Goal: Task Accomplishment & Management: Manage account settings

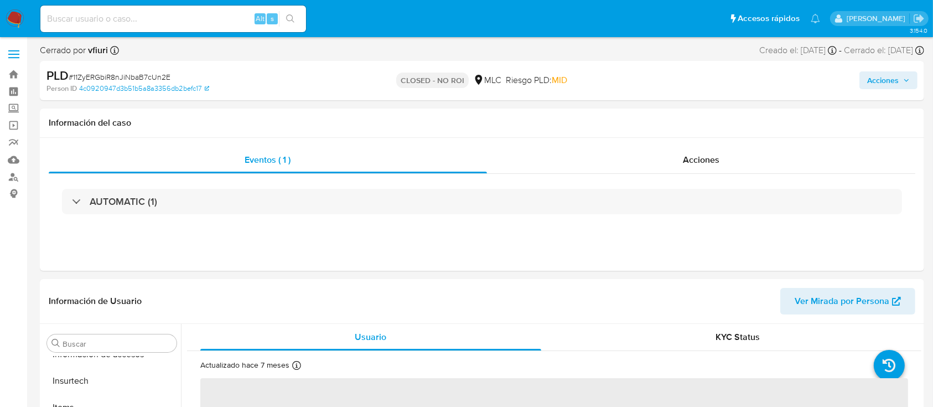
scroll to position [468, 0]
select select "10"
click at [10, 73] on link "Bandeja" at bounding box center [66, 74] width 132 height 17
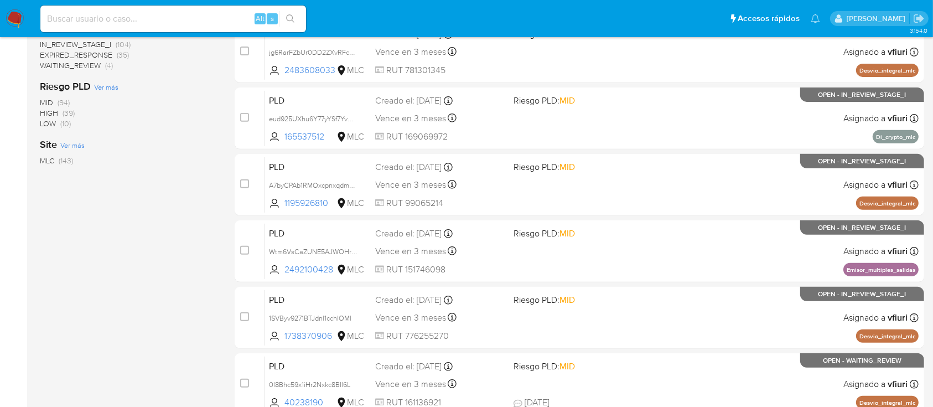
scroll to position [466, 0]
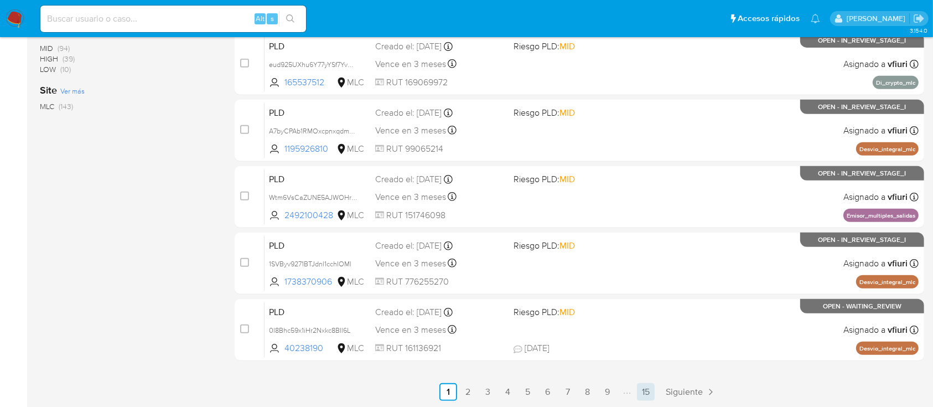
click at [643, 392] on link "15" at bounding box center [646, 392] width 18 height 18
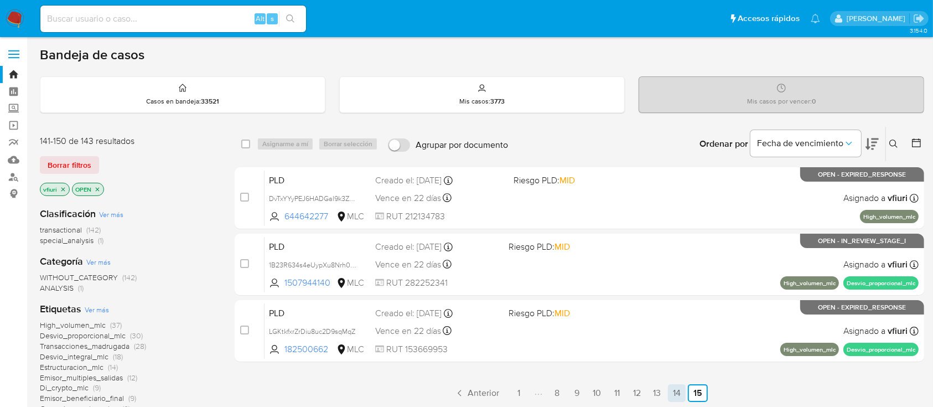
click at [675, 385] on link "14" at bounding box center [677, 393] width 18 height 18
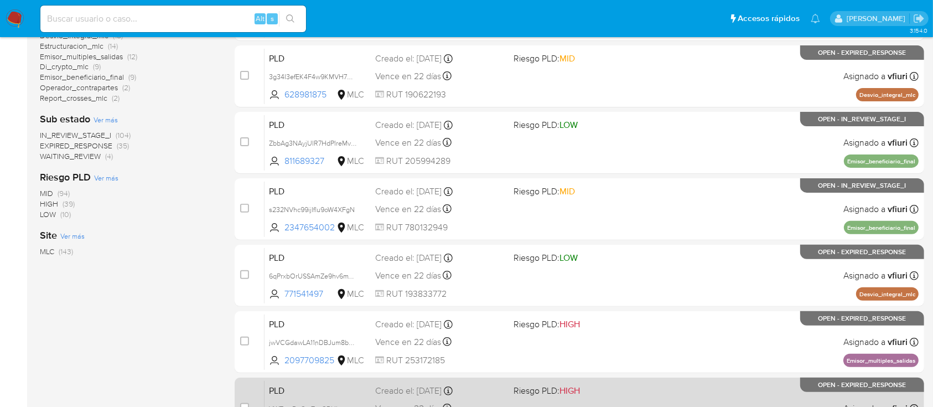
scroll to position [319, 0]
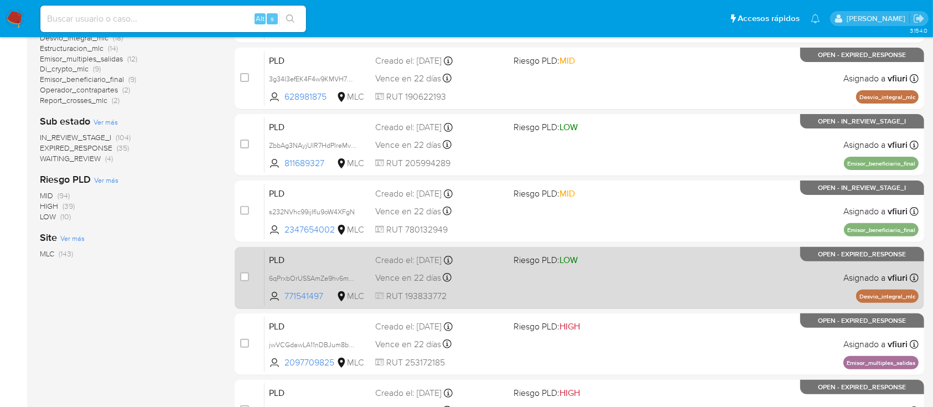
click at [663, 276] on div "PLD 6qPrxbOrUSSAmZe9hv6mYfQT 771541497 MLC Riesgo PLD: LOW Creado el: 12/06/202…" at bounding box center [592, 278] width 654 height 56
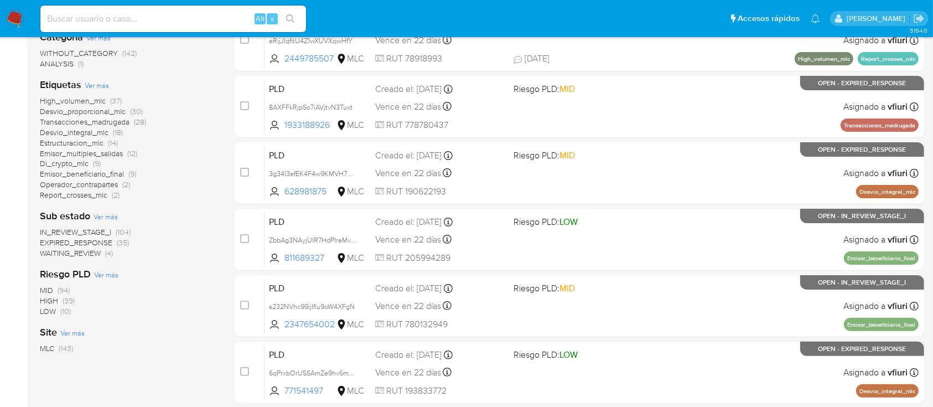
scroll to position [171, 0]
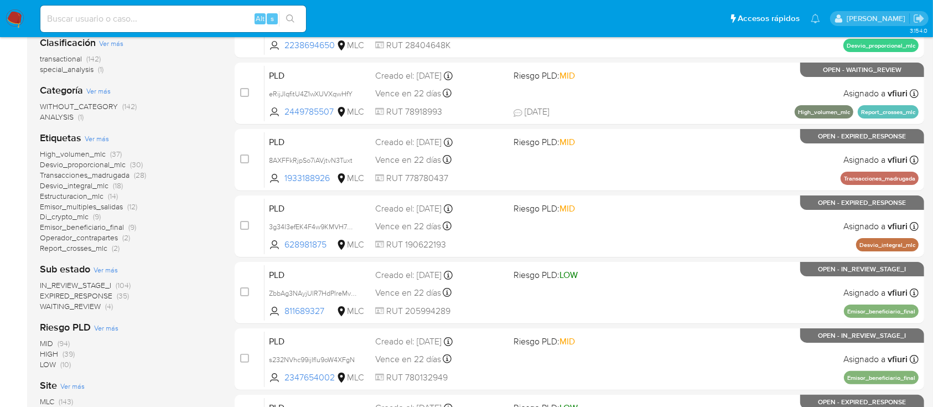
click at [71, 206] on span "Emisor_multiples_salidas" at bounding box center [81, 206] width 83 height 11
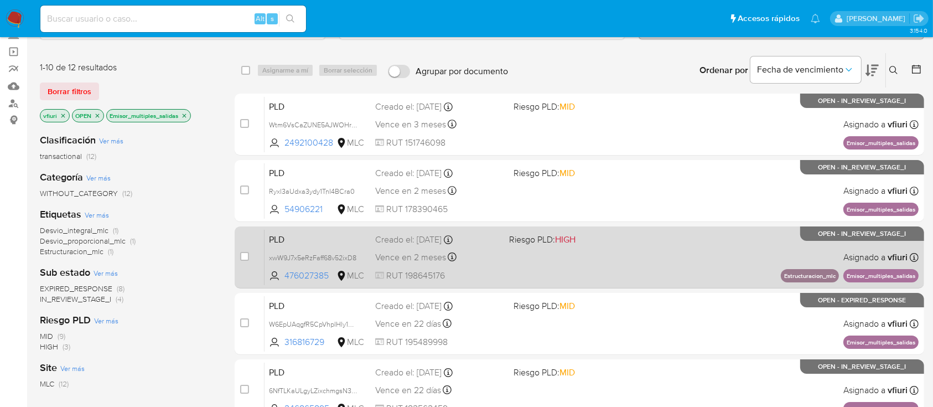
scroll to position [221, 0]
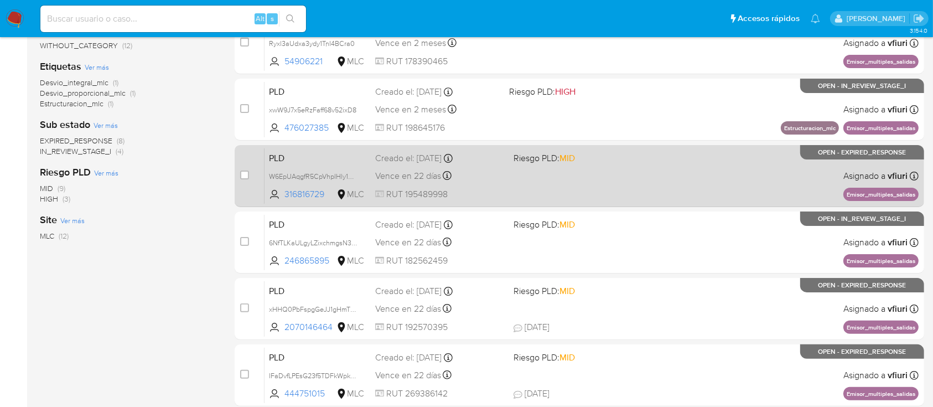
click at [625, 179] on div "PLD W6EpUAqgfR5CpVhpIHly1u4A 316816729 MLC Riesgo PLD: MID Creado el: 12/06/202…" at bounding box center [592, 176] width 654 height 56
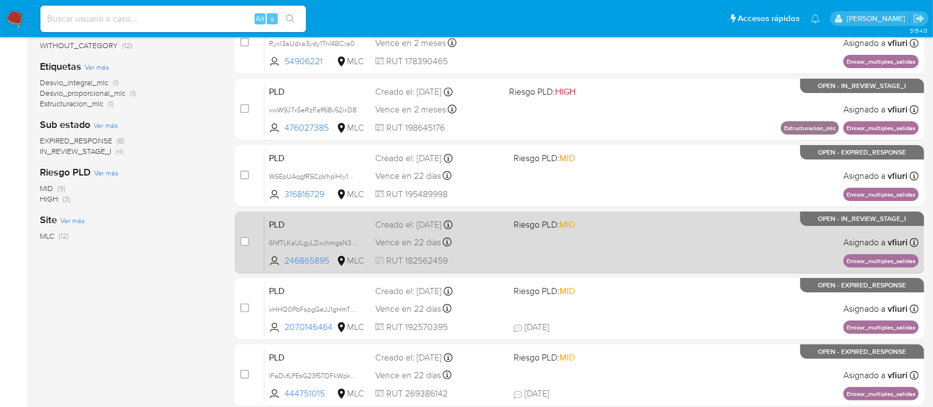
click at [582, 249] on div "PLD 6NfTLKaULgyLZixchmgsN3SW 246865895 MLC Riesgo PLD: MID Creado el: 12/06/202…" at bounding box center [592, 242] width 654 height 56
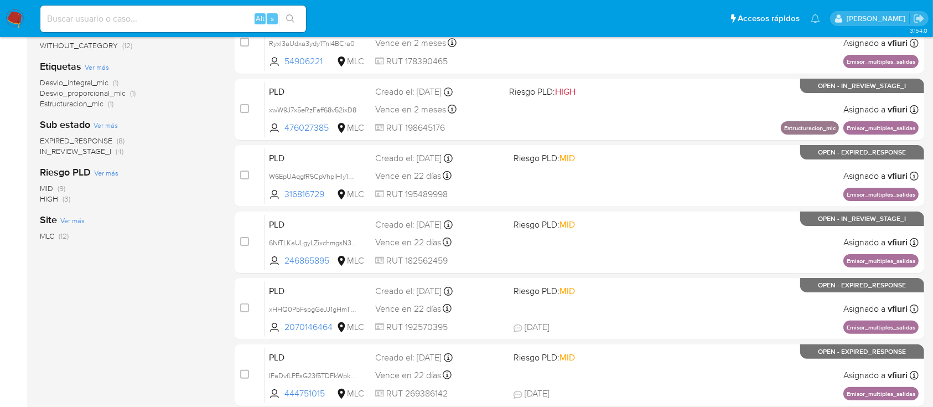
click at [56, 25] on input at bounding box center [173, 19] width 266 height 14
paste input "683587905"
type input "683587905"
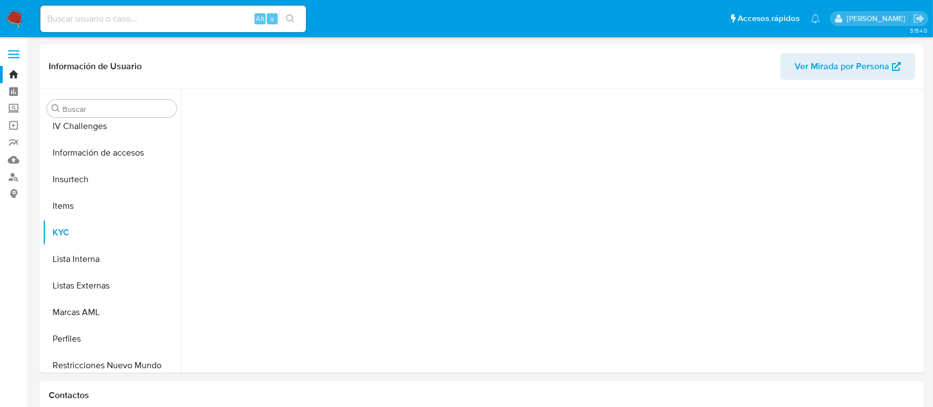
scroll to position [468, 0]
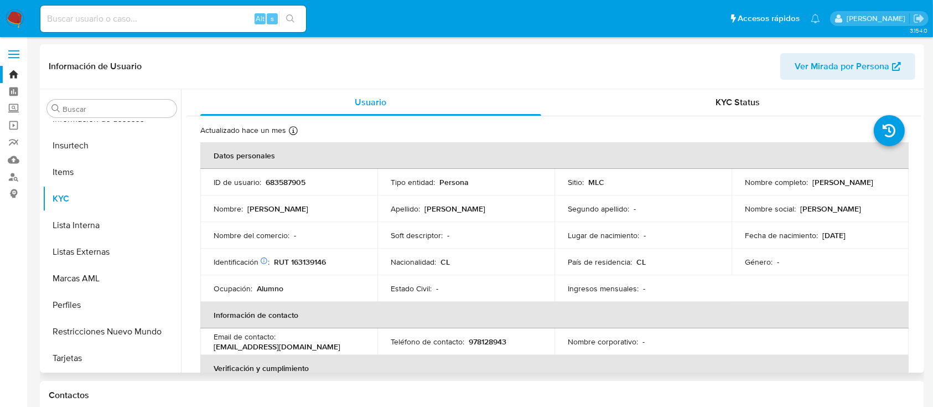
select select "10"
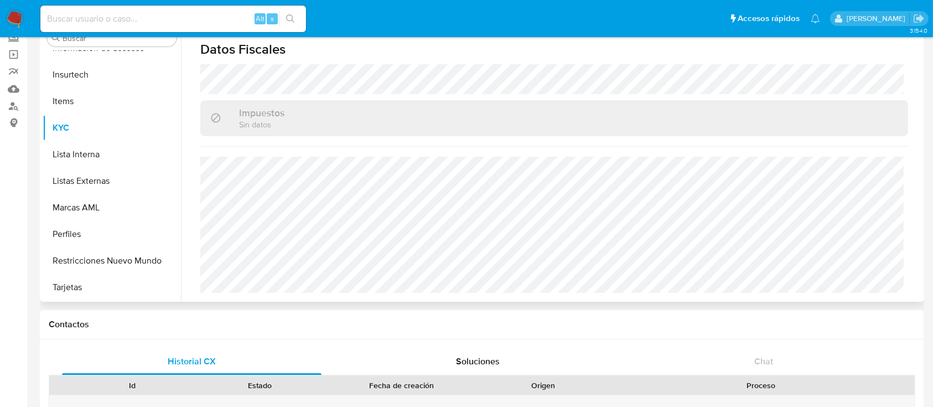
scroll to position [0, 0]
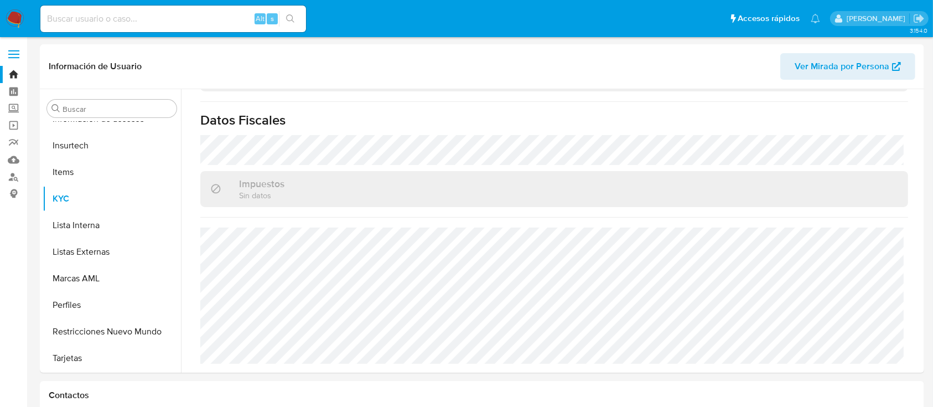
click at [91, 16] on input at bounding box center [173, 19] width 266 height 14
paste input "528732650"
type input "528732650"
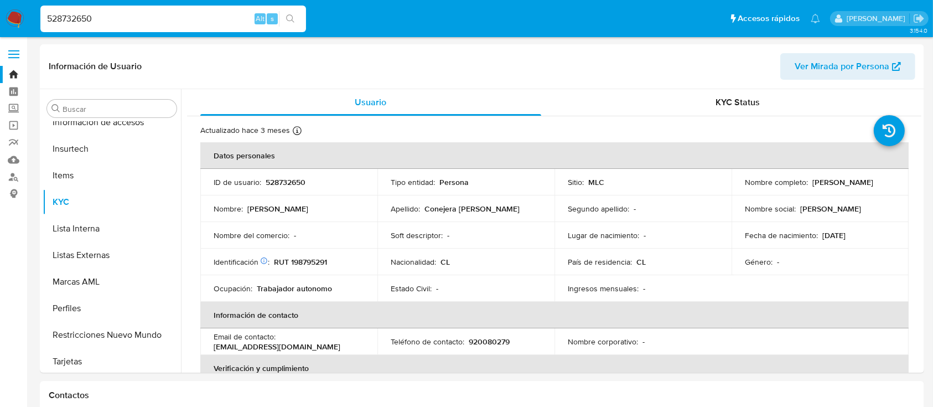
select select "10"
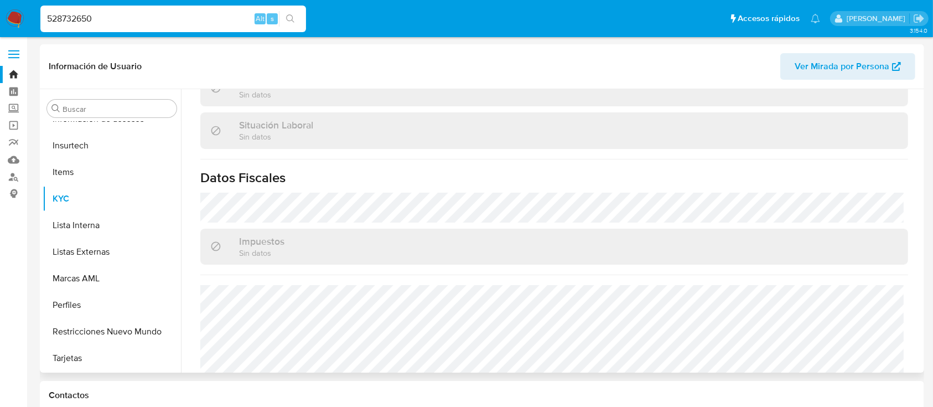
scroll to position [611, 0]
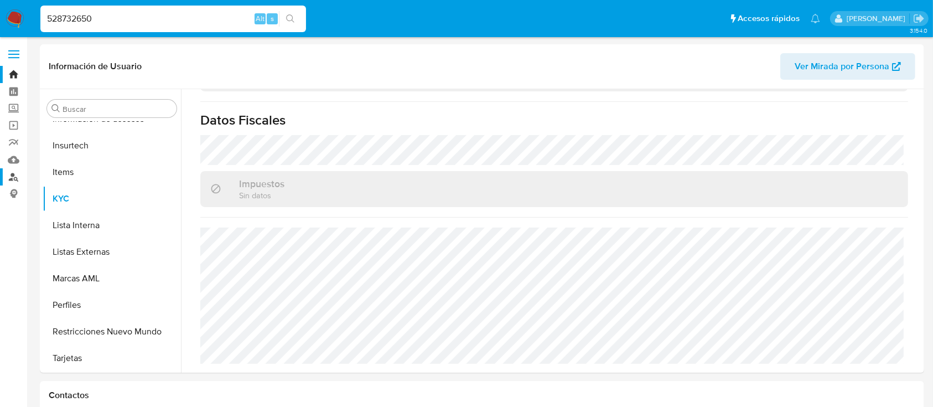
click at [19, 178] on link "Buscador de personas" at bounding box center [66, 176] width 132 height 17
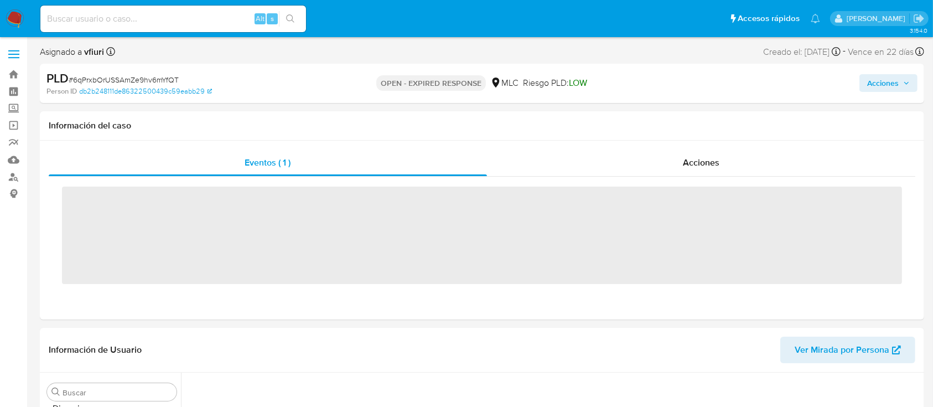
scroll to position [387, 0]
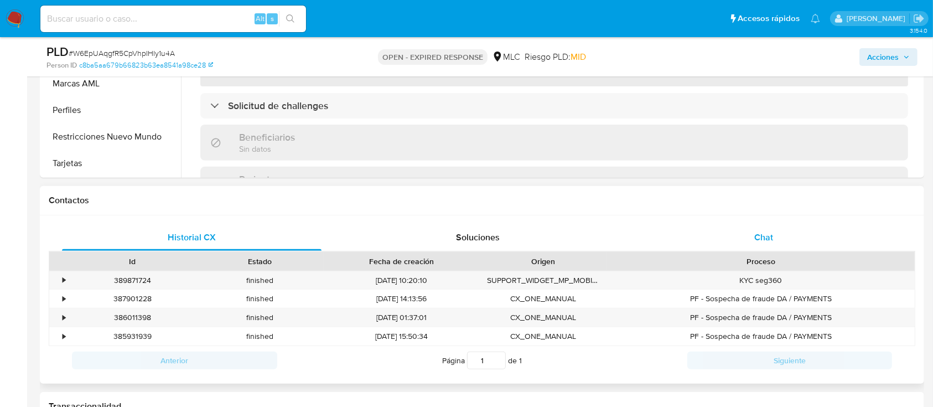
scroll to position [369, 0]
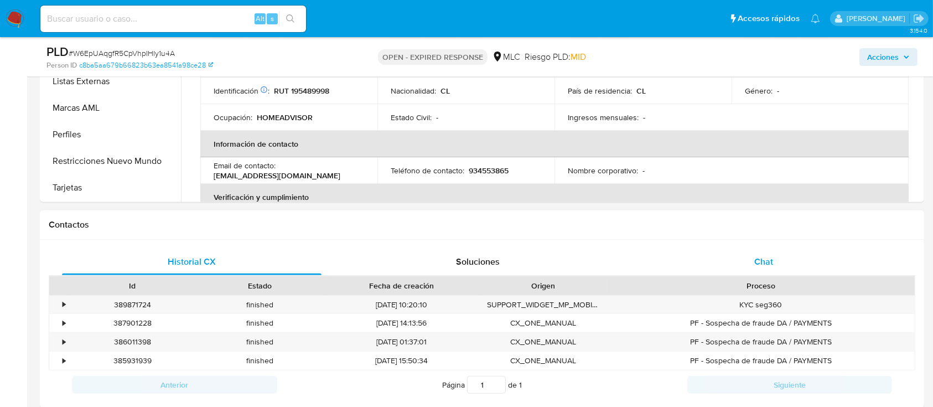
click at [760, 257] on span "Chat" at bounding box center [763, 261] width 19 height 13
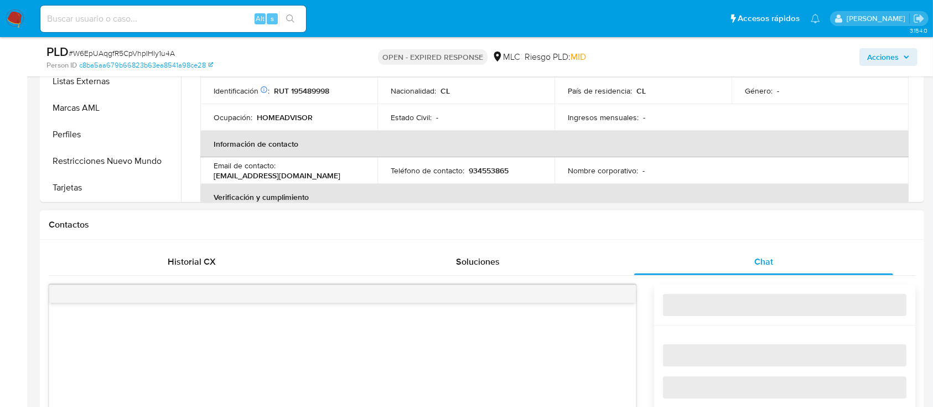
select select "10"
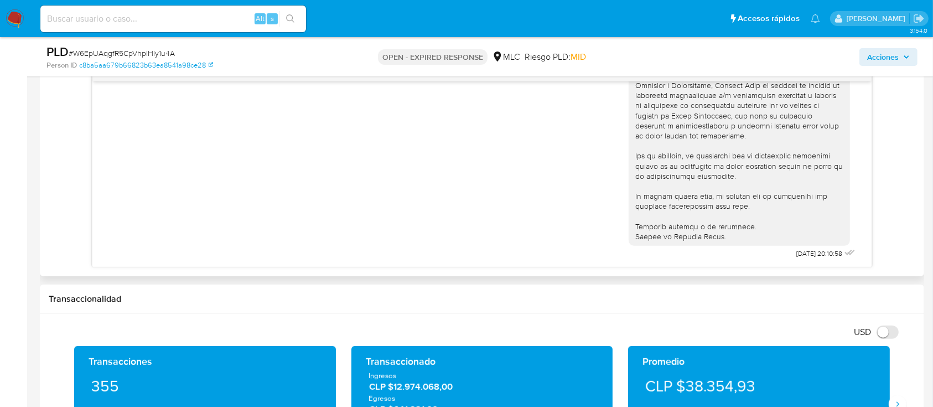
scroll to position [89, 0]
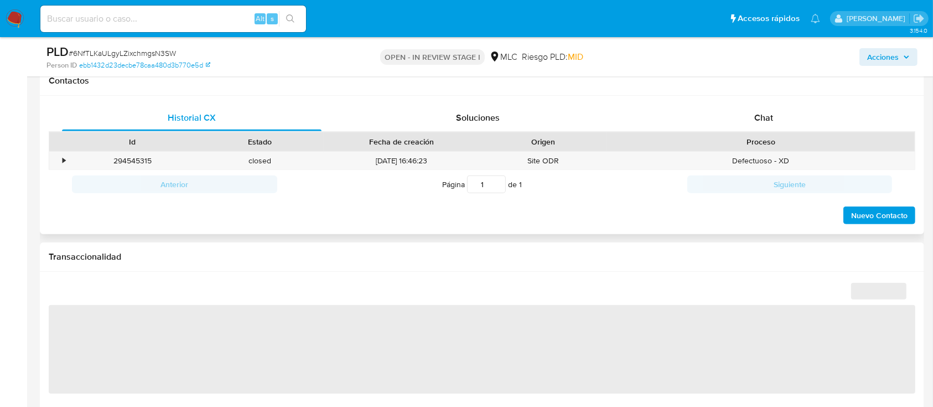
scroll to position [516, 0]
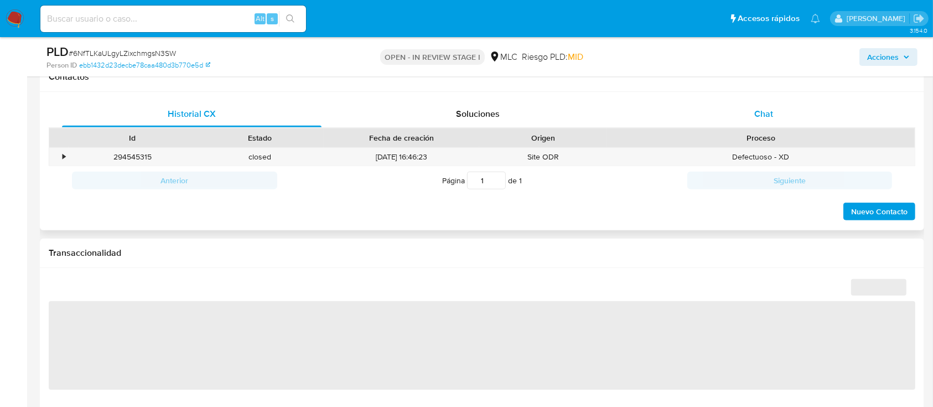
click at [739, 112] on div "Chat" at bounding box center [764, 114] width 260 height 27
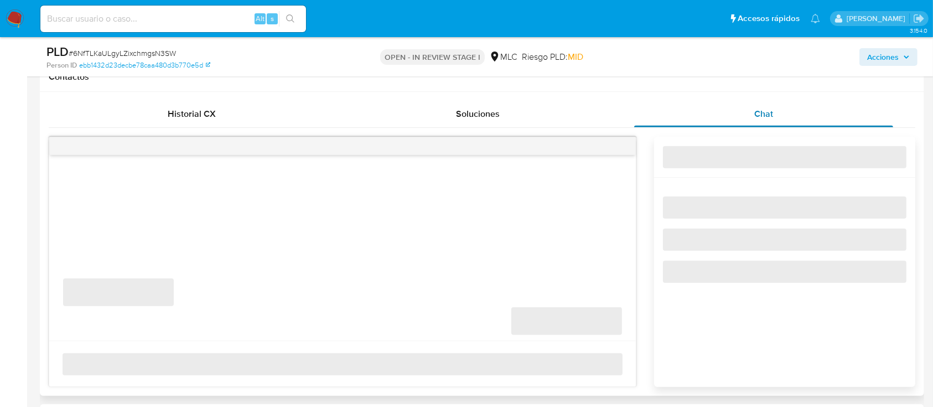
select select "10"
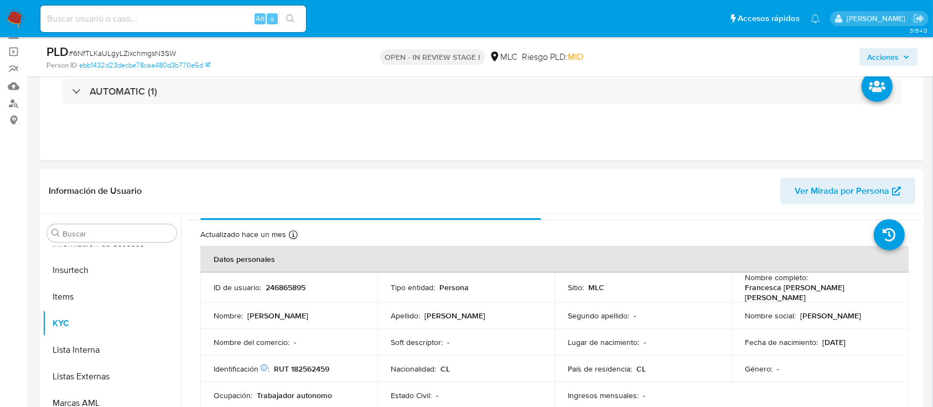
scroll to position [147, 0]
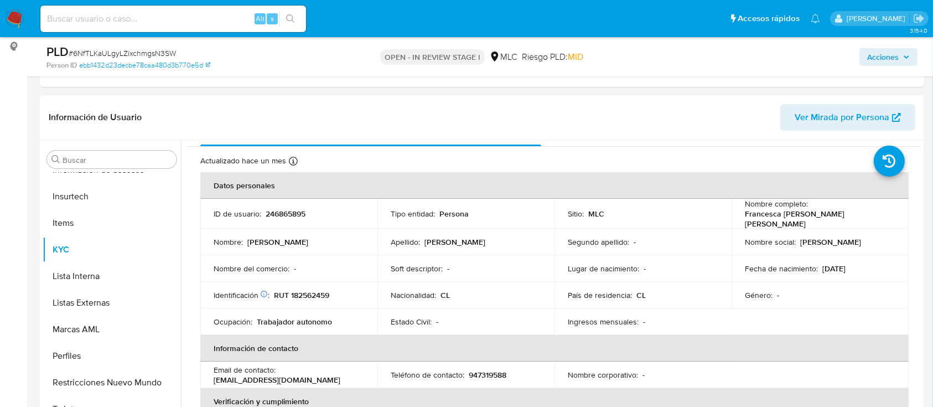
click at [288, 216] on p "246865895" at bounding box center [286, 214] width 40 height 10
copy p "246865895"
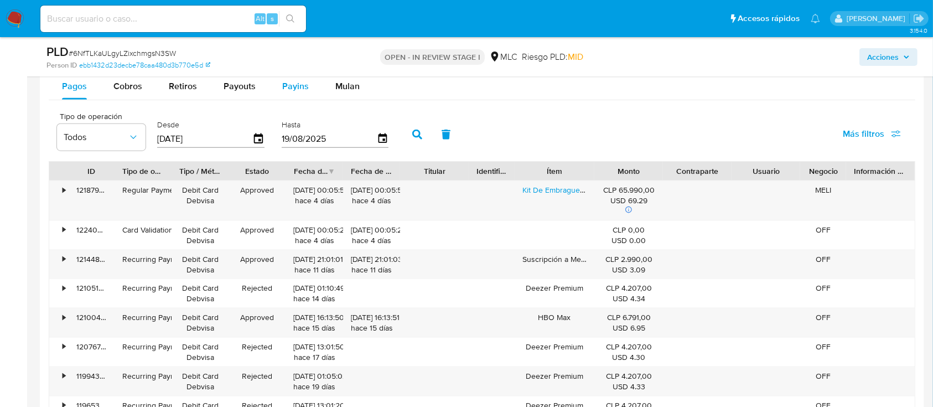
scroll to position [1254, 0]
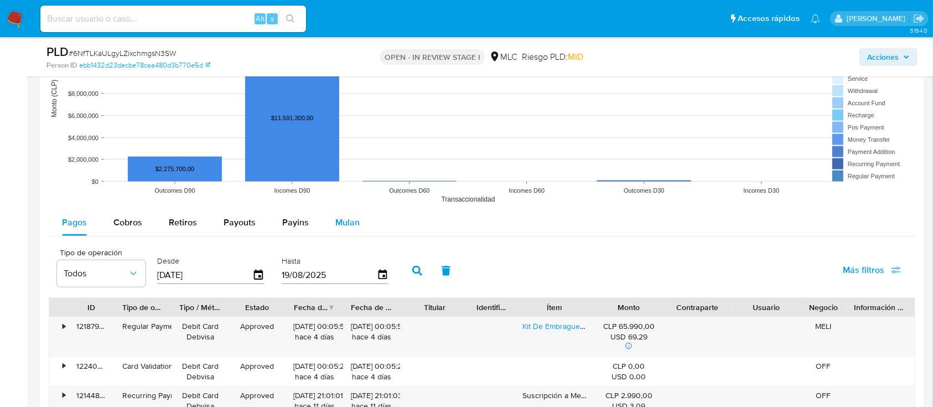
click at [335, 224] on span "Mulan" at bounding box center [347, 222] width 24 height 13
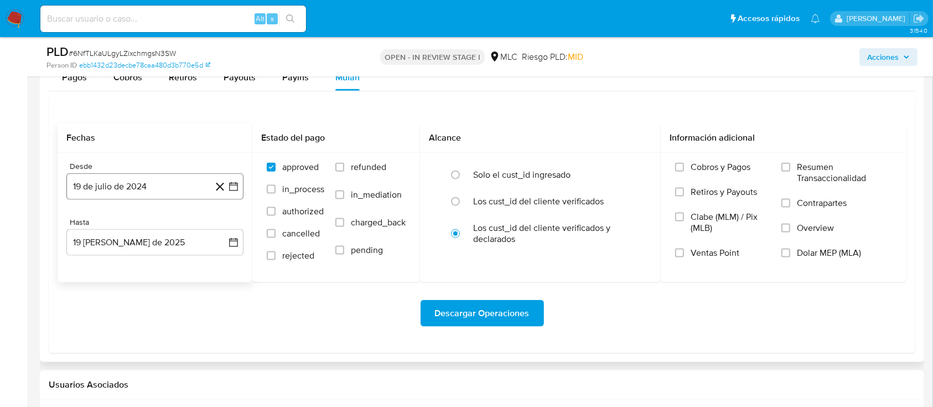
scroll to position [1402, 0]
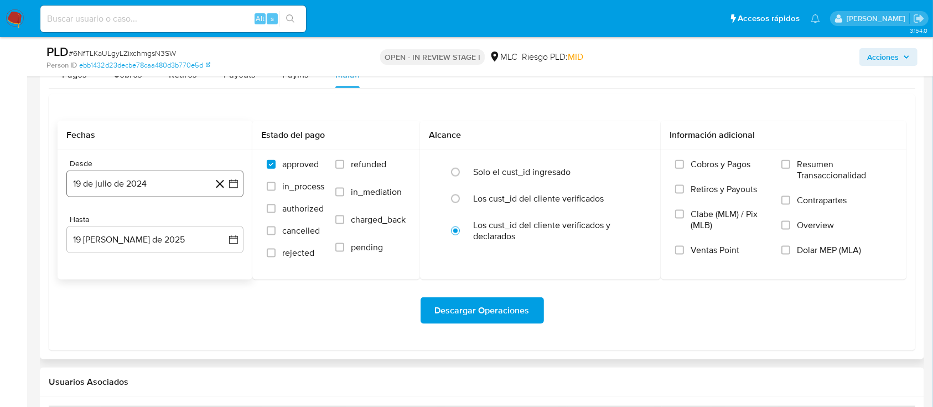
click at [233, 184] on icon "button" at bounding box center [233, 183] width 11 height 11
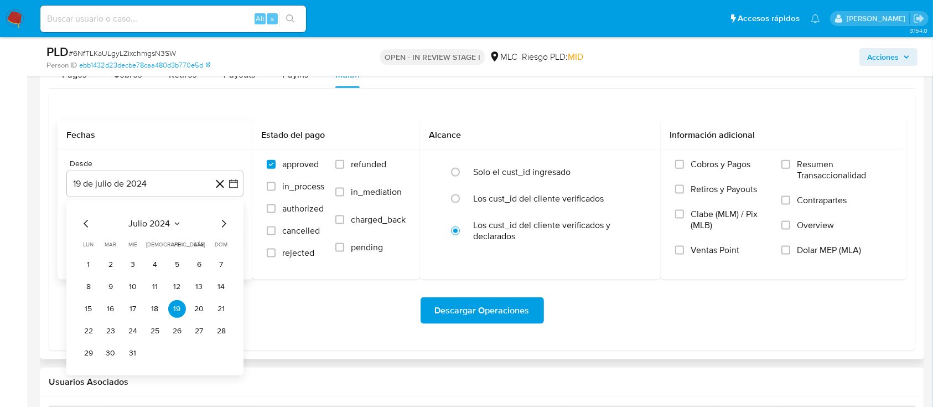
click at [225, 222] on icon "Mes siguiente" at bounding box center [224, 224] width 4 height 8
drag, startPoint x: 111, startPoint y: 313, endPoint x: 127, endPoint y: 308, distance: 16.6
click at [111, 313] on button "13" at bounding box center [111, 309] width 18 height 18
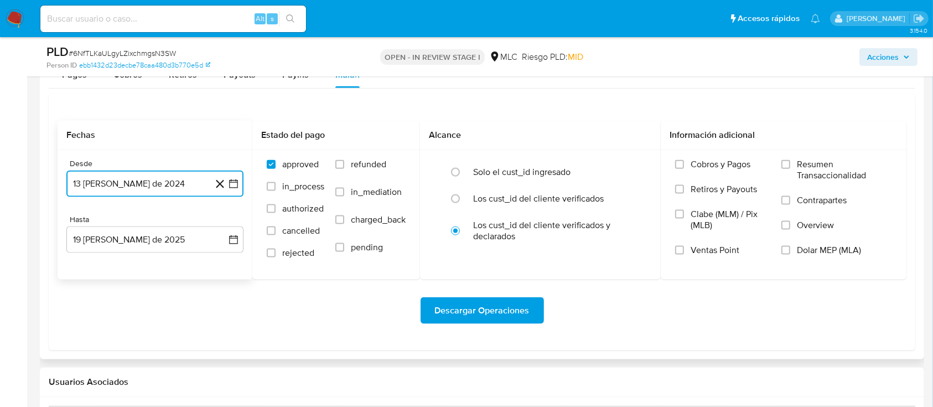
click at [235, 177] on button "13 de agosto de 2024" at bounding box center [154, 183] width 177 height 27
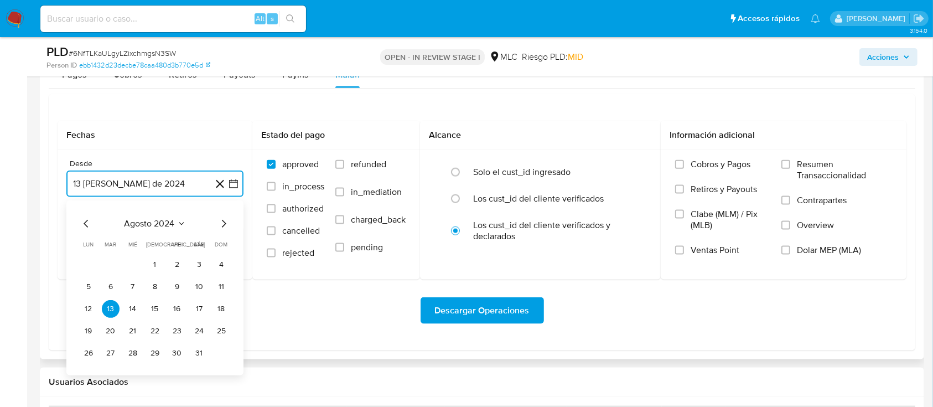
click at [131, 304] on button "14" at bounding box center [133, 309] width 18 height 18
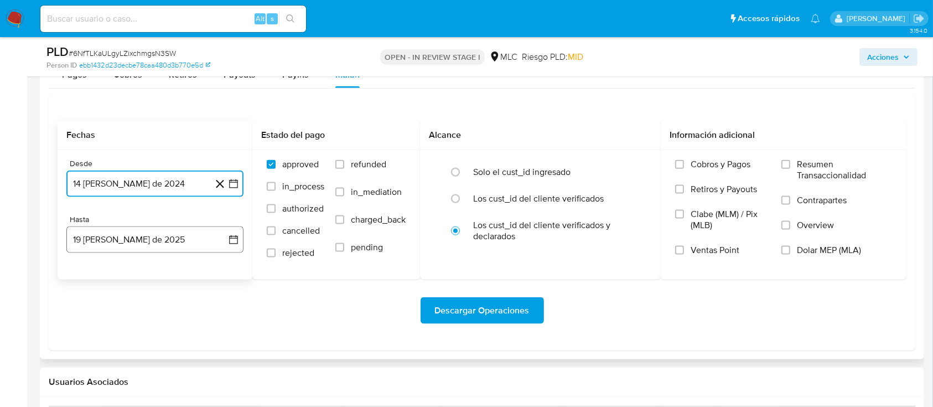
click at [238, 243] on icon "button" at bounding box center [233, 239] width 11 height 11
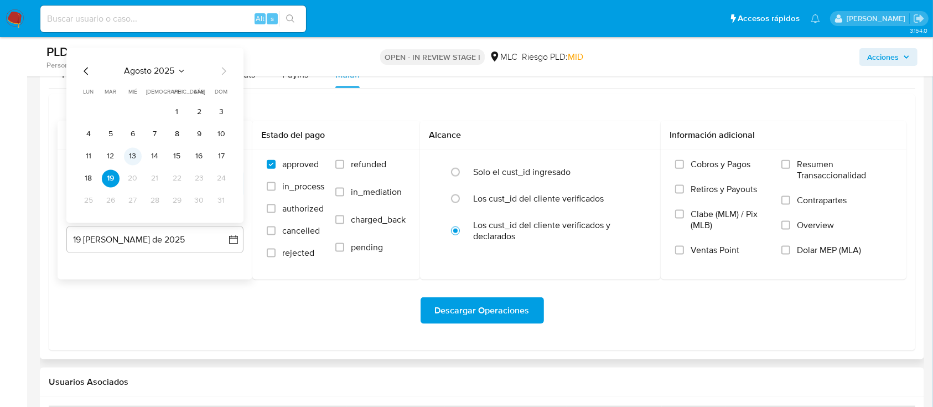
click at [133, 156] on button "13" at bounding box center [133, 157] width 18 height 18
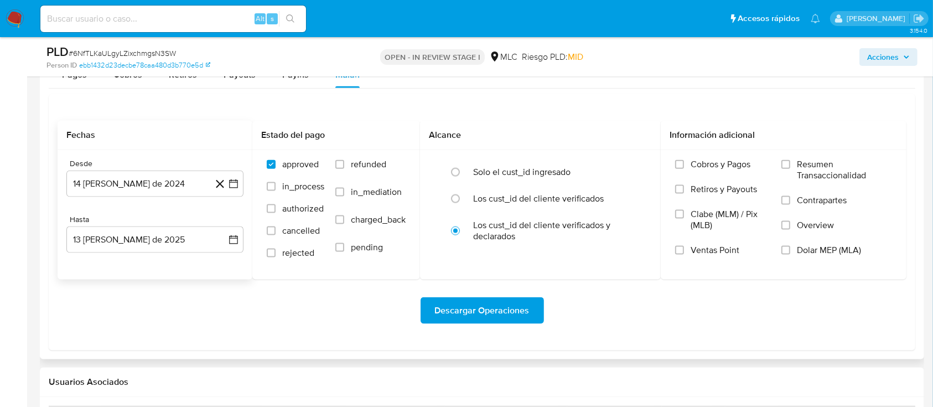
click at [473, 294] on div "Descargar Operaciones" at bounding box center [482, 310] width 849 height 62
click at [475, 302] on span "Descargar Operaciones" at bounding box center [482, 310] width 95 height 24
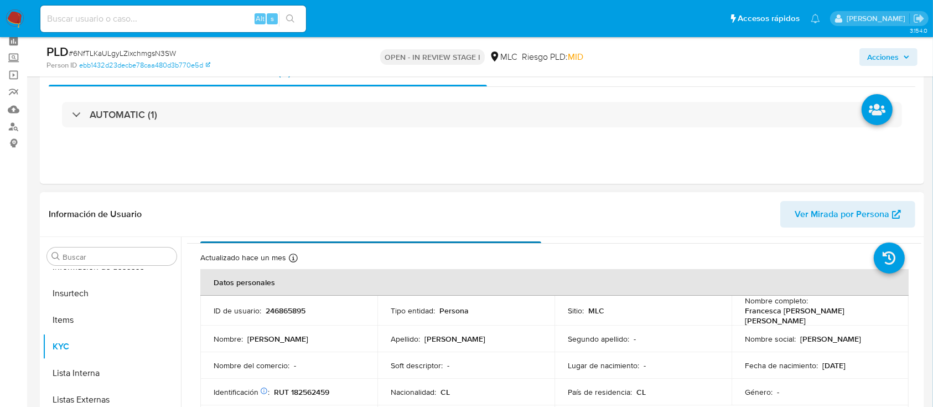
scroll to position [74, 0]
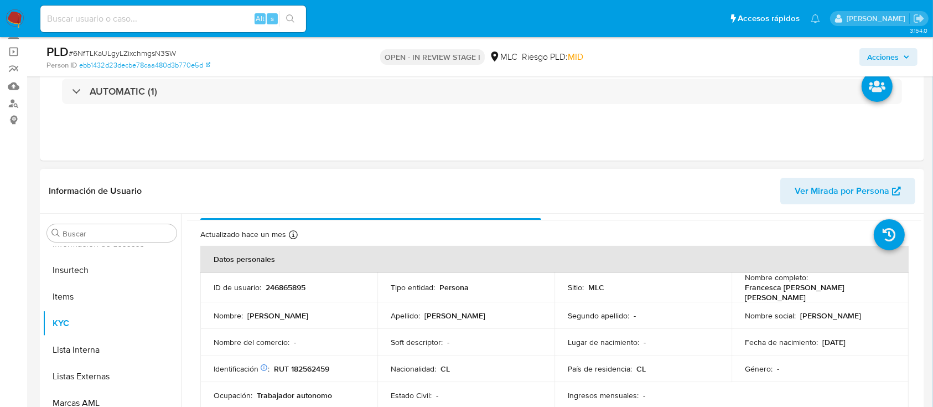
click at [283, 286] on p "246865895" at bounding box center [286, 287] width 40 height 10
copy p "246865895"
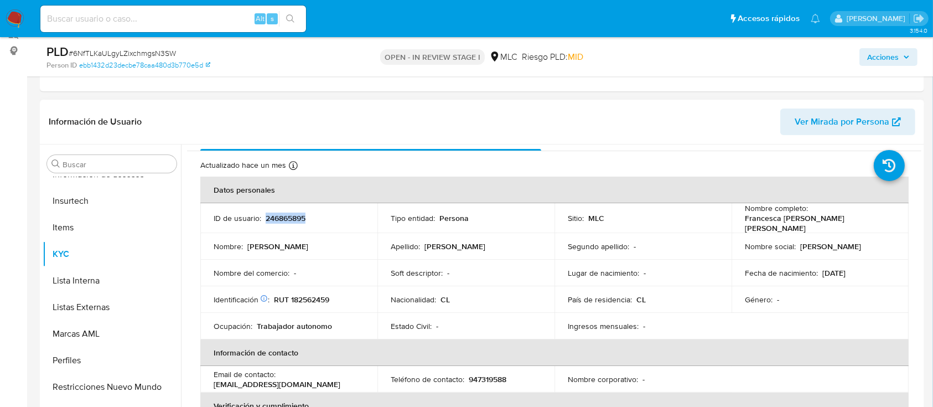
scroll to position [147, 0]
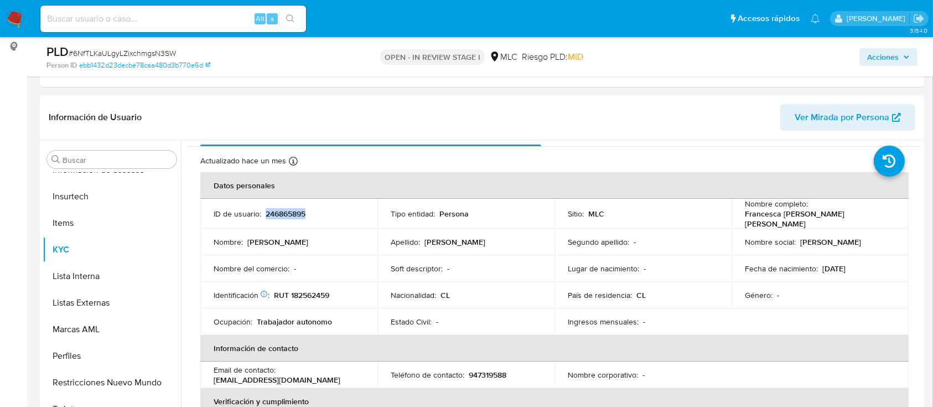
copy p "246865895"
click at [161, 56] on span "# 6NfTLKaULgyLZixchmgsN3SW" at bounding box center [122, 53] width 107 height 11
copy span "6NfTLKaULgyLZixchmgsN3SW"
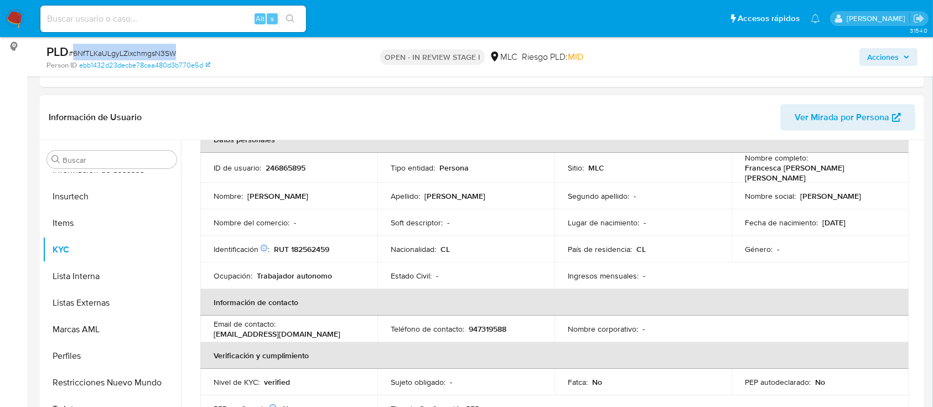
scroll to position [0, 0]
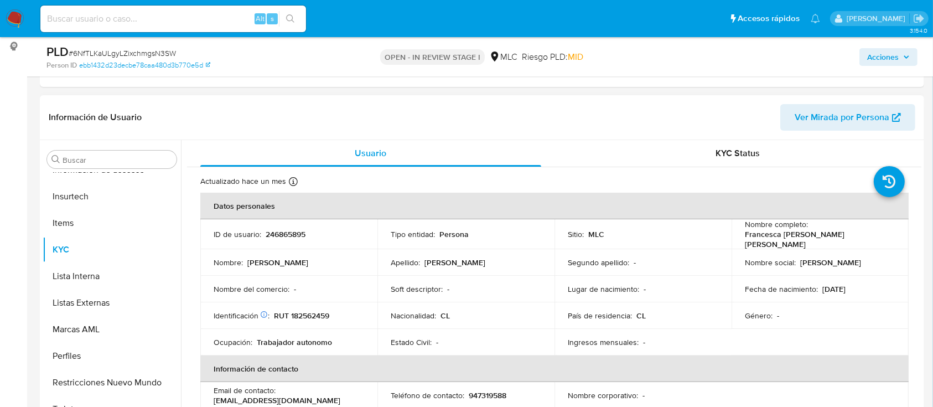
click at [305, 310] on p "RUT 182562459" at bounding box center [301, 315] width 55 height 10
copy p "182562459"
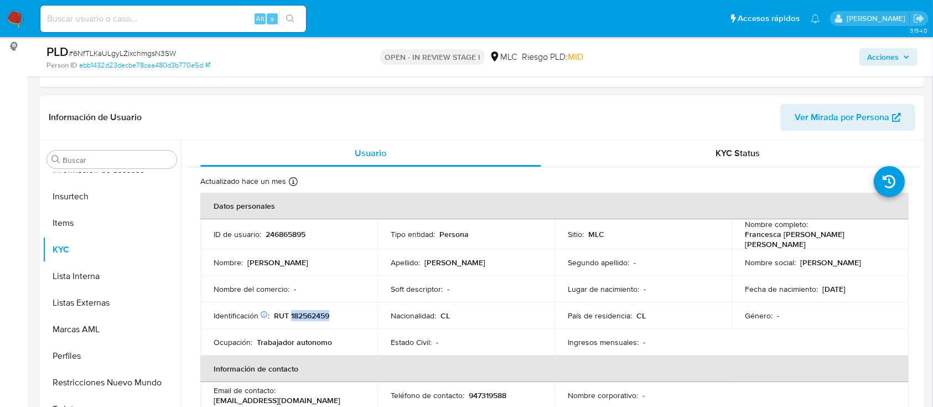
copy p "182562459"
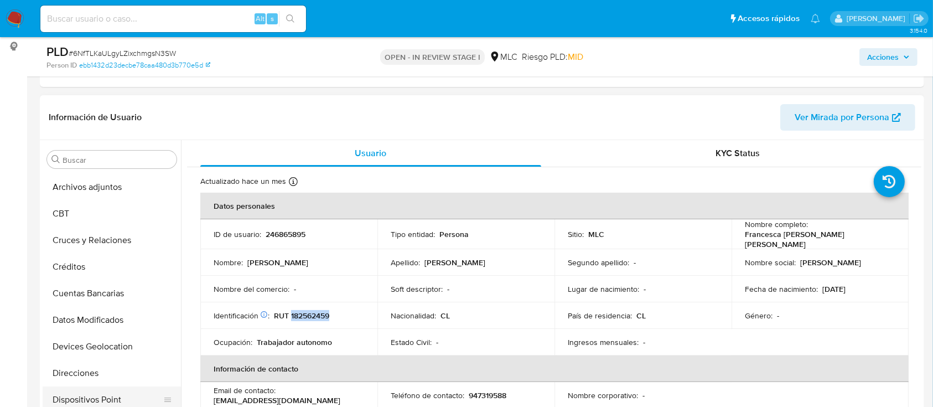
scroll to position [25, 0]
click at [82, 240] on button "Cruces y Relaciones" at bounding box center [108, 240] width 130 height 27
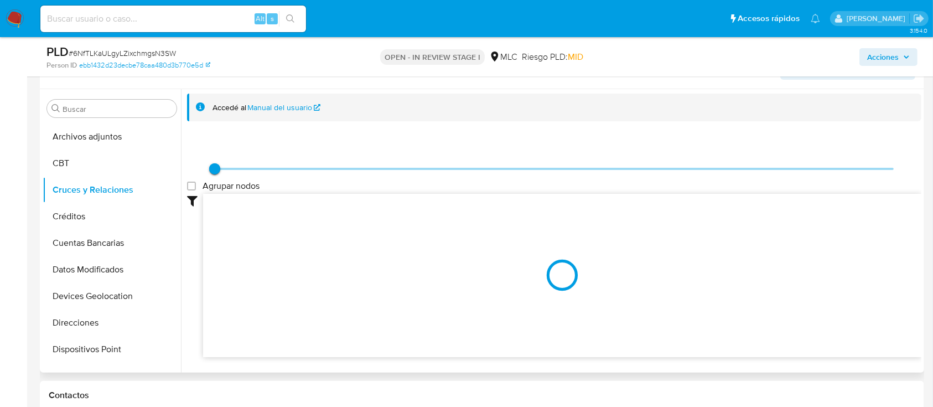
scroll to position [221, 0]
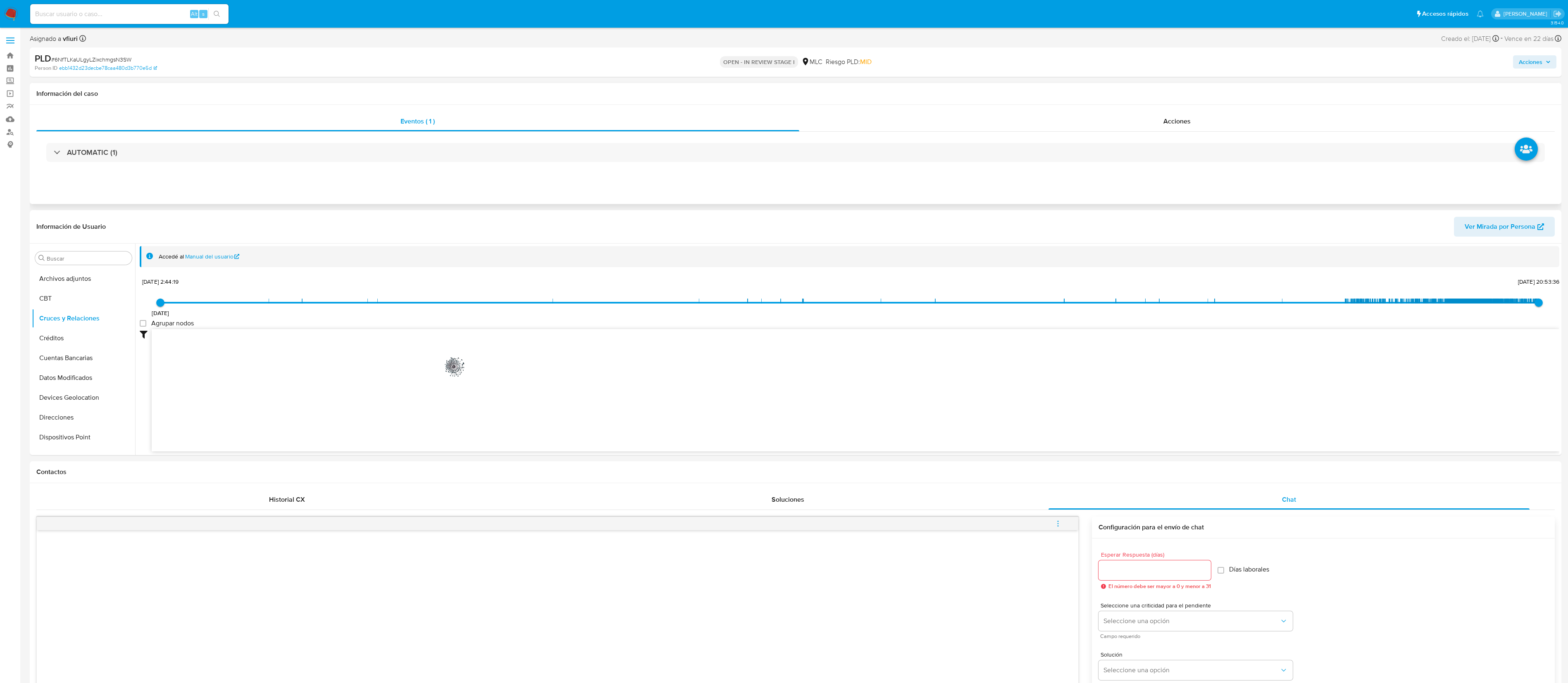
click at [570, 303] on icon "phone-b9ededc5e636a898945050b24bd02b0f  user-246865895  246865895 phone-74e27…" at bounding box center [855, 389] width 1407 height 120
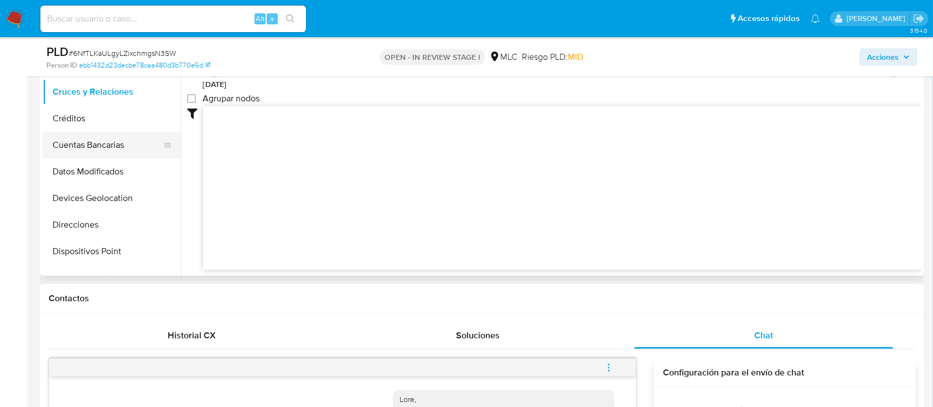
scroll to position [321, 0]
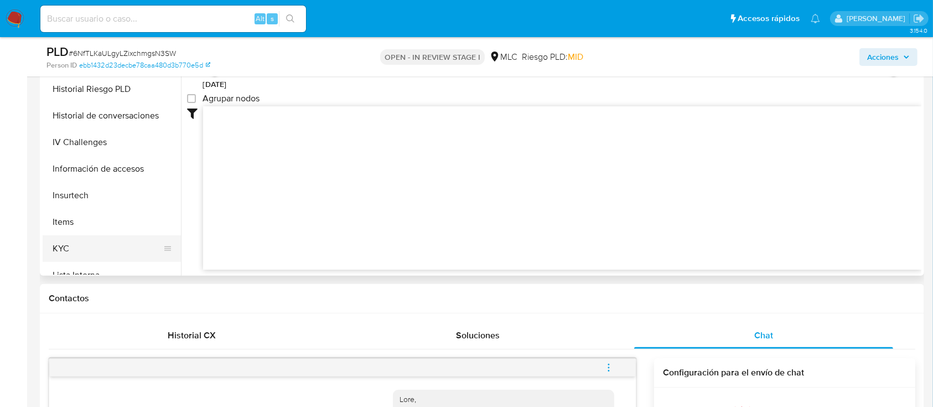
click at [79, 253] on button "KYC" at bounding box center [108, 248] width 130 height 27
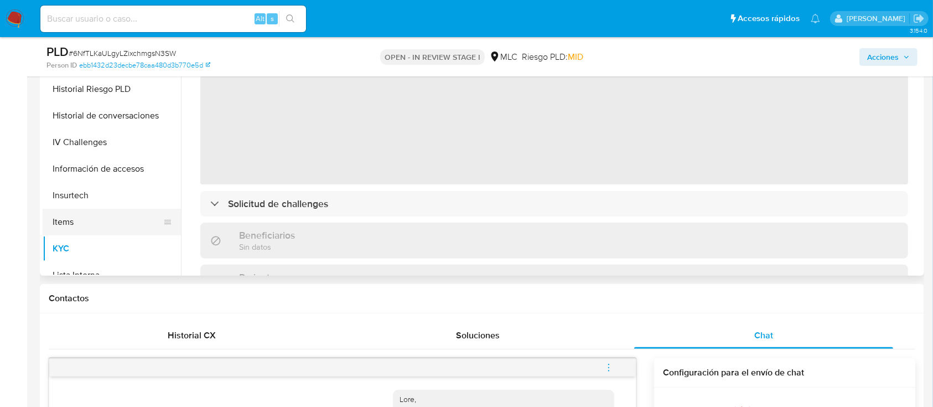
scroll to position [221, 0]
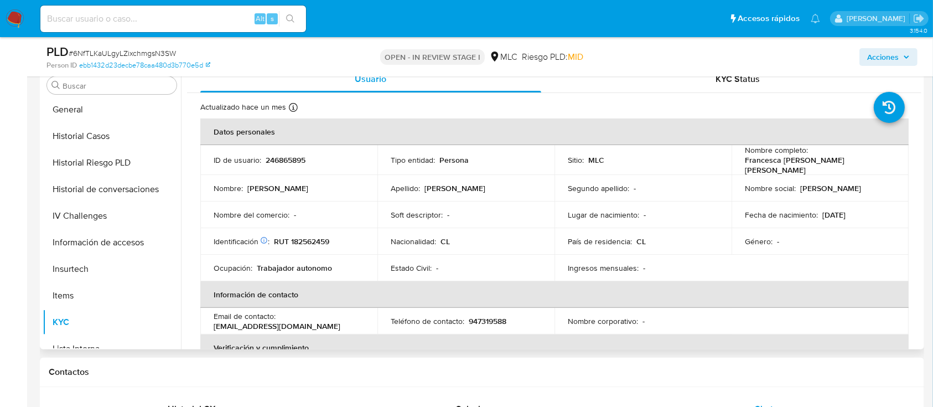
click at [313, 237] on p "RUT 182562459" at bounding box center [301, 241] width 55 height 10
copy p "182562459"
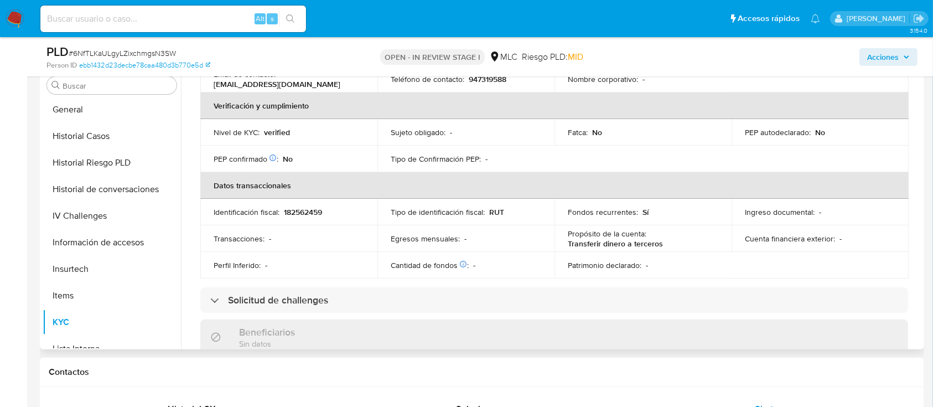
scroll to position [0, 0]
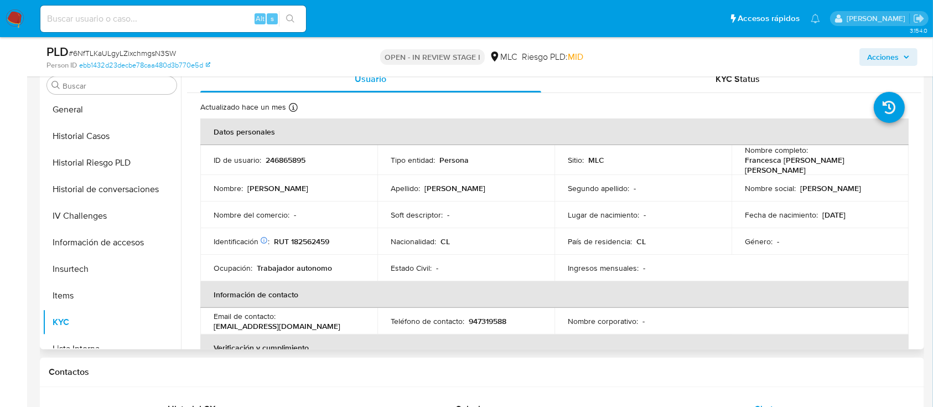
click at [788, 165] on p "Francesca Alejandra Santander Torres" at bounding box center [818, 165] width 146 height 20
click at [788, 164] on p "Francesca Alejandra Santander Torres" at bounding box center [818, 165] width 146 height 20
click at [749, 166] on p "Francesca Alejandra Santander Torres" at bounding box center [818, 165] width 146 height 20
drag, startPoint x: 742, startPoint y: 165, endPoint x: 883, endPoint y: 159, distance: 140.7
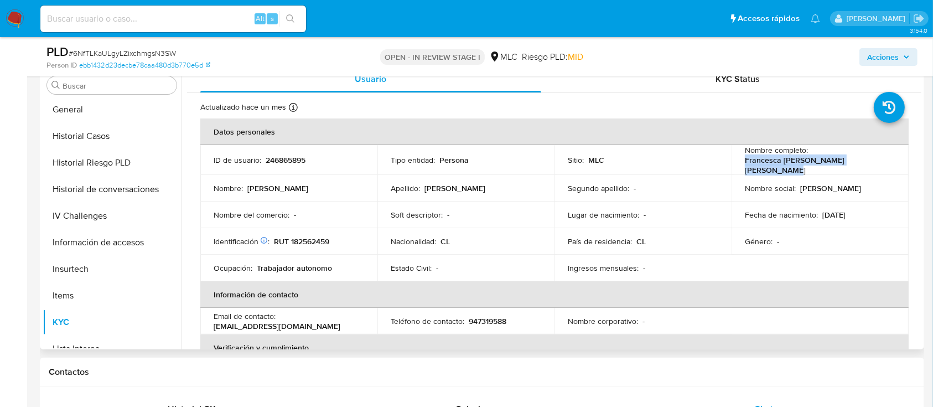
click at [883, 159] on div "Nombre completo : Francesca Alejandra Santander Torres" at bounding box center [820, 160] width 151 height 30
copy p "Francesca Alejandra Santander Torres"
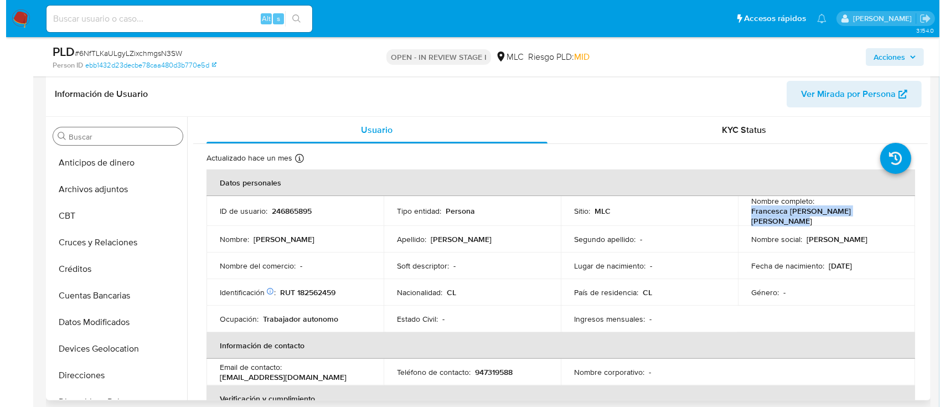
scroll to position [147, 0]
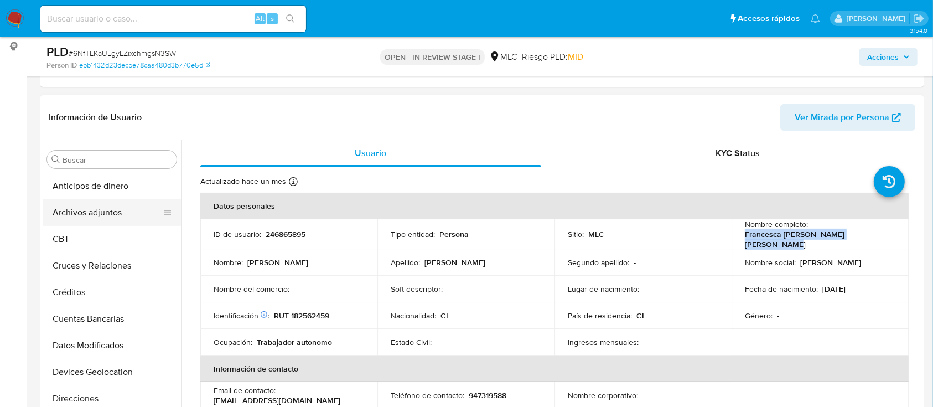
click at [77, 205] on button "Archivos adjuntos" at bounding box center [108, 212] width 130 height 27
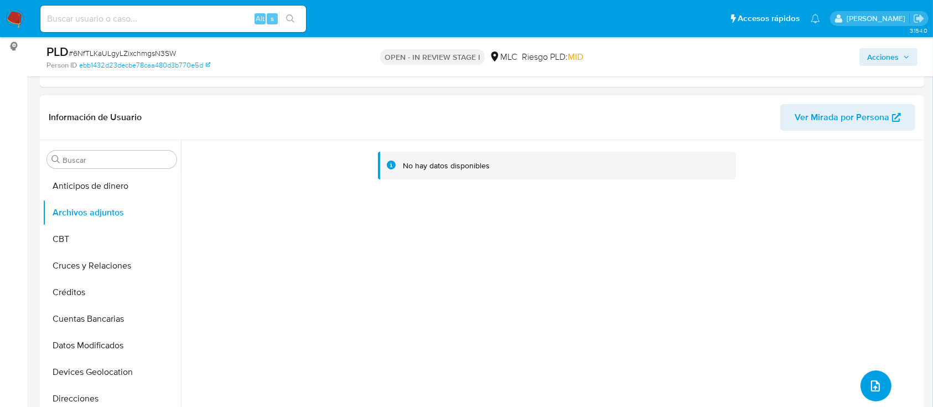
click at [869, 382] on icon "upload-file" at bounding box center [875, 385] width 13 height 13
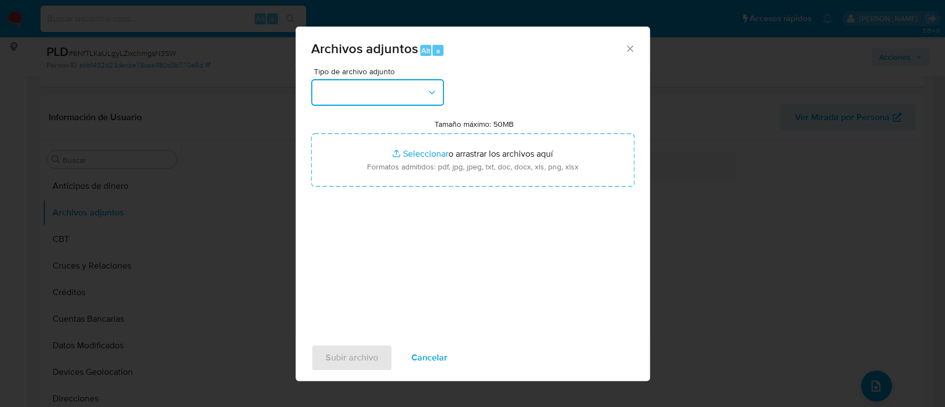
click at [372, 88] on button "button" at bounding box center [377, 92] width 133 height 27
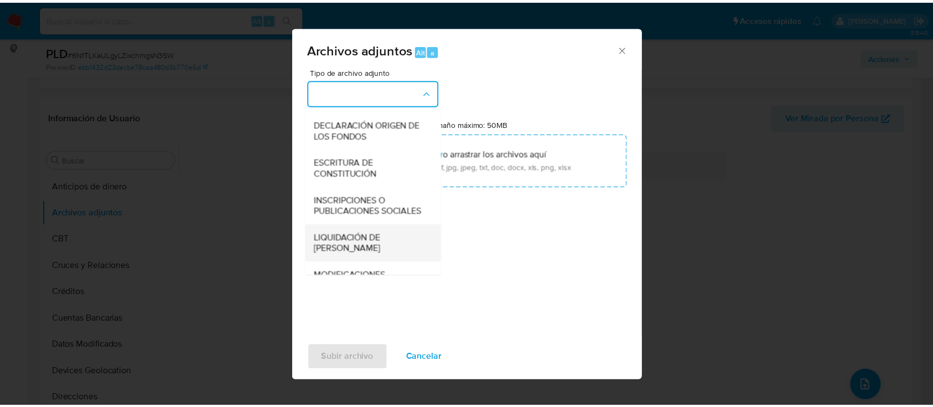
scroll to position [165, 0]
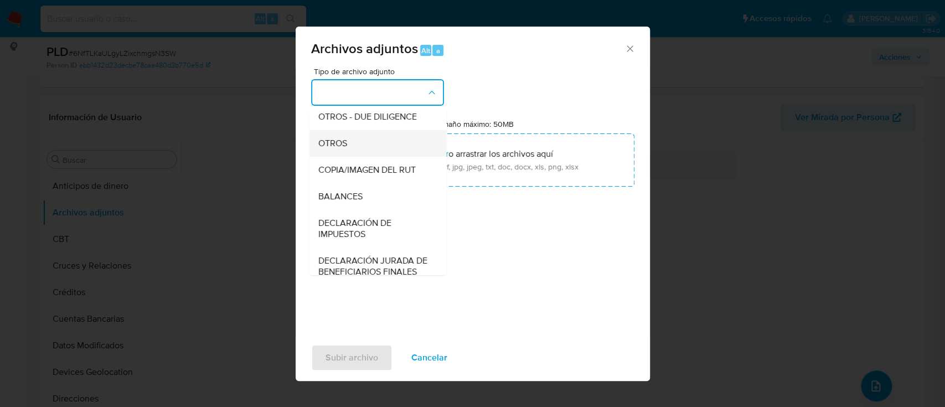
click at [366, 154] on div "OTROS" at bounding box center [374, 143] width 113 height 27
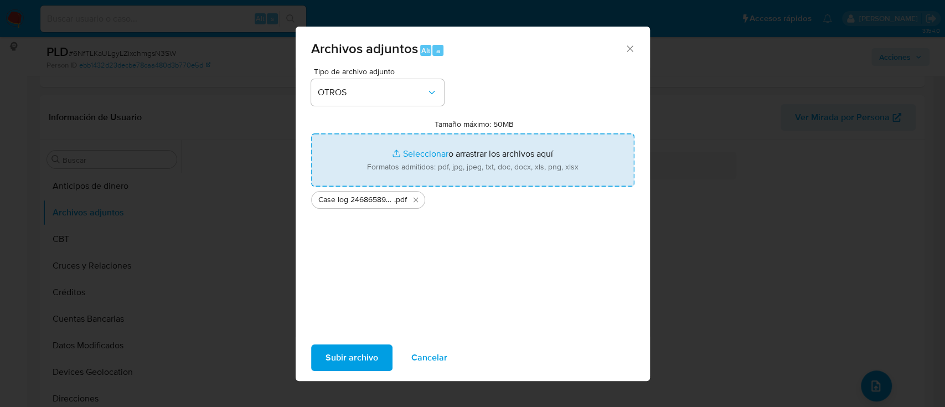
type input "C:\fakepath\Tabla 246865895.xlsx"
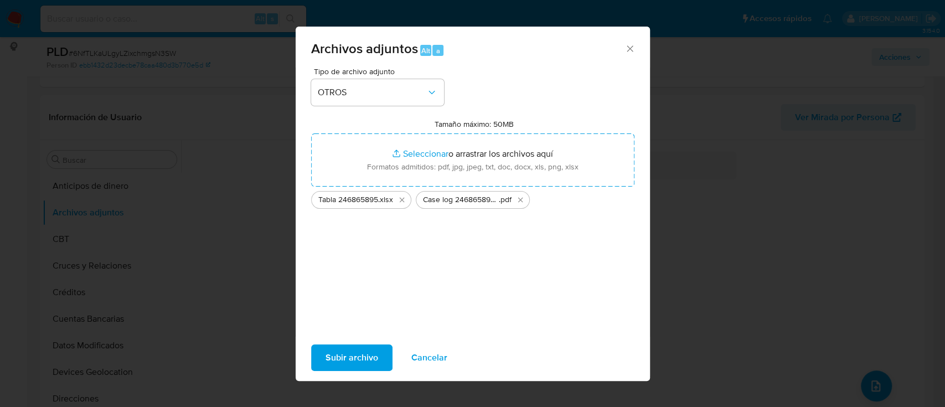
click at [364, 352] on span "Subir archivo" at bounding box center [351, 357] width 53 height 24
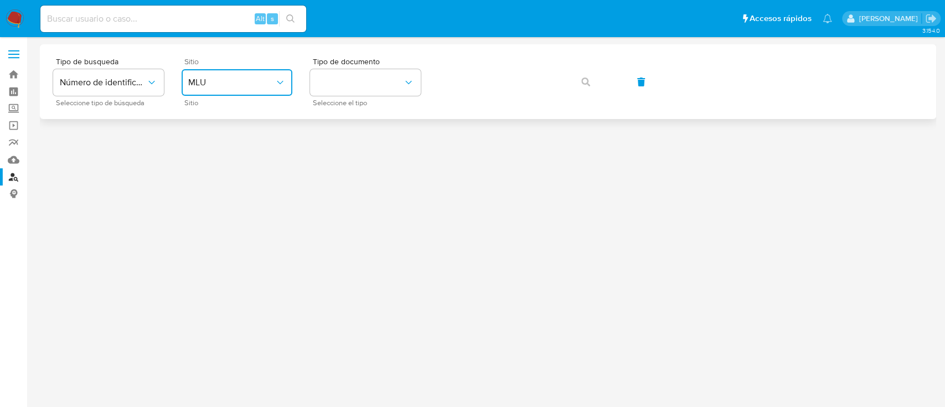
click at [254, 82] on span "MLU" at bounding box center [231, 82] width 86 height 11
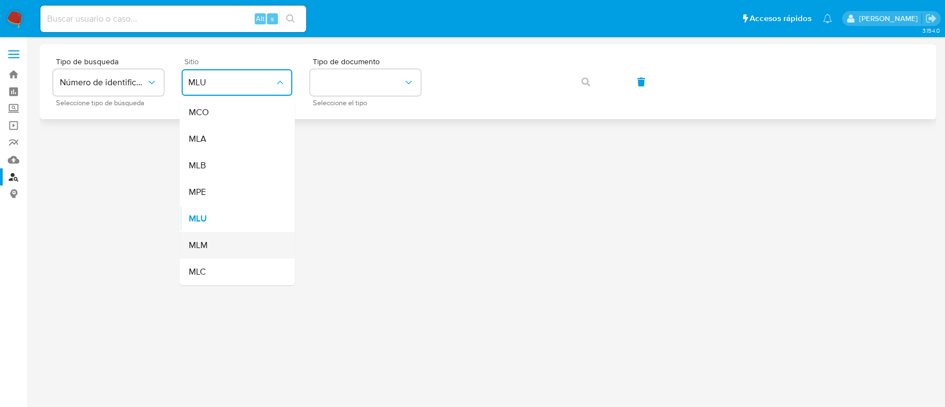
click at [232, 253] on div "MLM" at bounding box center [233, 245] width 91 height 27
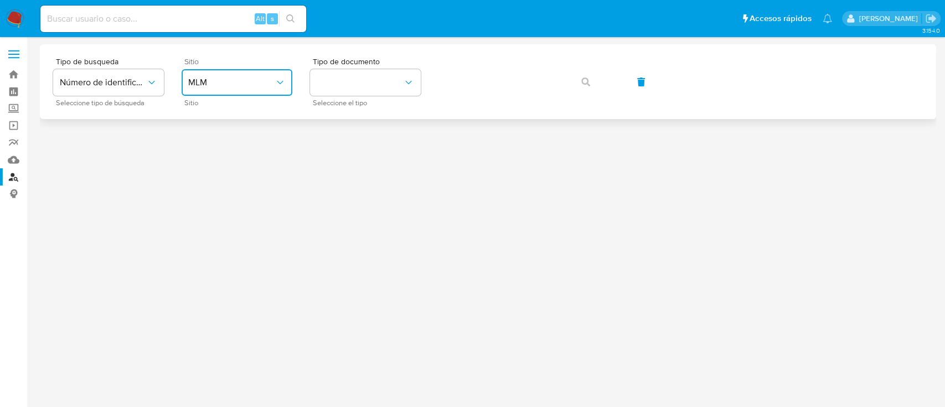
click at [249, 73] on button "MLM" at bounding box center [237, 82] width 111 height 27
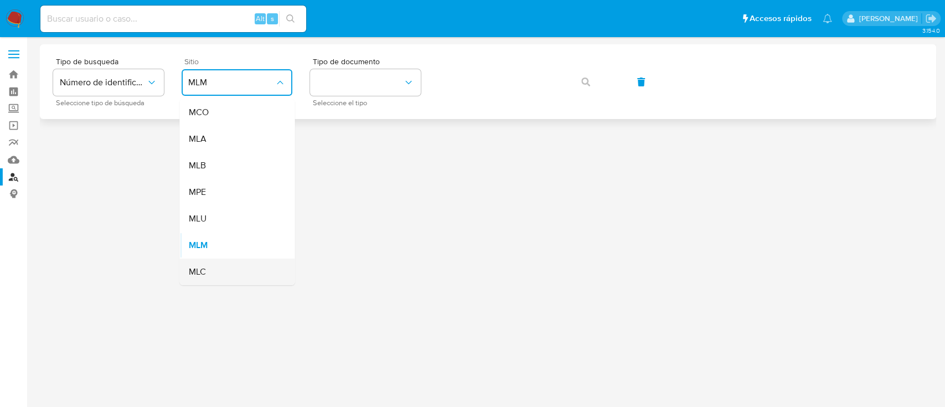
click at [224, 276] on div "MLC" at bounding box center [233, 271] width 91 height 27
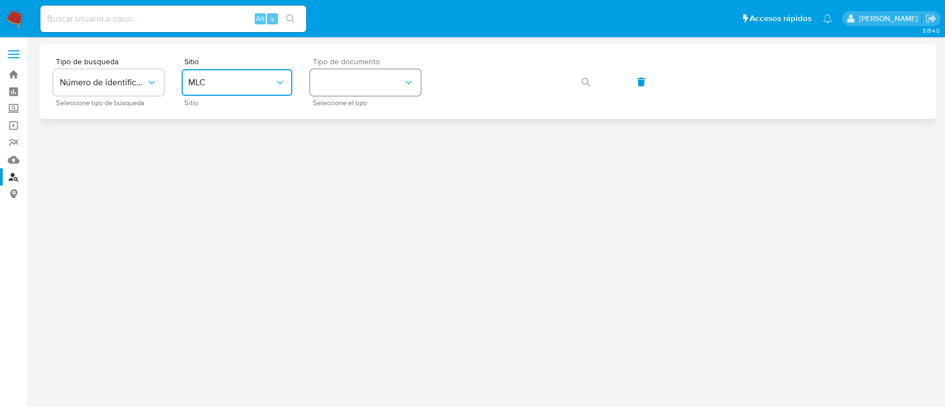
click at [374, 81] on button "identificationType" at bounding box center [365, 82] width 111 height 27
click at [363, 125] on div "RUT RUT" at bounding box center [362, 118] width 91 height 38
click at [567, 79] on button "button" at bounding box center [586, 82] width 38 height 27
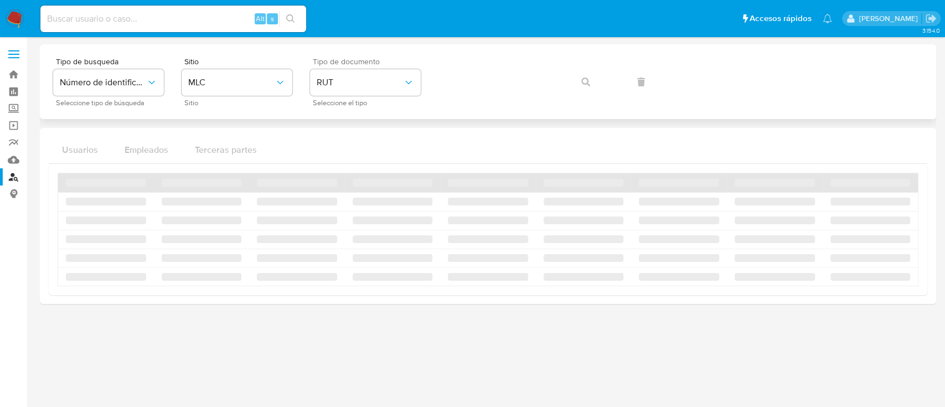
click at [581, 79] on div "Tipo de busqueda Número de identificación Seleccione tipo de búsqueda Sitio MLC…" at bounding box center [487, 82] width 869 height 48
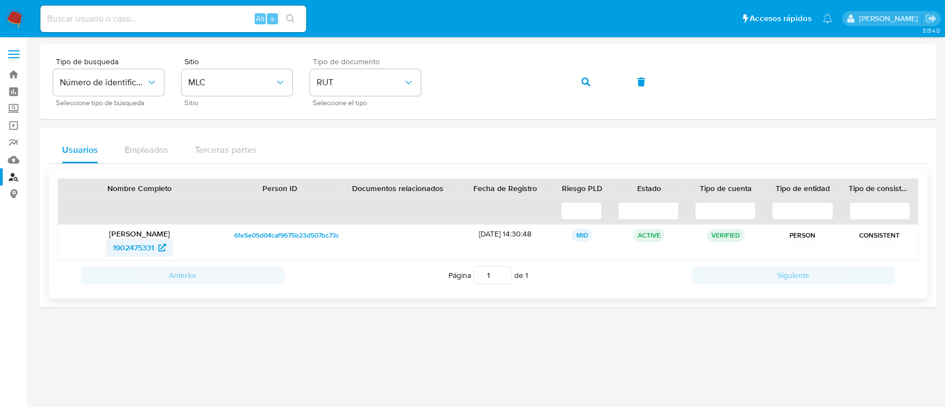
click at [144, 244] on span "1902475331" at bounding box center [133, 248] width 41 height 18
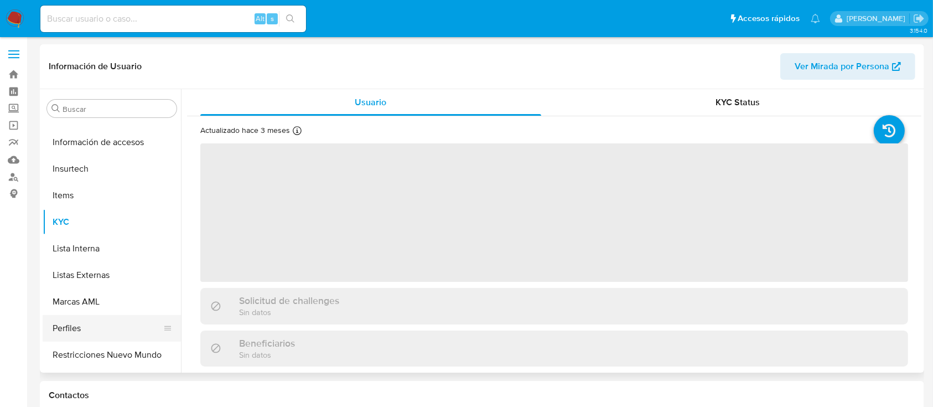
scroll to position [468, 0]
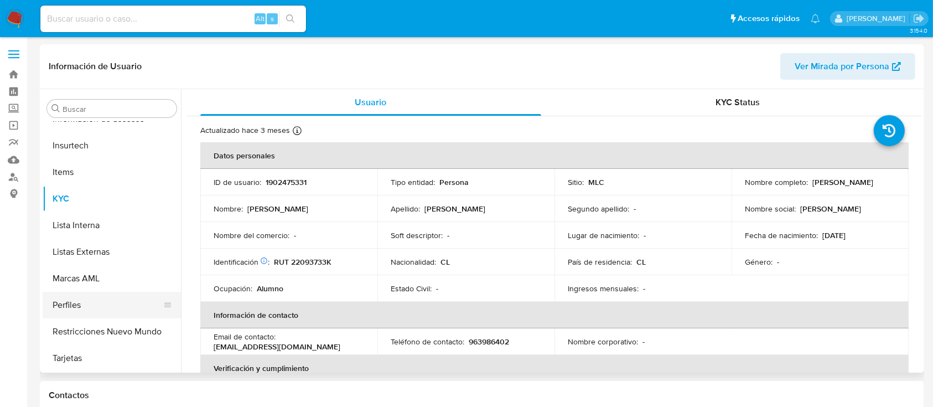
select select "10"
click at [86, 327] on button "Restricciones Nuevo Mundo" at bounding box center [108, 331] width 130 height 27
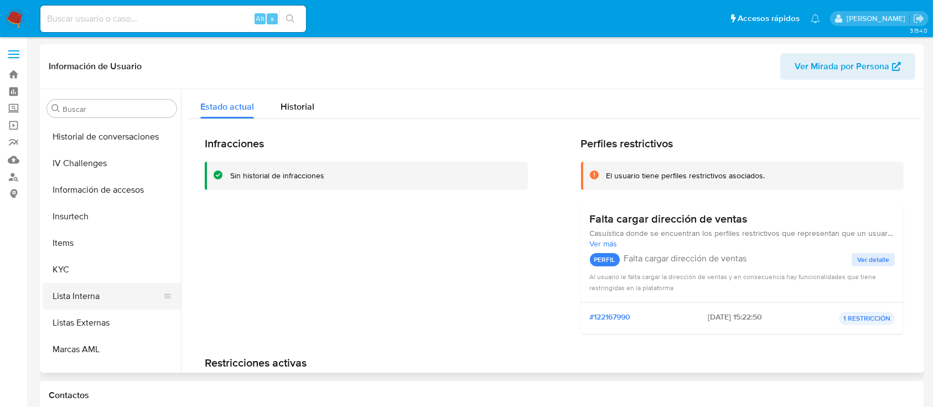
scroll to position [246, 0]
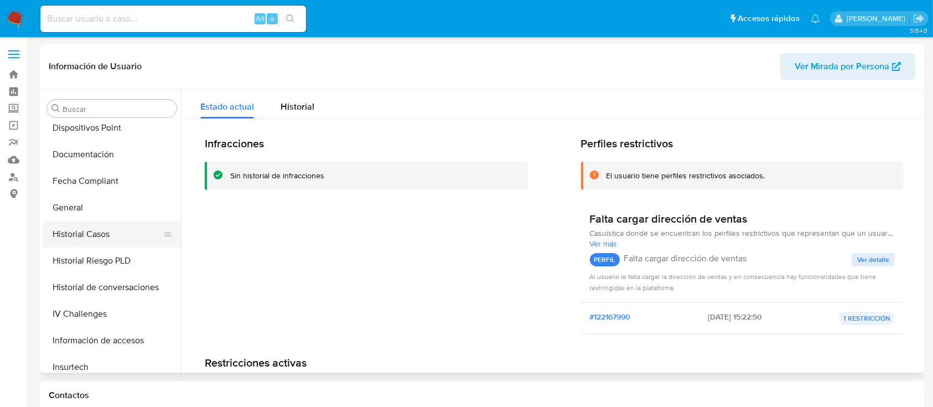
click at [94, 237] on button "Historial Casos" at bounding box center [108, 234] width 130 height 27
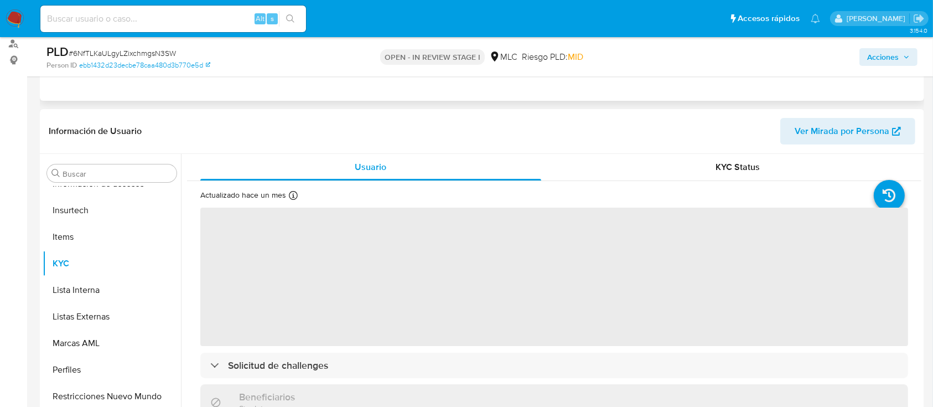
scroll to position [147, 0]
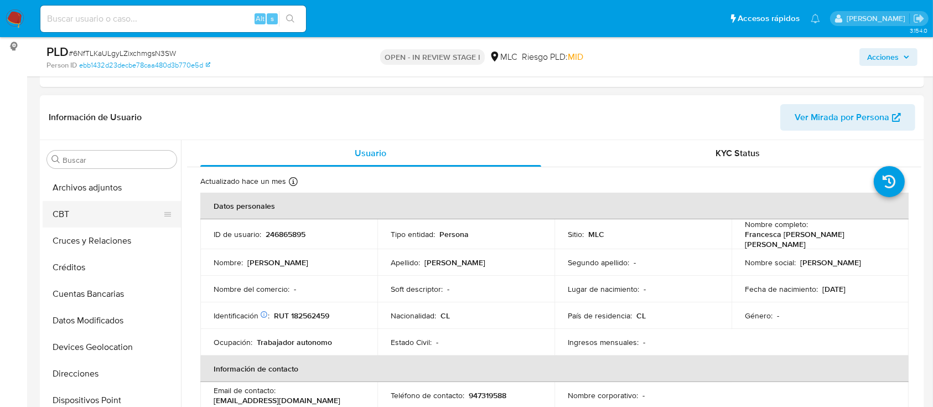
select select "10"
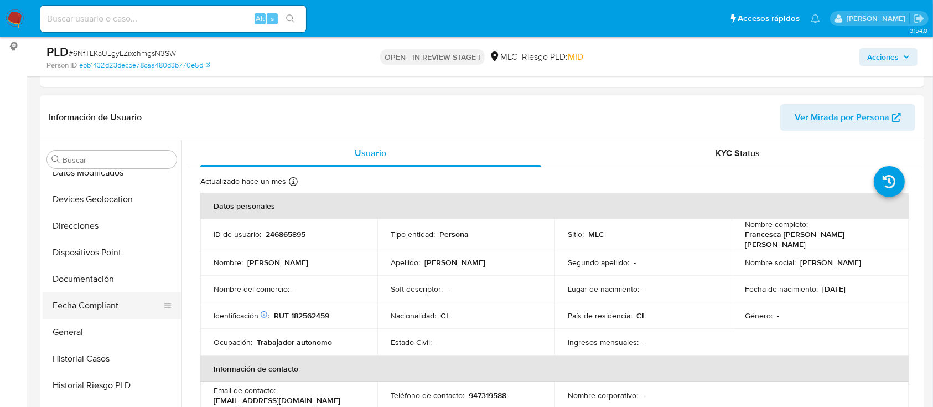
scroll to position [0, 0]
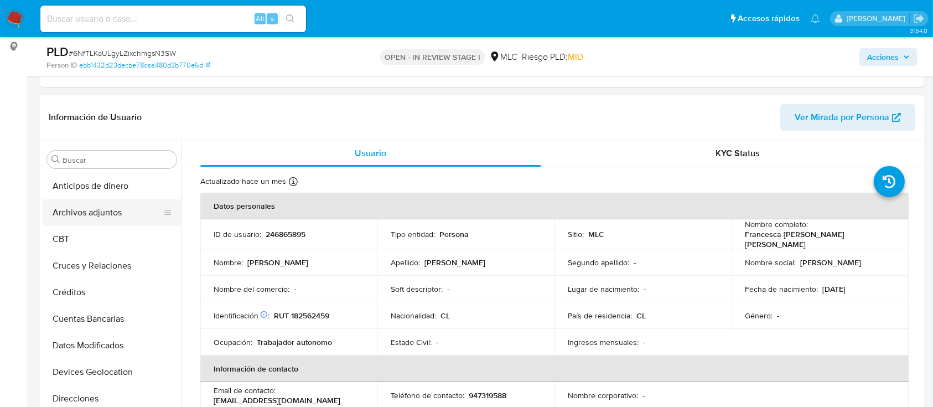
click at [101, 206] on button "Archivos adjuntos" at bounding box center [108, 212] width 130 height 27
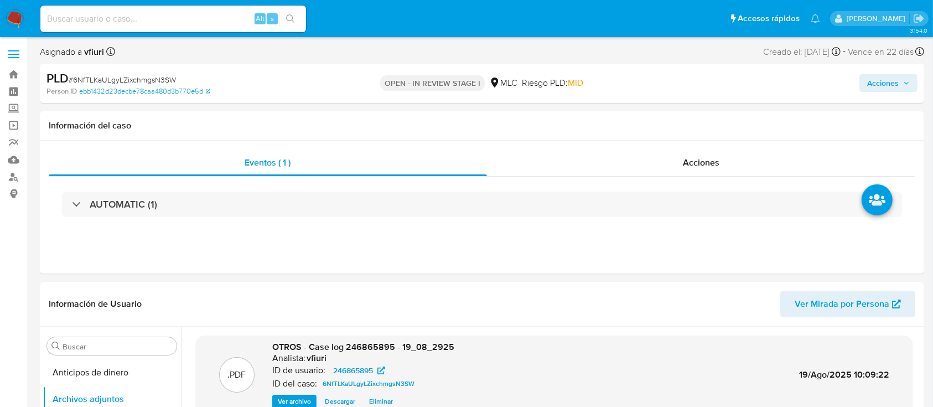
click at [886, 86] on span "Acciones" at bounding box center [883, 83] width 32 height 18
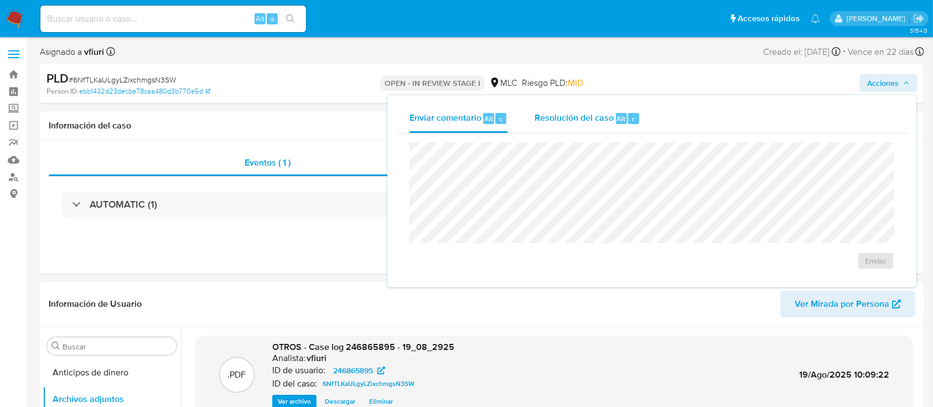
click at [584, 128] on div "Resolución del caso Alt r" at bounding box center [588, 118] width 106 height 29
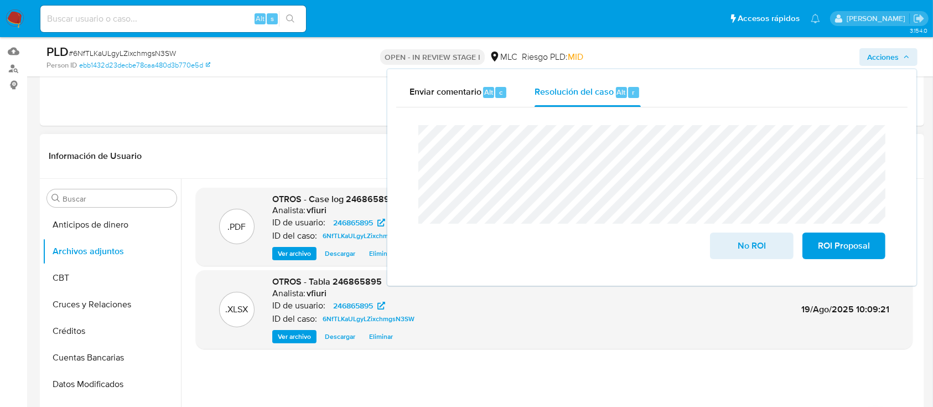
scroll to position [147, 0]
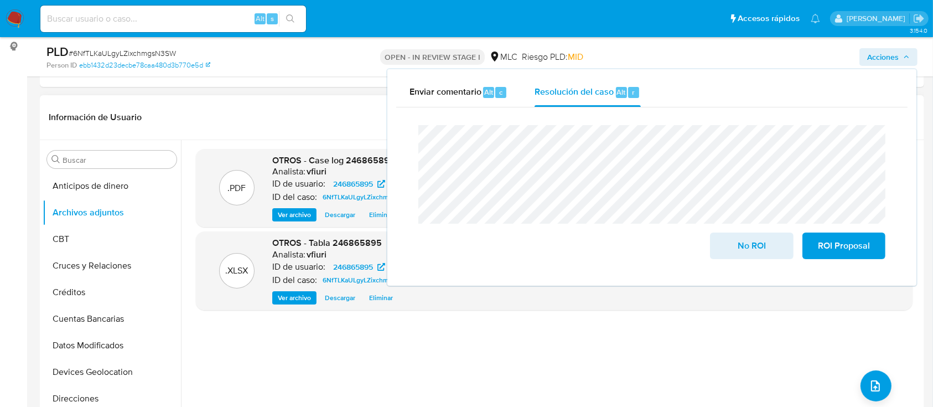
click at [290, 211] on span "Ver archivo" at bounding box center [294, 214] width 33 height 11
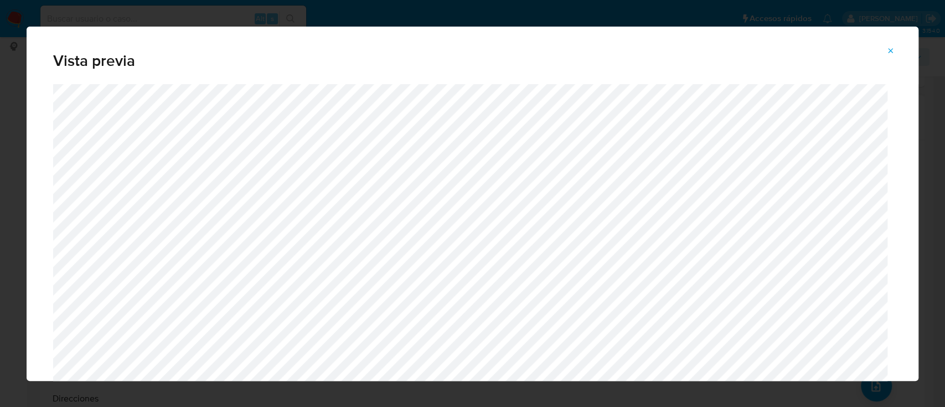
click at [890, 58] on span "Attachment preview" at bounding box center [890, 50] width 9 height 15
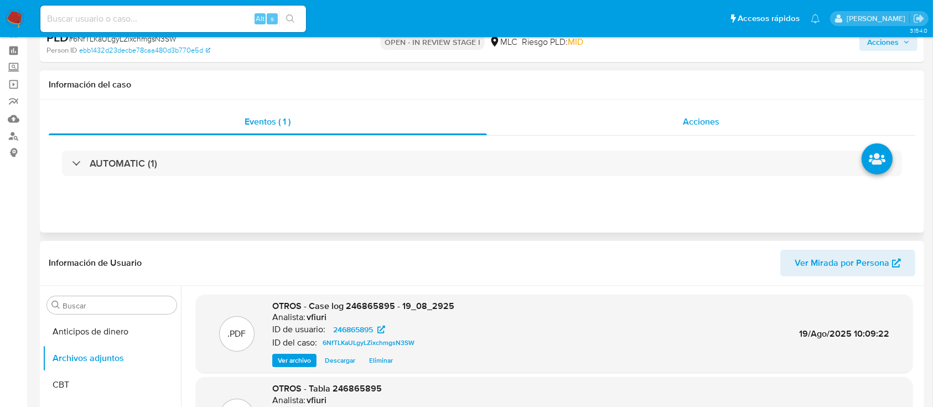
scroll to position [0, 0]
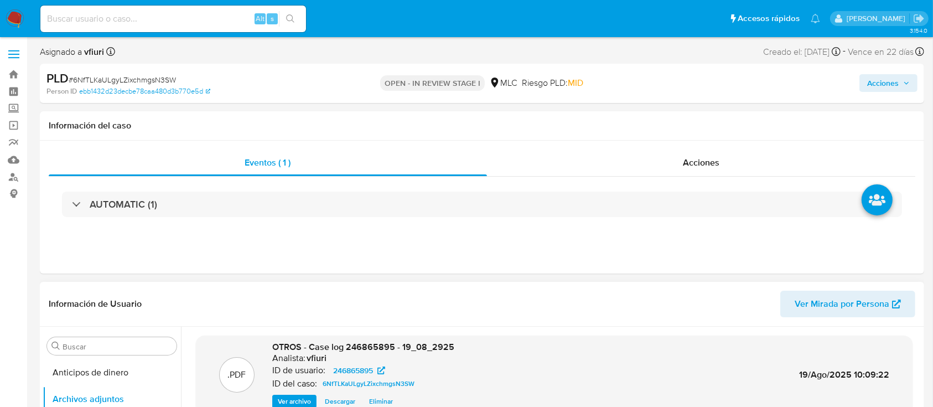
click at [895, 76] on span "Acciones" at bounding box center [883, 83] width 32 height 18
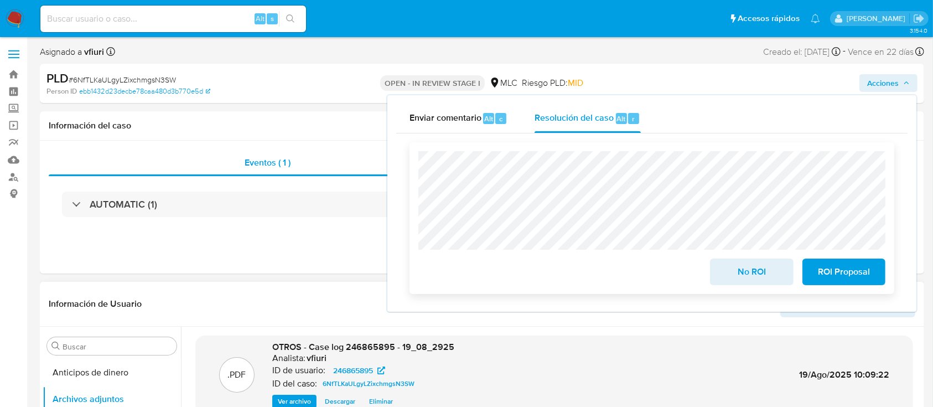
click at [843, 276] on span "ROI Proposal" at bounding box center [844, 272] width 54 height 24
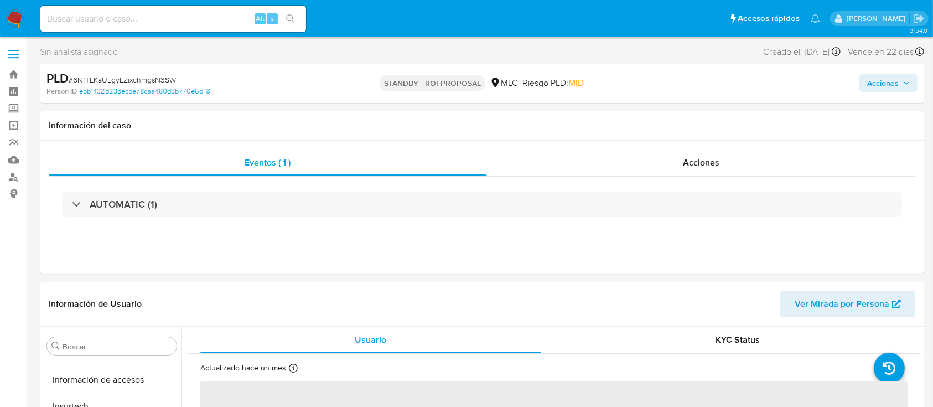
scroll to position [468, 0]
select select "10"
click at [11, 73] on link "Bandeja" at bounding box center [66, 74] width 132 height 17
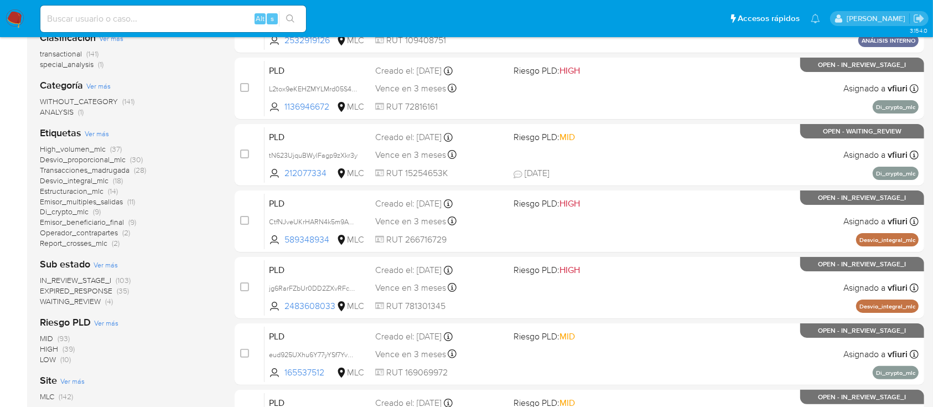
scroll to position [466, 0]
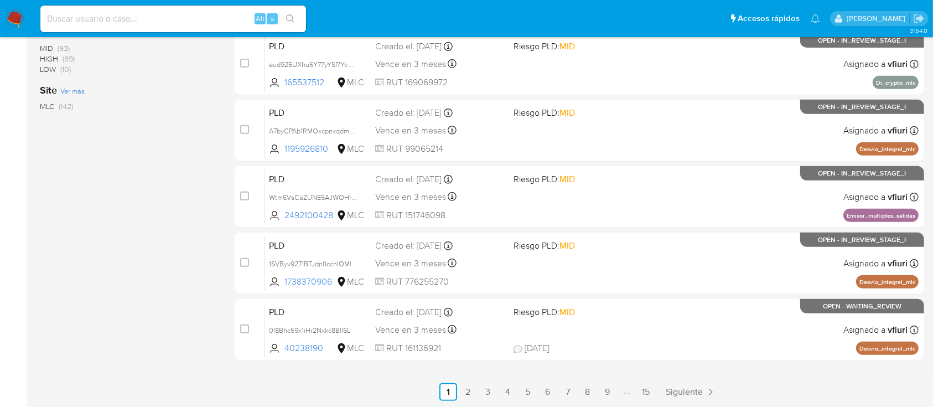
click at [650, 392] on link "15" at bounding box center [646, 392] width 18 height 18
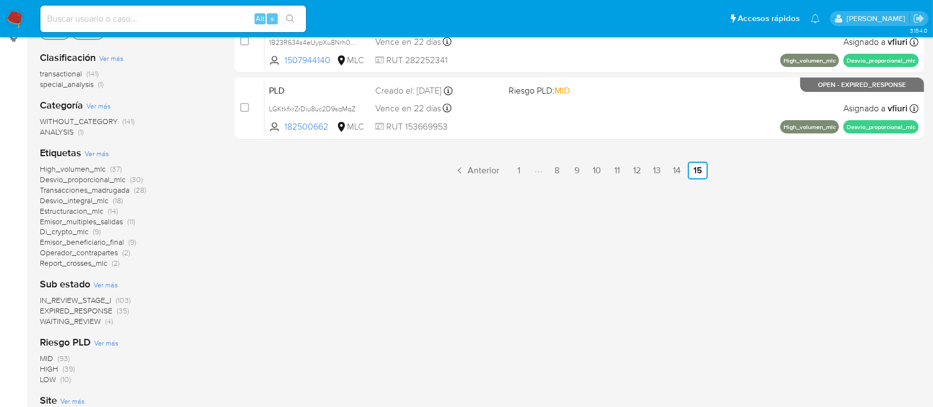
scroll to position [221, 0]
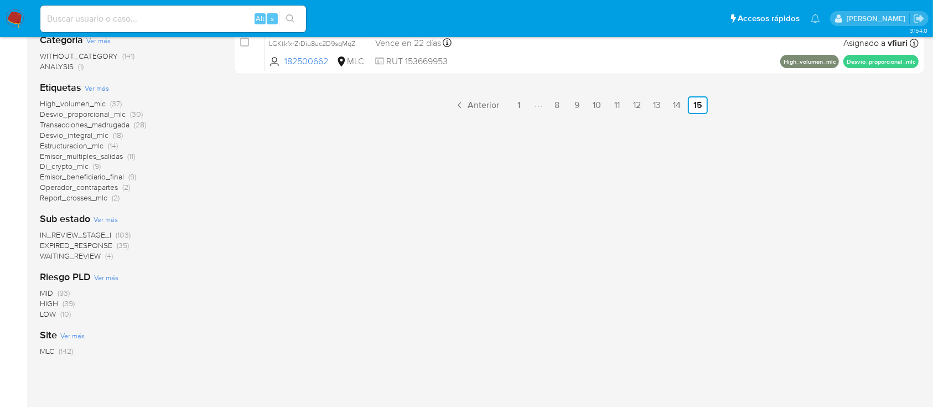
click at [100, 157] on span "Emisor_multiples_salidas" at bounding box center [81, 156] width 83 height 11
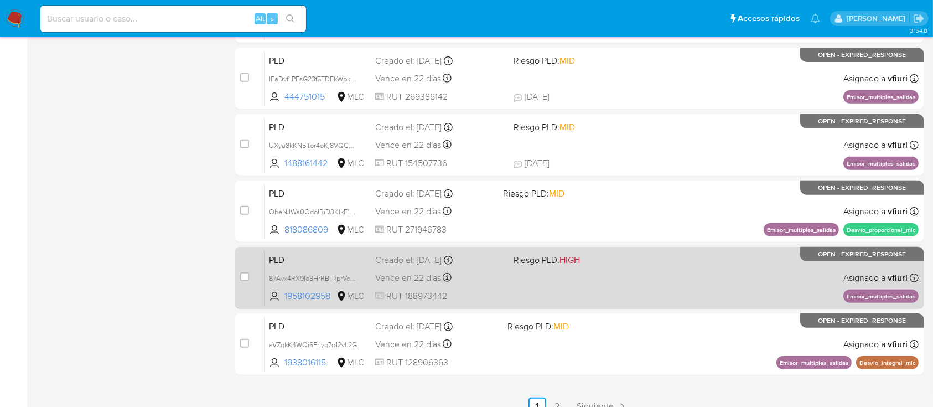
scroll to position [466, 0]
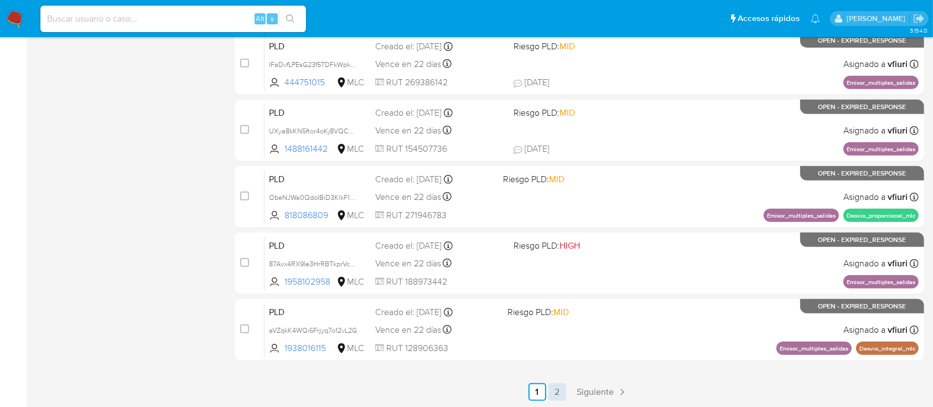
click at [563, 392] on link "2" at bounding box center [557, 392] width 18 height 18
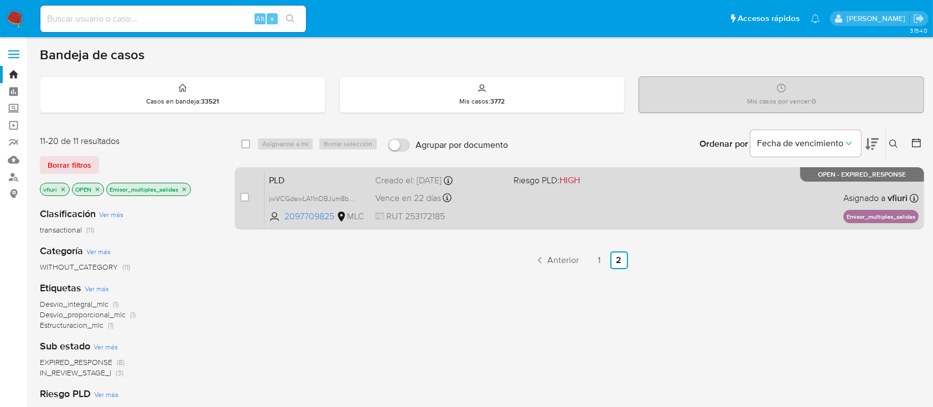
click at [598, 203] on div "PLD jwVCGdawLA11nDBJum8bP49j 2097709825 MLC Riesgo PLD: HIGH Creado el: 12/06/2…" at bounding box center [592, 198] width 654 height 56
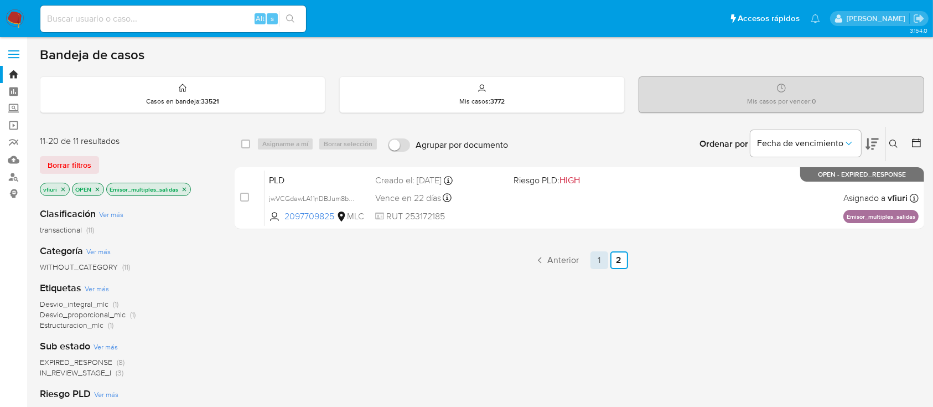
click at [600, 261] on link "1" at bounding box center [600, 260] width 18 height 18
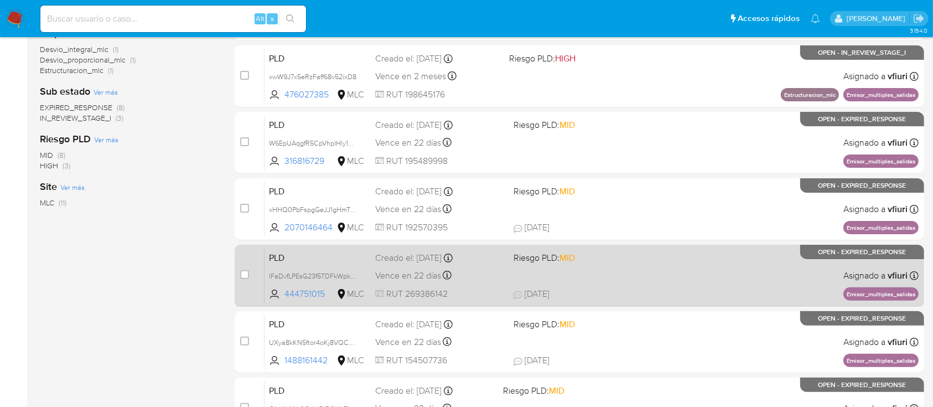
scroll to position [466, 0]
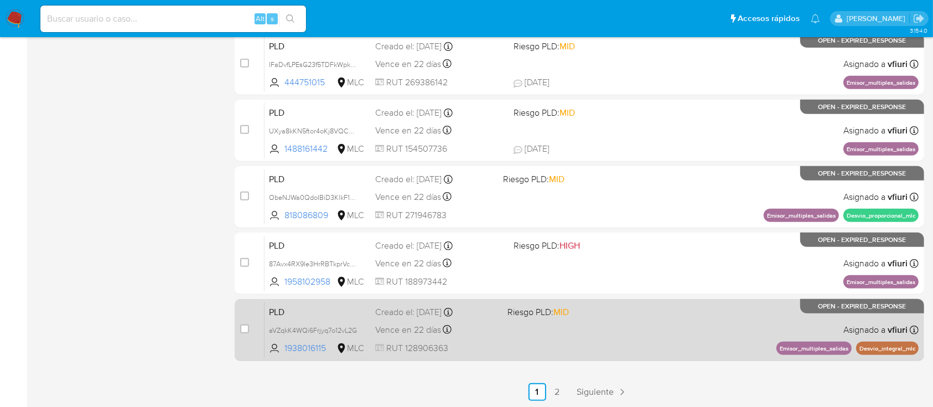
click at [517, 334] on div "PLD aVZqkK4WQi6Frjyq7o12vL2G 1938016115 MLC Riesgo PLD: MID Creado el: 12/06/20…" at bounding box center [592, 330] width 654 height 56
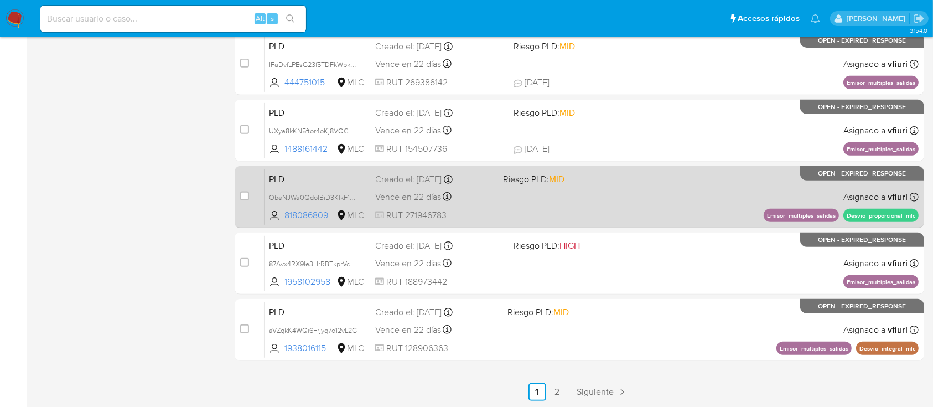
click at [606, 188] on div "PLD ObeNJWa0QdoIBiD3KlkF1qVR 818086809 MLC Riesgo PLD: MID Creado el: 12/06/202…" at bounding box center [592, 197] width 654 height 56
click at [248, 191] on input "checkbox" at bounding box center [244, 195] width 9 height 9
checkbox input "true"
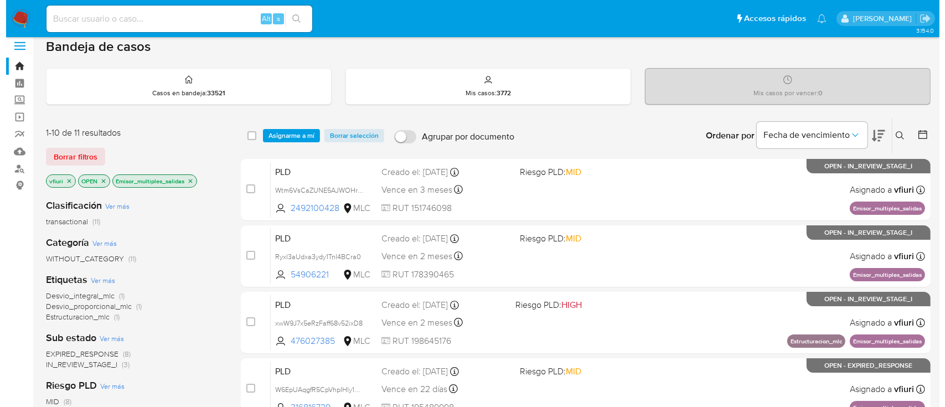
scroll to position [0, 0]
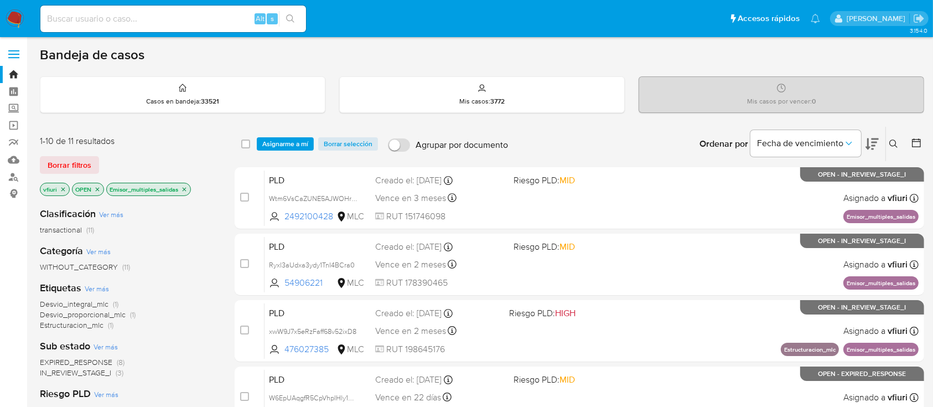
click at [277, 134] on div "select-all-cases-checkbox Asignarme a mí Borrar selección Agrupar por documento…" at bounding box center [580, 144] width 690 height 34
click at [279, 142] on span "Asignarme a mí" at bounding box center [285, 143] width 46 height 11
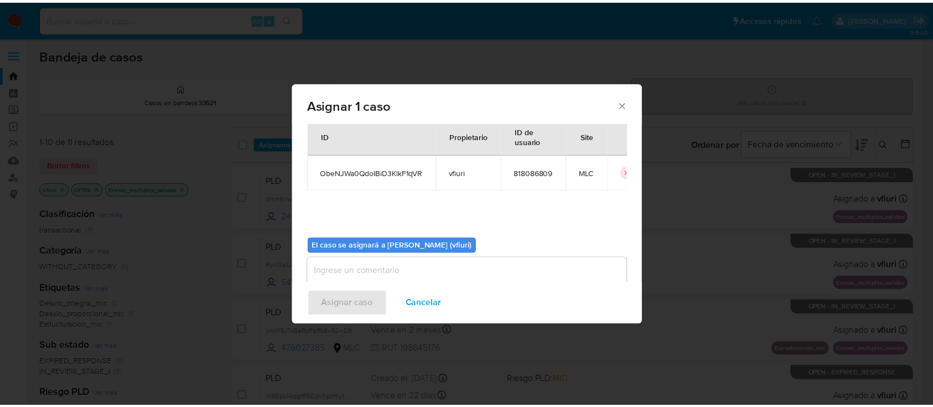
scroll to position [56, 0]
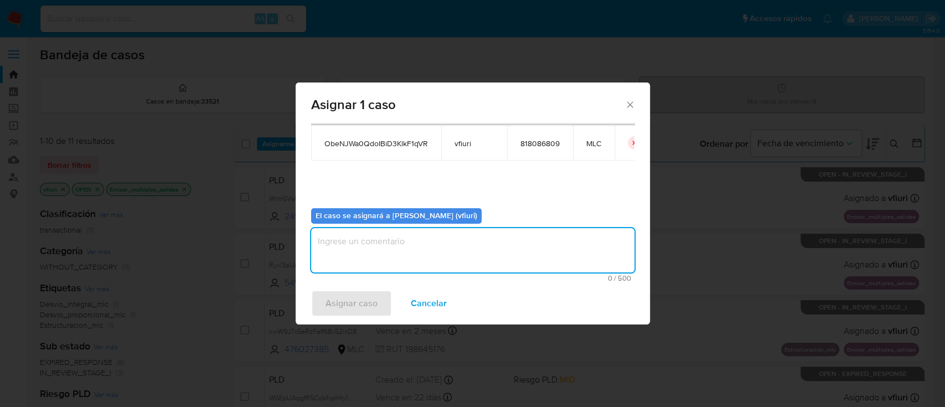
click at [475, 259] on textarea "assign-modal" at bounding box center [472, 250] width 323 height 44
type textarea "-"
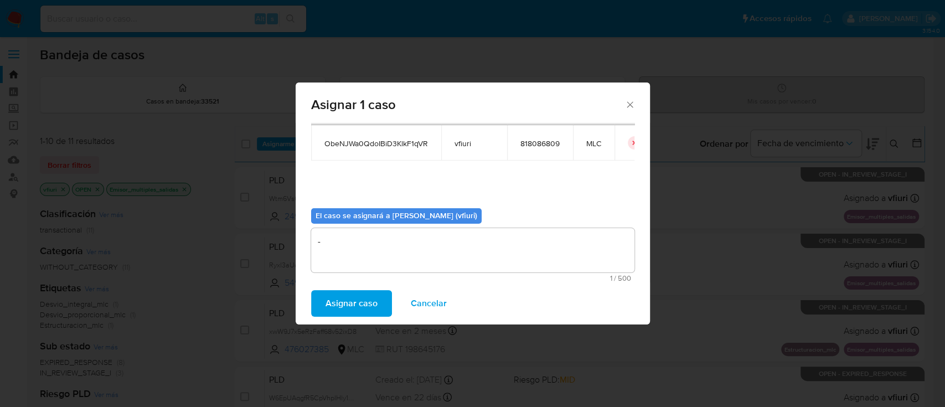
click at [325, 303] on span "Asignar caso" at bounding box center [351, 303] width 52 height 24
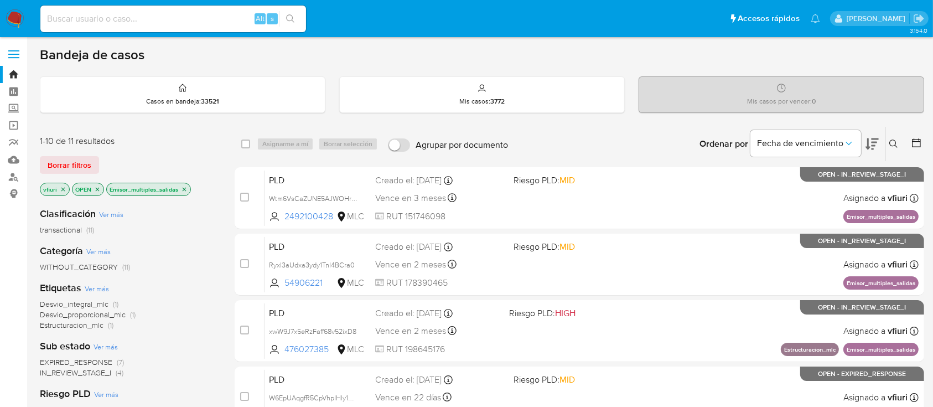
click at [64, 189] on icon "close-filter" at bounding box center [63, 189] width 4 height 4
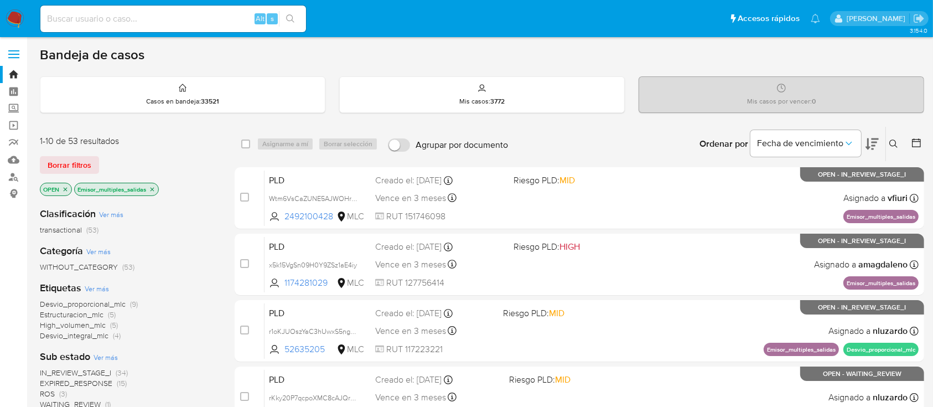
click at [153, 188] on icon "close-filter" at bounding box center [152, 189] width 7 height 7
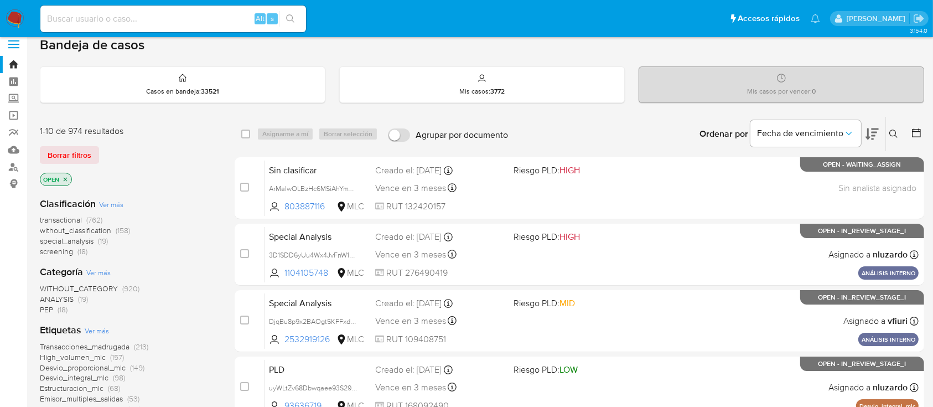
scroll to position [74, 0]
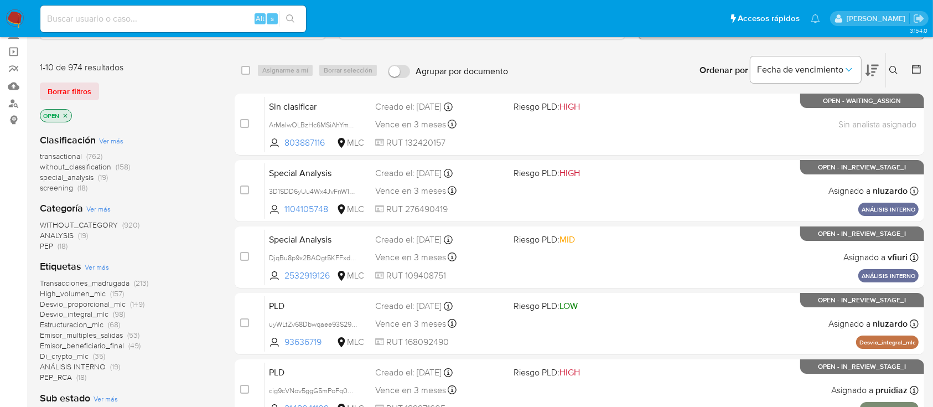
click at [64, 112] on icon "close-filter" at bounding box center [65, 115] width 7 height 7
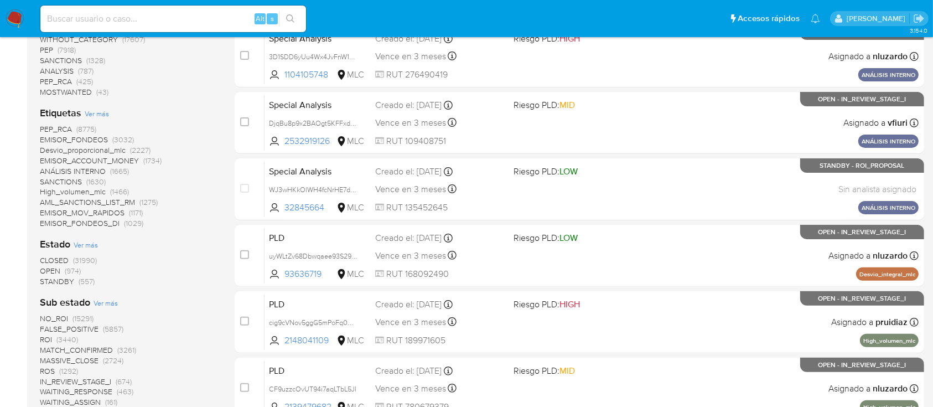
scroll to position [295, 0]
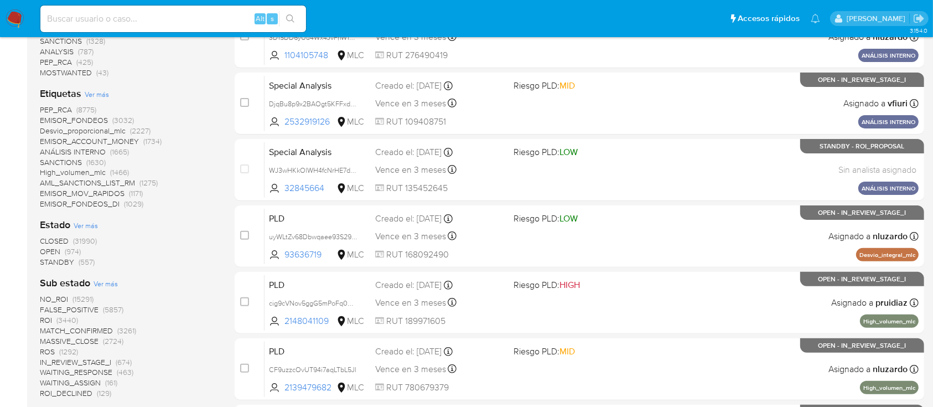
click at [58, 258] on span "STANDBY" at bounding box center [57, 261] width 34 height 11
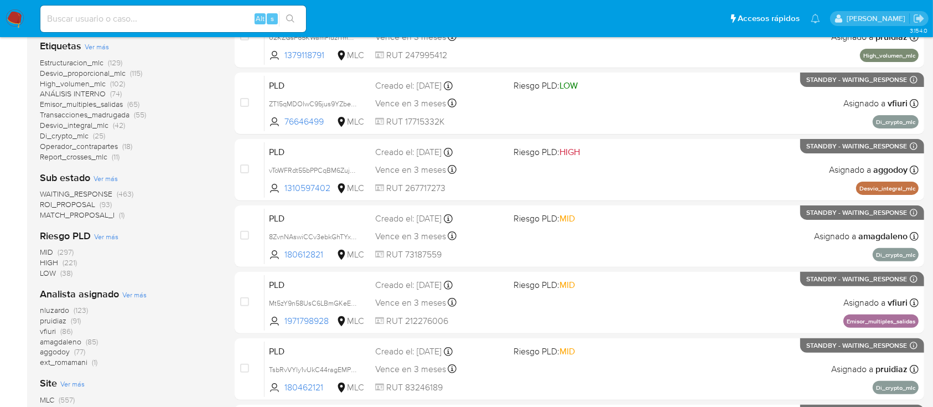
click at [76, 203] on span "ROI_PROPOSAL" at bounding box center [67, 204] width 55 height 11
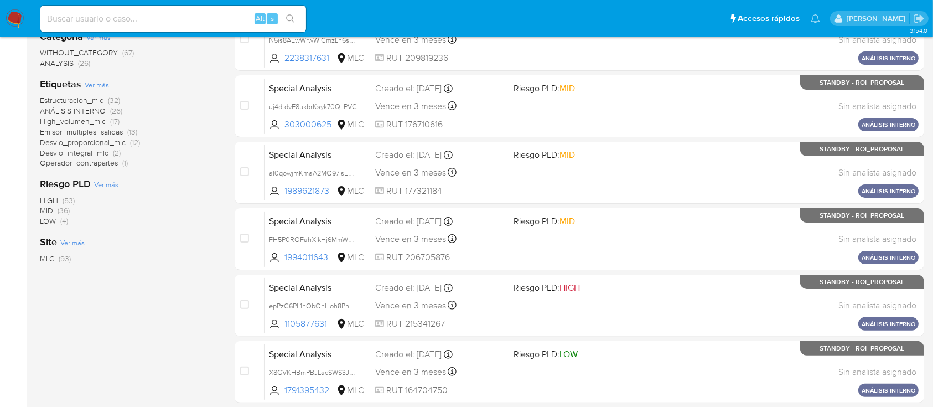
scroll to position [74, 0]
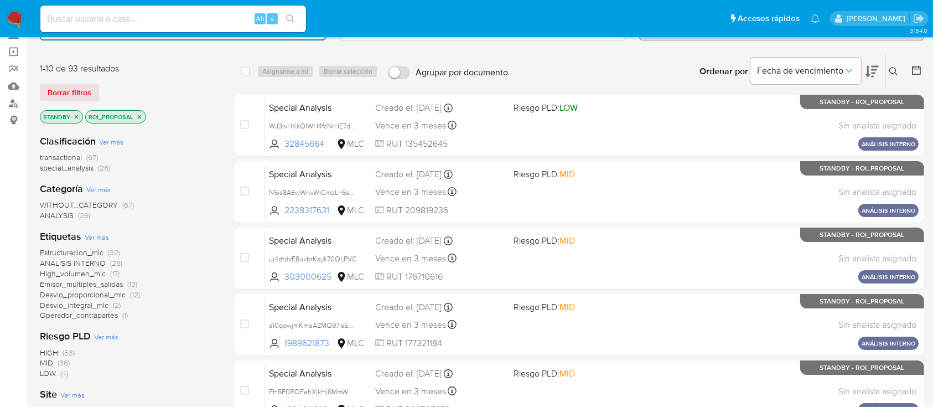
click at [919, 62] on div at bounding box center [914, 71] width 20 height 34
click at [923, 69] on button at bounding box center [917, 71] width 13 height 13
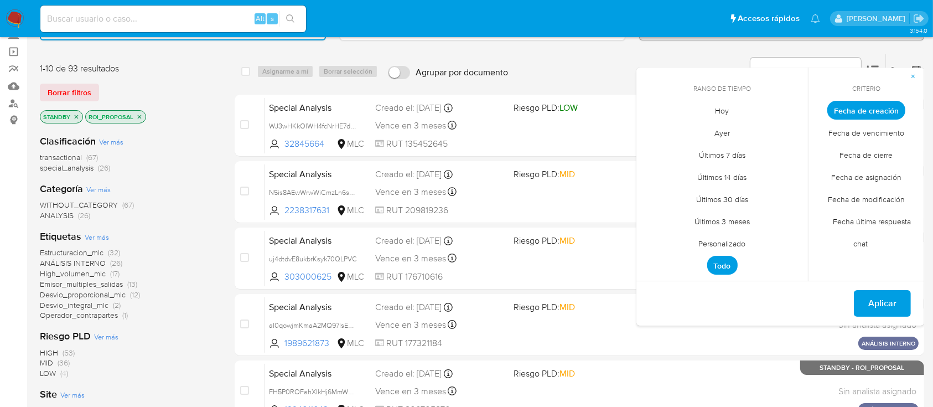
click at [743, 245] on span "Personalizado" at bounding box center [722, 243] width 70 height 23
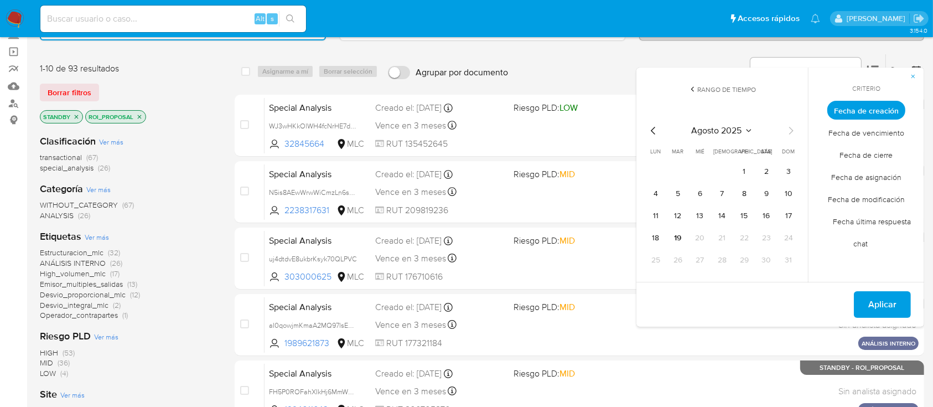
click at [654, 135] on icon "Mes anterior" at bounding box center [653, 130] width 13 height 13
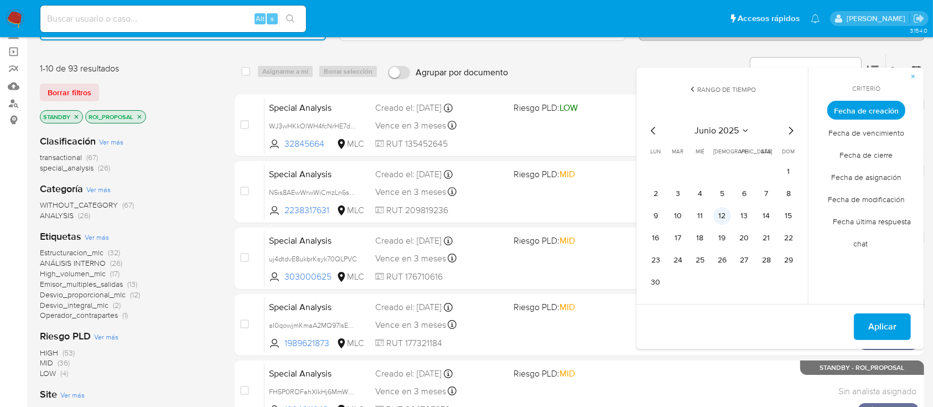
click at [727, 219] on button "12" at bounding box center [722, 216] width 18 height 18
click at [879, 322] on span "Aplicar" at bounding box center [882, 326] width 28 height 24
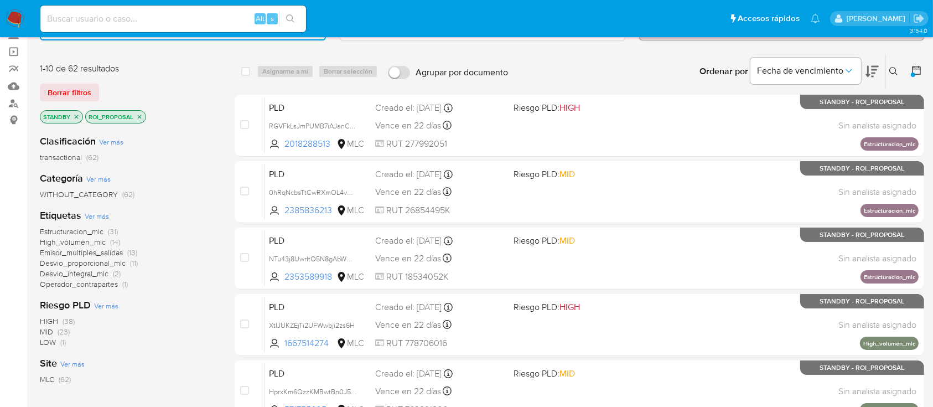
click at [93, 234] on span "Estructuracion_mlc" at bounding box center [72, 231] width 64 height 11
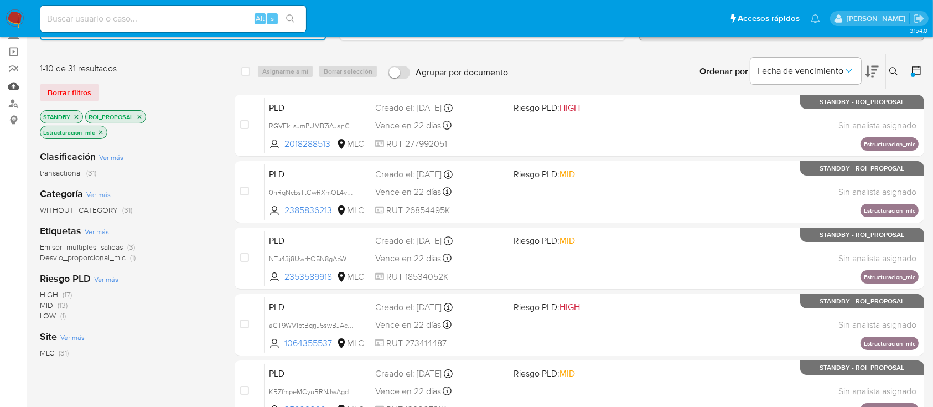
click at [14, 88] on link "Mulan" at bounding box center [66, 85] width 132 height 17
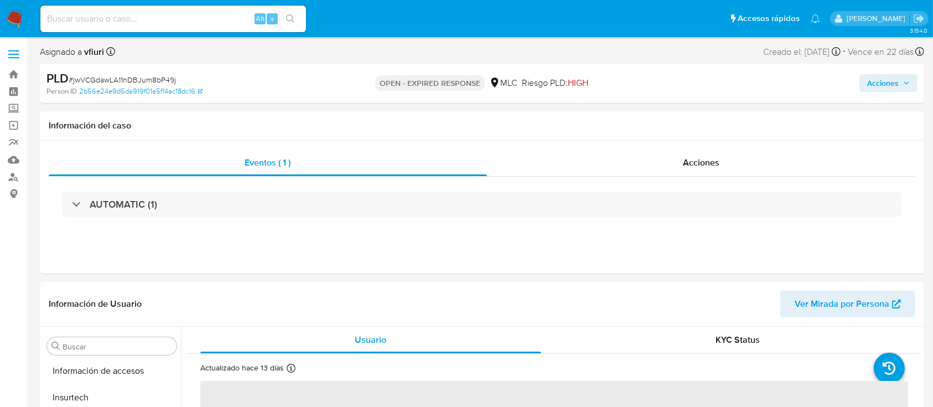
scroll to position [468, 0]
select select "10"
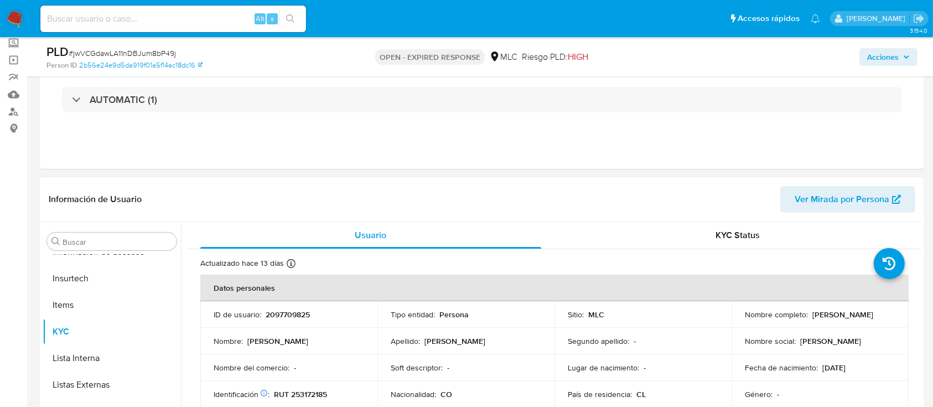
scroll to position [147, 0]
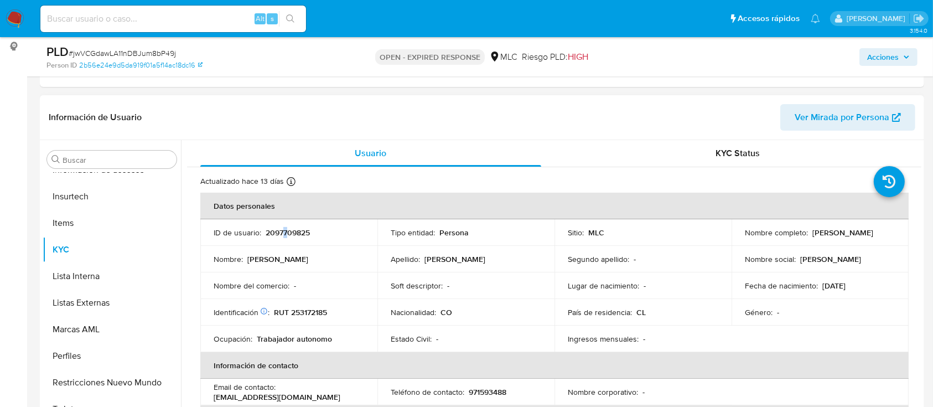
click at [286, 234] on p "2097709825" at bounding box center [288, 232] width 44 height 10
drag, startPoint x: 289, startPoint y: 233, endPoint x: 276, endPoint y: 225, distance: 15.4
click at [276, 225] on td "ID de usuario : 2097709825" at bounding box center [288, 232] width 177 height 27
copy p "2097709825"
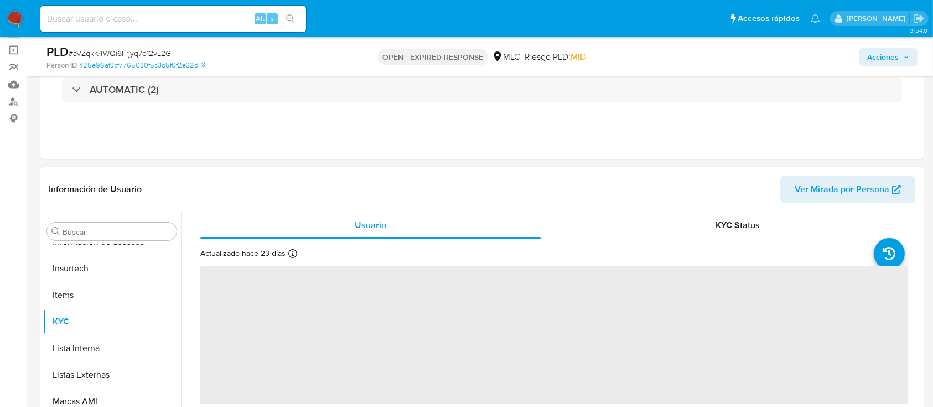
scroll to position [221, 0]
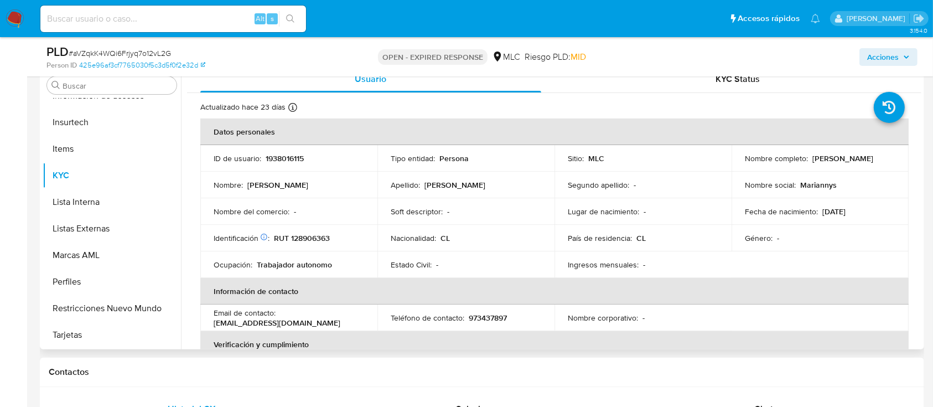
select select "10"
click at [298, 154] on p "1938016115" at bounding box center [285, 158] width 38 height 10
copy p "1938016115"
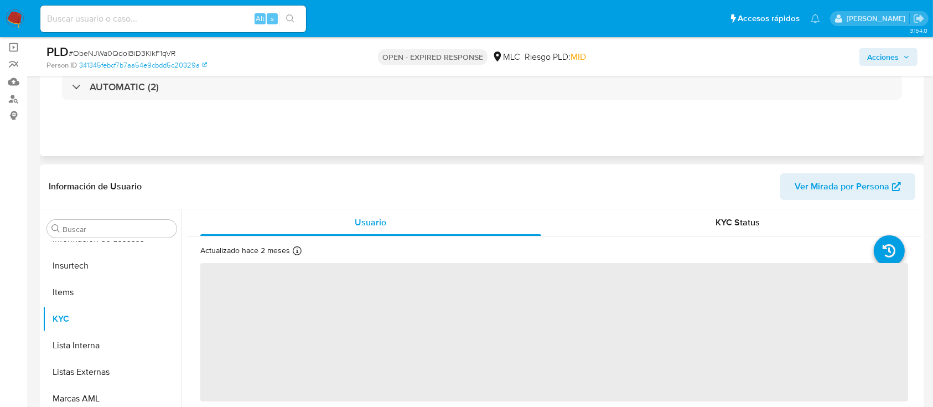
scroll to position [221, 0]
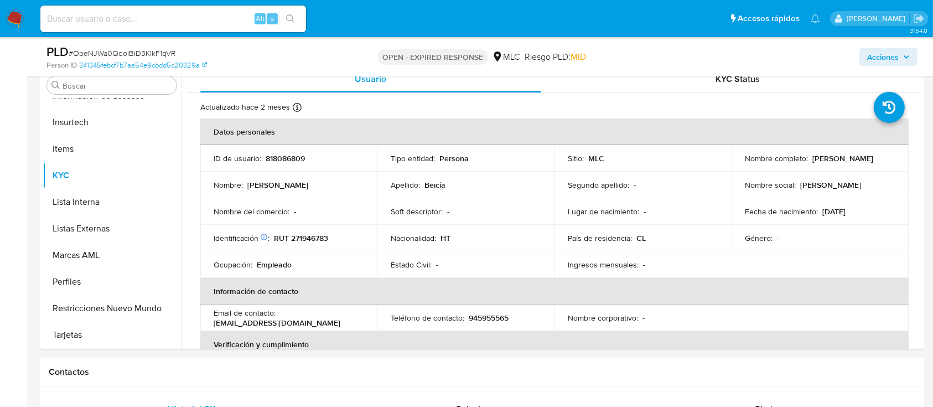
select select "10"
click at [285, 157] on p "818086809" at bounding box center [285, 158] width 39 height 10
copy p "818086809"
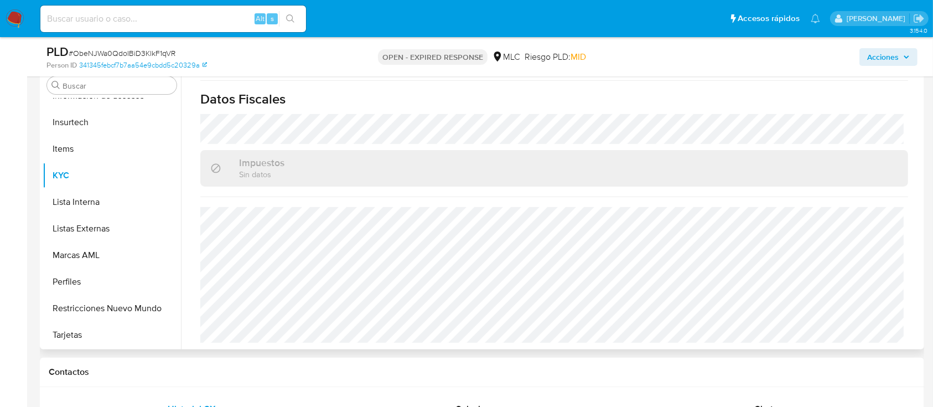
scroll to position [620, 0]
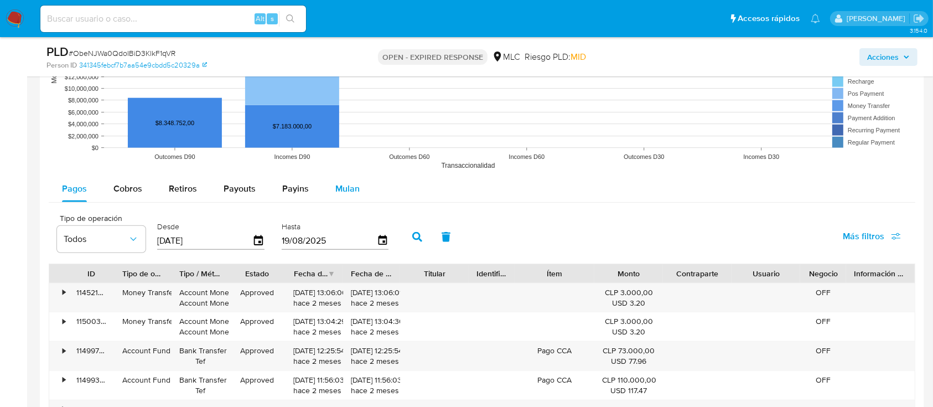
click at [343, 188] on span "Mulan" at bounding box center [347, 188] width 24 height 13
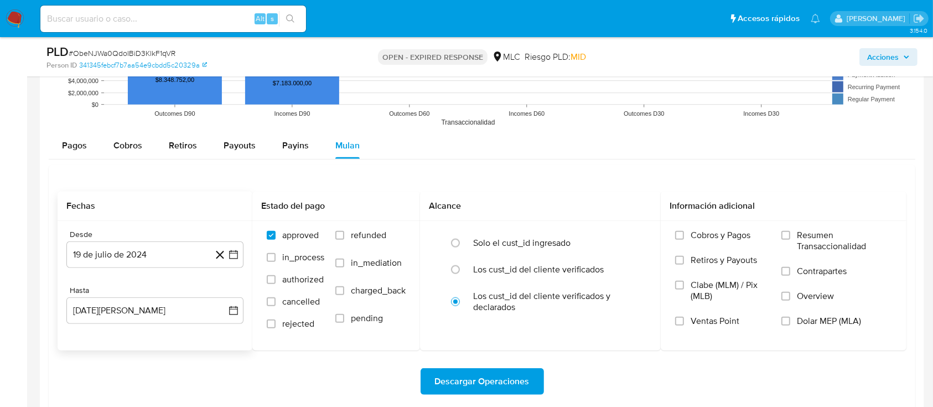
scroll to position [1181, 0]
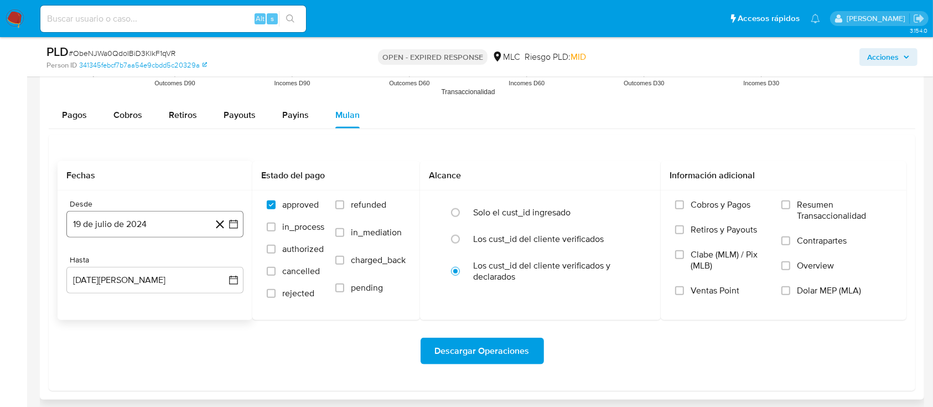
click at [229, 222] on icon "button" at bounding box center [233, 224] width 9 height 9
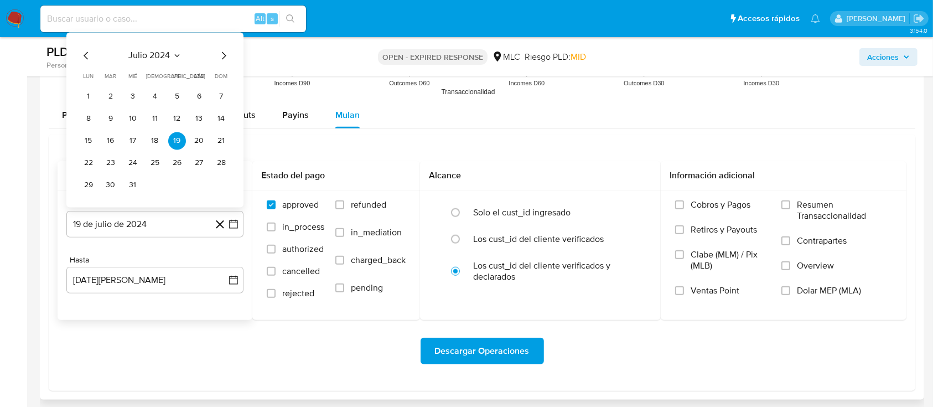
click at [223, 58] on icon "Mes siguiente" at bounding box center [224, 55] width 4 height 8
click at [133, 138] on button "14" at bounding box center [133, 141] width 18 height 18
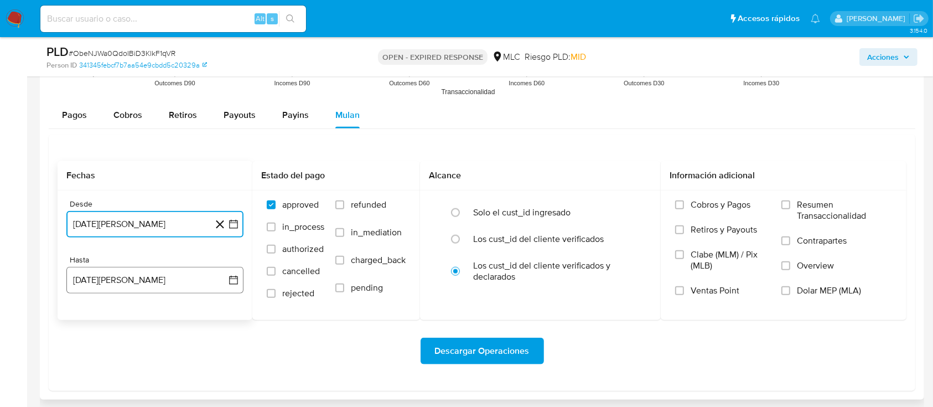
click at [235, 286] on button "19 de agosto de 2025" at bounding box center [154, 280] width 177 height 27
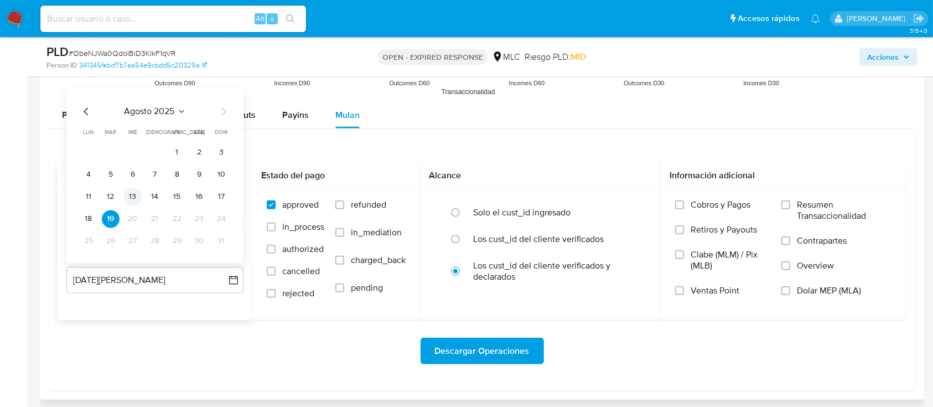
click at [127, 194] on button "13" at bounding box center [133, 197] width 18 height 18
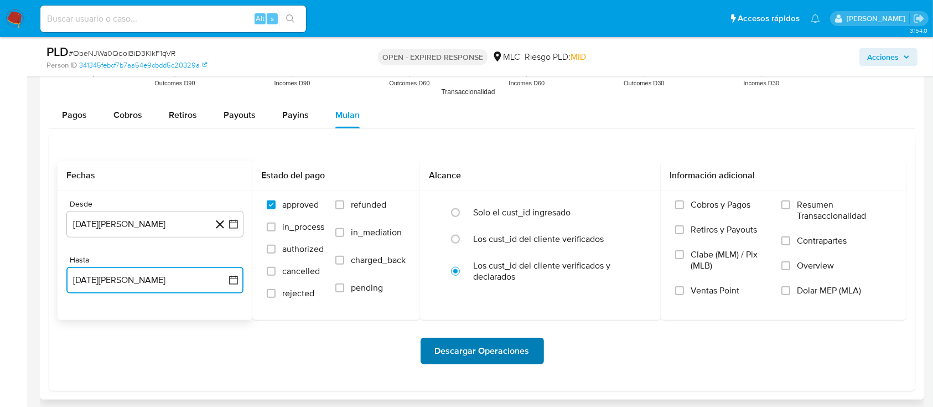
click at [439, 359] on span "Descargar Operaciones" at bounding box center [482, 351] width 95 height 24
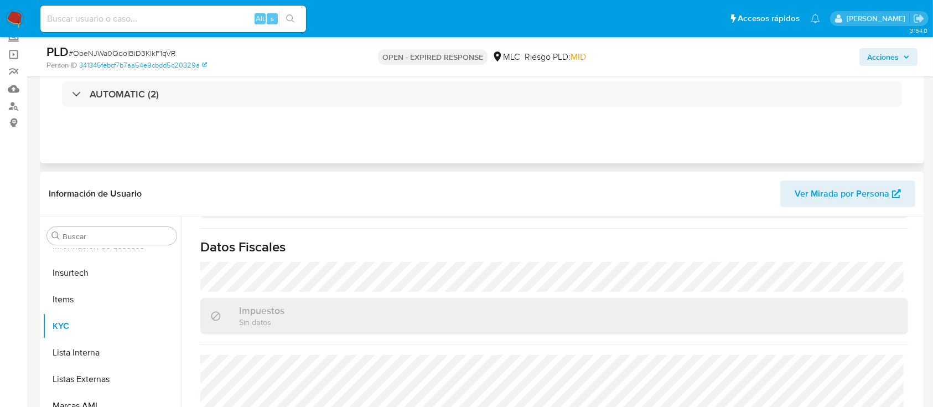
scroll to position [0, 0]
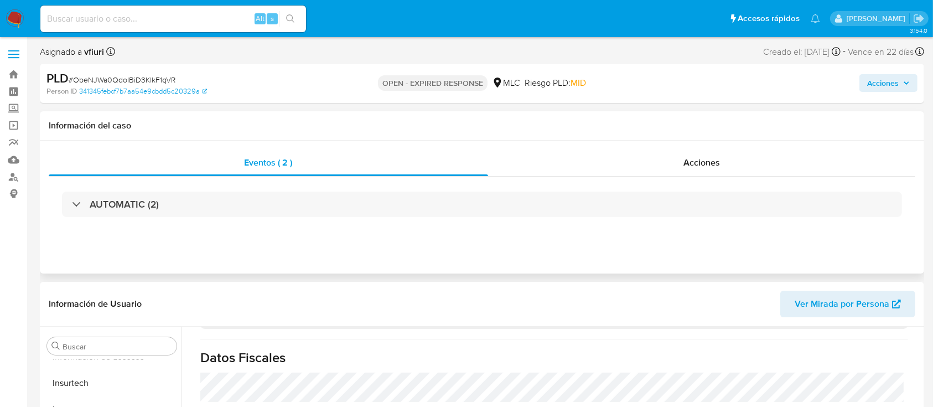
click at [247, 225] on div "AUTOMATIC (2)" at bounding box center [482, 204] width 867 height 55
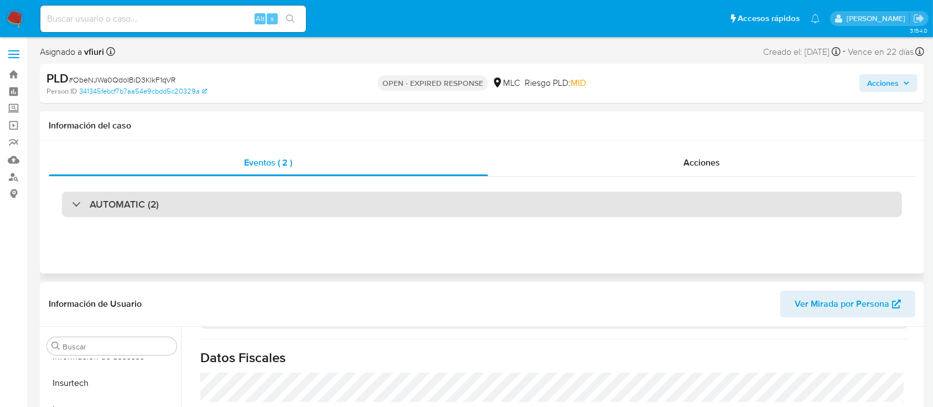
click at [239, 204] on div "AUTOMATIC (2)" at bounding box center [482, 203] width 840 height 25
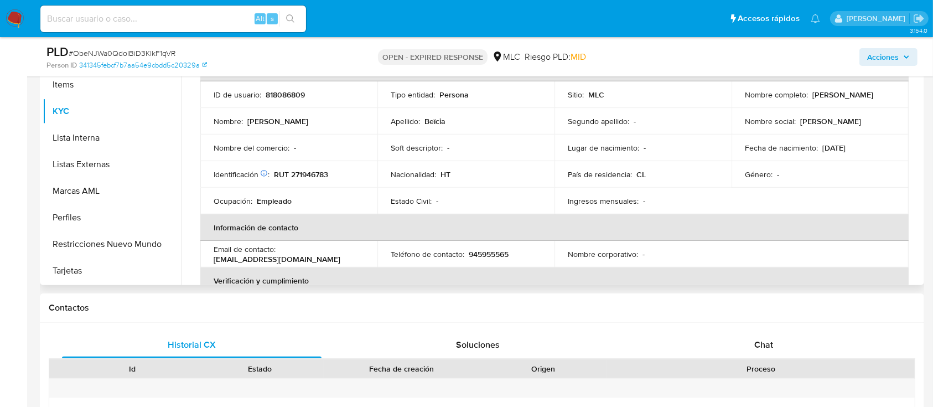
click at [287, 79] on th "Datos personales" at bounding box center [554, 68] width 708 height 27
click at [287, 86] on td "ID de usuario : 818086809" at bounding box center [288, 94] width 177 height 27
copy p "818086809"
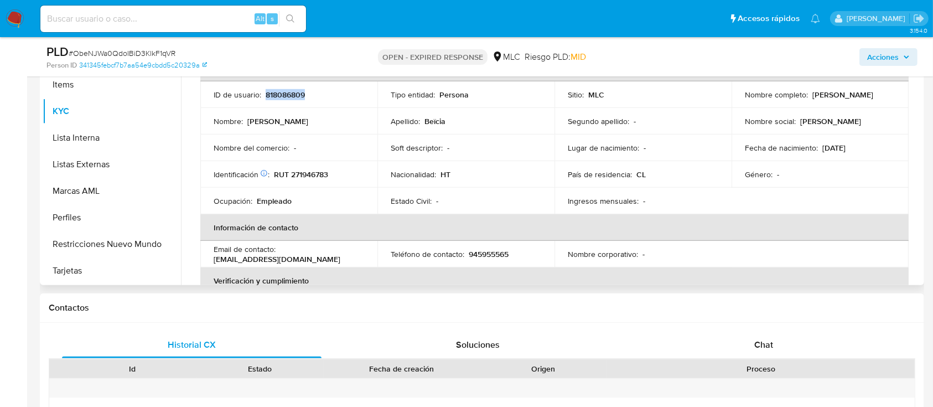
copy p "818086809"
click at [163, 54] on span "# ObeNJWa0QdoIBiD3KlkF1qVR" at bounding box center [122, 53] width 107 height 11
copy span "ObeNJWa0QdoIBiD3KlkF1qVR"
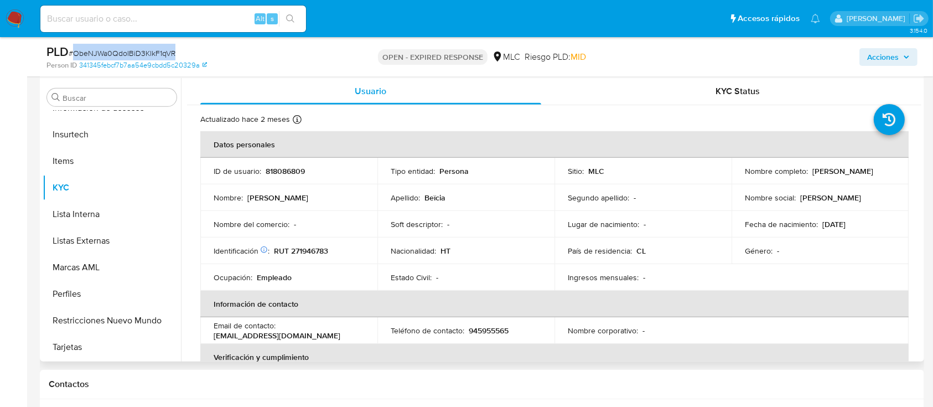
scroll to position [590, 0]
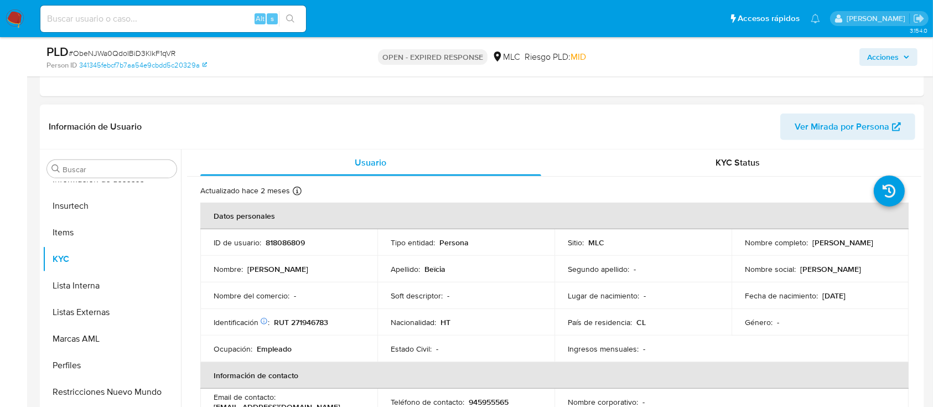
click at [315, 317] on p "RUT 271946783" at bounding box center [301, 322] width 54 height 10
copy p "271946783"
click at [315, 317] on p "RUT 271946783" at bounding box center [301, 322] width 54 height 10
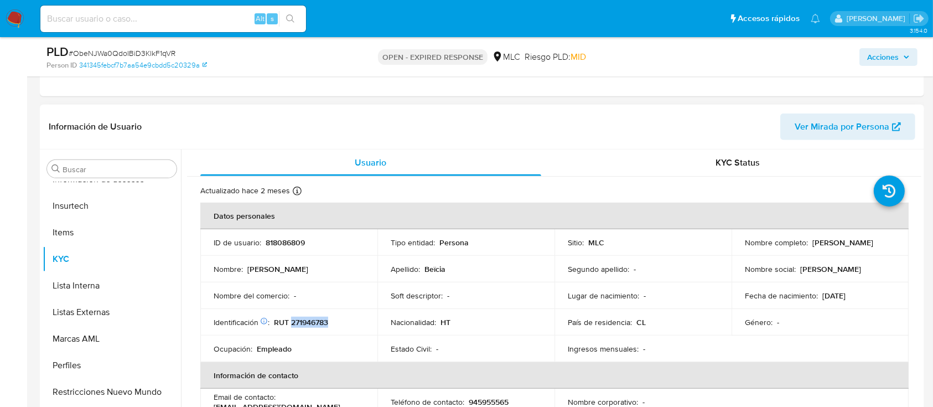
copy p "271946783"
drag, startPoint x: 810, startPoint y: 243, endPoint x: 889, endPoint y: 243, distance: 78.6
click at [889, 243] on div "Nombre completo : Frantz Beïcia" at bounding box center [820, 242] width 151 height 10
copy p "Frantz Beïcia"
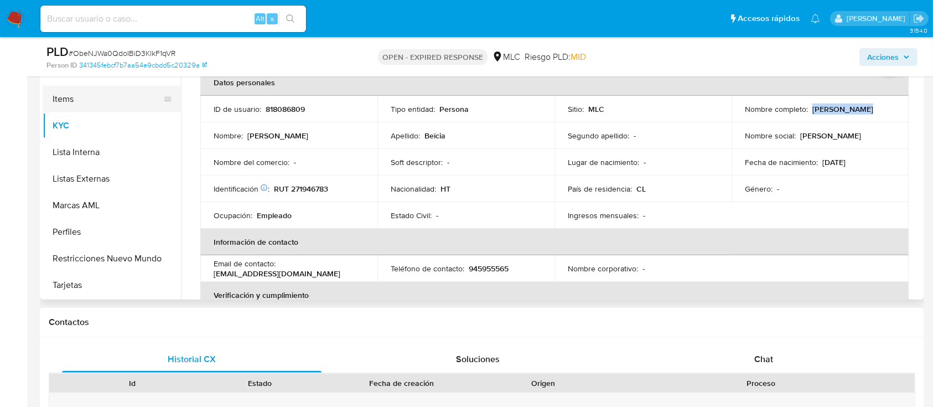
scroll to position [738, 0]
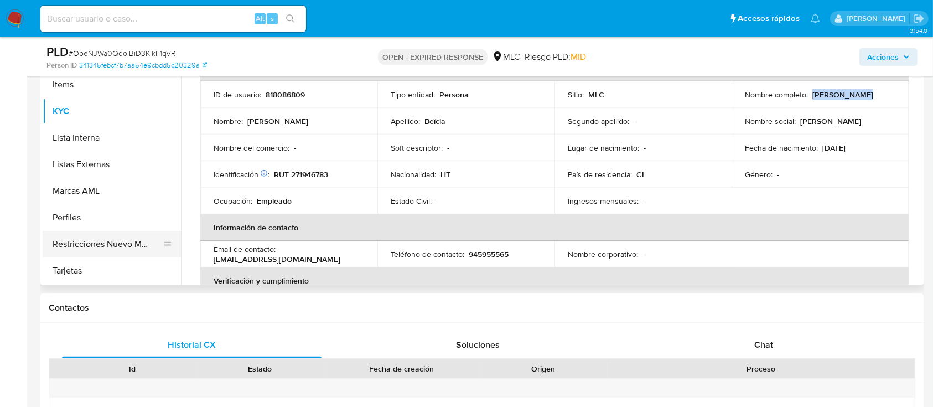
click at [110, 239] on button "Restricciones Nuevo Mundo" at bounding box center [108, 244] width 130 height 27
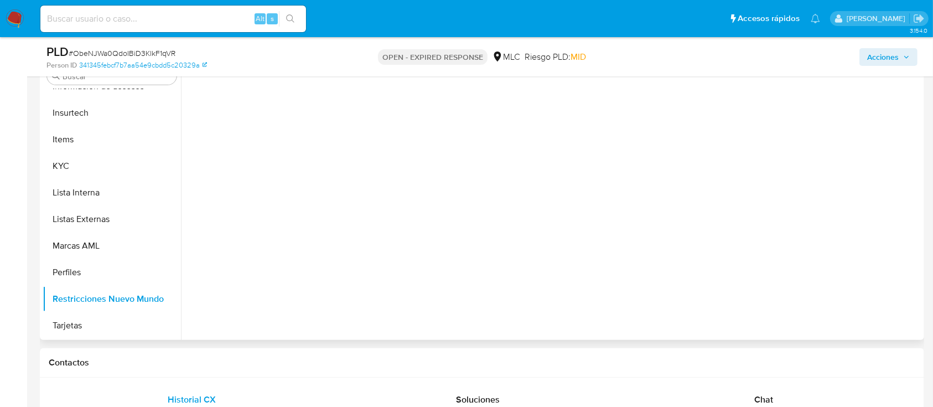
scroll to position [590, 0]
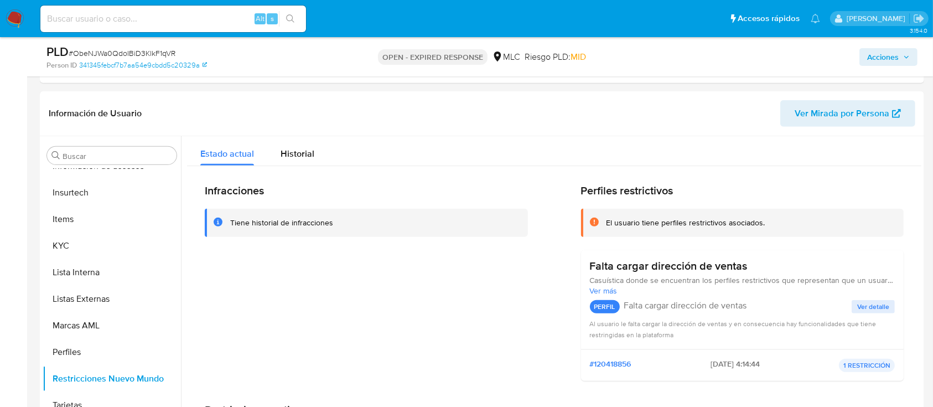
click at [131, 50] on span "# ObeNJWa0QdoIBiD3KlkF1qVR" at bounding box center [122, 53] width 107 height 11
click at [98, 260] on button "Lista Interna" at bounding box center [108, 272] width 130 height 27
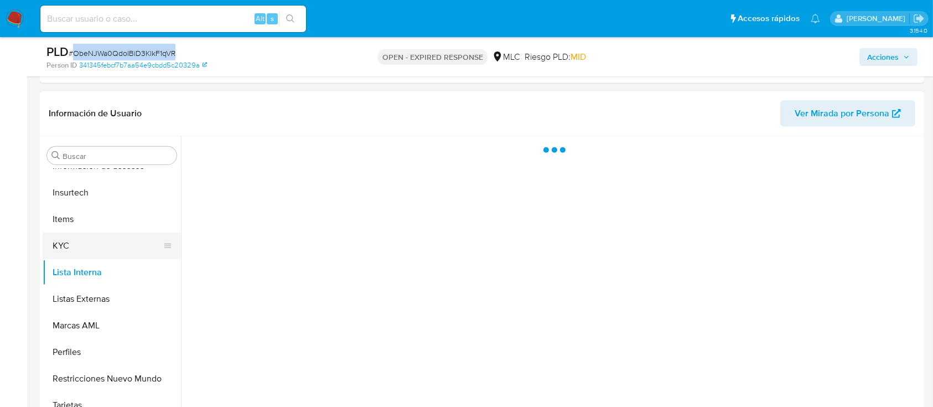
click at [100, 249] on button "KYC" at bounding box center [108, 245] width 130 height 27
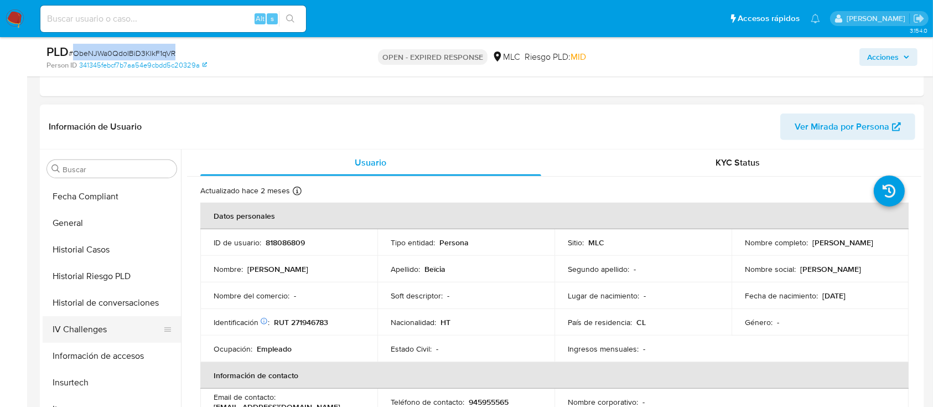
scroll to position [0, 0]
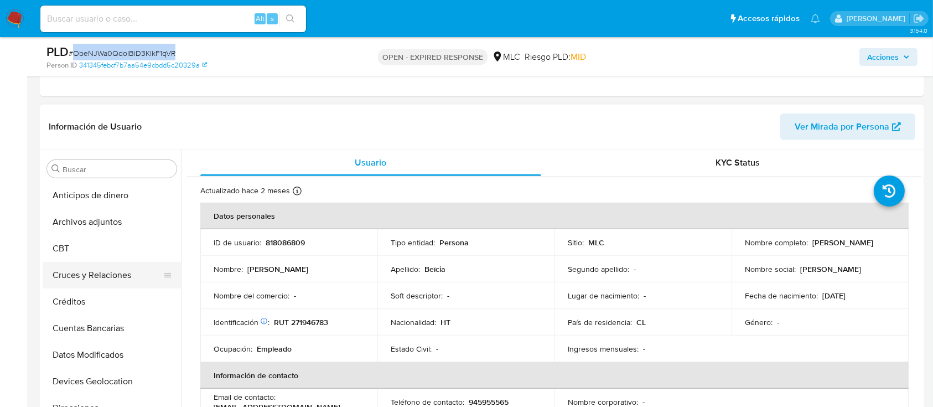
click at [105, 279] on button "Cruces y Relaciones" at bounding box center [108, 275] width 130 height 27
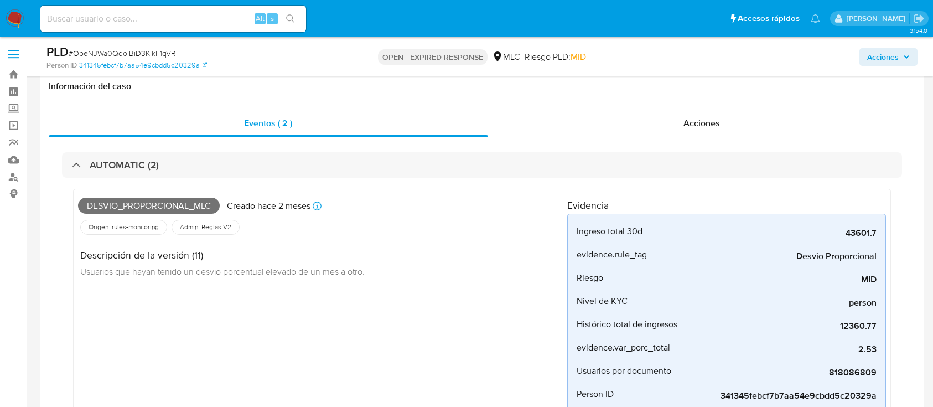
scroll to position [590, 0]
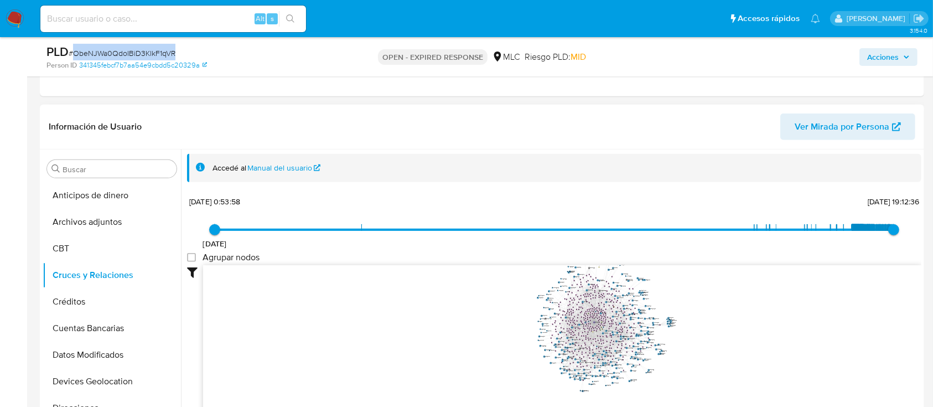
click at [788, 354] on icon "user-818086809  818086809 phone-9e0ada70b488a134dd602a5990d5bdcd  phone-9e0ad…" at bounding box center [562, 345] width 718 height 161
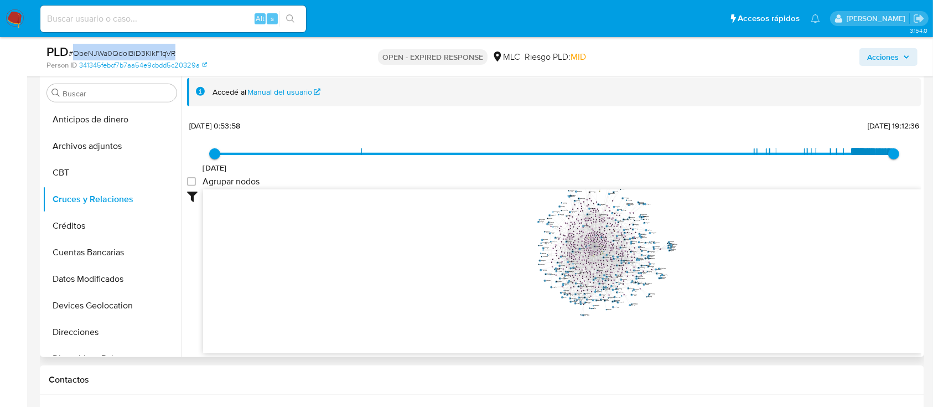
scroll to position [669, 0]
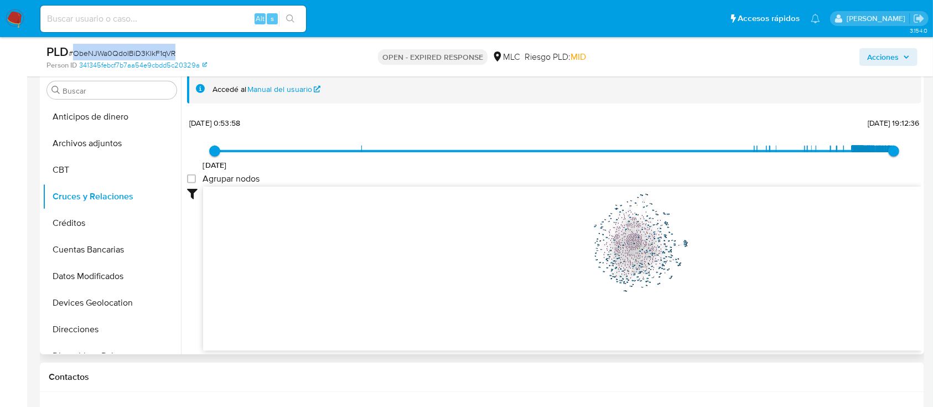
drag, startPoint x: 719, startPoint y: 241, endPoint x: 664, endPoint y: 265, distance: 60.2
click at [660, 272] on icon "user-818086809  818086809 phone-9e0ada70b488a134dd602a5990d5bdcd  phone-9e0ad…" at bounding box center [562, 267] width 718 height 161
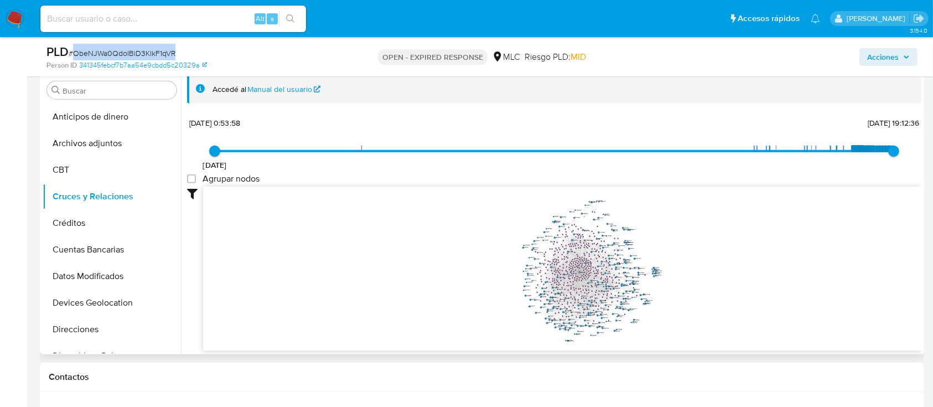
drag, startPoint x: 663, startPoint y: 258, endPoint x: 710, endPoint y: 252, distance: 46.9
click at [710, 252] on icon "user-818086809  818086809 phone-9e0ada70b488a134dd602a5990d5bdcd  phone-9e0ad…" at bounding box center [562, 267] width 718 height 161
click at [641, 205] on icon "user-818086809  818086809 phone-9e0ada70b488a134dd602a5990d5bdcd  phone-9e0ad…" at bounding box center [562, 267] width 718 height 161
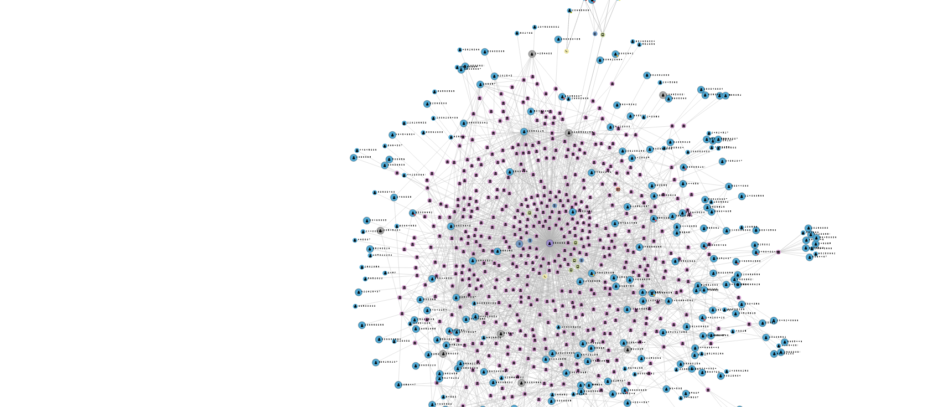
click at [645, 231] on icon "user-818086809  818086809 phone-9e0ada70b488a134dd602a5990d5bdcd  phone-9e0ad…" at bounding box center [562, 265] width 718 height 161
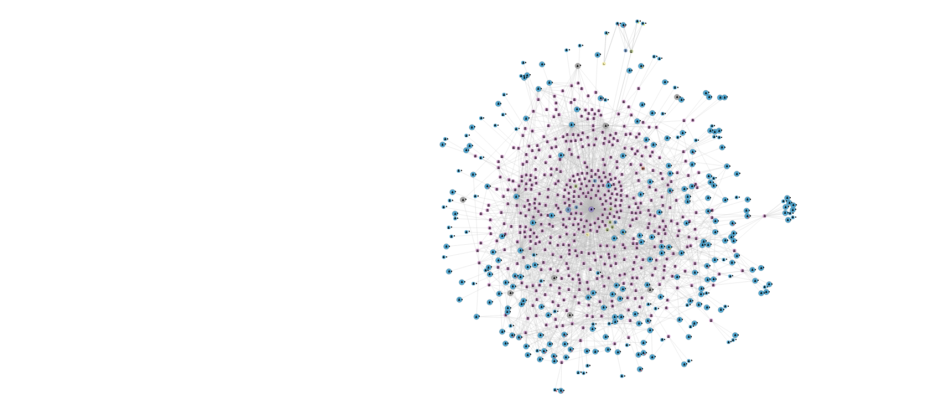
drag, startPoint x: 651, startPoint y: 239, endPoint x: 644, endPoint y: 236, distance: 7.4
click at [644, 236] on icon "user-818086809  818086809 phone-9e0ada70b488a134dd602a5990d5bdcd  phone-9e0ad…" at bounding box center [562, 265] width 718 height 161
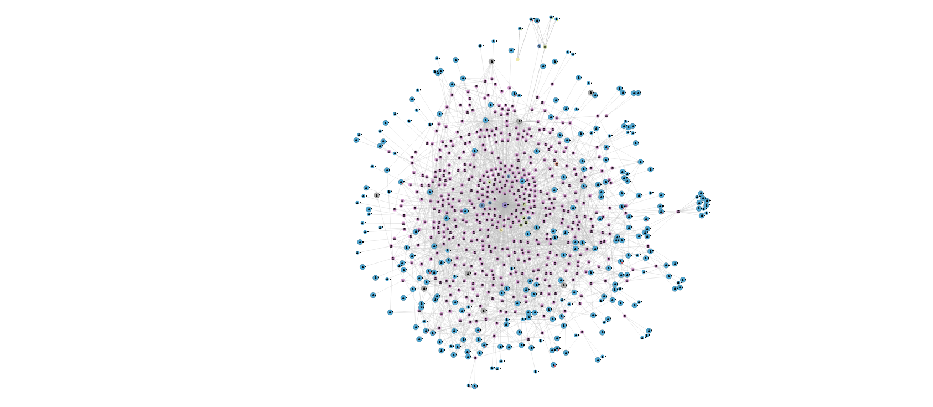
drag, startPoint x: 649, startPoint y: 271, endPoint x: 629, endPoint y: 271, distance: 19.9
click at [629, 271] on icon "user-818086809  818086809 phone-9e0ada70b488a134dd602a5990d5bdcd  phone-9e0ad…" at bounding box center [562, 265] width 718 height 161
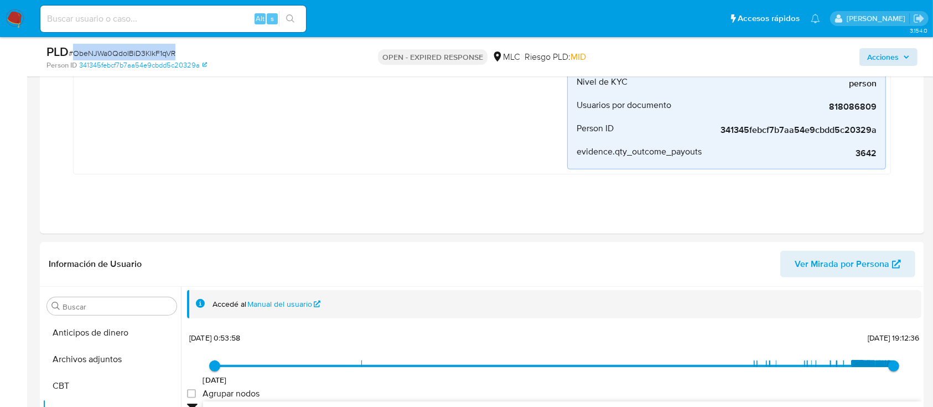
scroll to position [738, 0]
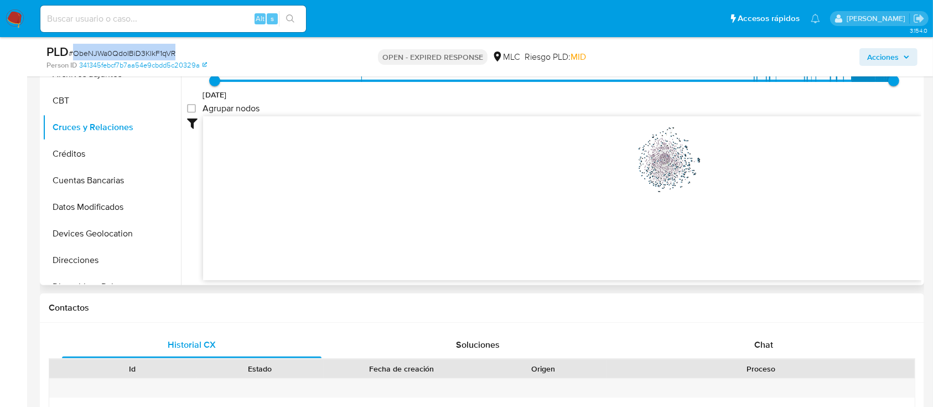
drag, startPoint x: 754, startPoint y: 339, endPoint x: 505, endPoint y: 116, distance: 334.0
click at [755, 338] on span "Chat" at bounding box center [763, 344] width 19 height 13
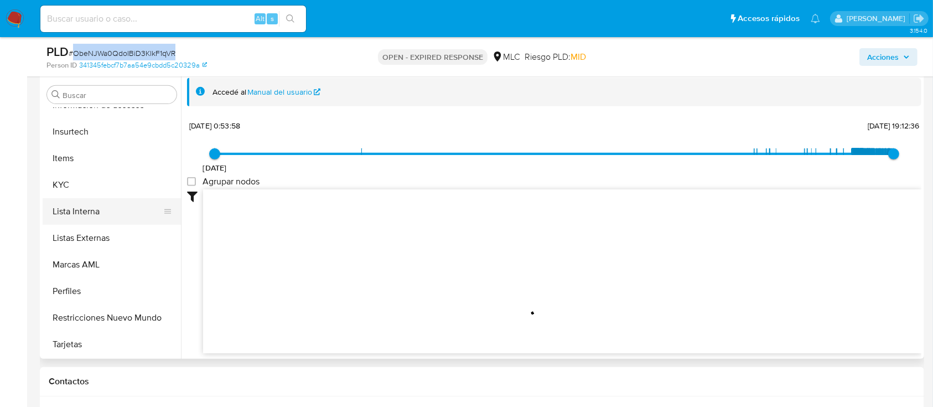
scroll to position [99, 0]
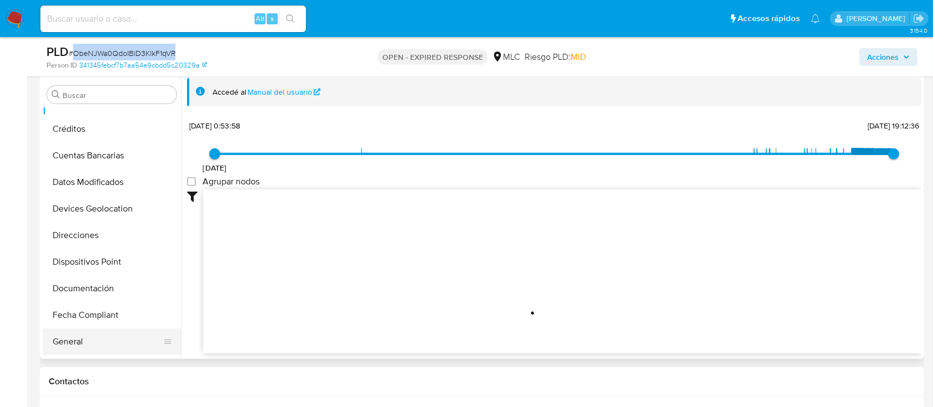
click at [73, 340] on button "General" at bounding box center [108, 341] width 130 height 27
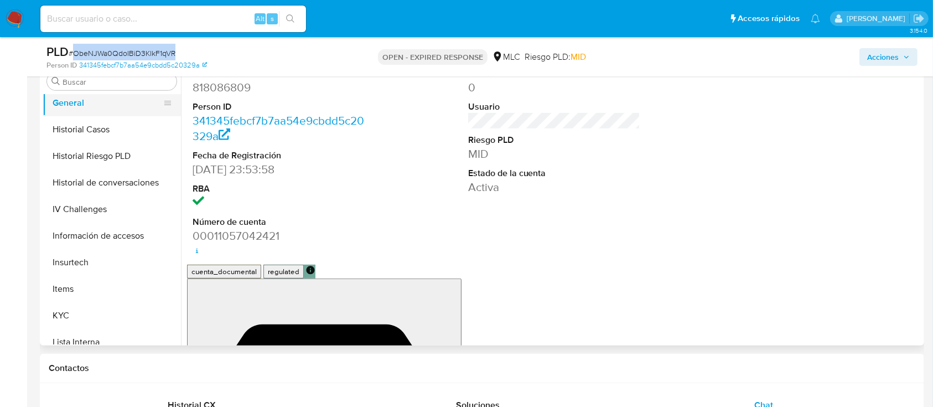
scroll to position [394, 0]
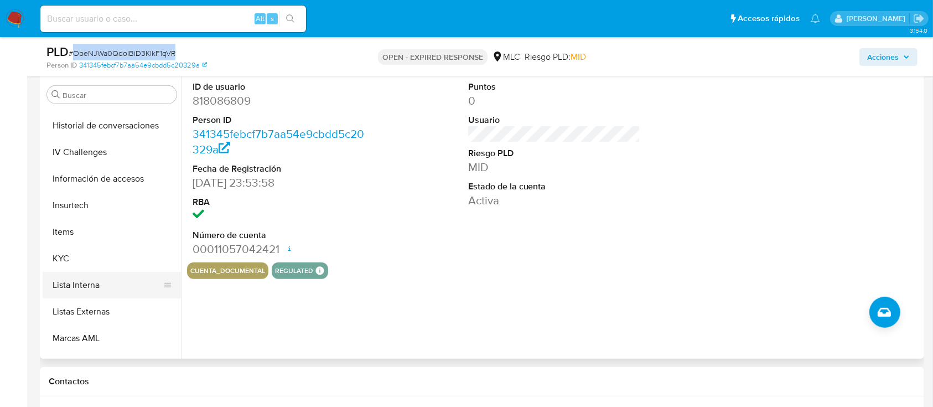
click at [71, 259] on button "KYC" at bounding box center [112, 258] width 138 height 27
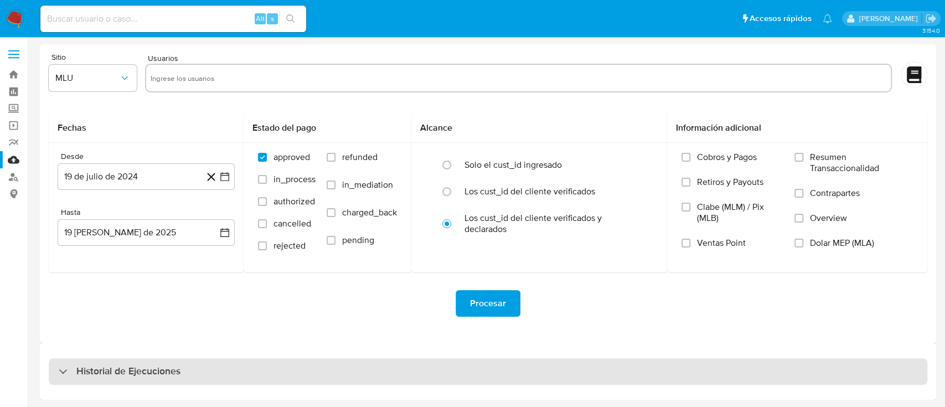
drag, startPoint x: 158, startPoint y: 386, endPoint x: 158, endPoint y: 367, distance: 18.8
click at [158, 385] on div "Historial de Ejecuciones" at bounding box center [488, 371] width 896 height 56
click at [158, 365] on h3 "Historial de Ejecuciones" at bounding box center [128, 371] width 104 height 13
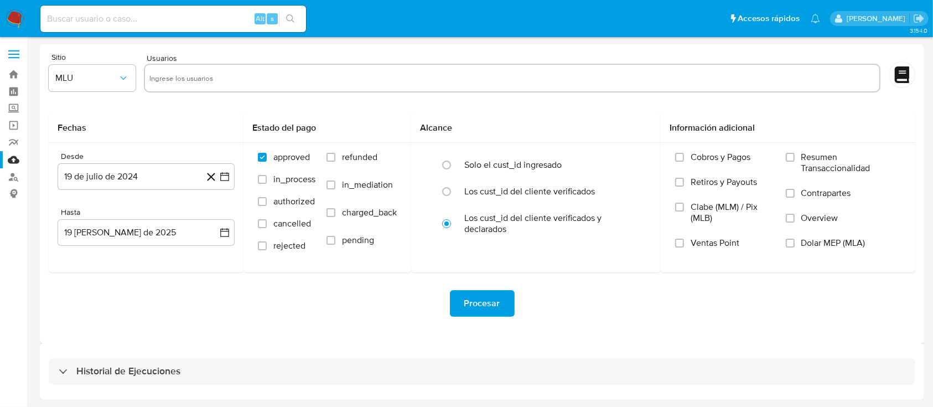
select select "10"
click at [17, 75] on link "Bandeja" at bounding box center [66, 74] width 132 height 17
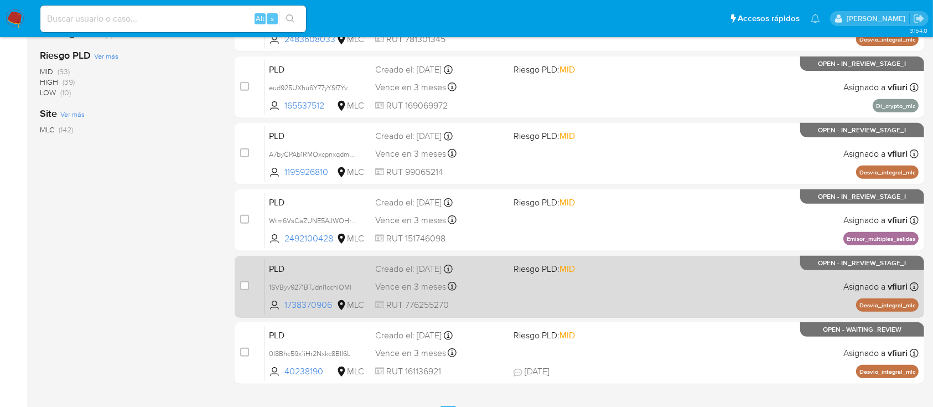
scroll to position [466, 0]
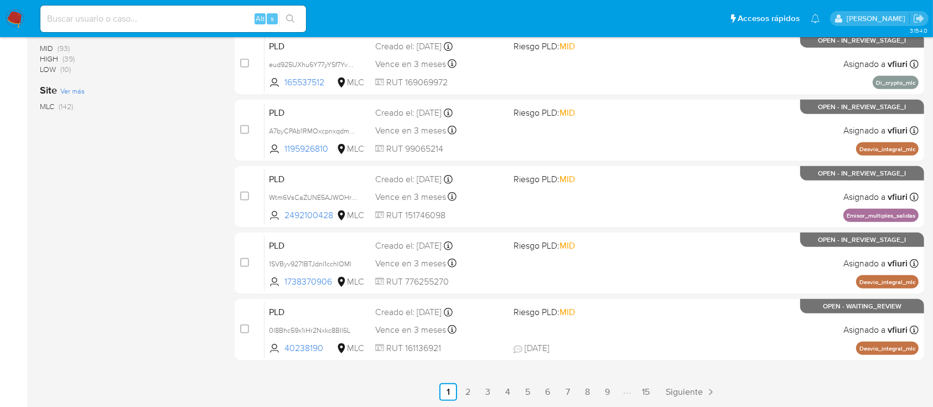
click at [649, 386] on link "15" at bounding box center [646, 392] width 18 height 18
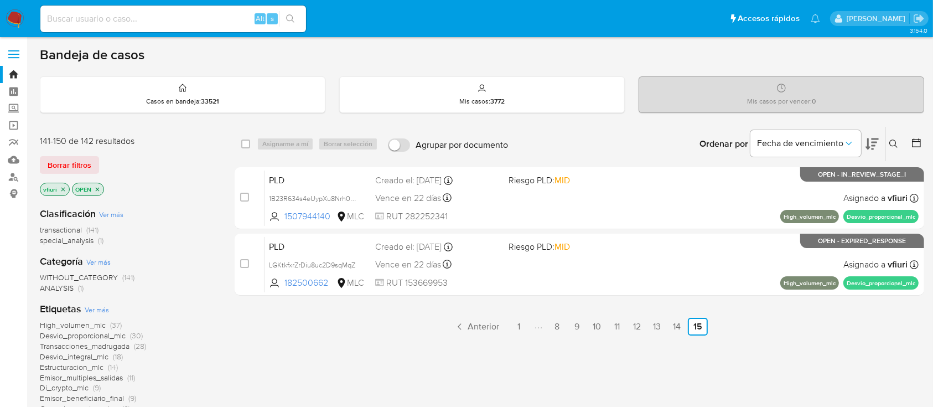
click at [676, 338] on div "select-all-cases-checkbox Asignarme a mí Borrar selección Agrupar por documento…" at bounding box center [580, 378] width 690 height 505
click at [678, 325] on link "14" at bounding box center [677, 327] width 18 height 18
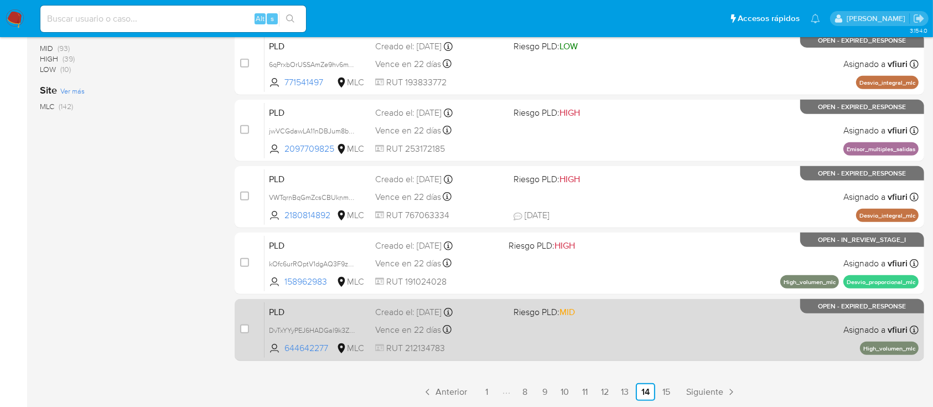
scroll to position [319, 0]
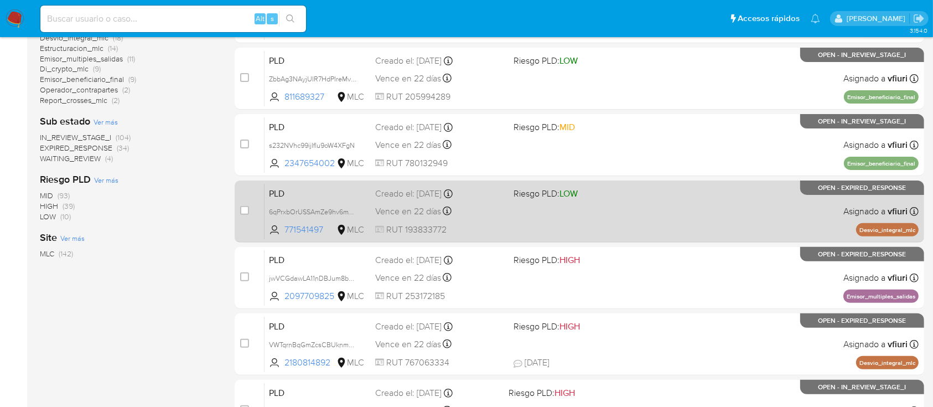
click at [578, 215] on div "PLD 6qPrxbOrUSSAmZe9hv6mYfQT 771541497 MLC Riesgo PLD: LOW Creado el: [DATE] Cr…" at bounding box center [592, 211] width 654 height 56
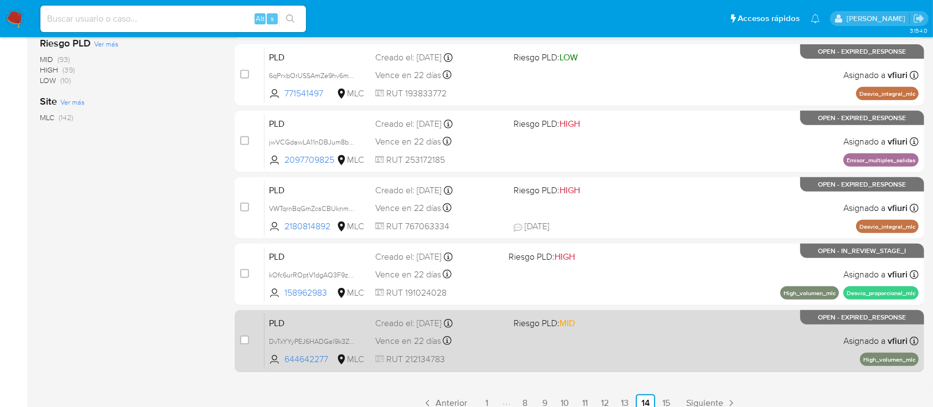
scroll to position [466, 0]
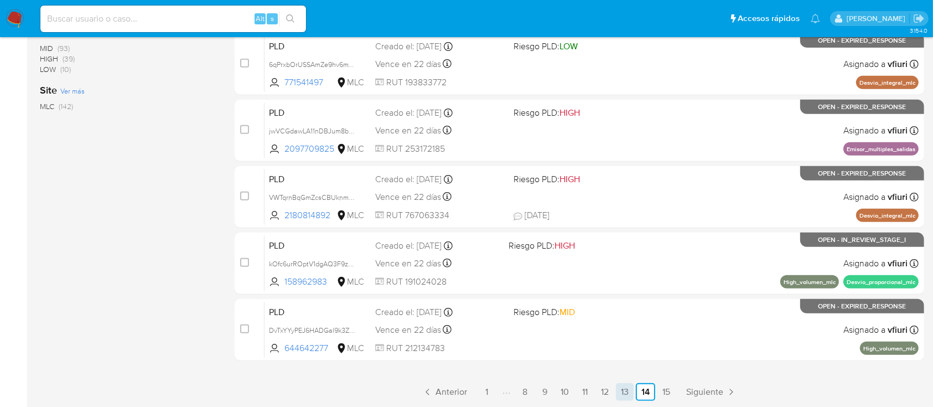
click at [620, 386] on link "13" at bounding box center [625, 392] width 18 height 18
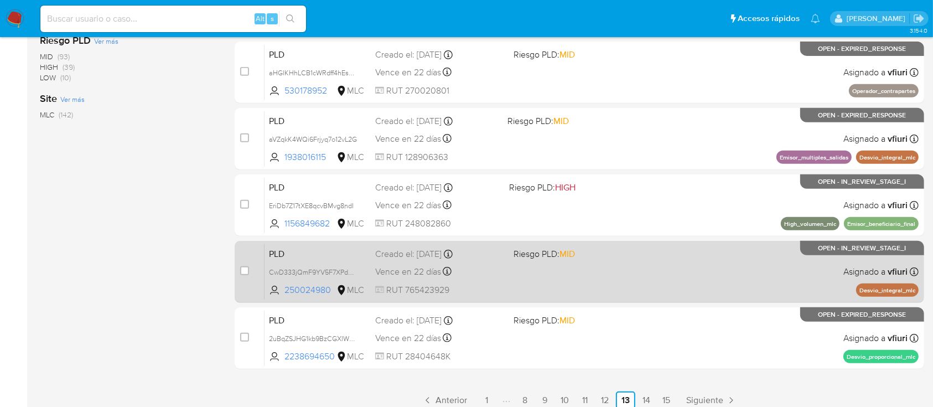
scroll to position [466, 0]
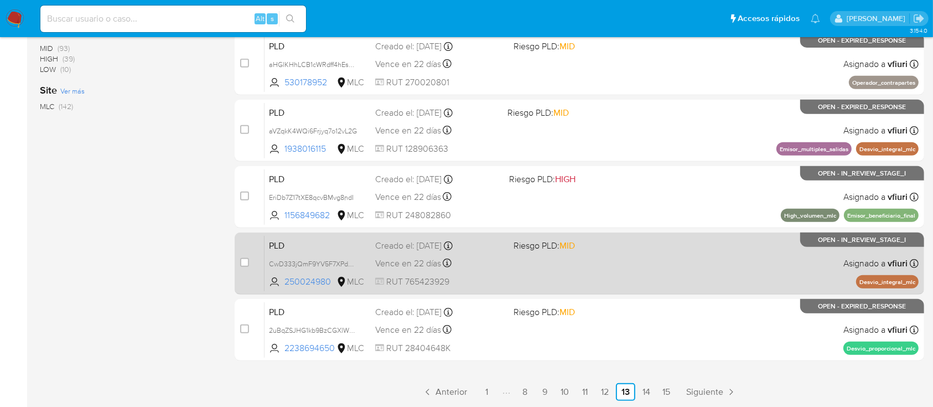
click at [599, 268] on div "PLD CwD333jQmF9YV5F7XPdKejYn 250024980 MLC Riesgo PLD: MID Creado el: [DATE] Cr…" at bounding box center [592, 263] width 654 height 56
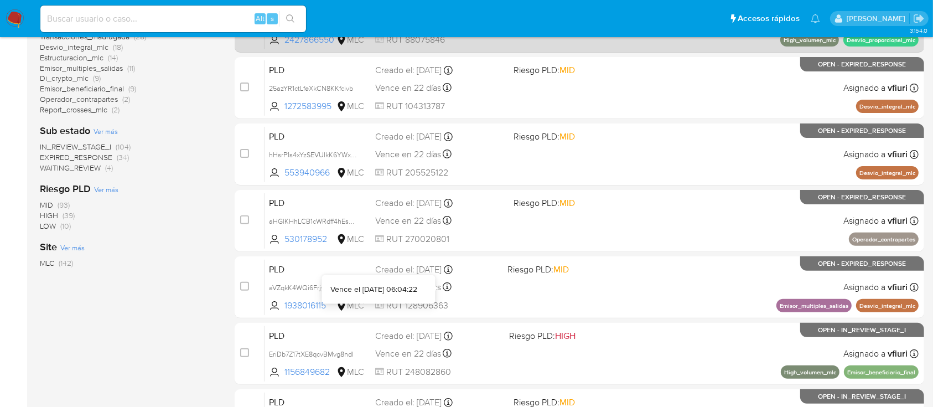
scroll to position [171, 0]
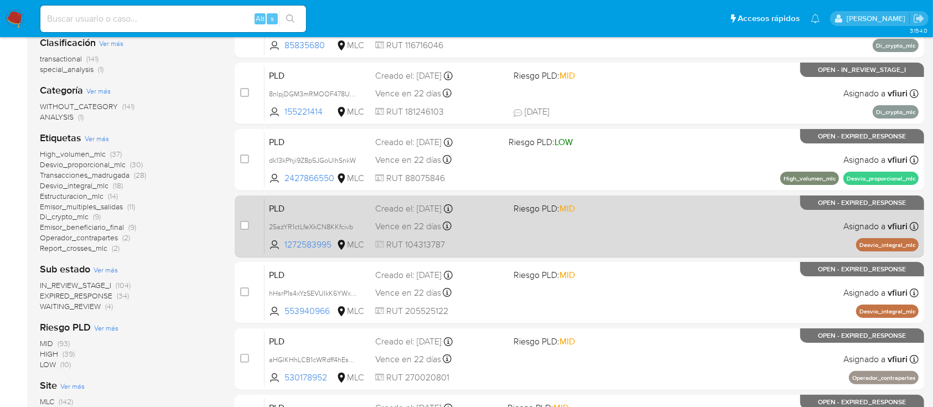
click at [628, 211] on span "Riesgo PLD: MID" at bounding box center [578, 207] width 129 height 14
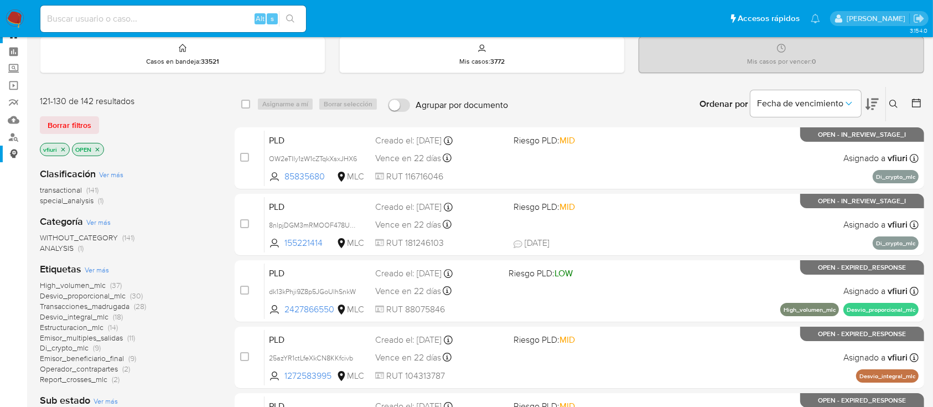
scroll to position [0, 0]
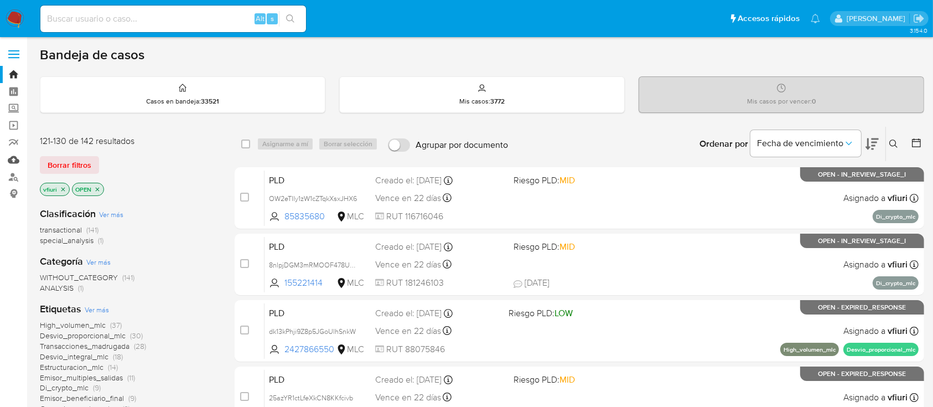
click at [12, 162] on link "Mulan" at bounding box center [66, 159] width 132 height 17
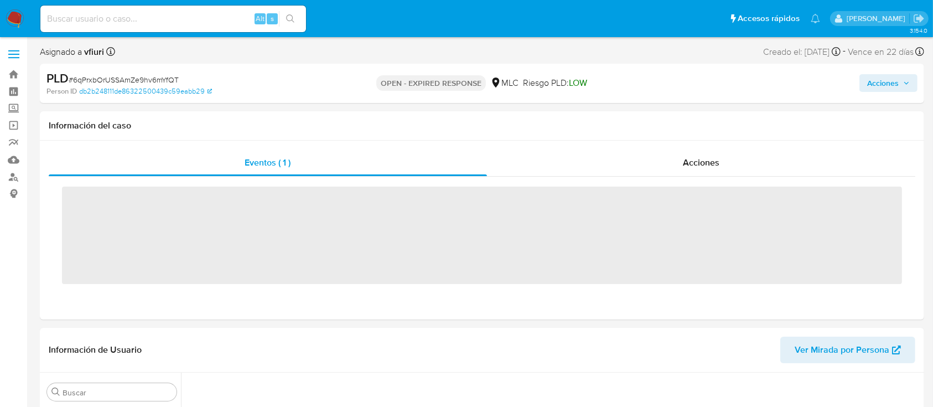
scroll to position [196, 0]
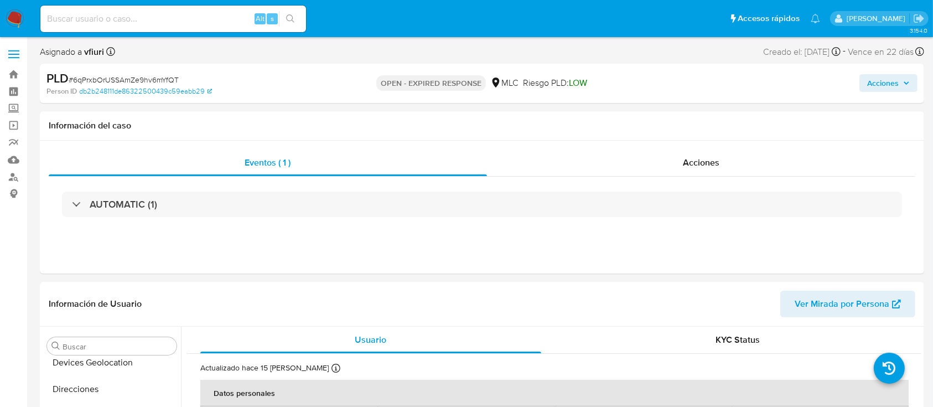
select select "10"
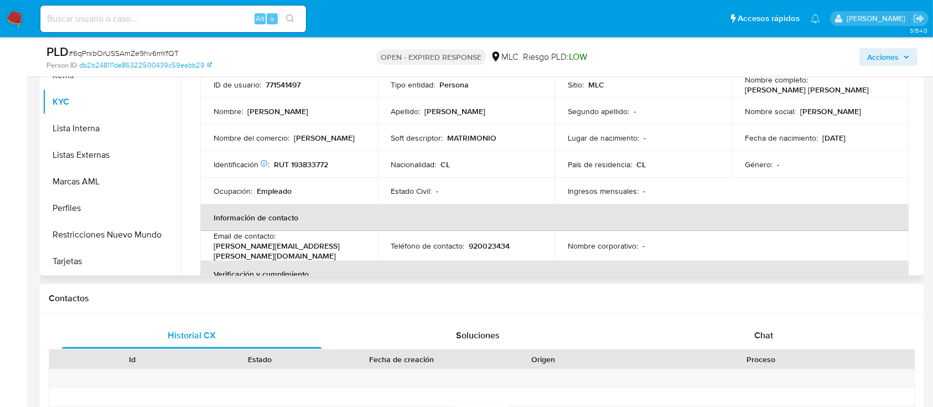
scroll to position [147, 0]
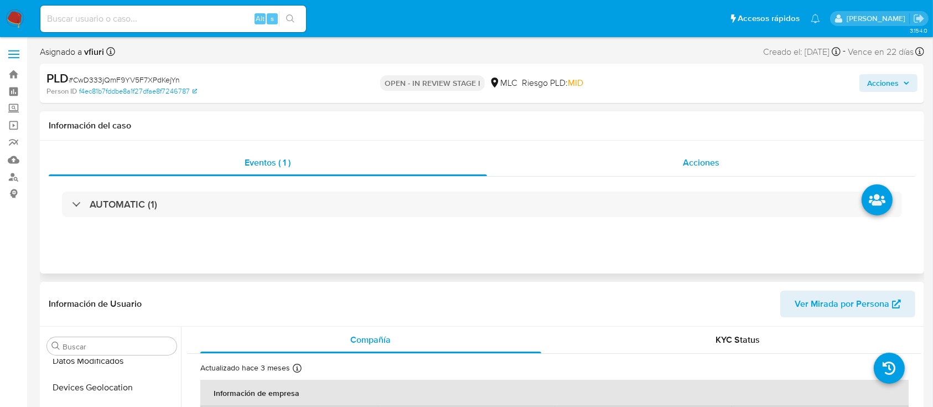
select select "10"
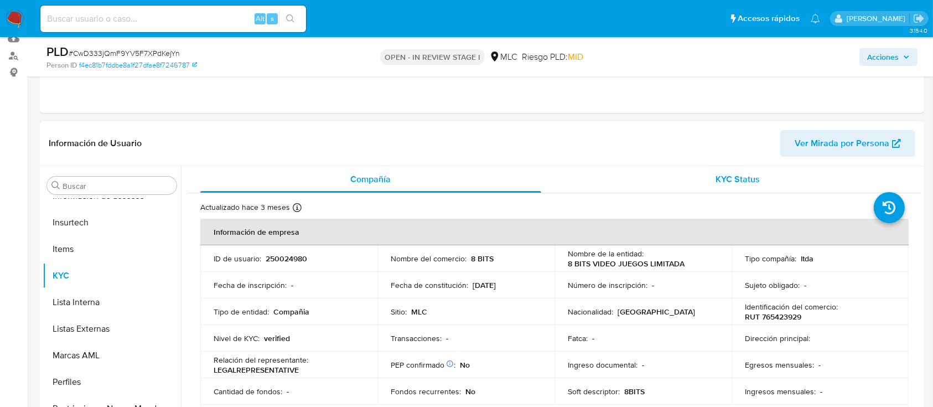
scroll to position [147, 0]
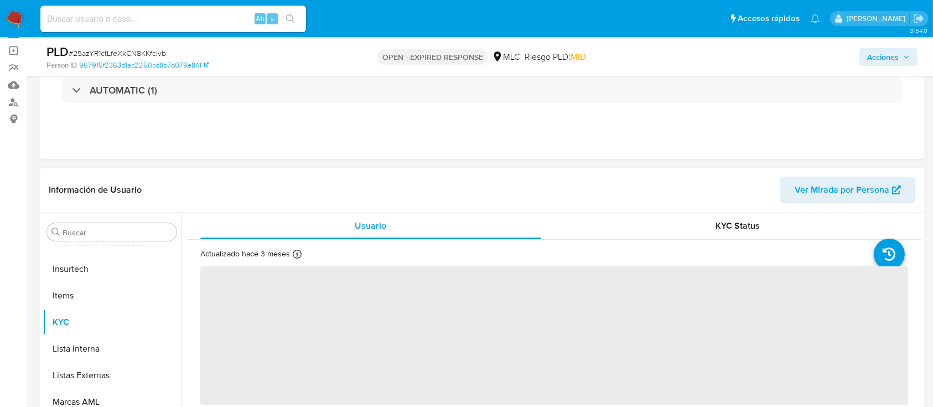
scroll to position [147, 0]
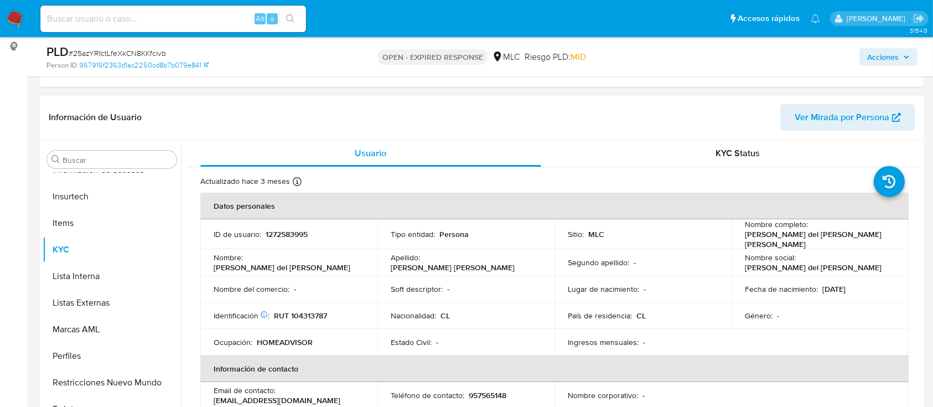
select select "10"
click at [294, 241] on td "ID de usuario : 1272583995" at bounding box center [288, 232] width 177 height 27
click at [293, 232] on p "1272583995" at bounding box center [287, 232] width 42 height 10
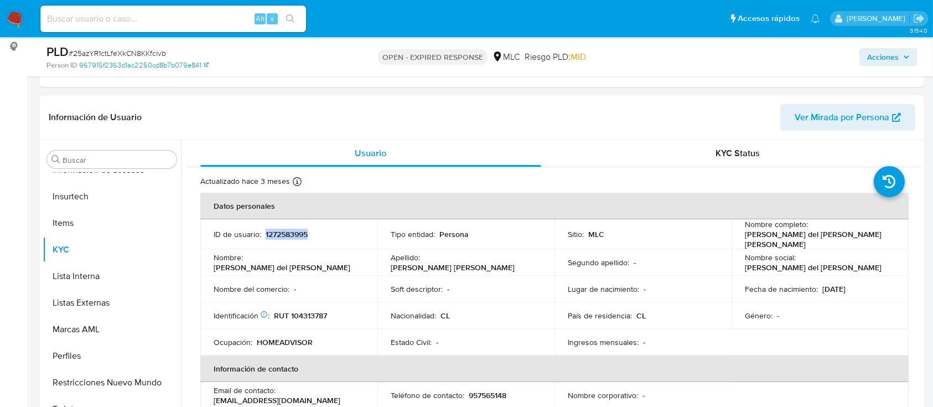
copy p "1272583995"
click at [115, 50] on span "# 25azYR1ctLfeXkCN8KKfcivb" at bounding box center [117, 53] width 97 height 11
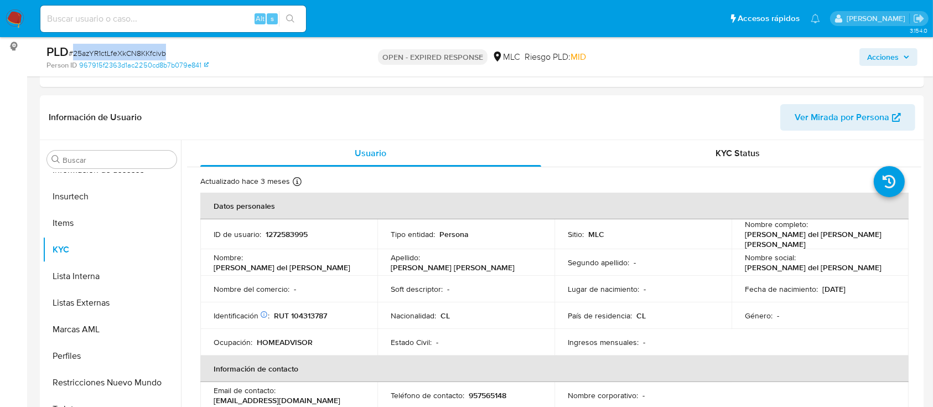
click at [115, 50] on span "# 25azYR1ctLfeXkCN8KKfcivb" at bounding box center [117, 53] width 97 height 11
copy span "25azYR1ctLfeXkCN8KKfcivb"
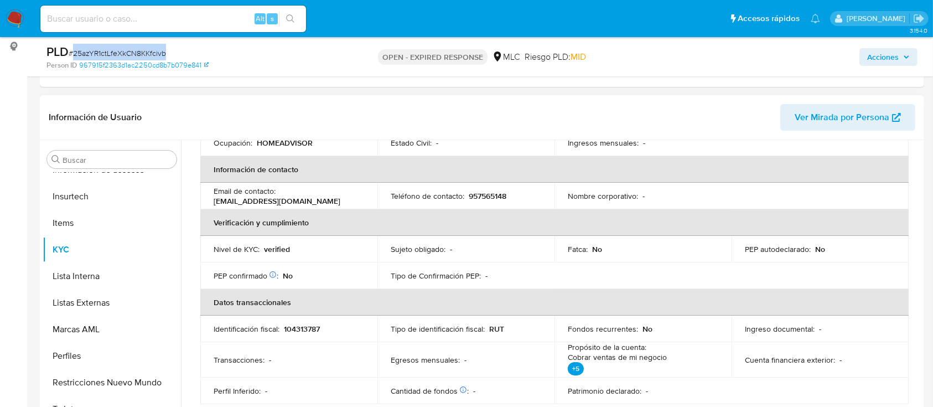
scroll to position [273, 0]
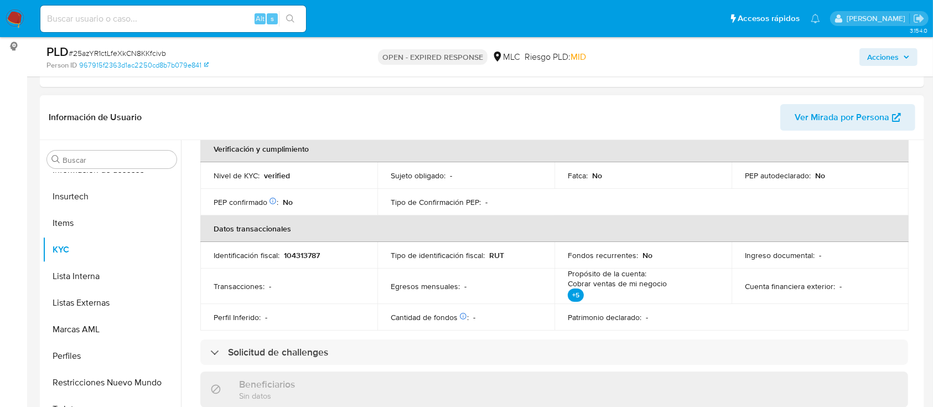
click at [921, 251] on div "Usuario KYC Status Actualizado hace 3 meses Creado: 25/12/2022 14:09:07 Actuali…" at bounding box center [551, 281] width 741 height 283
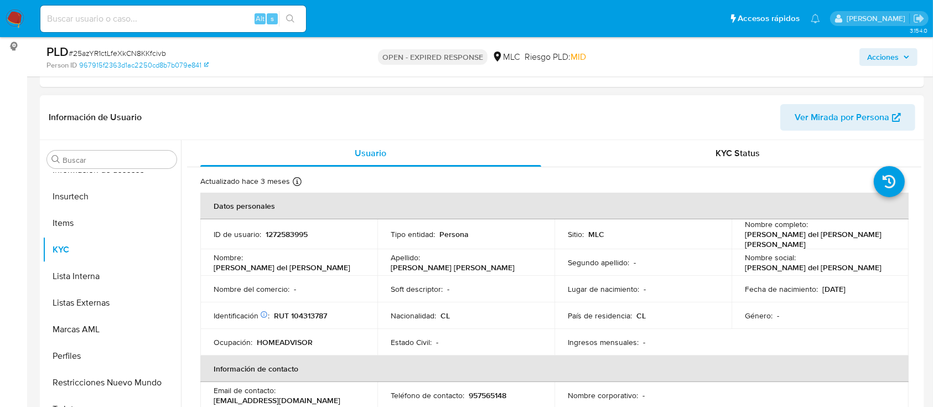
scroll to position [74, 0]
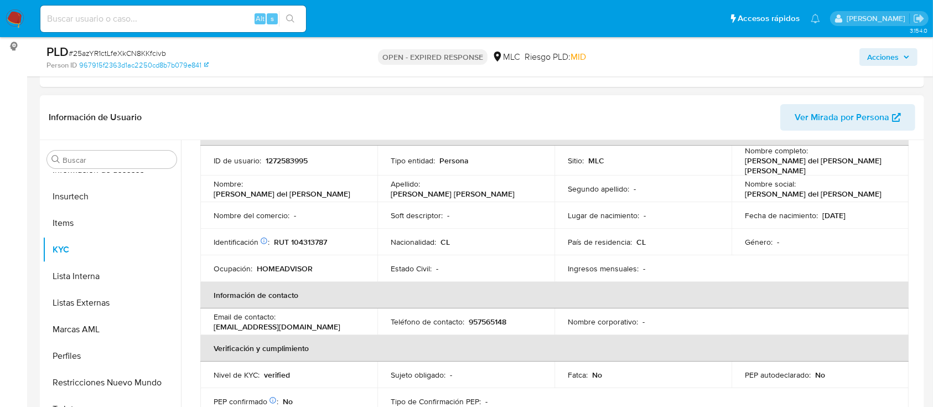
click at [323, 241] on p "RUT 104313787" at bounding box center [300, 239] width 53 height 10
copy p "104313787"
drag, startPoint x: 314, startPoint y: 231, endPoint x: 299, endPoint y: 235, distance: 15.4
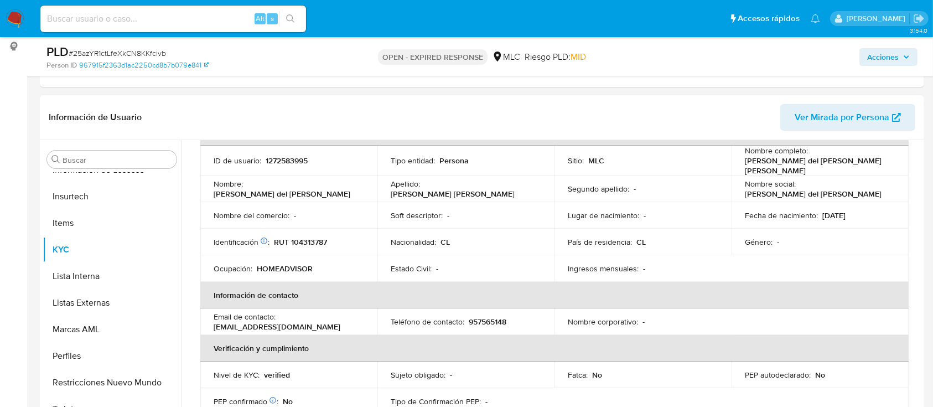
click at [299, 235] on p "RUT 104313787" at bounding box center [300, 239] width 53 height 10
copy p "104313787"
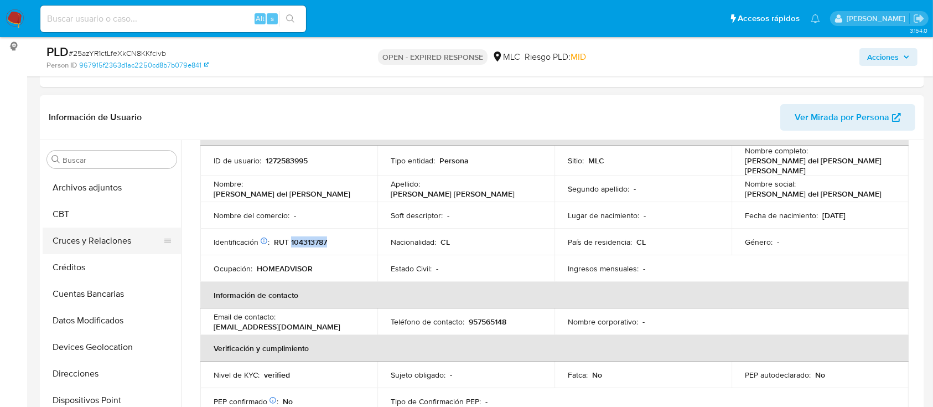
click at [103, 245] on button "Cruces y Relaciones" at bounding box center [108, 240] width 130 height 27
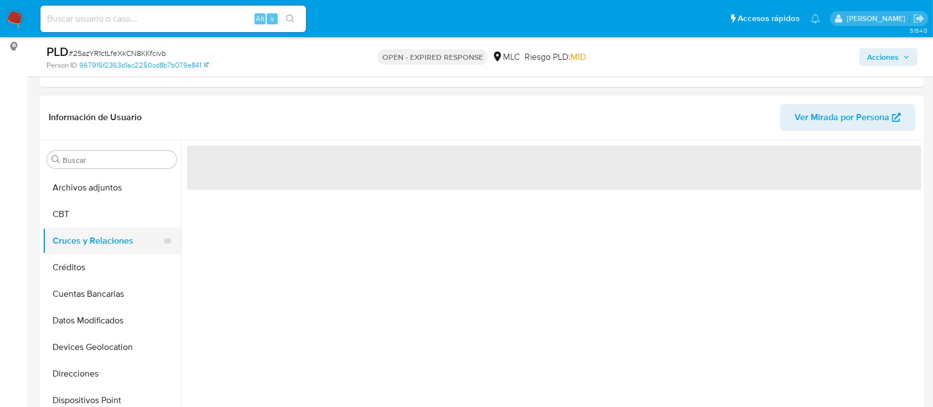
scroll to position [0, 0]
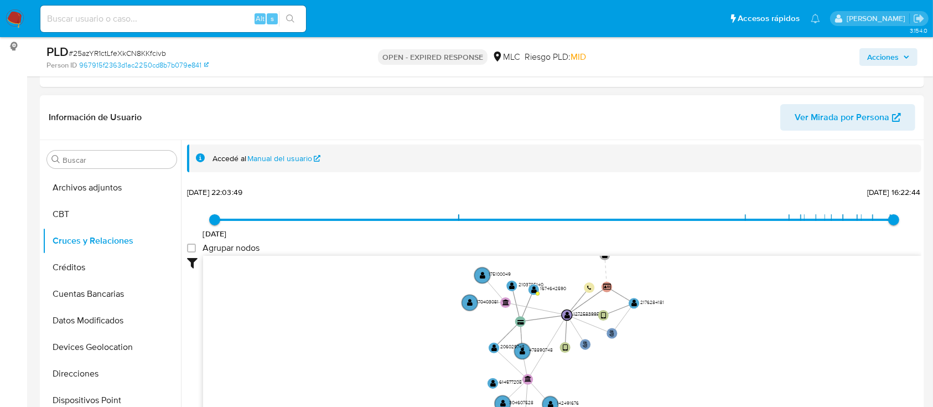
drag, startPoint x: 605, startPoint y: 306, endPoint x: 647, endPoint y: 356, distance: 66.0
click at [647, 356] on icon "user-1272583995  1272583995 phone-e43854f503dd477e2df9daf69eeb5628  person-96…" at bounding box center [562, 336] width 718 height 161
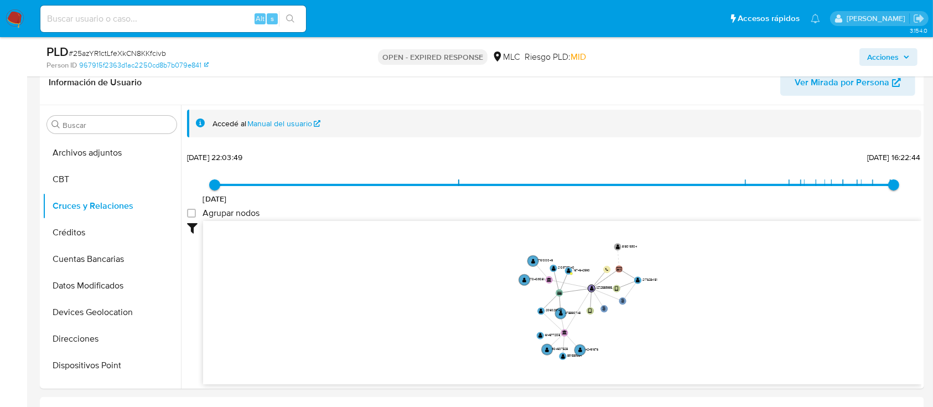
scroll to position [201, 0]
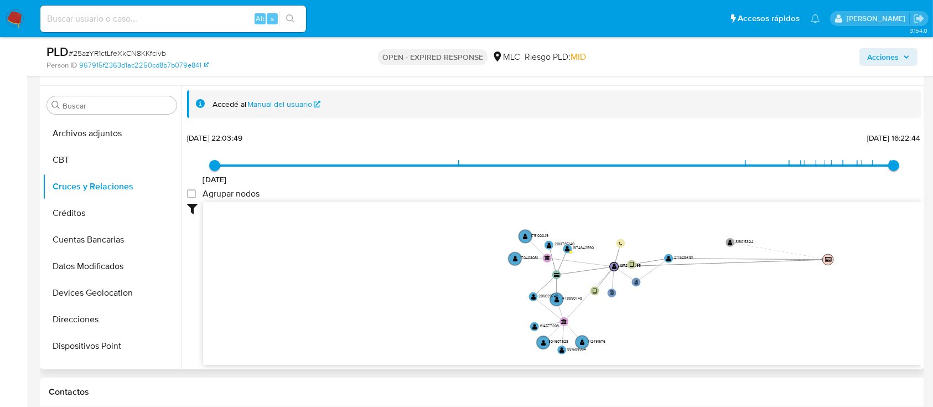
drag, startPoint x: 629, startPoint y: 241, endPoint x: 831, endPoint y: 256, distance: 203.1
click at [831, 256] on circle at bounding box center [827, 259] width 11 height 11
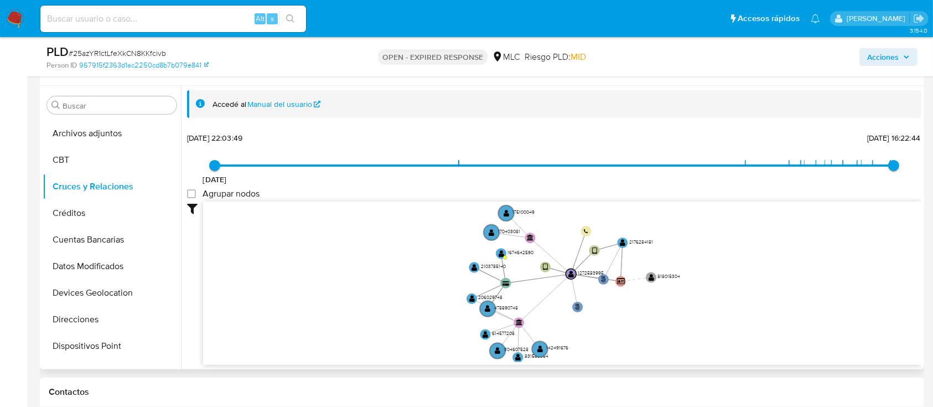
drag, startPoint x: 664, startPoint y: 300, endPoint x: 635, endPoint y: 303, distance: 29.5
click at [635, 303] on icon "user-1272583995  1272583995 phone-e43854f503dd477e2df9daf69eeb5628  person-96…" at bounding box center [562, 281] width 718 height 161
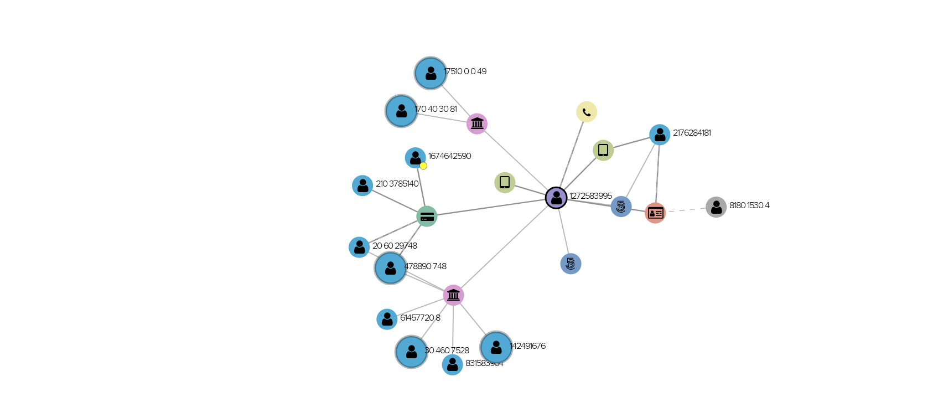
drag, startPoint x: 556, startPoint y: 265, endPoint x: 534, endPoint y: 260, distance: 23.4
click at [534, 261] on icon "user-1272583995  1272583995 phone-e43854f503dd477e2df9daf69eeb5628  person-96…" at bounding box center [562, 280] width 718 height 161
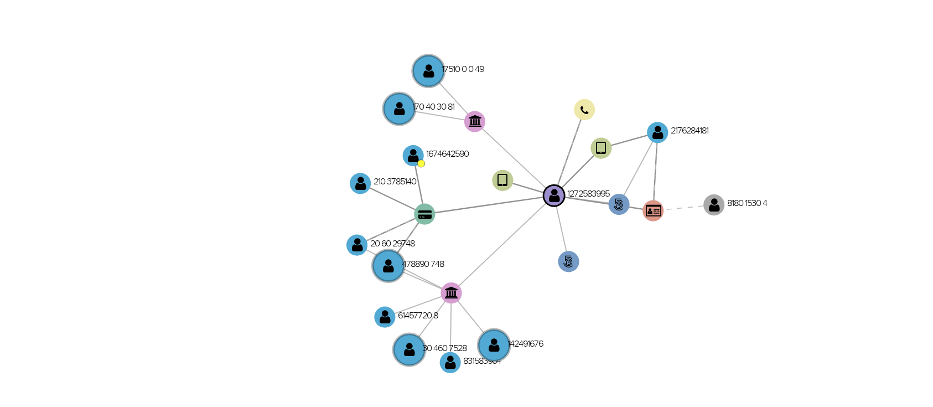
click at [534, 260] on icon "user-1272583995  1272583995 phone-e43854f503dd477e2df9daf69eeb5628  person-96…" at bounding box center [562, 280] width 718 height 161
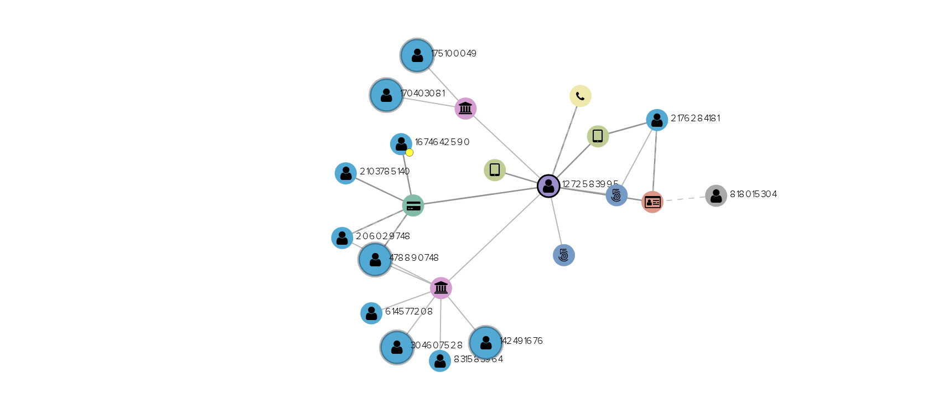
click at [536, 266] on icon "user-1272583995  1272583995 phone-e43854f503dd477e2df9daf69eeb5628  person-96…" at bounding box center [562, 280] width 718 height 161
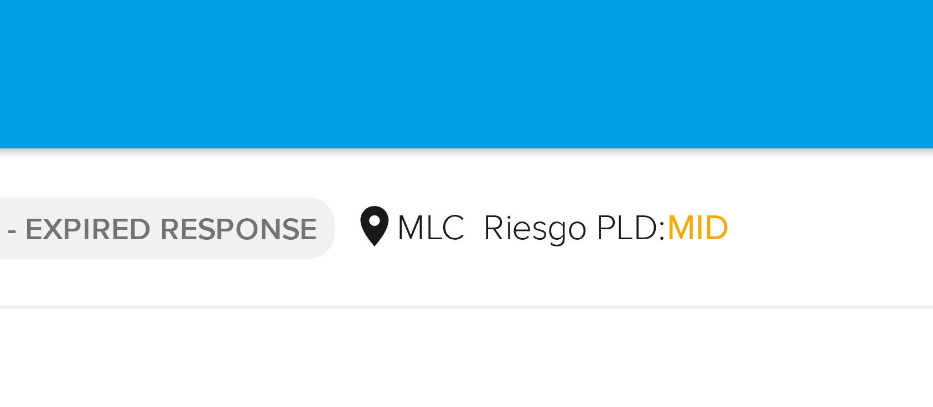
scroll to position [0, 0]
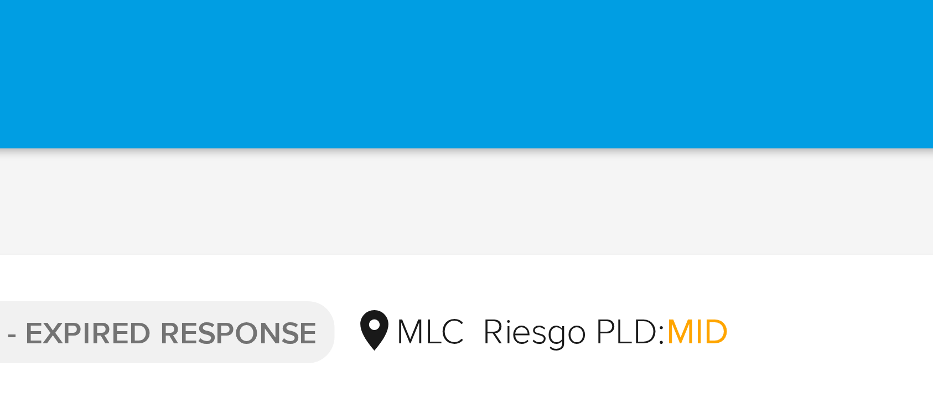
drag, startPoint x: 640, startPoint y: 230, endPoint x: 634, endPoint y: 10, distance: 220.3
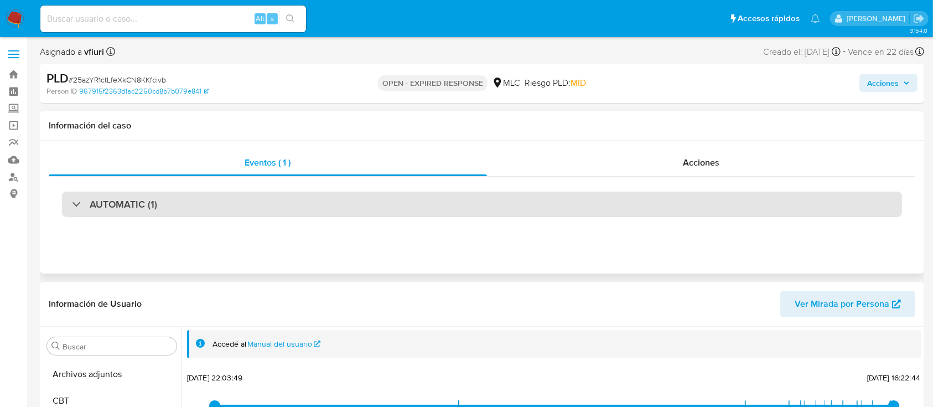
scroll to position [295, 0]
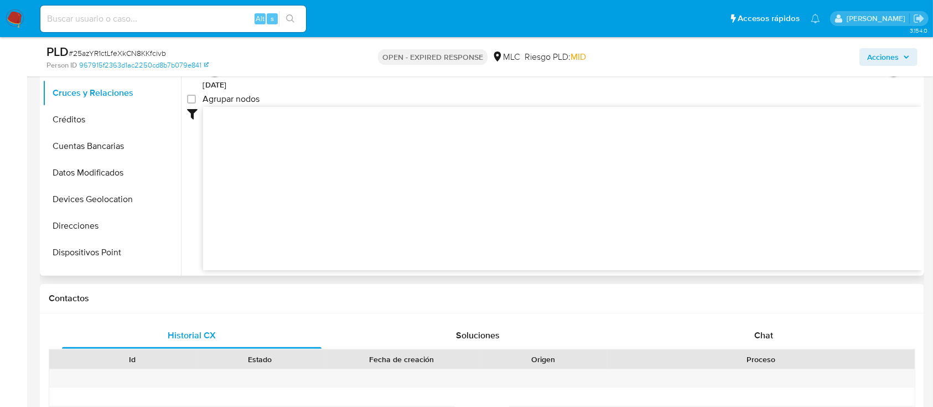
drag, startPoint x: 767, startPoint y: 326, endPoint x: 601, endPoint y: 203, distance: 206.6
click at [768, 326] on div "Chat" at bounding box center [764, 335] width 260 height 27
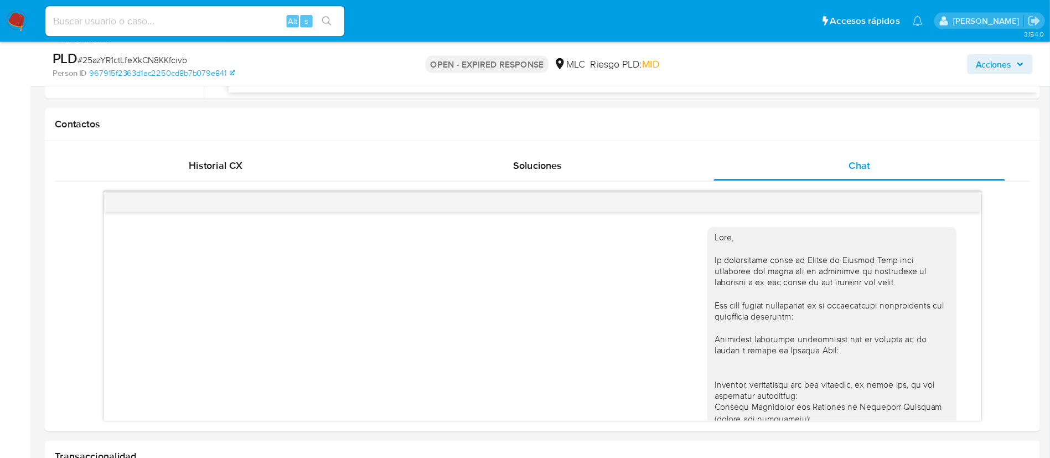
scroll to position [443, 0]
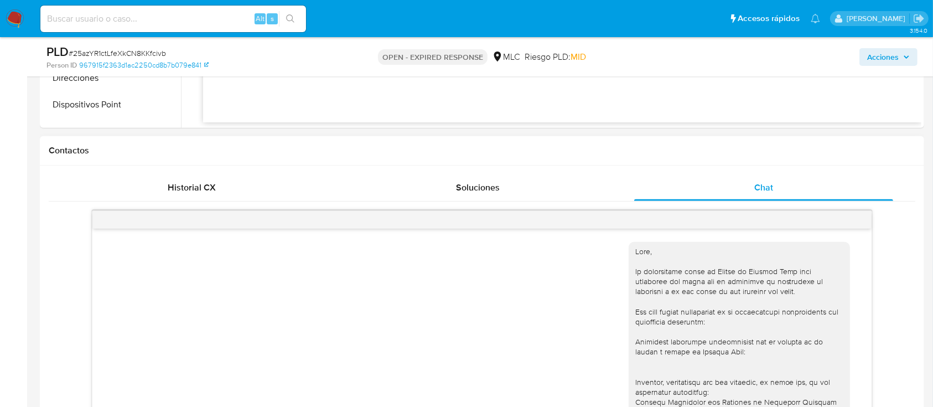
click at [850, 327] on div "04/08/2025 14:40:18" at bounding box center [481, 321] width 779 height 185
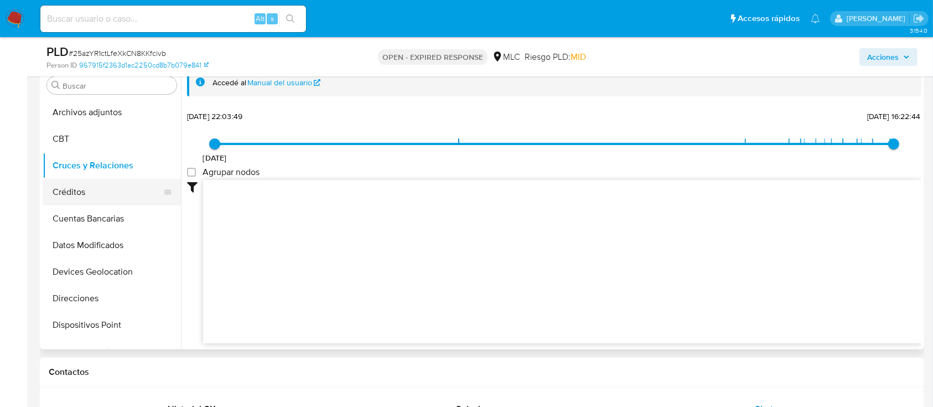
scroll to position [321, 0]
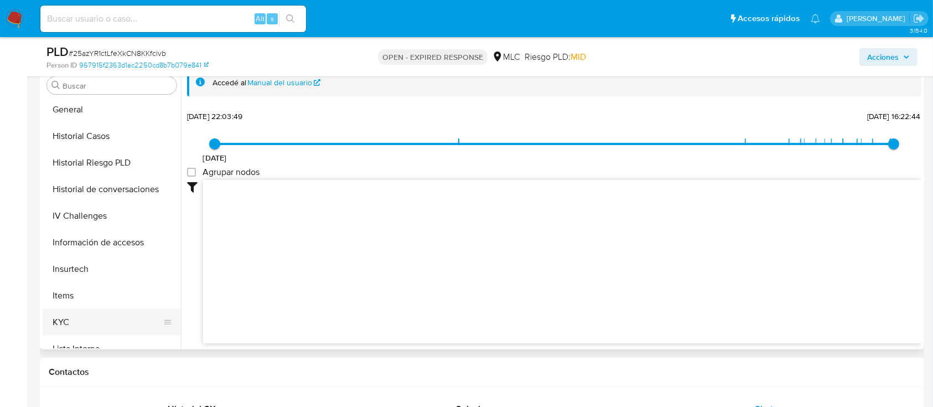
click at [89, 312] on button "KYC" at bounding box center [108, 322] width 130 height 27
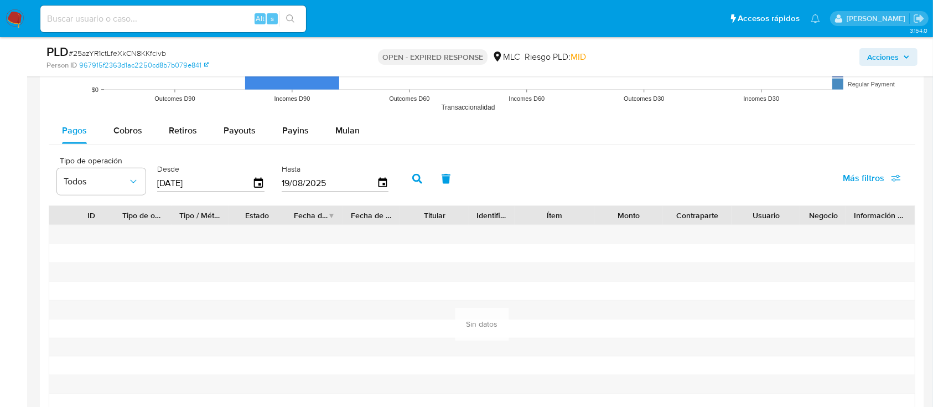
scroll to position [1254, 0]
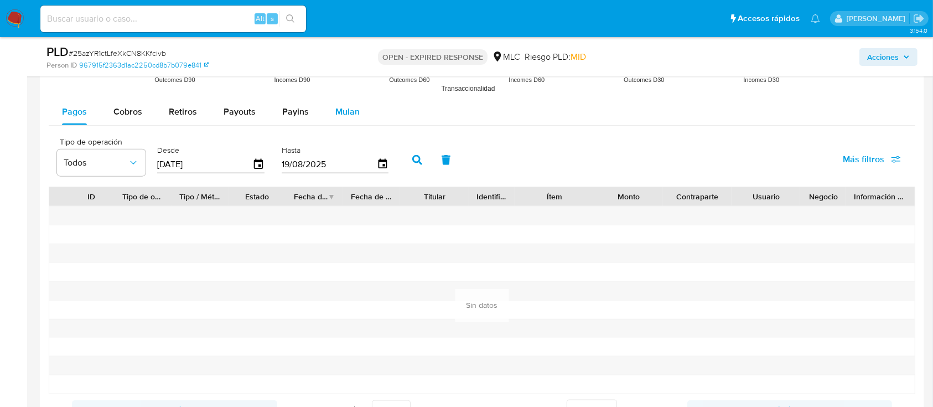
click at [357, 112] on button "Mulan" at bounding box center [347, 112] width 51 height 27
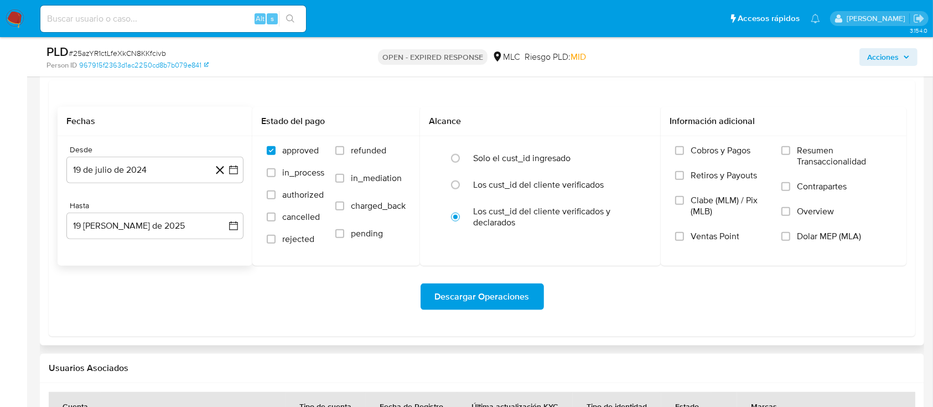
scroll to position [1328, 0]
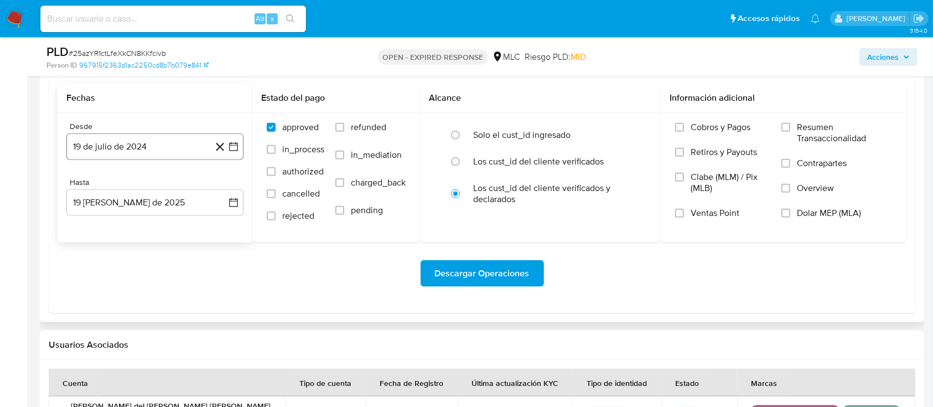
click at [226, 148] on icon at bounding box center [220, 147] width 14 height 14
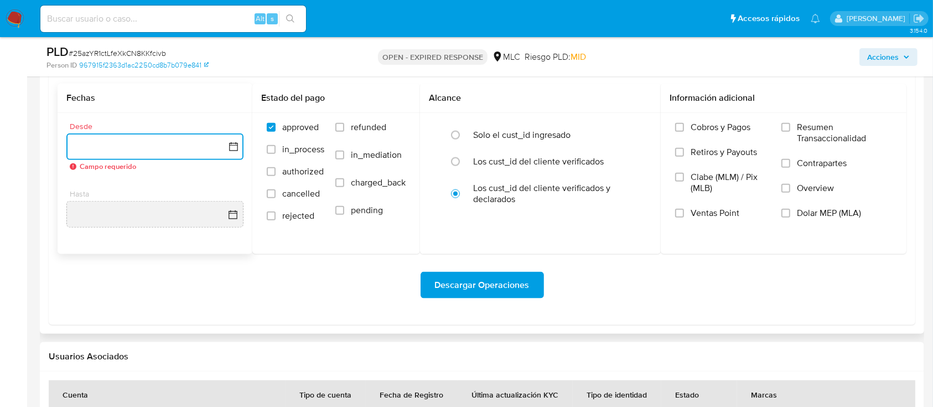
click at [230, 148] on icon "button" at bounding box center [233, 146] width 9 height 9
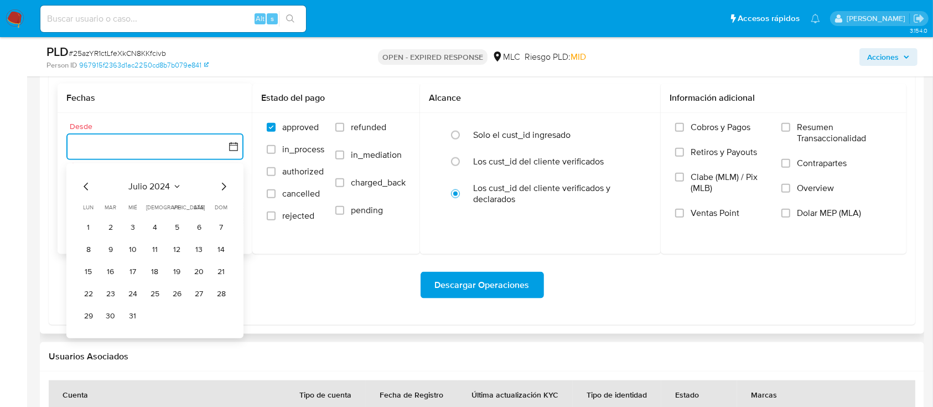
click at [222, 189] on icon "Mes siguiente" at bounding box center [224, 187] width 4 height 8
click at [139, 271] on button "14" at bounding box center [133, 272] width 18 height 18
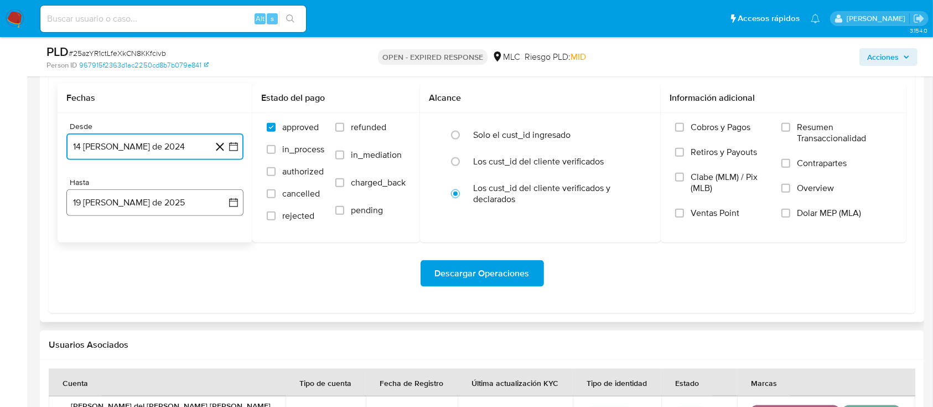
click at [234, 202] on icon "button" at bounding box center [233, 202] width 11 height 11
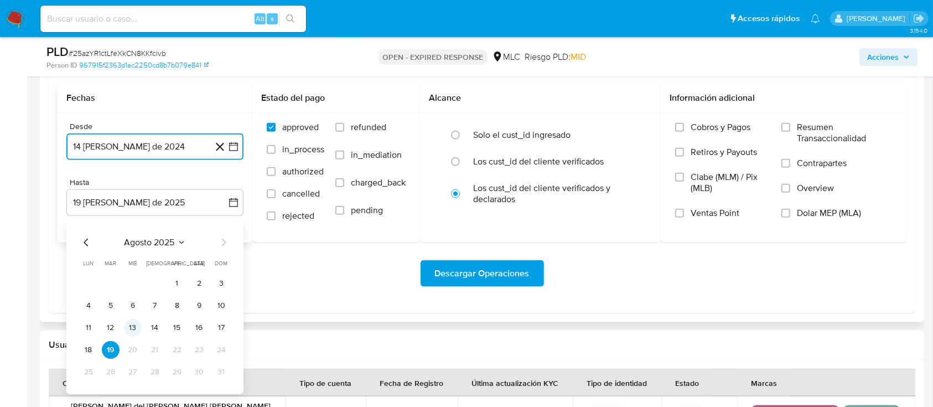
click at [133, 323] on button "13" at bounding box center [133, 328] width 18 height 18
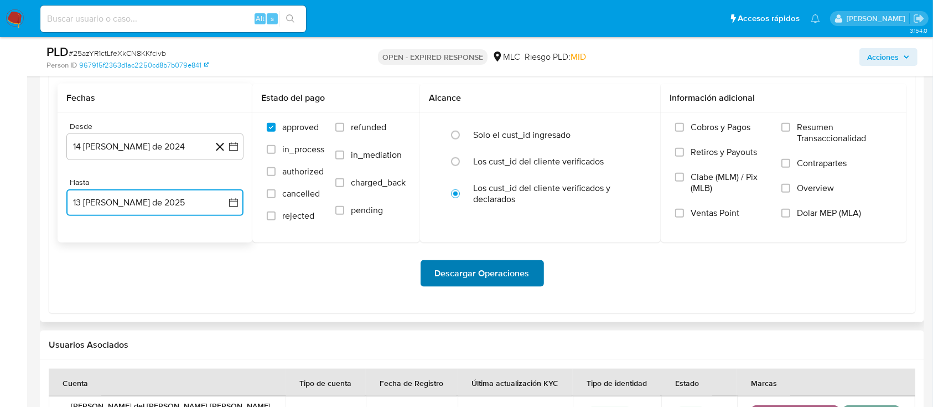
click at [469, 271] on span "Descargar Operaciones" at bounding box center [482, 273] width 95 height 24
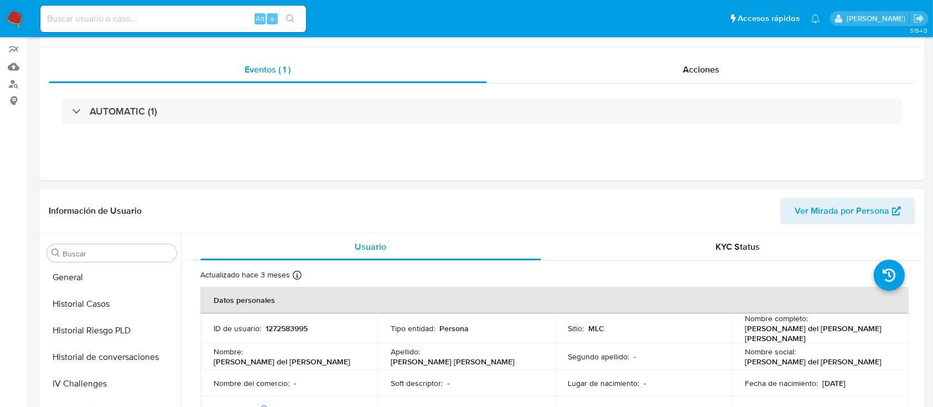
scroll to position [221, 0]
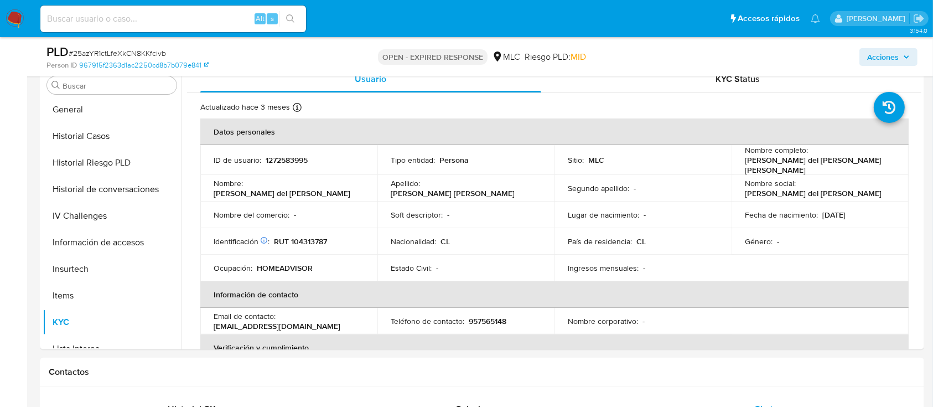
click at [101, 23] on input at bounding box center [173, 19] width 266 height 14
paste input "2247953639"
type input "2247953639"
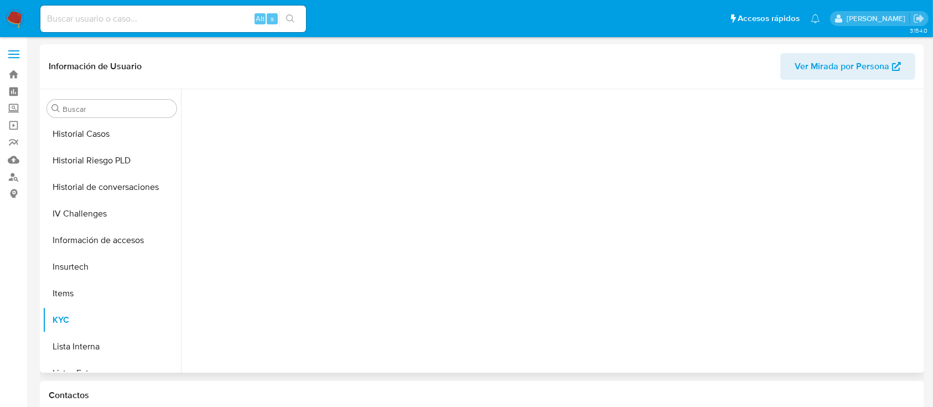
scroll to position [468, 0]
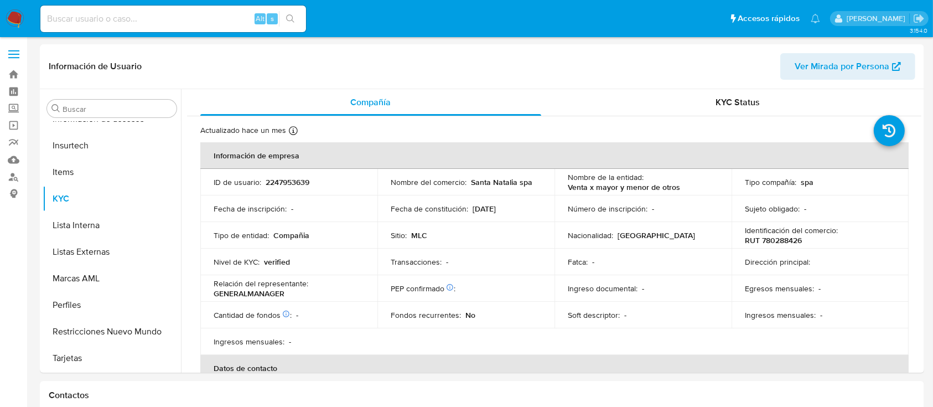
select select "10"
drag, startPoint x: 473, startPoint y: 178, endPoint x: 535, endPoint y: 186, distance: 61.9
click at [535, 186] on div "Nombre del comercio : Santa Natalia spa" at bounding box center [466, 182] width 151 height 20
click at [139, 25] on div "Alt s" at bounding box center [173, 19] width 266 height 27
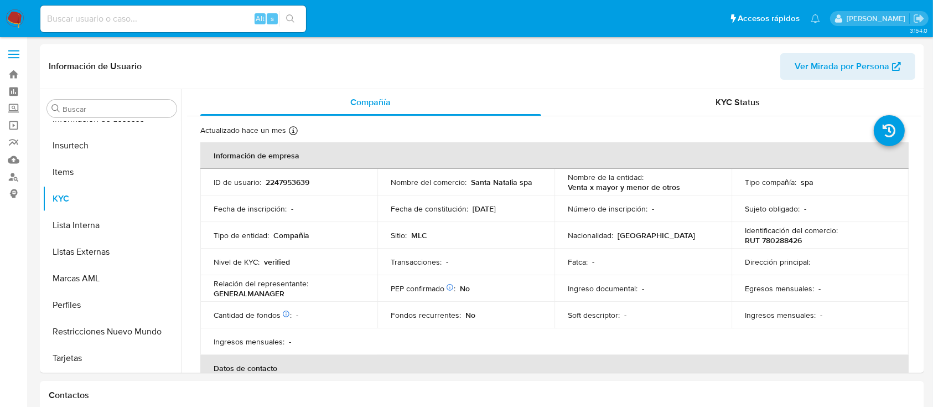
click at [139, 20] on input at bounding box center [173, 19] width 266 height 14
paste input "2SfOxmnQq8zHu7PKYYBfexB7"
type input "2SfOxmnQq8zHu7PKYYBfexB7"
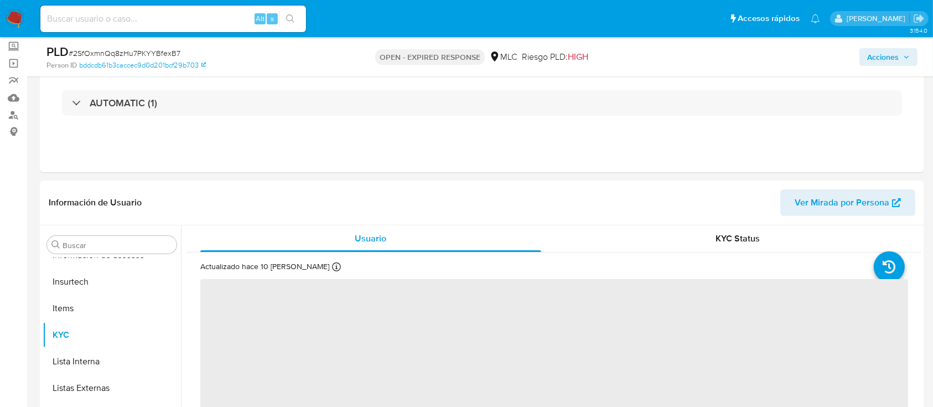
scroll to position [147, 0]
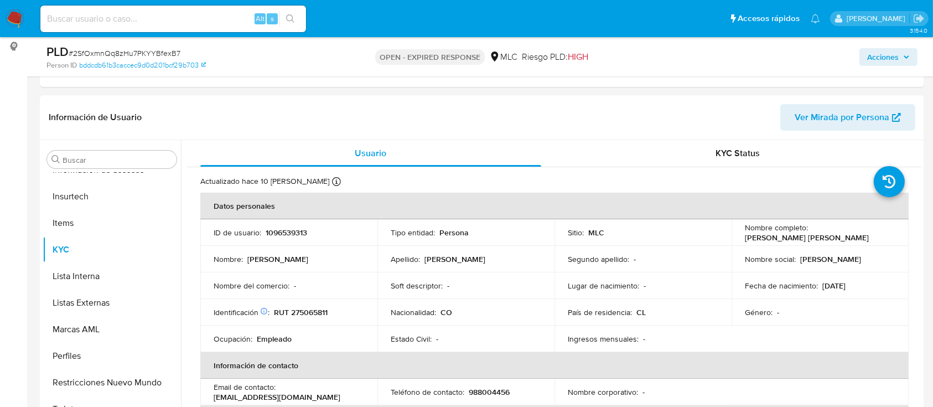
select select "10"
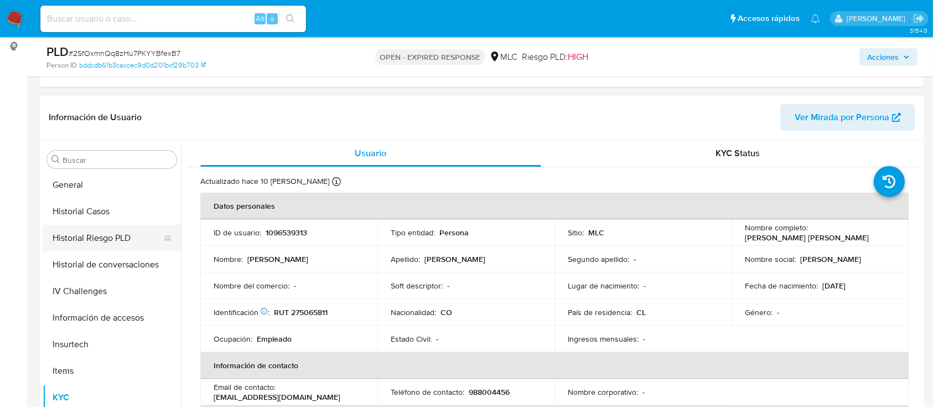
scroll to position [246, 0]
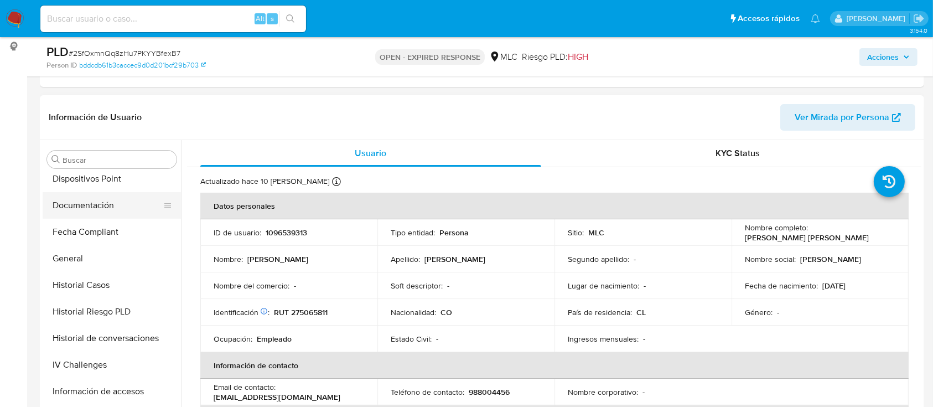
click at [68, 209] on button "Documentación" at bounding box center [108, 205] width 130 height 27
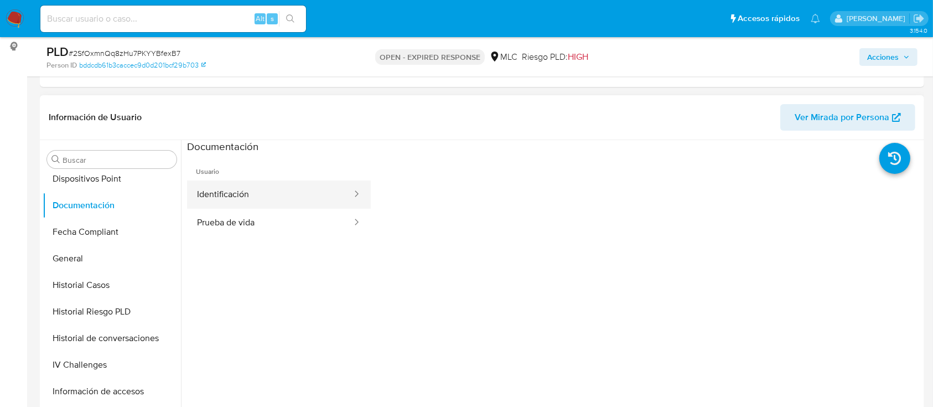
click at [192, 191] on button "Identificación" at bounding box center [270, 194] width 166 height 28
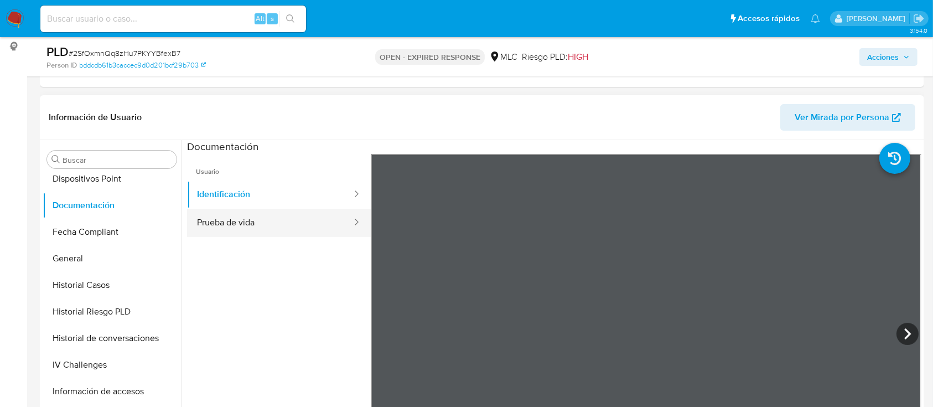
click at [328, 227] on button "Prueba de vida" at bounding box center [270, 223] width 166 height 28
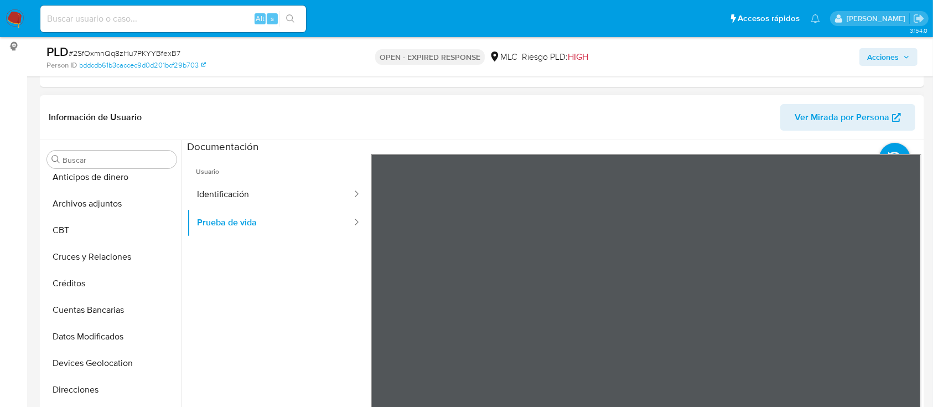
scroll to position [0, 0]
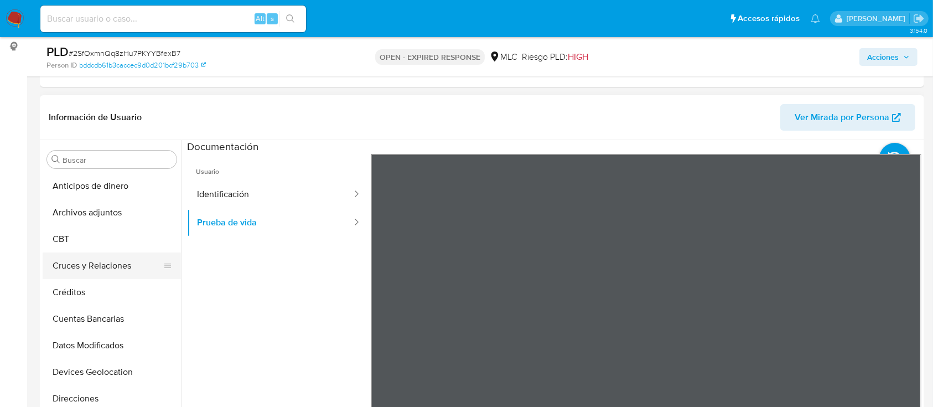
click at [101, 268] on button "Cruces y Relaciones" at bounding box center [108, 265] width 130 height 27
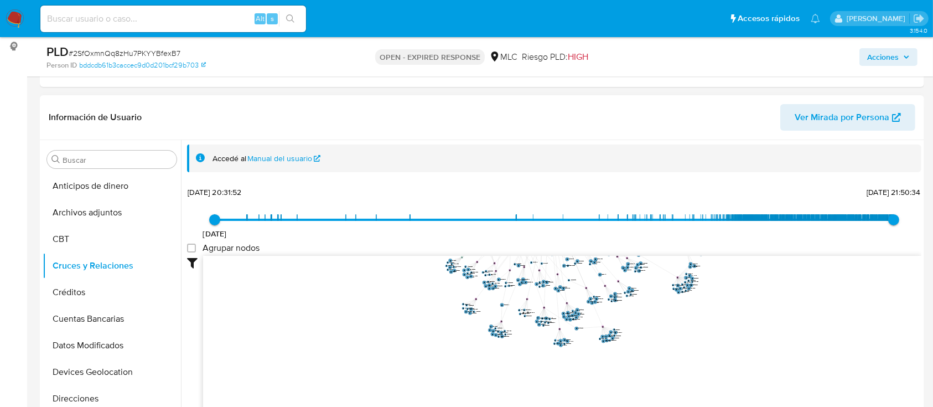
drag, startPoint x: 625, startPoint y: 396, endPoint x: 659, endPoint y: 226, distance: 173.1
click at [659, 226] on div "2/4/2022 2/4/2022, 20:31:52 18/8/2025, 21:50:34 Agrupar nodos Filtros Confianza…" at bounding box center [554, 301] width 734 height 235
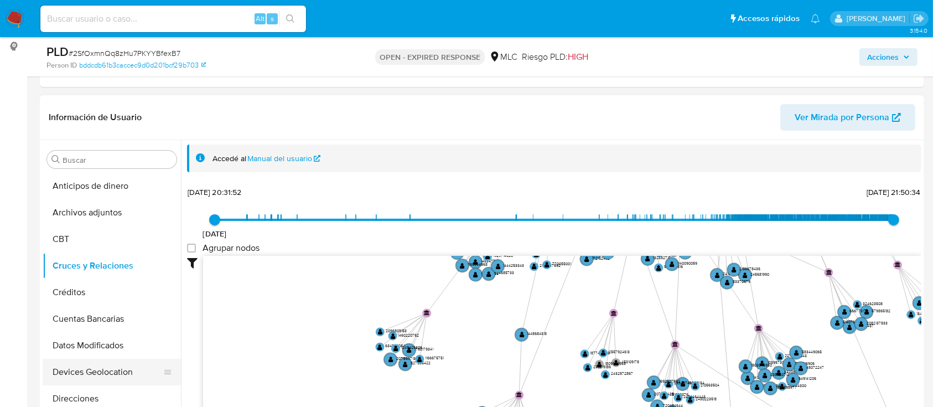
drag, startPoint x: 296, startPoint y: 301, endPoint x: 89, endPoint y: 368, distance: 218.3
click at [84, 367] on div "Buscar Anticipos de dinero Archivos adjuntos CBT Cruces y Relaciones Créditos C…" at bounding box center [482, 281] width 879 height 283
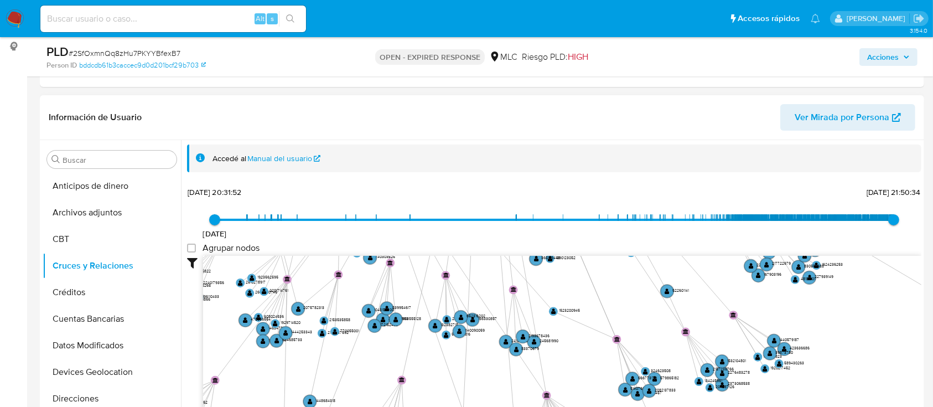
drag, startPoint x: 306, startPoint y: 441, endPoint x: 425, endPoint y: 360, distance: 144.1
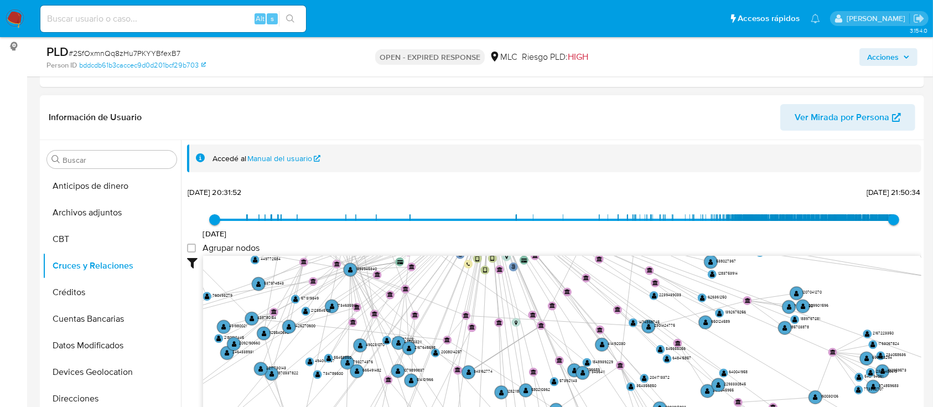
drag, startPoint x: 481, startPoint y: 441, endPoint x: 495, endPoint y: 354, distance: 88.6
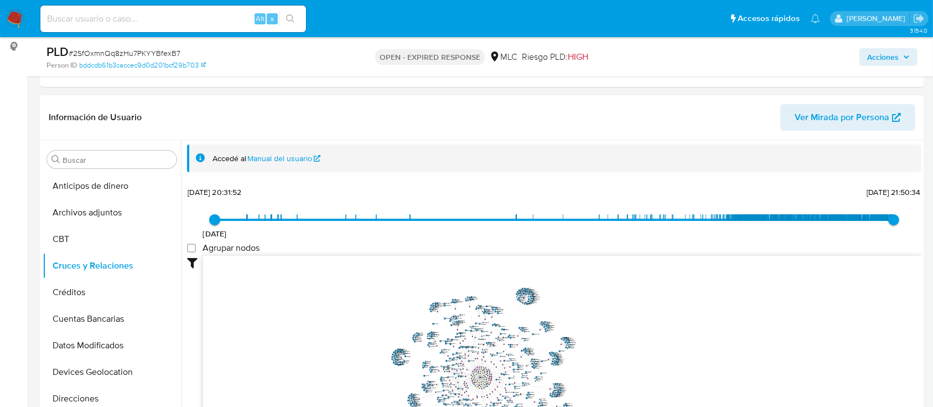
drag, startPoint x: 484, startPoint y: 372, endPoint x: 482, endPoint y: 390, distance: 17.8
click at [482, 390] on icon "user-1096539313  1096539313 phone-c05832406ee02d54511f41134ef54490  person-bd…" at bounding box center [562, 336] width 718 height 161
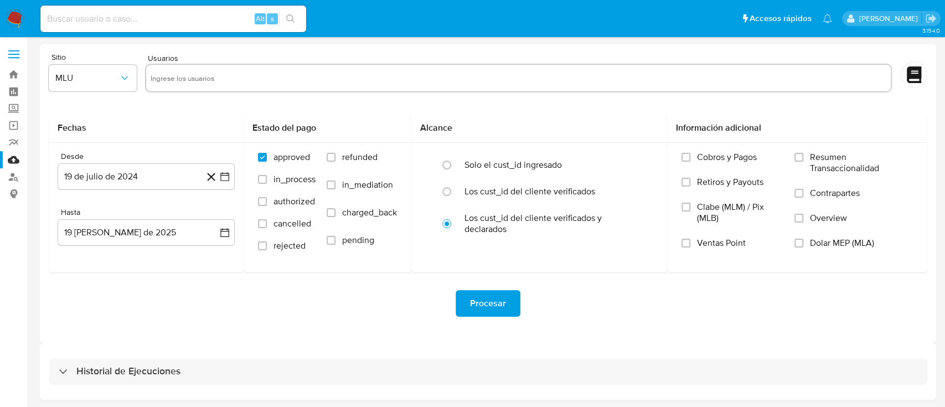
click at [128, 361] on div "Historial de Ejecuciones" at bounding box center [488, 371] width 878 height 27
select select "10"
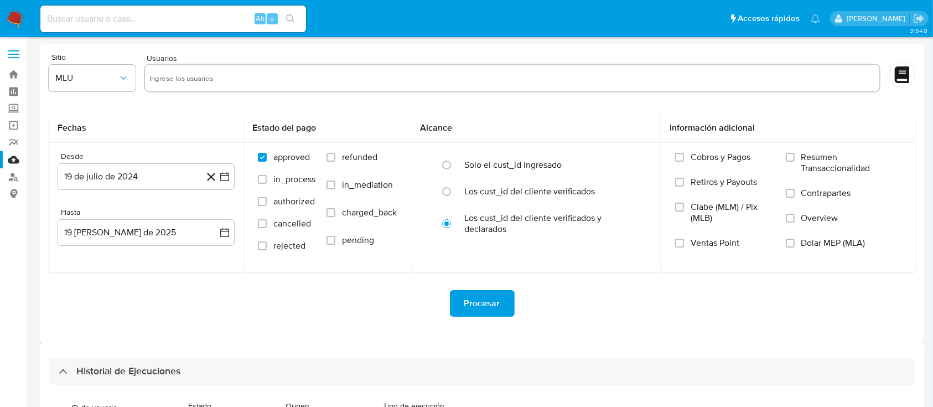
click at [127, 17] on input at bounding box center [173, 19] width 266 height 14
paste input "6NfTLKaULgyLZixchmgsN3SW"
type input "6NfTLKaULgyLZixchmgsN3SW"
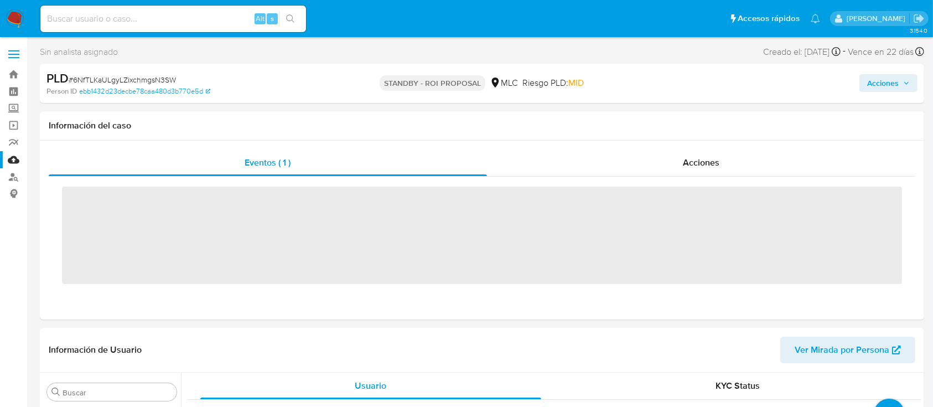
scroll to position [468, 0]
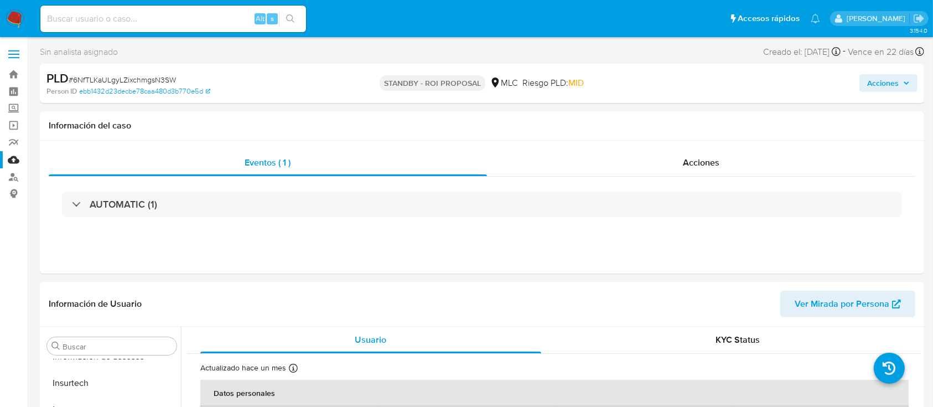
select select "10"
click at [17, 67] on link "Bandeja" at bounding box center [66, 74] width 132 height 17
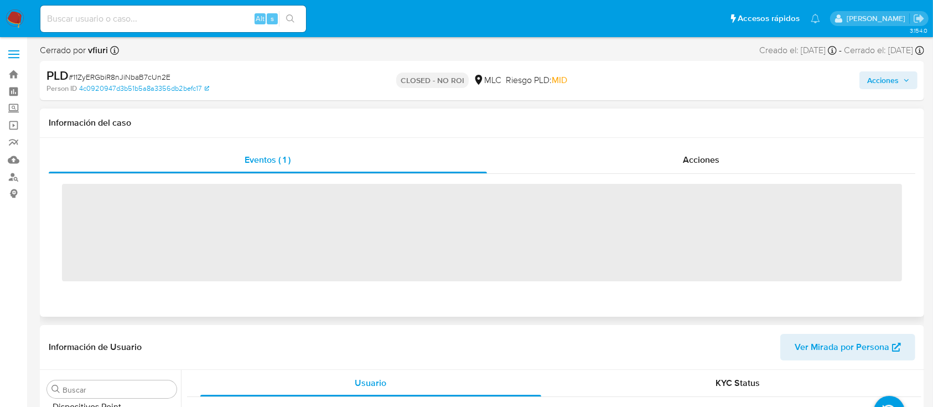
scroll to position [468, 0]
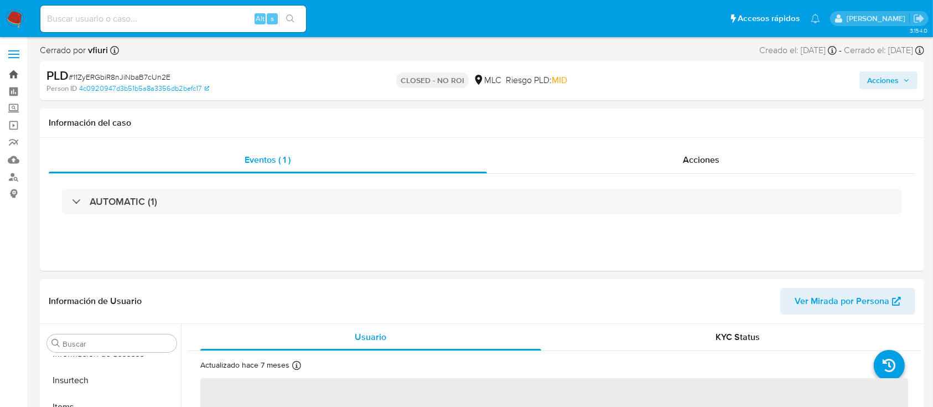
click at [0, 68] on link "Bandeja" at bounding box center [66, 74] width 132 height 17
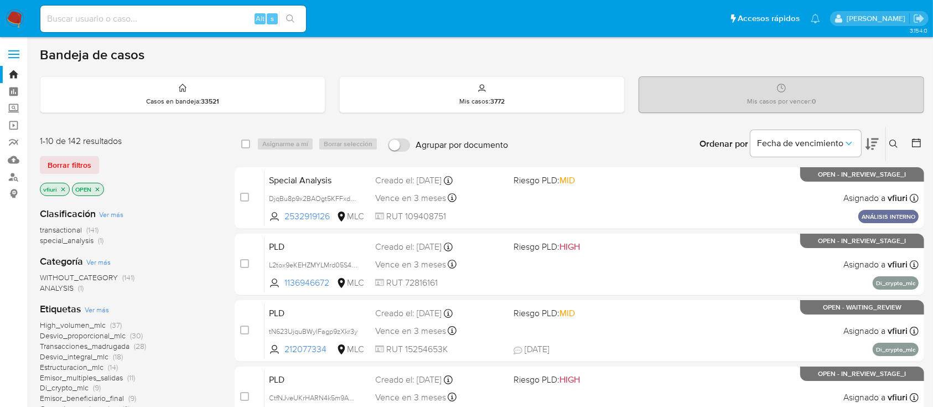
click at [195, 20] on input at bounding box center [173, 19] width 266 height 14
paste input "1272583995"
type input "1272583995"
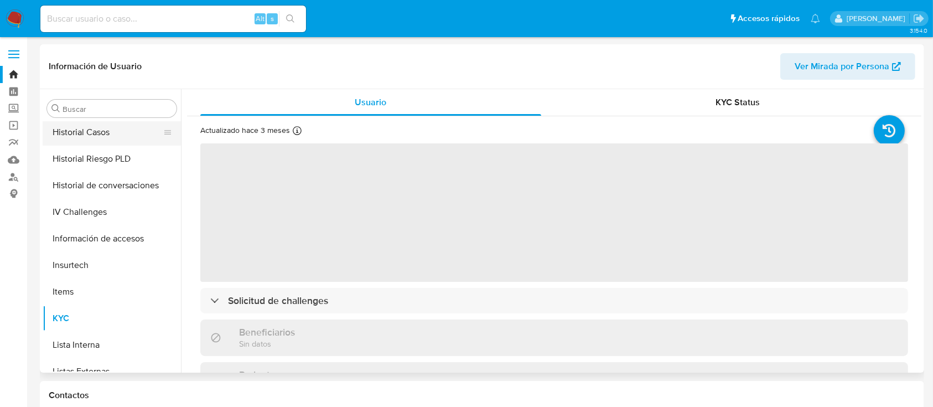
scroll to position [246, 0]
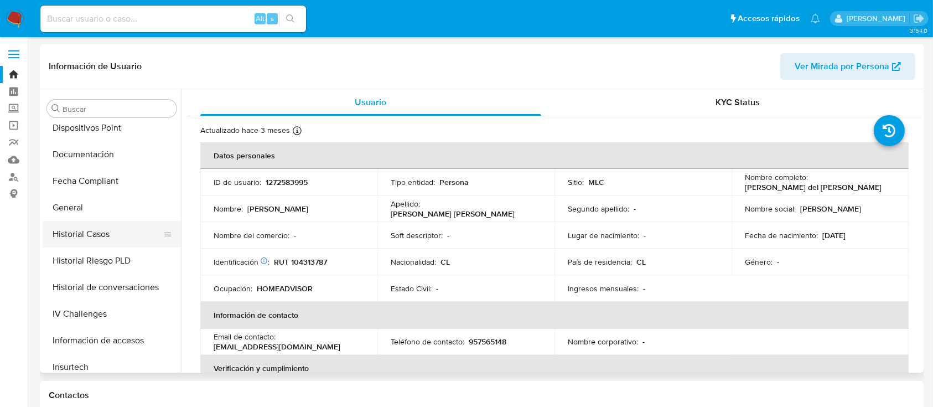
click at [89, 237] on button "Historial Casos" at bounding box center [108, 234] width 130 height 27
select select "10"
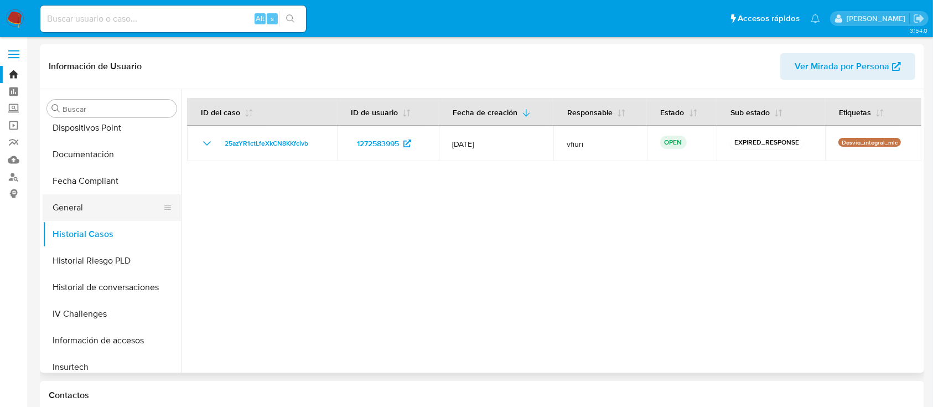
click at [88, 209] on button "General" at bounding box center [108, 207] width 130 height 27
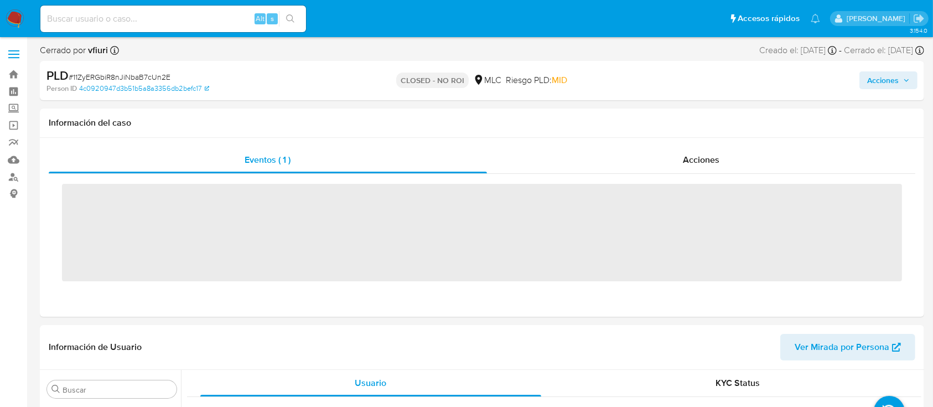
scroll to position [468, 0]
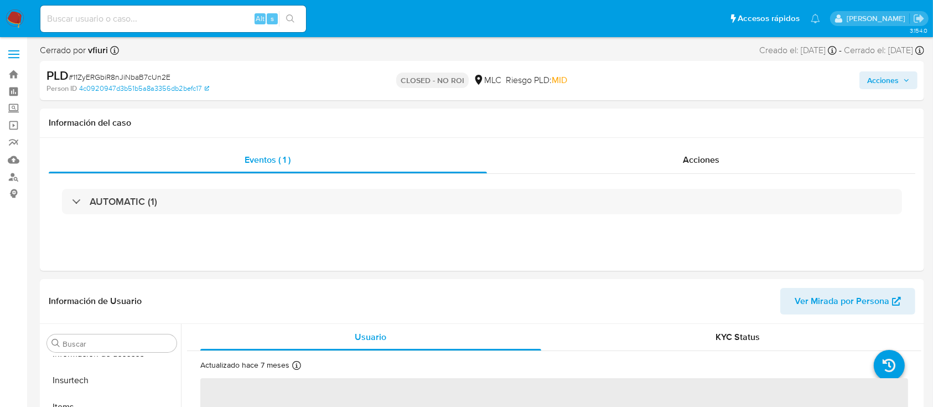
select select "10"
click at [19, 76] on link "Bandeja" at bounding box center [66, 74] width 132 height 17
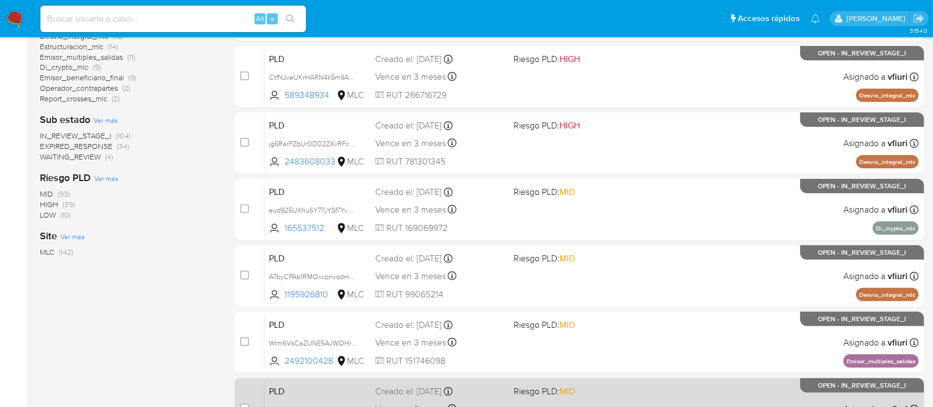
scroll to position [466, 0]
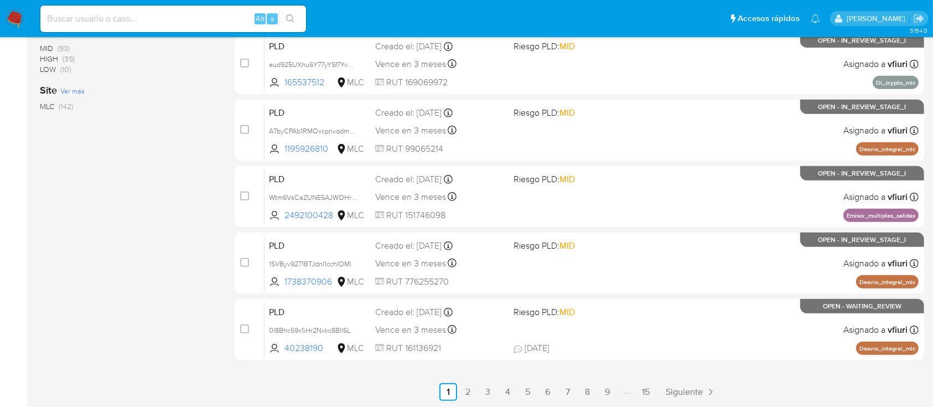
click at [630, 393] on icon "Paginación" at bounding box center [629, 392] width 3 height 9
click at [631, 394] on li "Paginación" at bounding box center [627, 392] width 18 height 12
click at [640, 391] on link "15" at bounding box center [646, 392] width 18 height 18
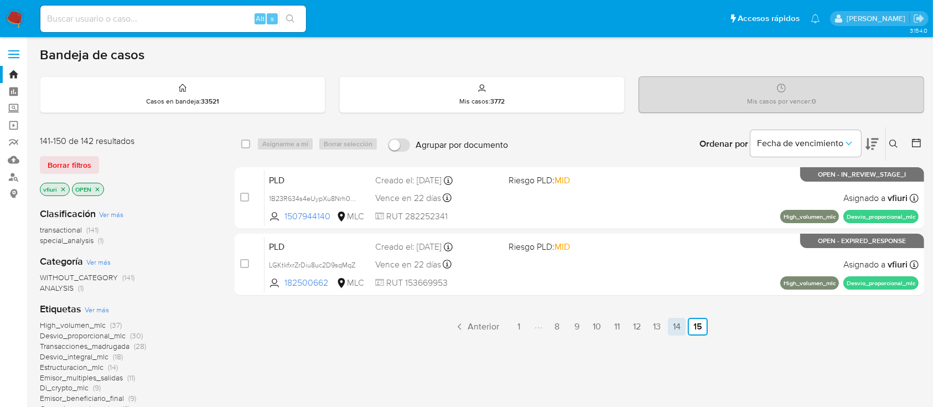
click at [682, 327] on link "14" at bounding box center [677, 327] width 18 height 18
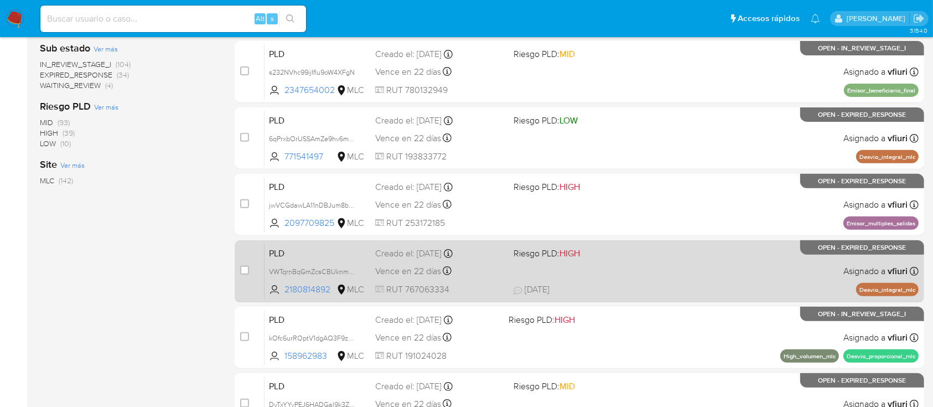
scroll to position [466, 0]
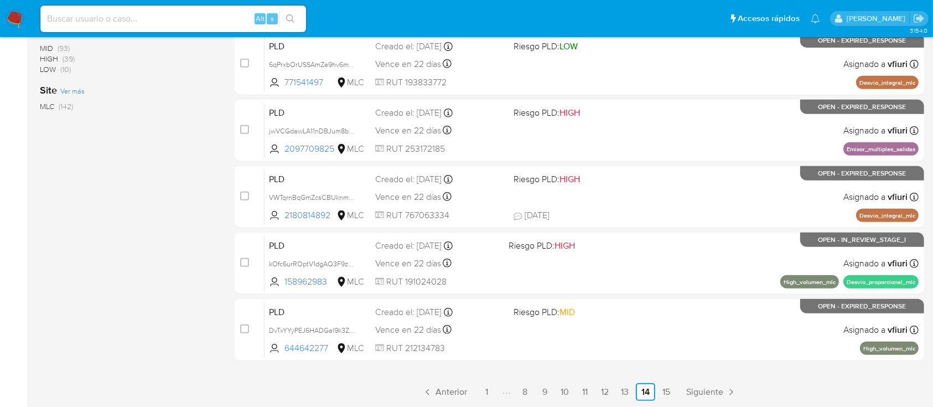
click at [621, 392] on link "13" at bounding box center [625, 392] width 18 height 18
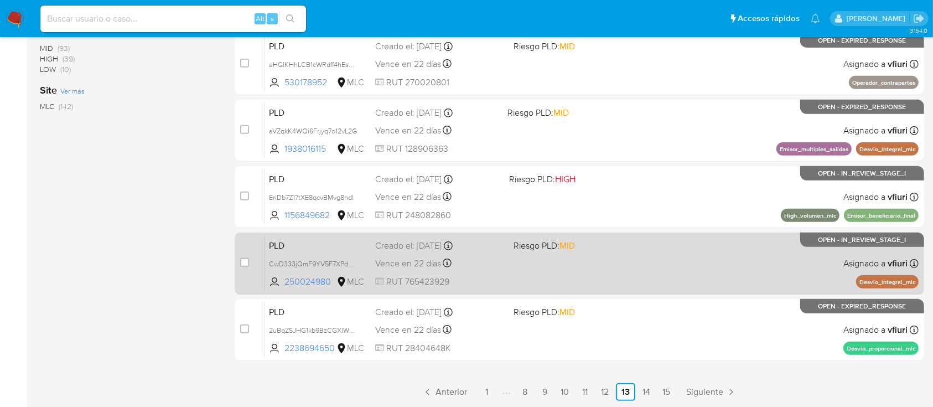
scroll to position [319, 0]
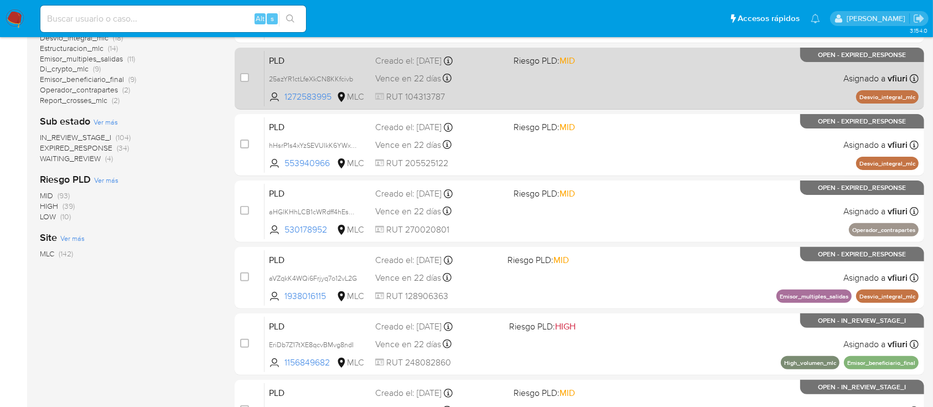
click at [598, 86] on div "PLD 25azYR1ctLfeXkCN8KKfcivb 1272583995 MLC Riesgo PLD: MID Creado el: [DATE] C…" at bounding box center [592, 78] width 654 height 56
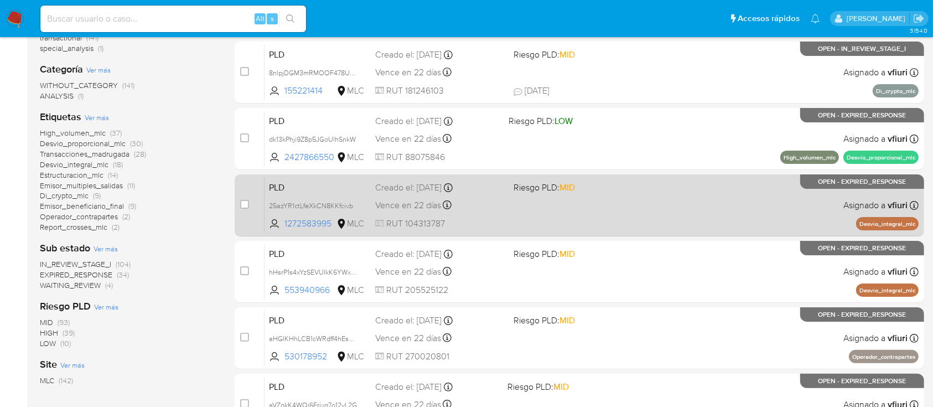
scroll to position [245, 0]
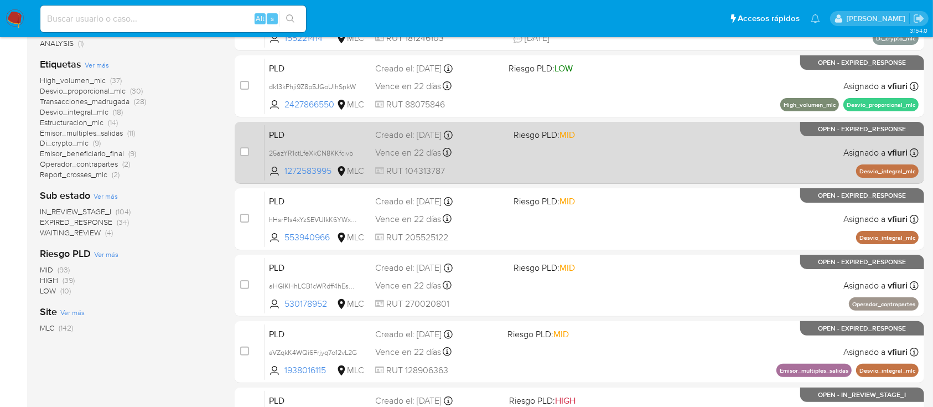
click at [522, 162] on div "PLD 25azYR1ctLfeXkCN8KKfcivb 1272583995 MLC Riesgo PLD: MID Creado el: [DATE] C…" at bounding box center [592, 153] width 654 height 56
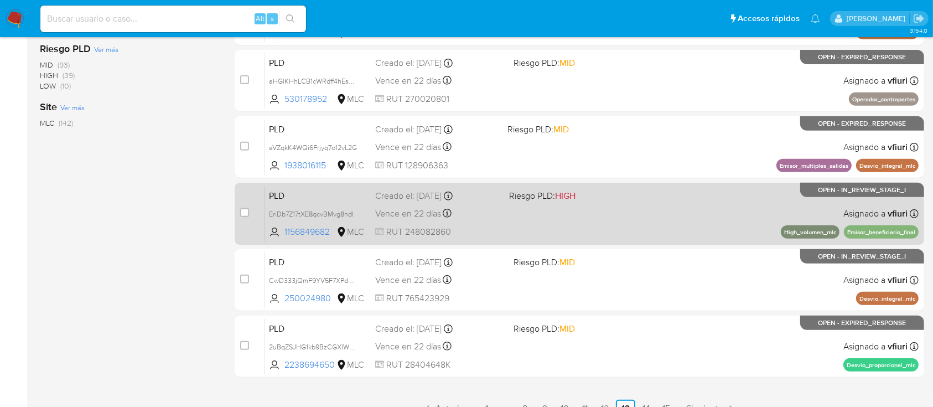
scroll to position [466, 0]
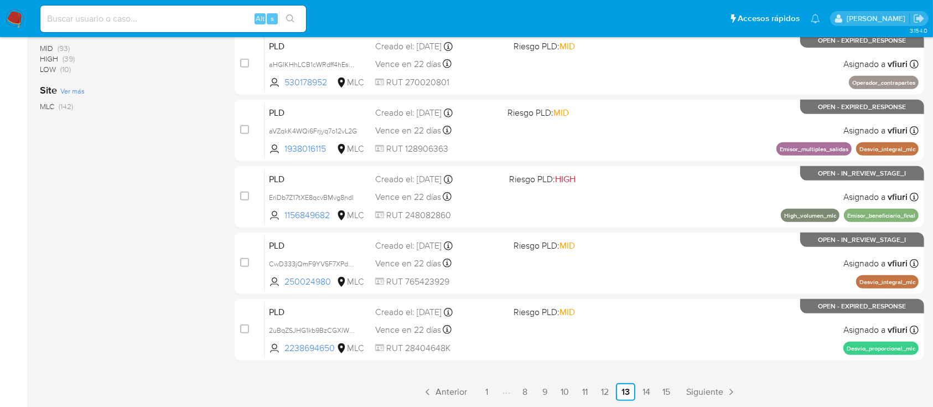
click at [614, 376] on div "select-all-cases-checkbox Asignarme a mí Borrar selección Agrupar por documento…" at bounding box center [580, 30] width 690 height 741
drag, startPoint x: 613, startPoint y: 382, endPoint x: 611, endPoint y: 392, distance: 9.7
click at [611, 392] on link "12" at bounding box center [605, 392] width 18 height 18
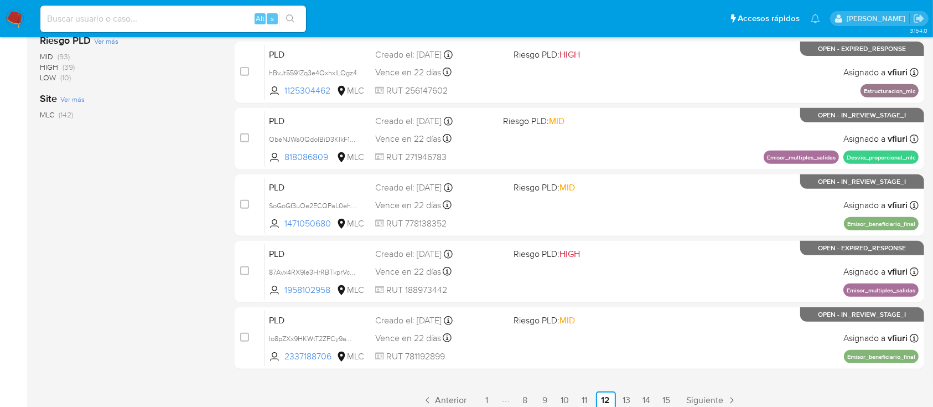
scroll to position [466, 0]
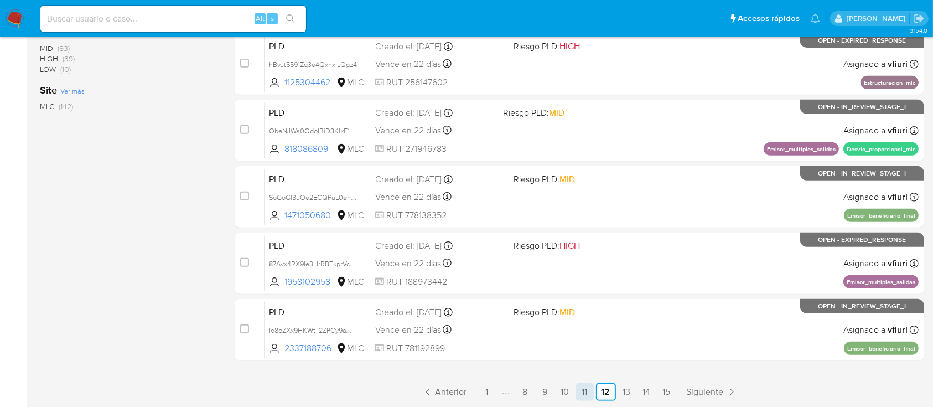
click at [586, 383] on link "11" at bounding box center [585, 392] width 18 height 18
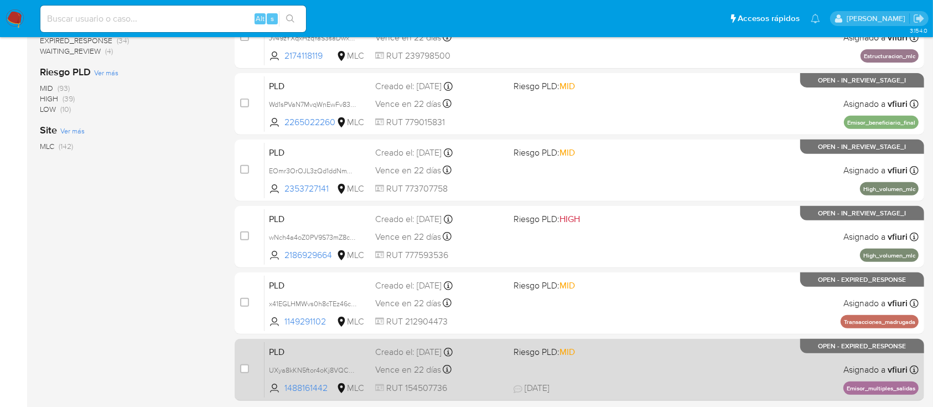
scroll to position [466, 0]
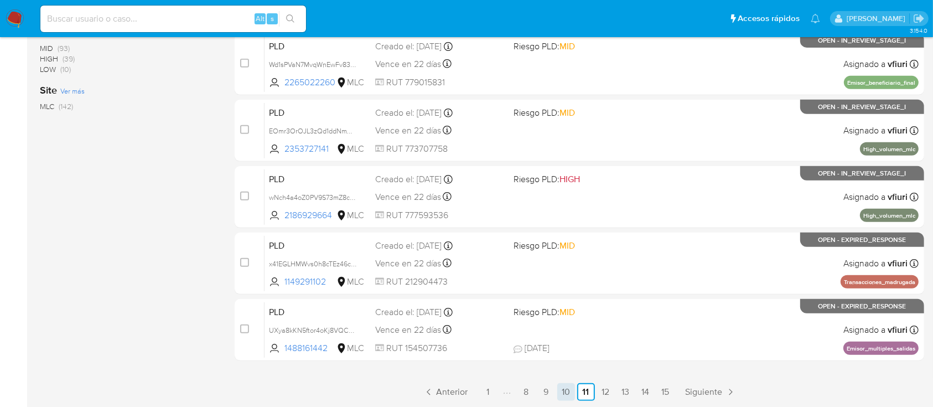
click at [562, 386] on link "10" at bounding box center [566, 392] width 18 height 18
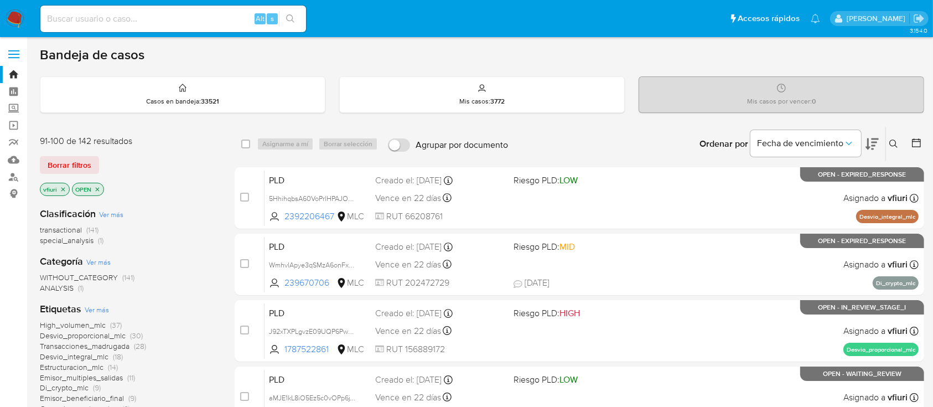
scroll to position [466, 0]
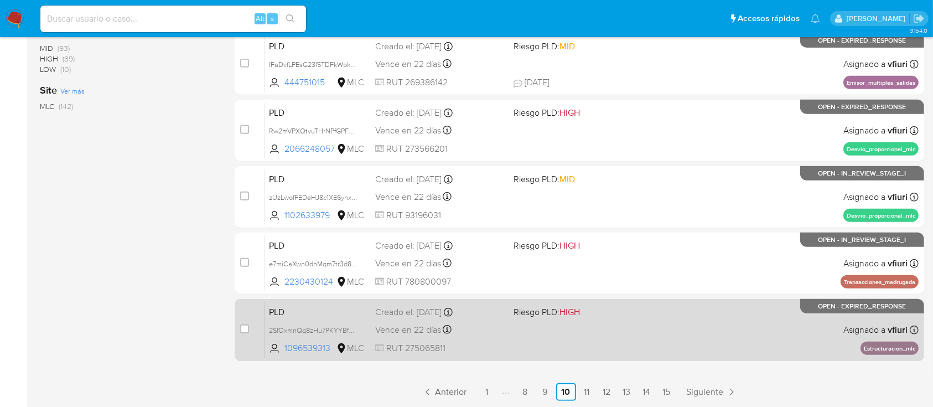
click at [615, 339] on div "PLD 2SfOxmnQq8zHu7PKYYBfexB7 1096539313 MLC Riesgo PLD: HIGH Creado el: [DATE] …" at bounding box center [592, 330] width 654 height 56
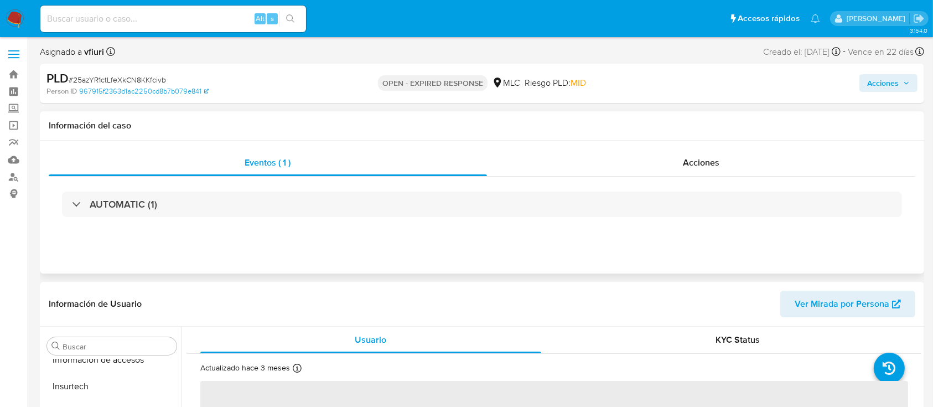
scroll to position [468, 0]
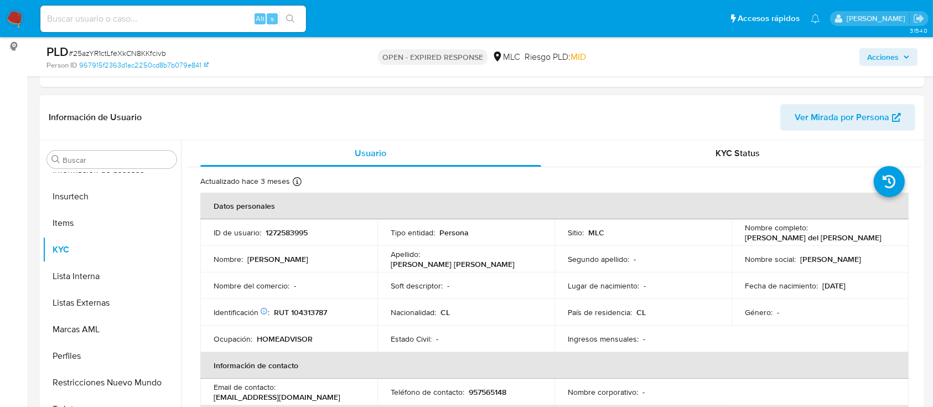
select select "10"
click at [281, 232] on p "1272583995" at bounding box center [287, 232] width 42 height 10
copy p "1272583995"
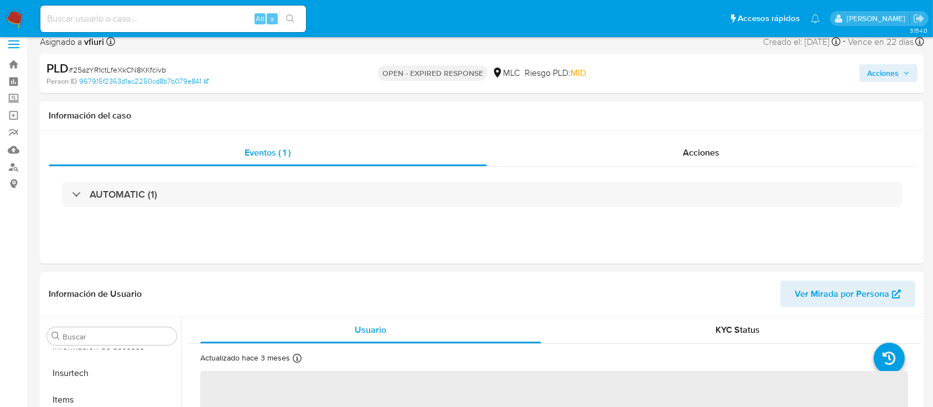
scroll to position [221, 0]
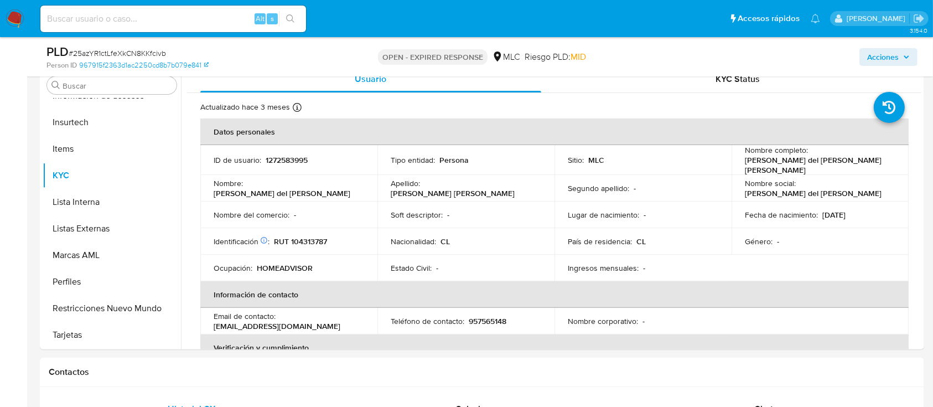
select select "10"
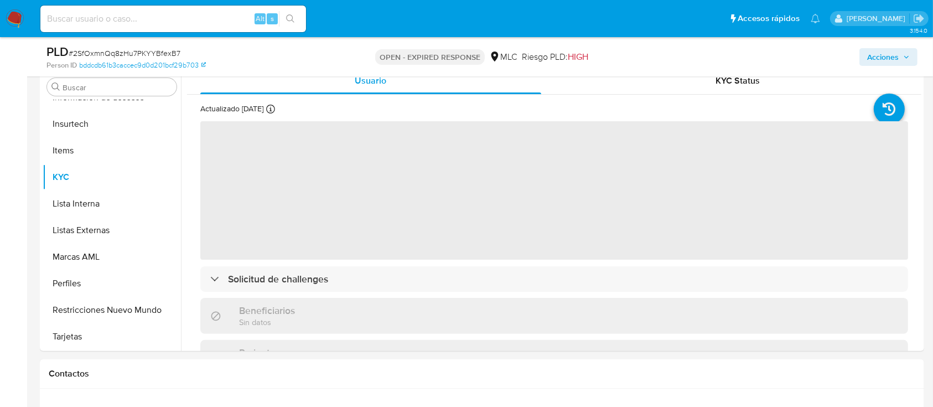
scroll to position [221, 0]
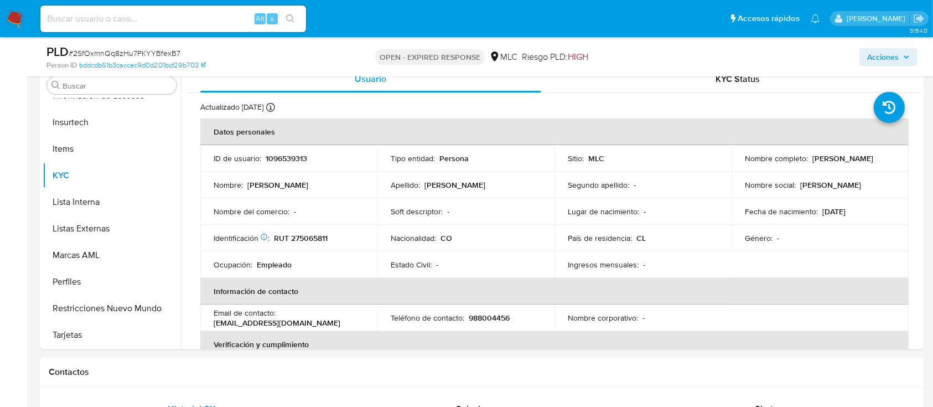
select select "10"
click at [279, 163] on p "1096539313" at bounding box center [287, 158] width 42 height 10
copy p "1096539313"
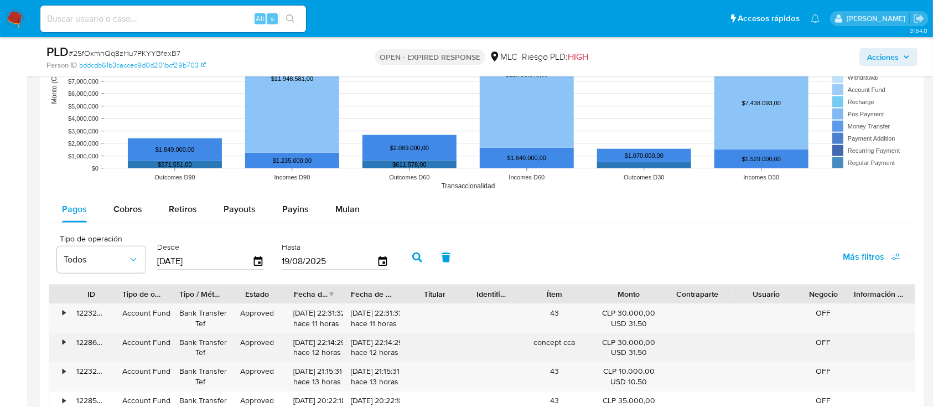
scroll to position [1181, 0]
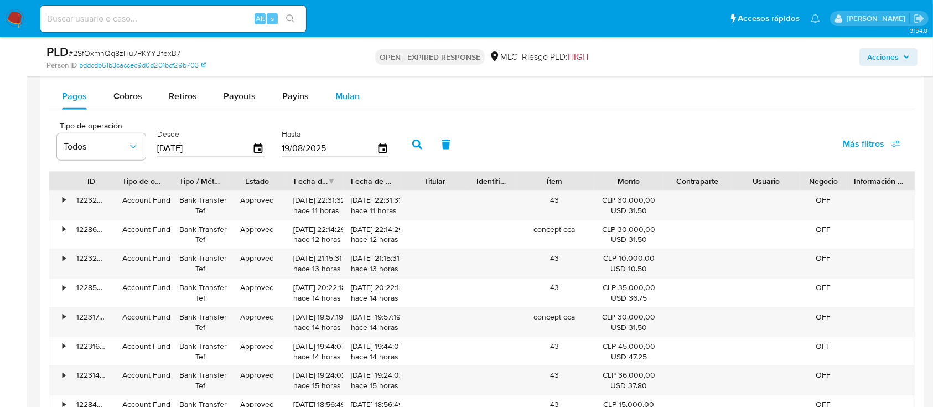
click at [346, 94] on span "Mulan" at bounding box center [347, 96] width 24 height 13
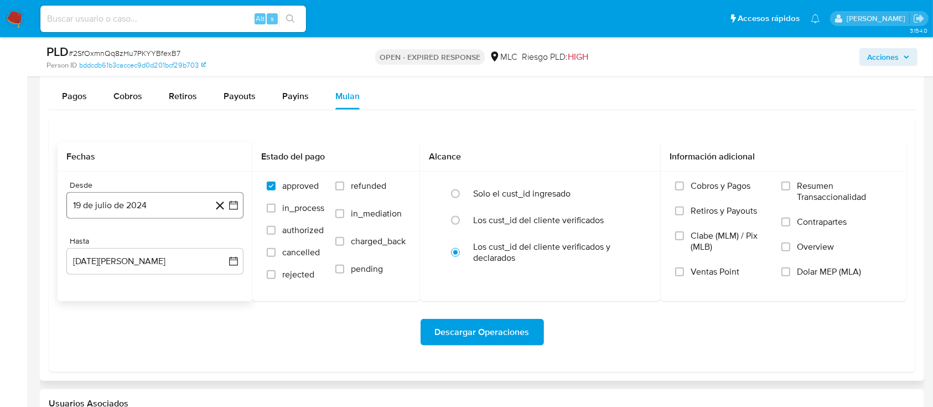
click at [233, 210] on button "19 de julio de 2024" at bounding box center [154, 205] width 177 height 27
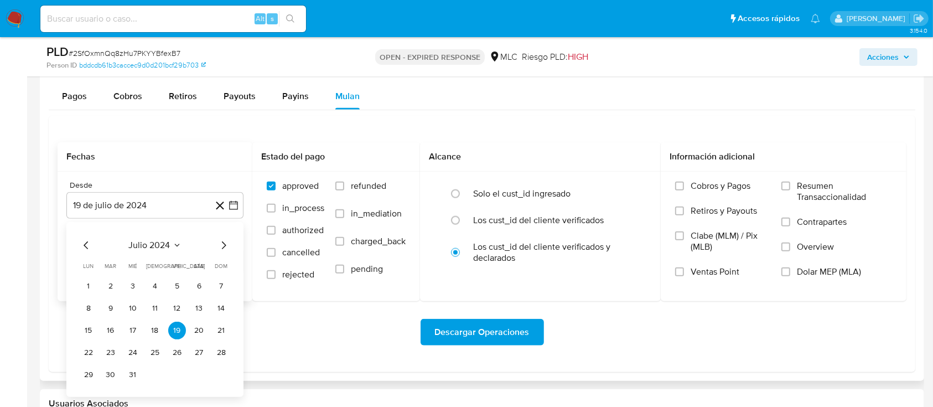
click at [222, 243] on icon "Mes siguiente" at bounding box center [223, 245] width 13 height 13
click at [132, 333] on button "14" at bounding box center [133, 331] width 18 height 18
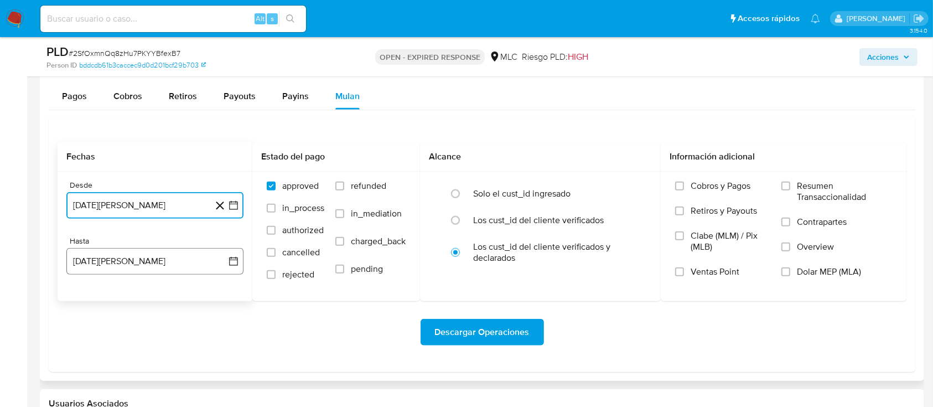
click at [234, 266] on button "19 [PERSON_NAME] de 2025" at bounding box center [154, 261] width 177 height 27
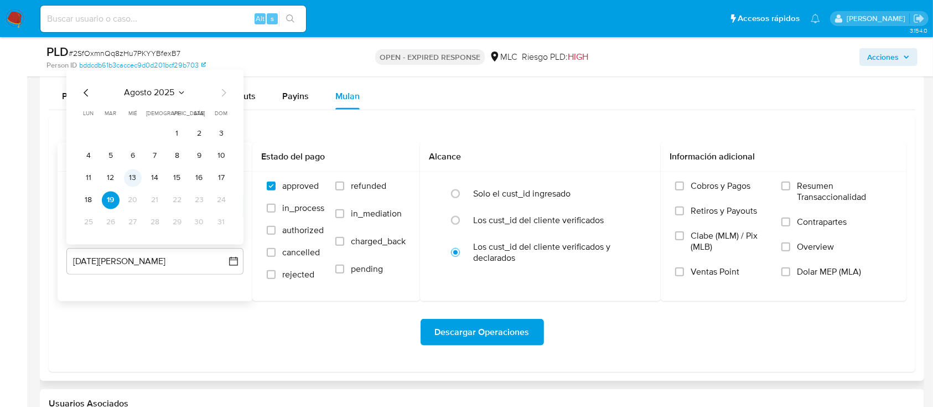
click at [138, 179] on button "13" at bounding box center [133, 178] width 18 height 18
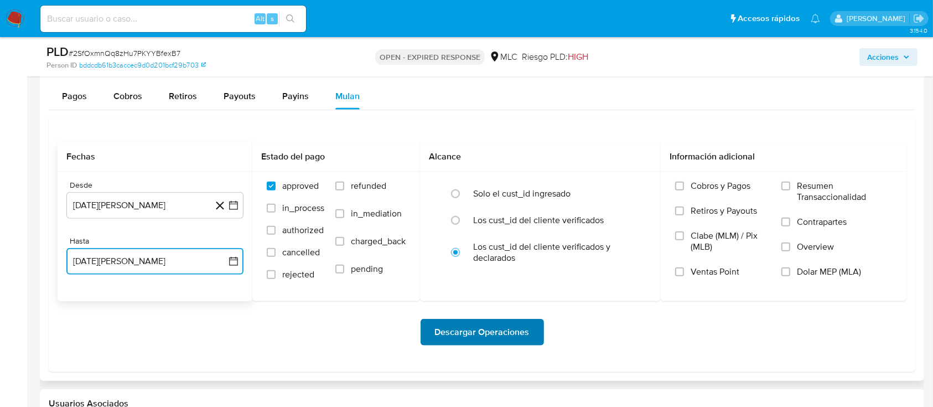
click at [451, 324] on span "Descargar Operaciones" at bounding box center [482, 332] width 95 height 24
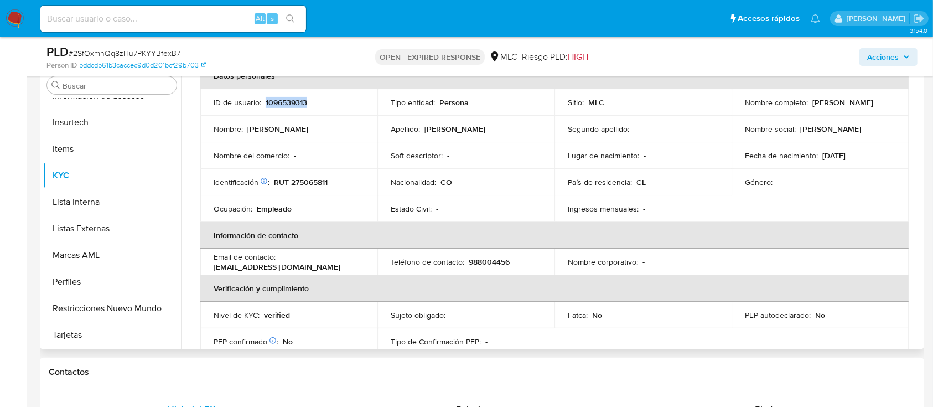
scroll to position [0, 0]
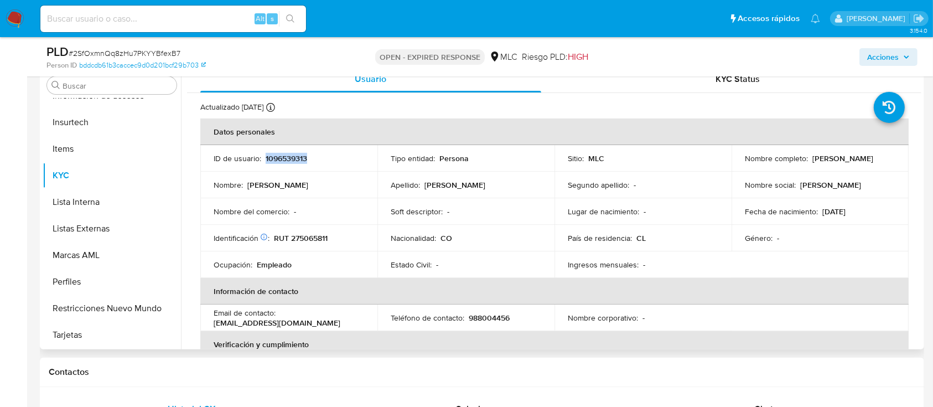
copy p "1096539313"
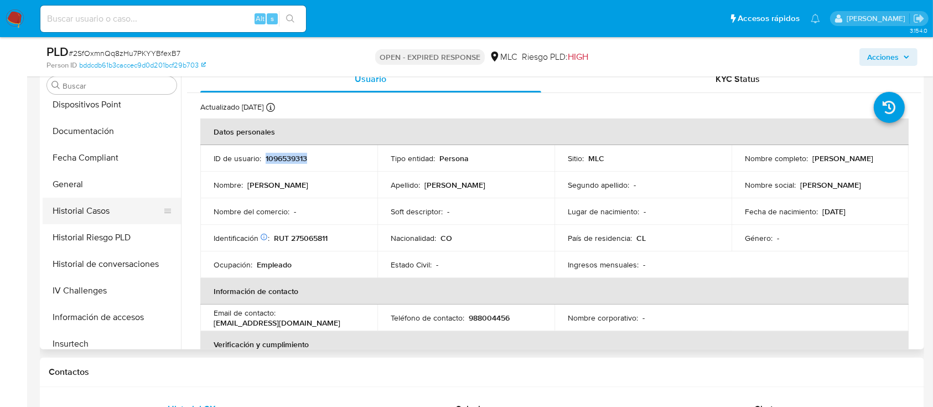
click at [108, 217] on button "Historial Casos" at bounding box center [108, 211] width 130 height 27
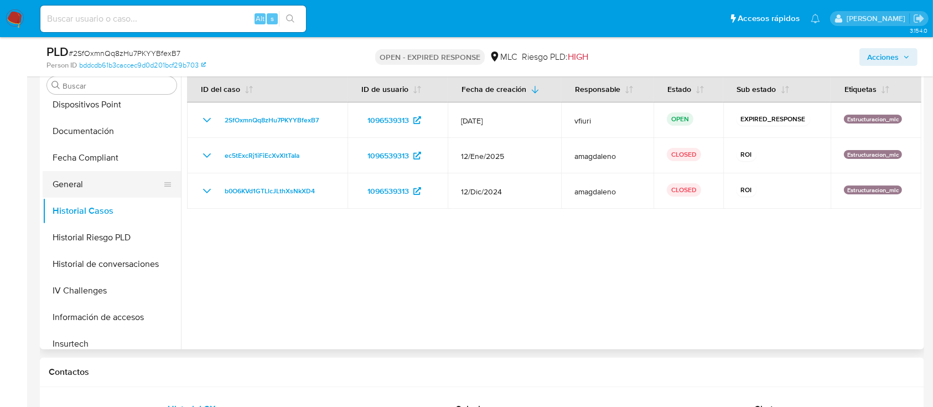
click at [85, 173] on button "General" at bounding box center [108, 184] width 130 height 27
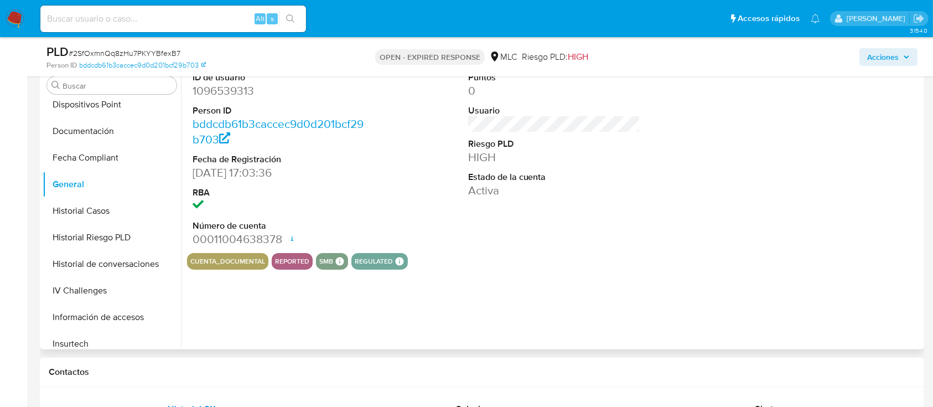
click at [247, 92] on dd "1096539313" at bounding box center [279, 90] width 173 height 15
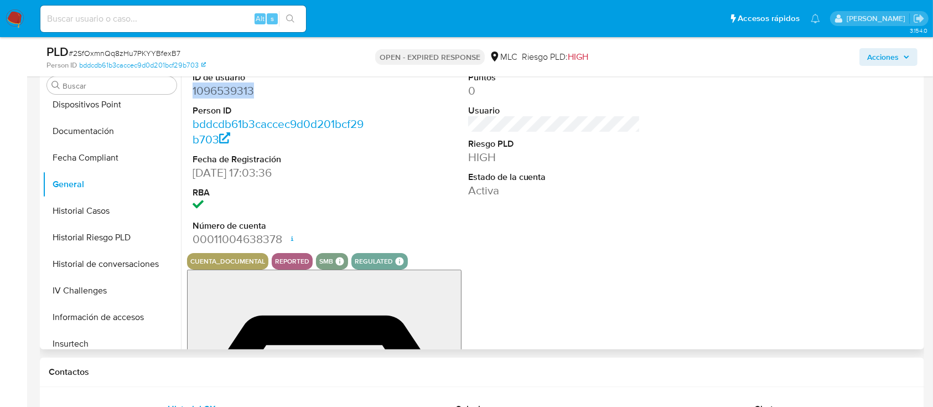
copy dd "1096539313"
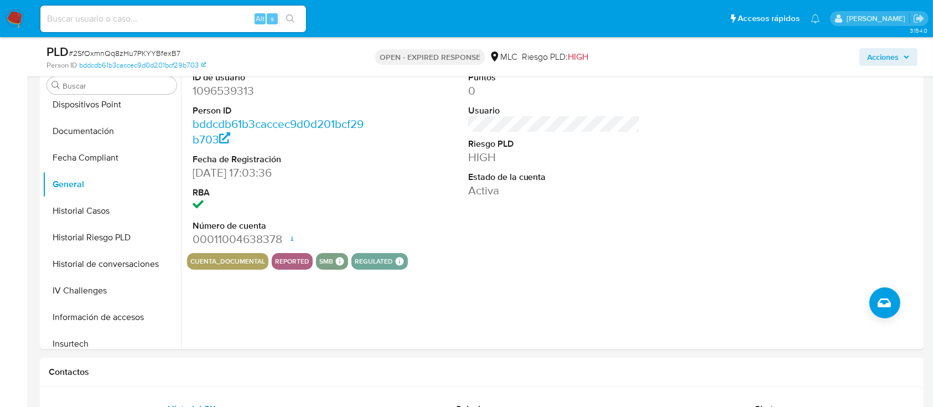
click at [106, 48] on span "# 2SfOxmnQq8zHu7PKYYBfexB7" at bounding box center [125, 53] width 112 height 11
copy span "2SfOxmnQq8zHu7PKYYBfexB7"
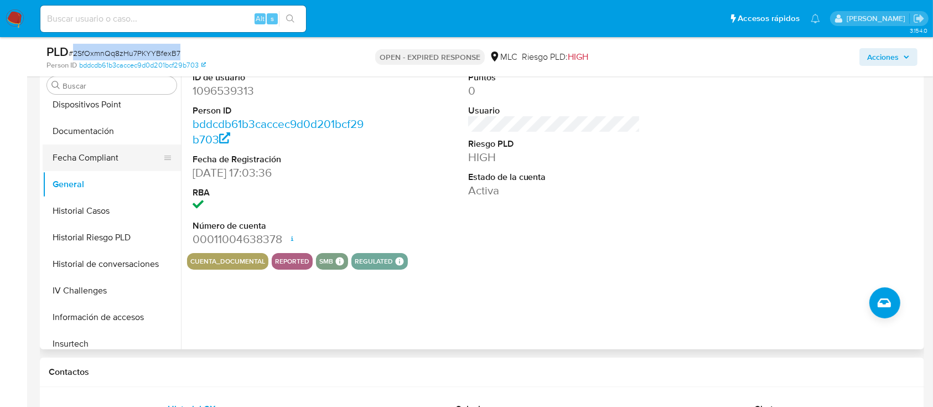
scroll to position [468, 0]
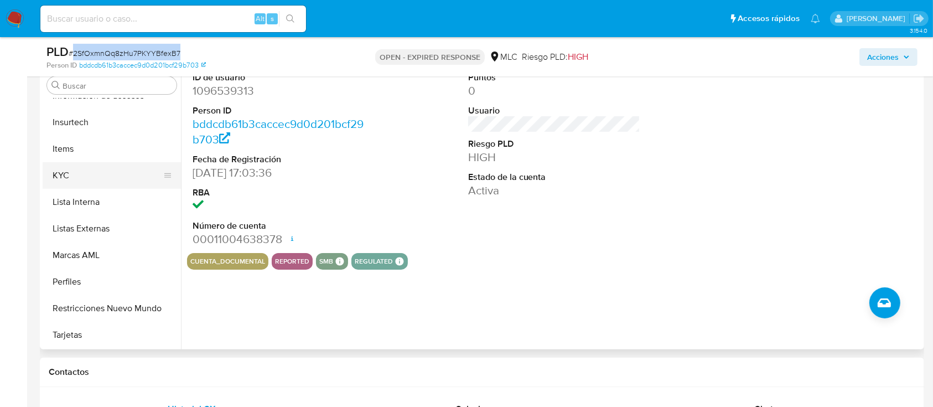
click at [97, 175] on button "KYC" at bounding box center [108, 175] width 130 height 27
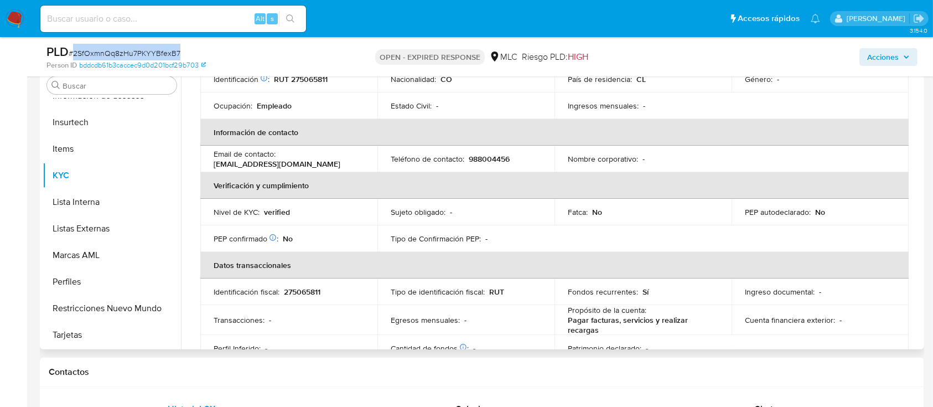
scroll to position [0, 0]
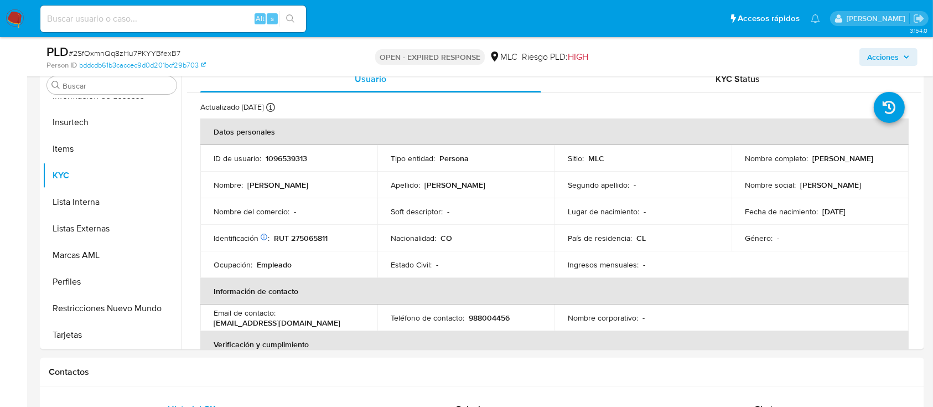
click at [60, 7] on div "Alt s" at bounding box center [173, 19] width 266 height 27
click at [71, 8] on div "Alt s" at bounding box center [173, 19] width 266 height 27
click at [75, 15] on input at bounding box center [173, 19] width 266 height 14
paste input "ObeNJWa0QdoIBiD3KlkF1qVR"
type input "ObeNJWa0QdoIBiD3KlkF1qVR"
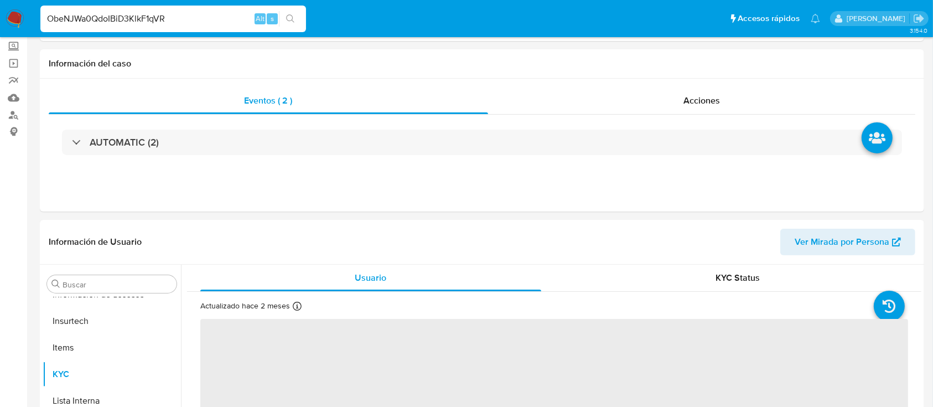
scroll to position [147, 0]
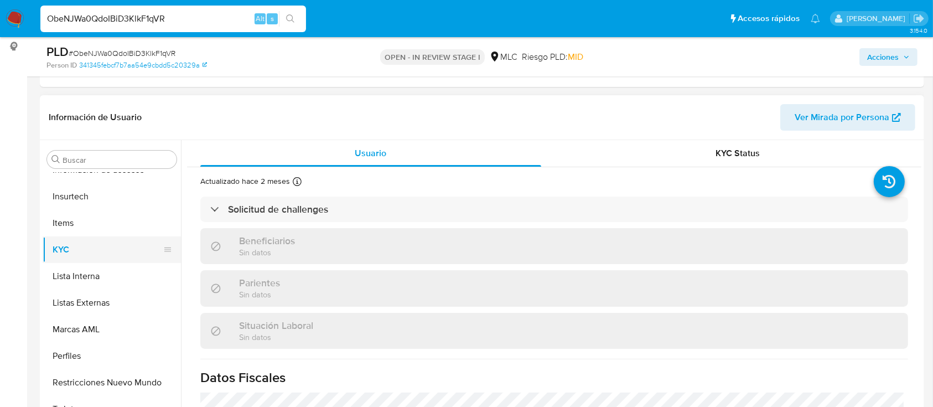
select select "10"
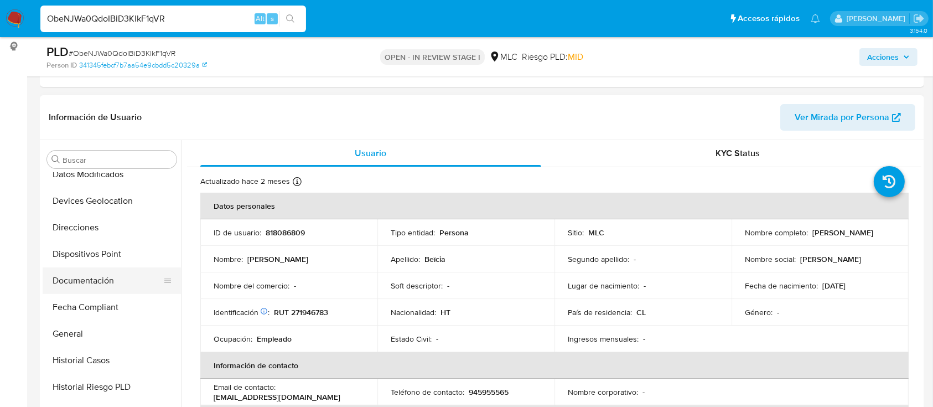
scroll to position [173, 0]
click at [84, 330] on button "General" at bounding box center [108, 332] width 130 height 27
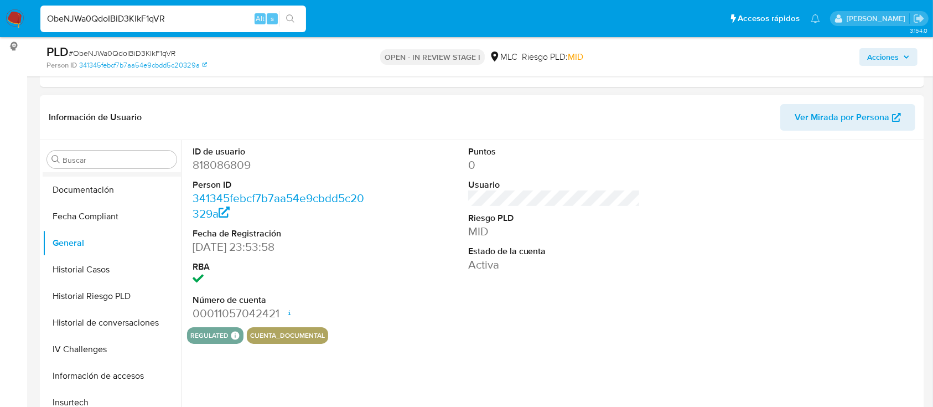
scroll to position [394, 0]
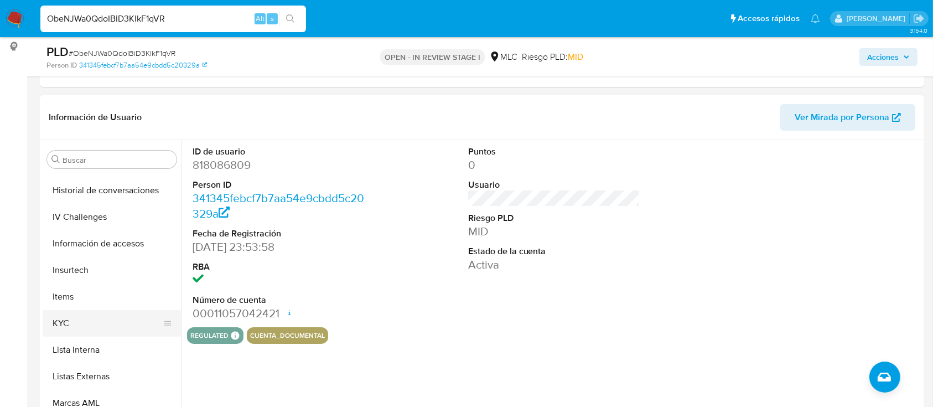
click at [71, 321] on button "KYC" at bounding box center [108, 323] width 130 height 27
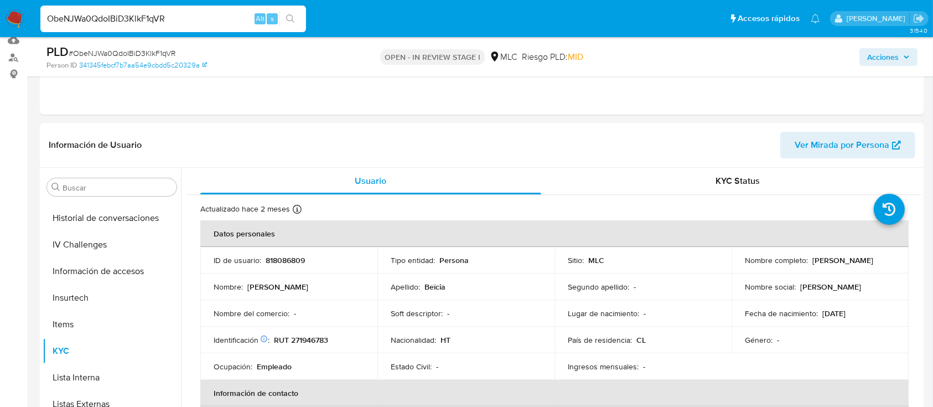
scroll to position [111, 0]
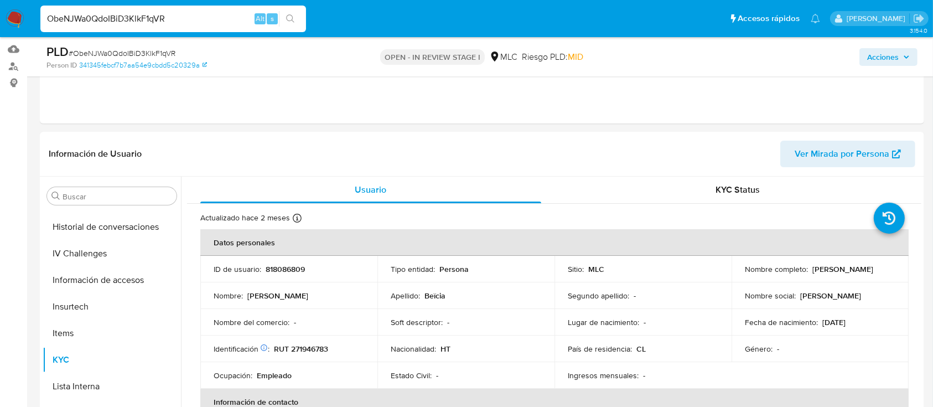
drag, startPoint x: 921, startPoint y: 208, endPoint x: 923, endPoint y: 296, distance: 87.5
click at [836, 147] on span "Ver Mirada por Persona" at bounding box center [842, 154] width 95 height 27
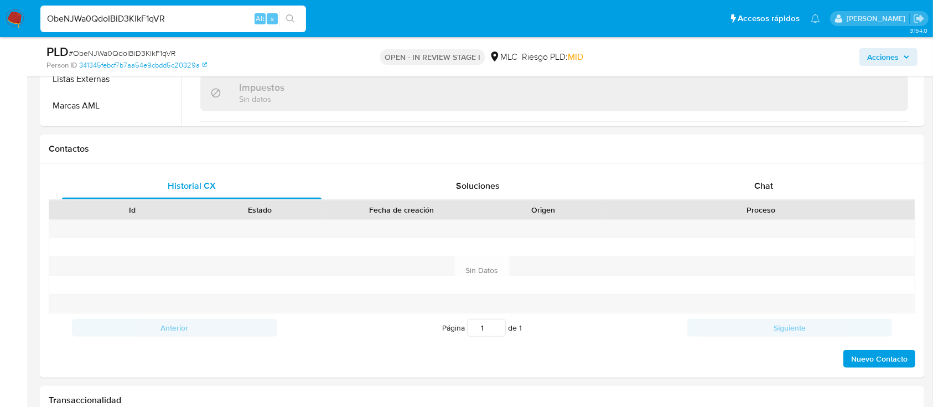
scroll to position [436, 0]
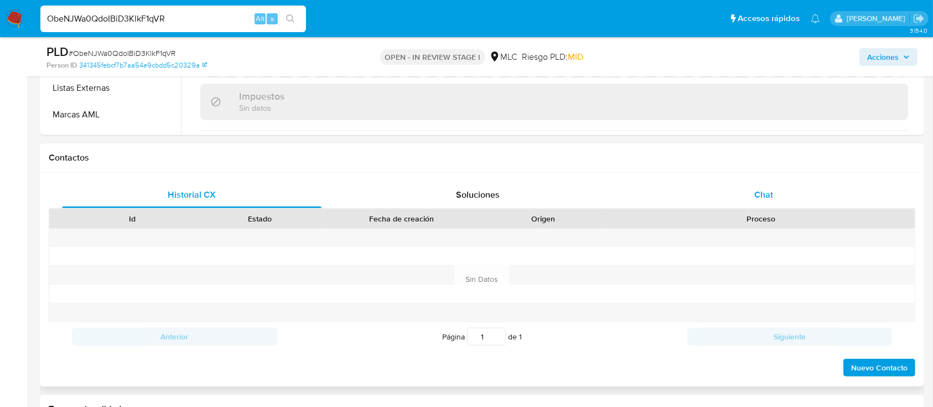
click at [758, 193] on span "Chat" at bounding box center [763, 194] width 19 height 13
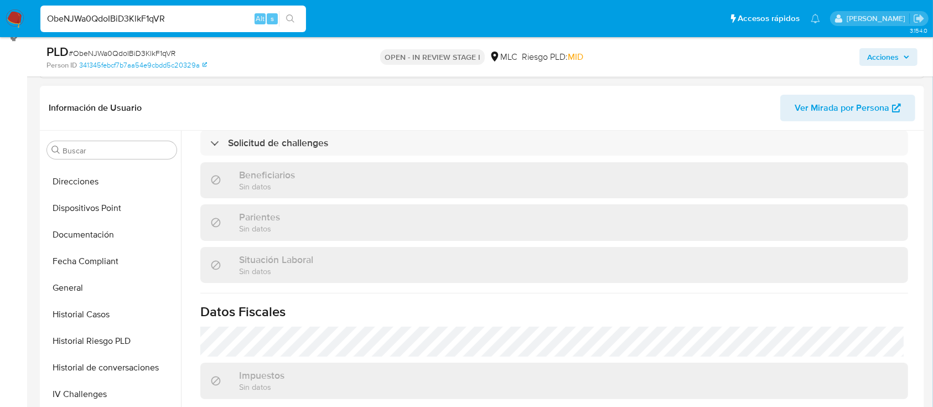
scroll to position [188, 0]
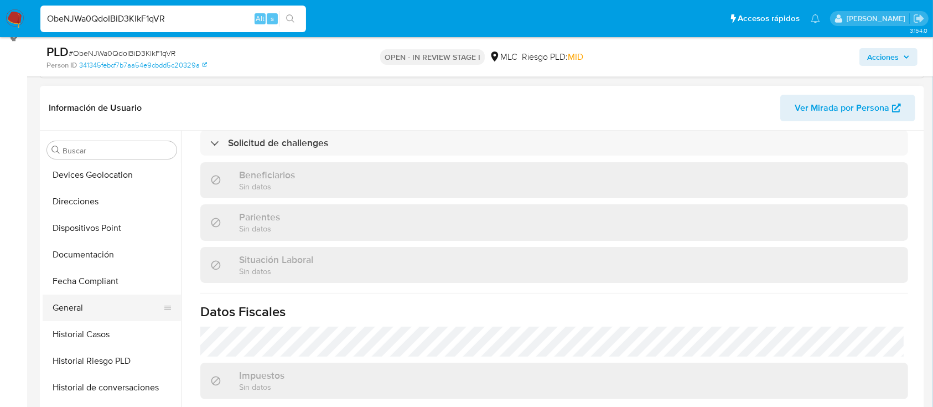
click at [123, 301] on button "General" at bounding box center [108, 307] width 130 height 27
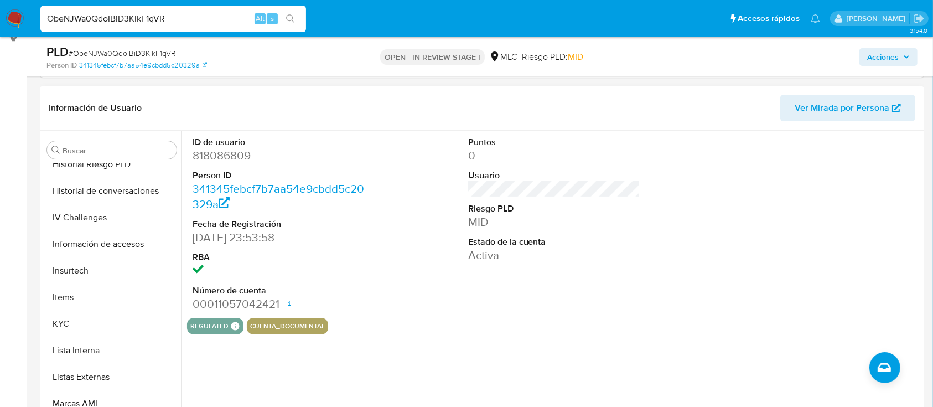
scroll to position [383, 0]
click at [107, 324] on button "KYC" at bounding box center [108, 325] width 130 height 27
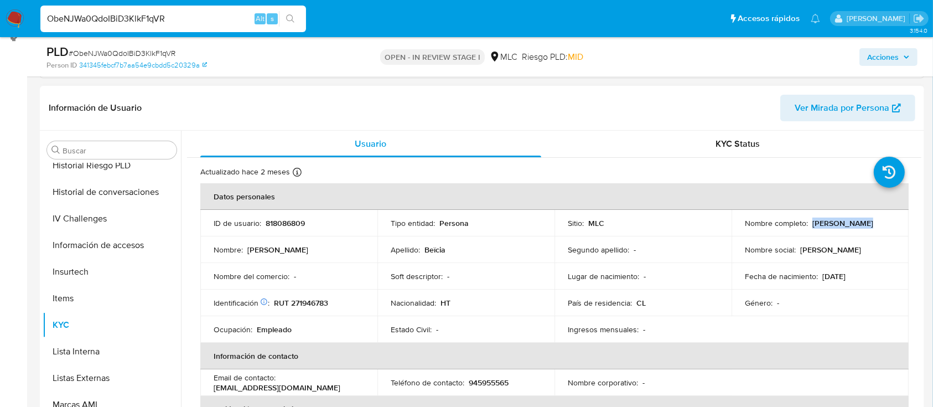
drag, startPoint x: 809, startPoint y: 223, endPoint x: 869, endPoint y: 224, distance: 59.8
click at [869, 224] on div "Nombre completo : [PERSON_NAME]" at bounding box center [820, 223] width 151 height 10
copy p "[PERSON_NAME]"
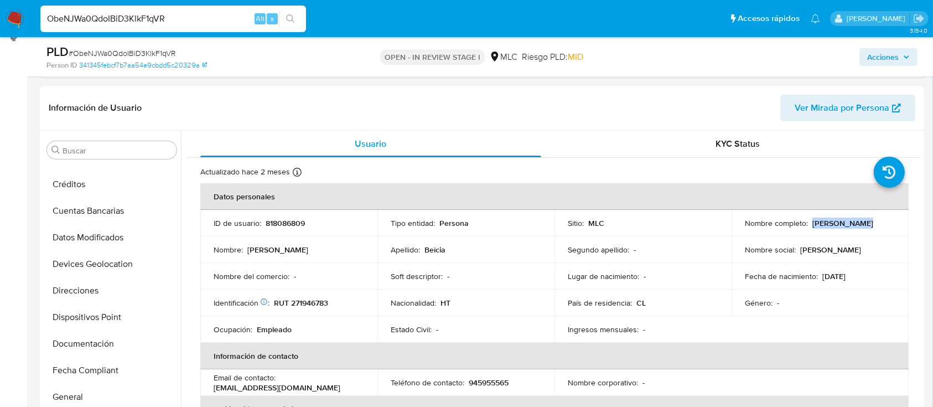
scroll to position [0, 0]
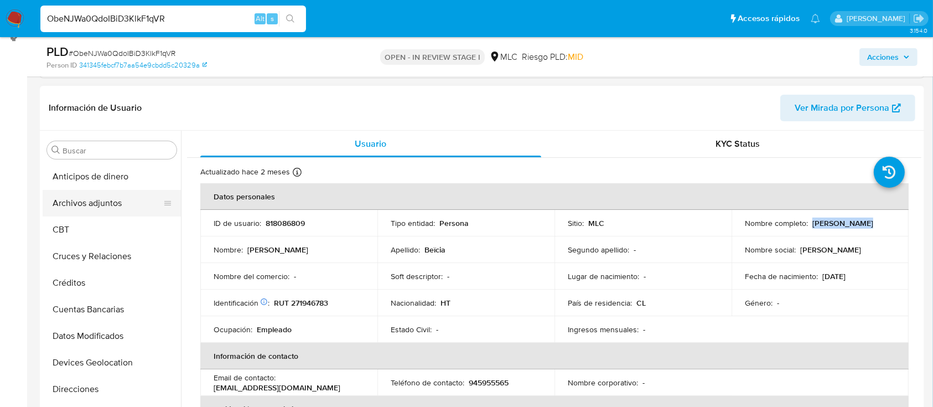
click at [87, 197] on button "Archivos adjuntos" at bounding box center [108, 203] width 130 height 27
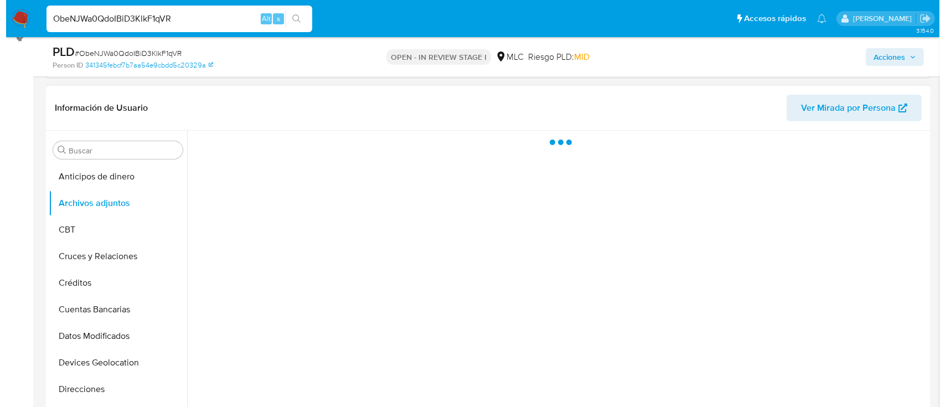
scroll to position [230, 0]
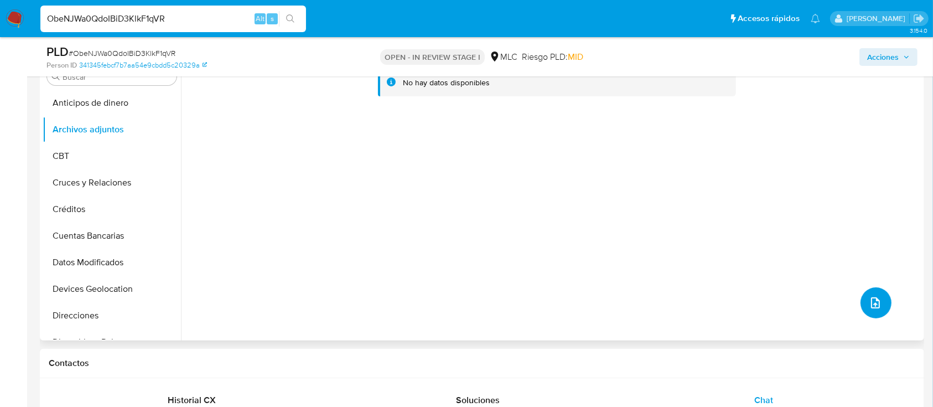
click at [871, 308] on icon "upload-file" at bounding box center [875, 302] width 13 height 13
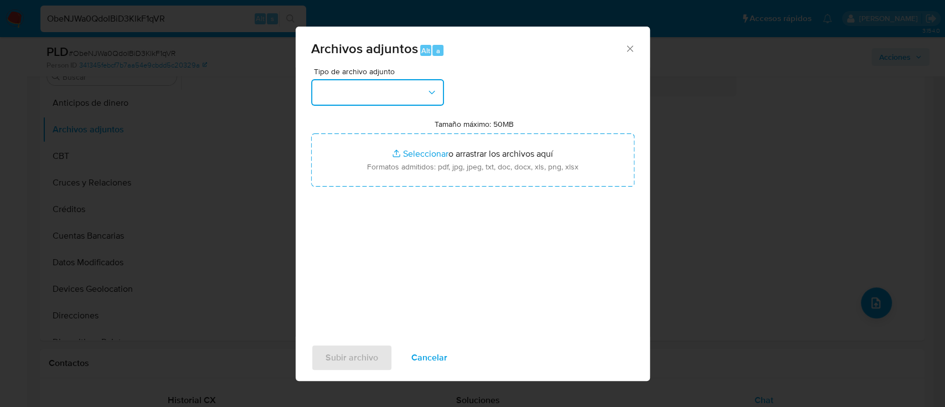
click at [350, 92] on button "button" at bounding box center [377, 92] width 133 height 27
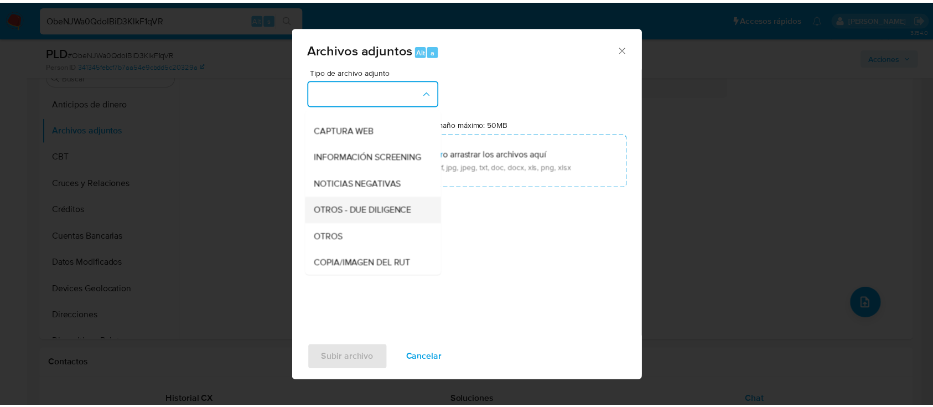
scroll to position [91, 0]
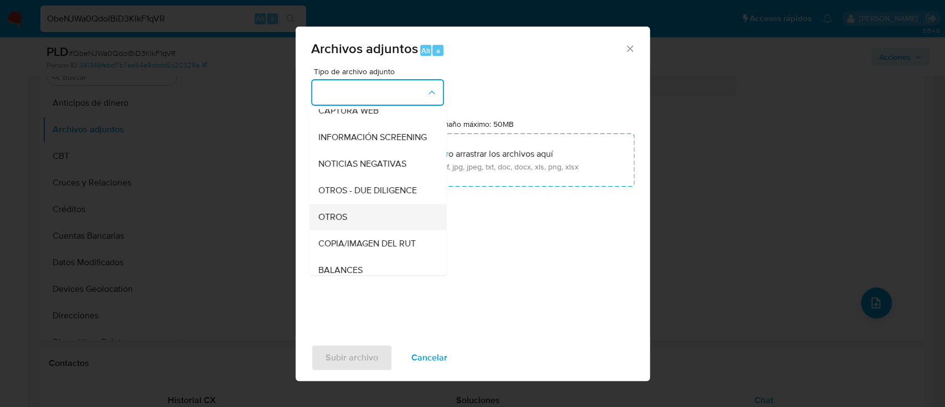
click at [344, 219] on div "OTROS" at bounding box center [374, 217] width 113 height 27
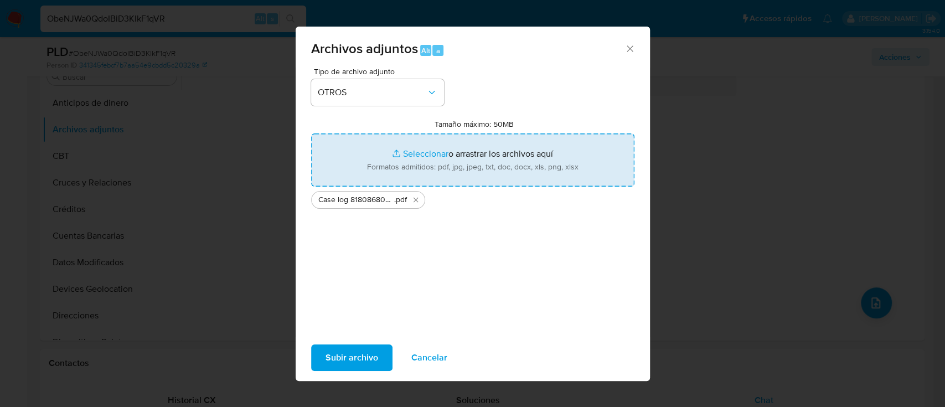
type input "C:\fakepath\Tabla 818086809.xlsx"
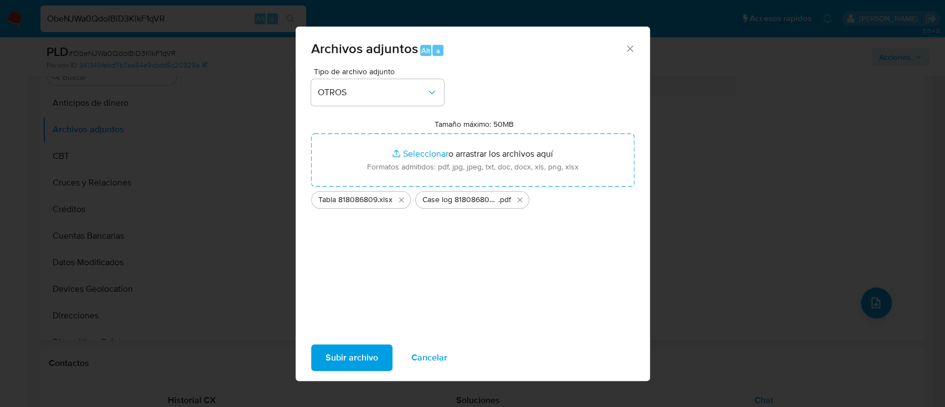
click at [361, 355] on span "Subir archivo" at bounding box center [351, 357] width 53 height 24
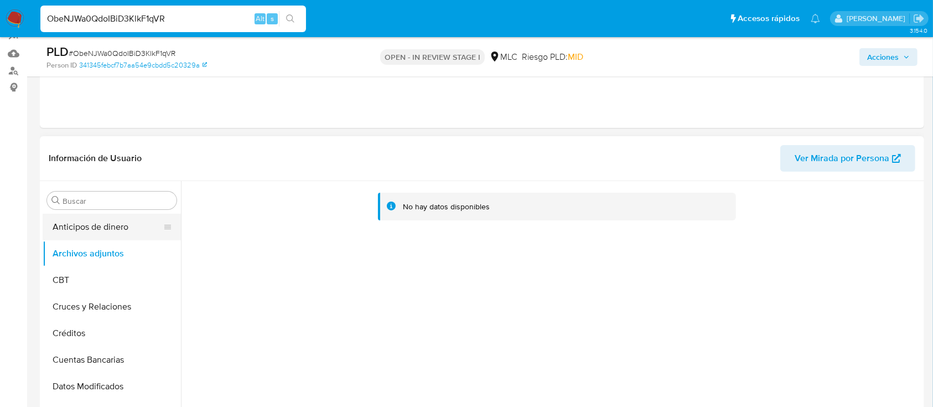
scroll to position [147, 0]
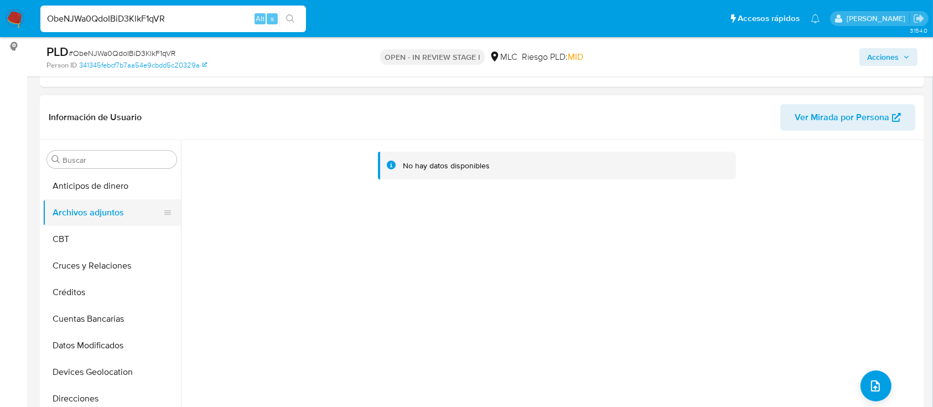
click at [107, 203] on button "Archivos adjuntos" at bounding box center [108, 212] width 130 height 27
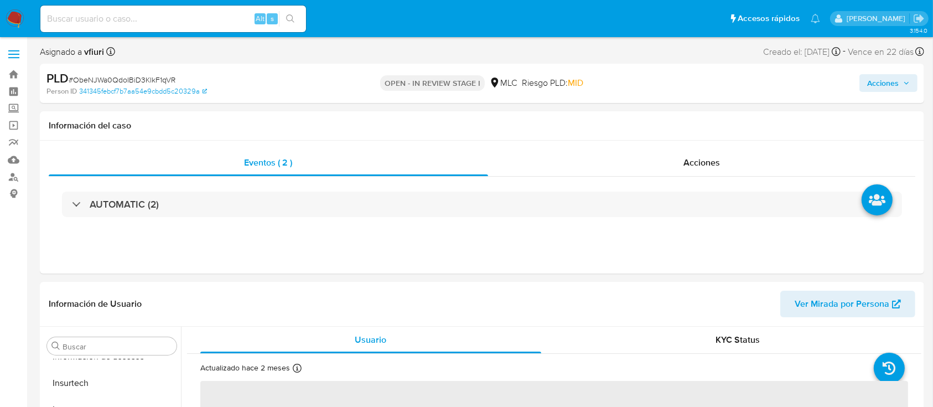
scroll to position [74, 0]
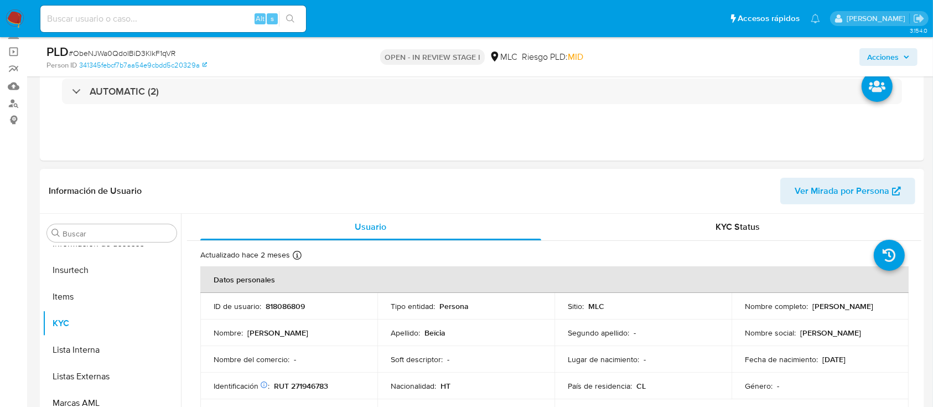
select select "10"
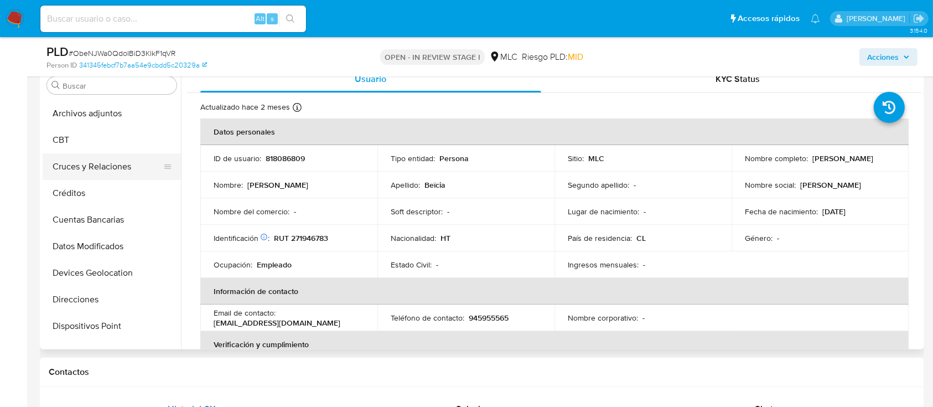
scroll to position [0, 0]
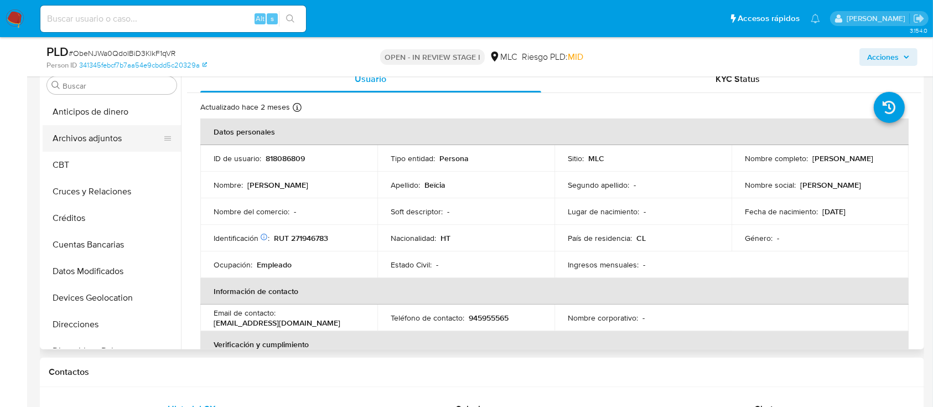
click at [103, 137] on button "Archivos adjuntos" at bounding box center [108, 138] width 130 height 27
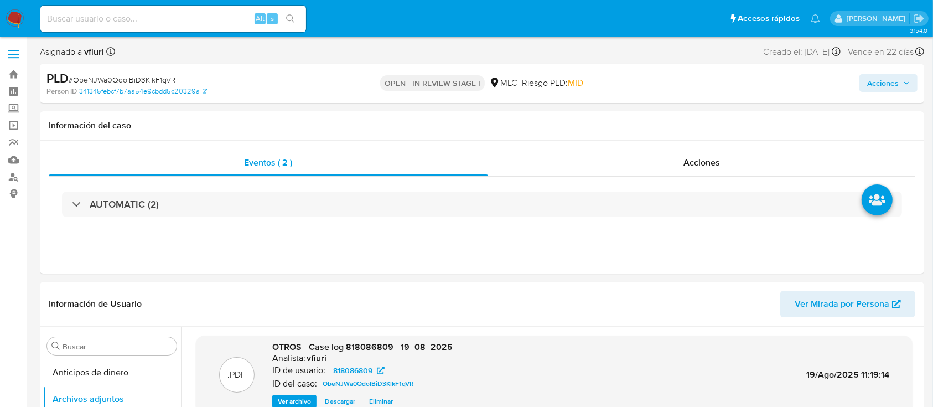
click at [890, 76] on span "Acciones" at bounding box center [883, 83] width 32 height 18
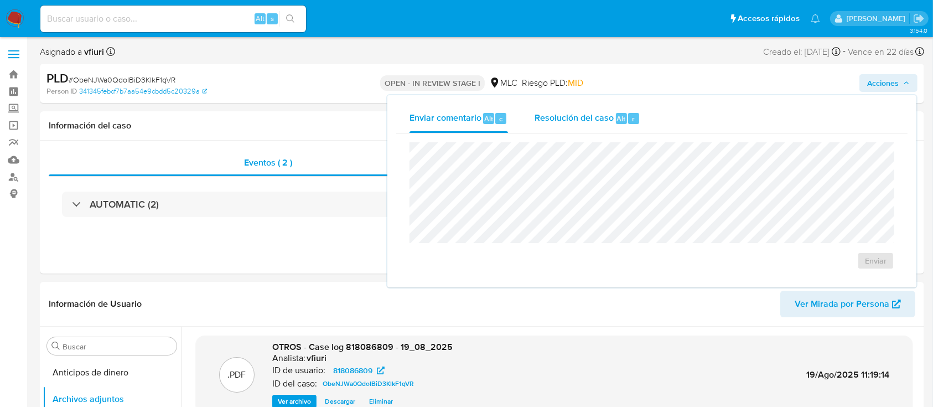
click at [536, 123] on span "Resolución del caso" at bounding box center [574, 118] width 79 height 13
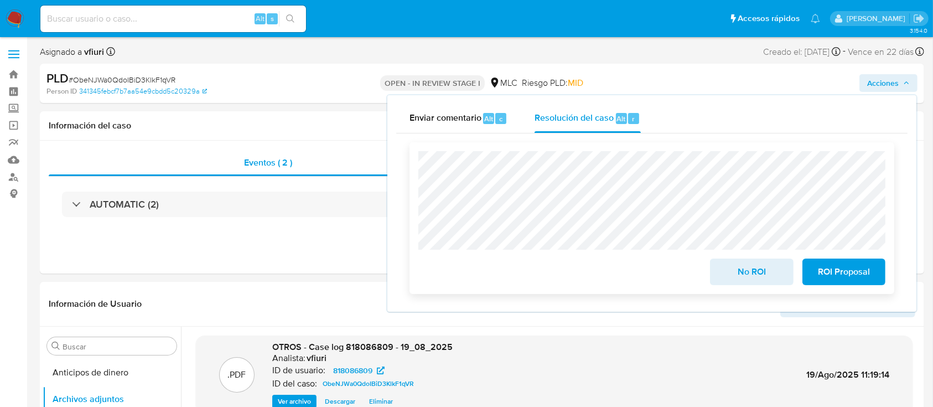
click at [844, 279] on span "ROI Proposal" at bounding box center [844, 272] width 54 height 24
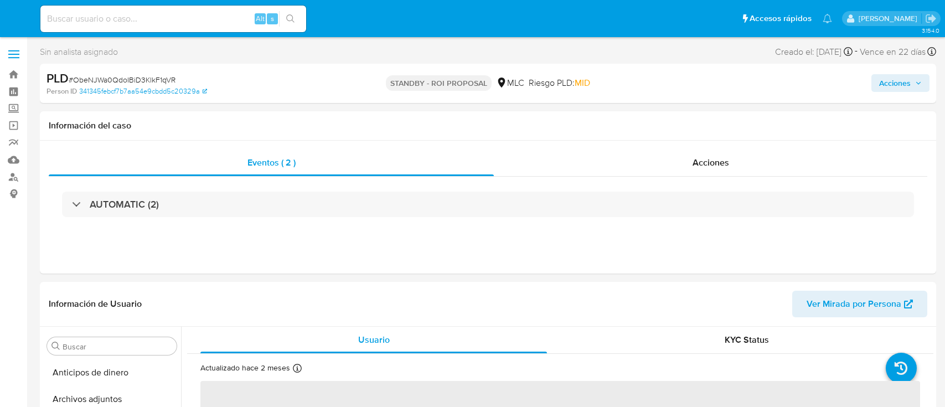
select select "10"
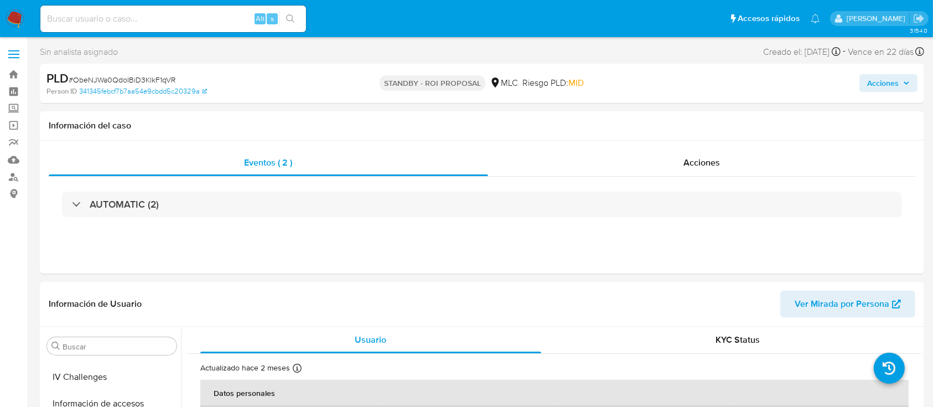
scroll to position [468, 0]
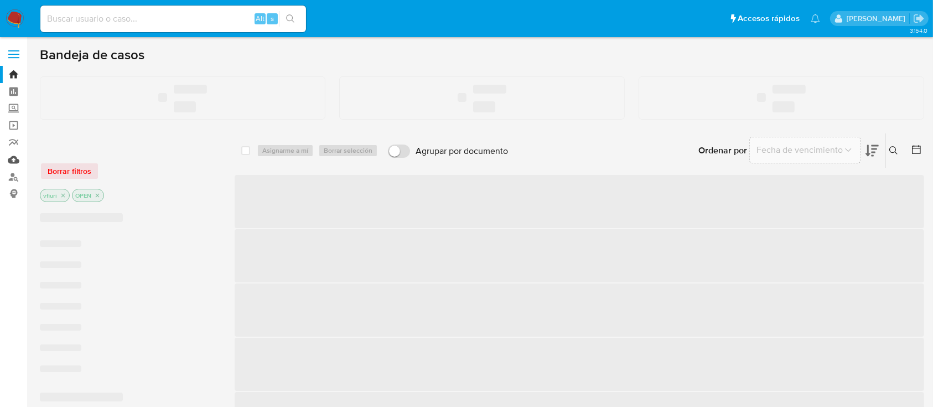
click at [9, 161] on link "Mulan" at bounding box center [66, 159] width 132 height 17
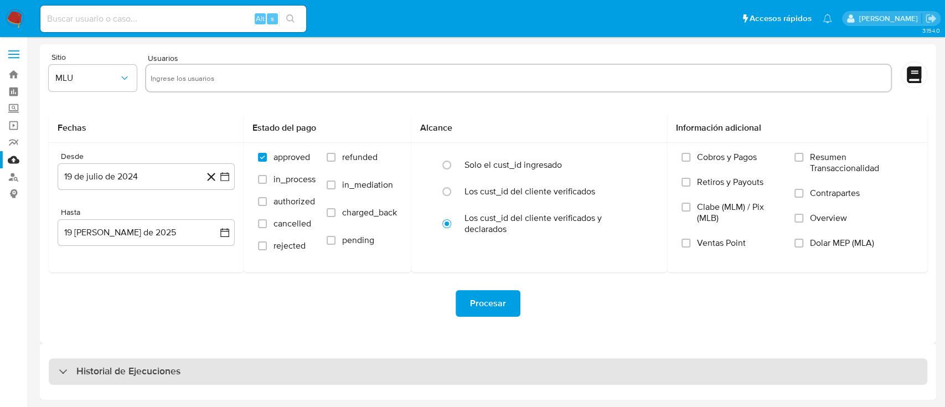
click at [155, 370] on h3 "Historial de Ejecuciones" at bounding box center [128, 371] width 104 height 13
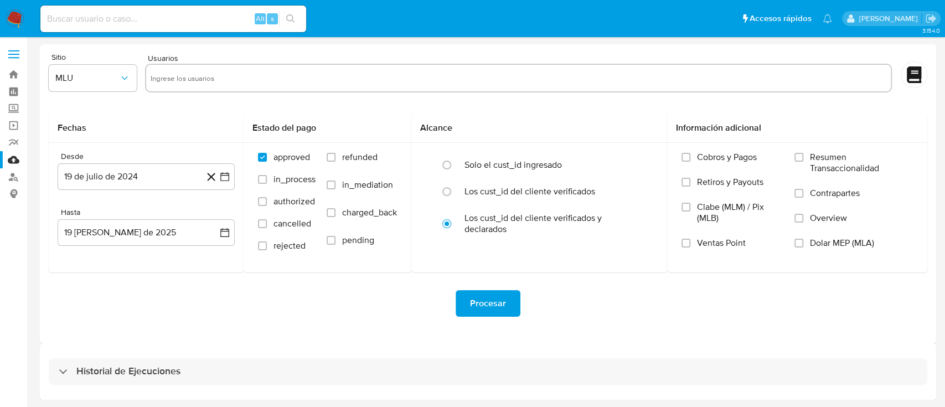
select select "10"
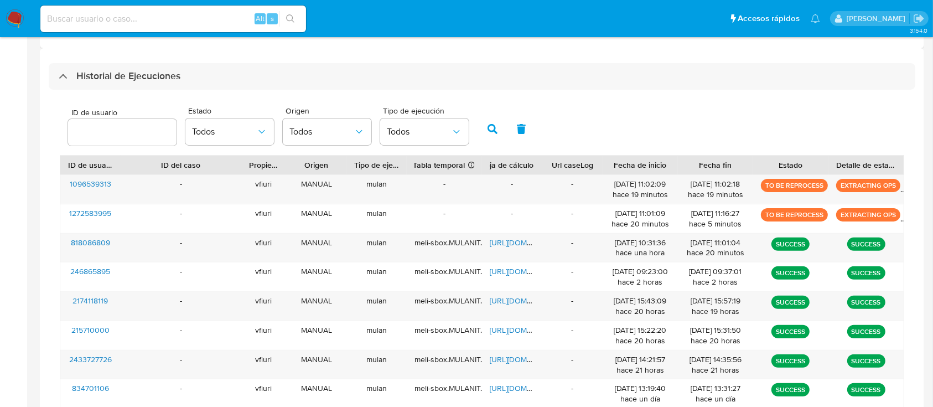
scroll to position [417, 0]
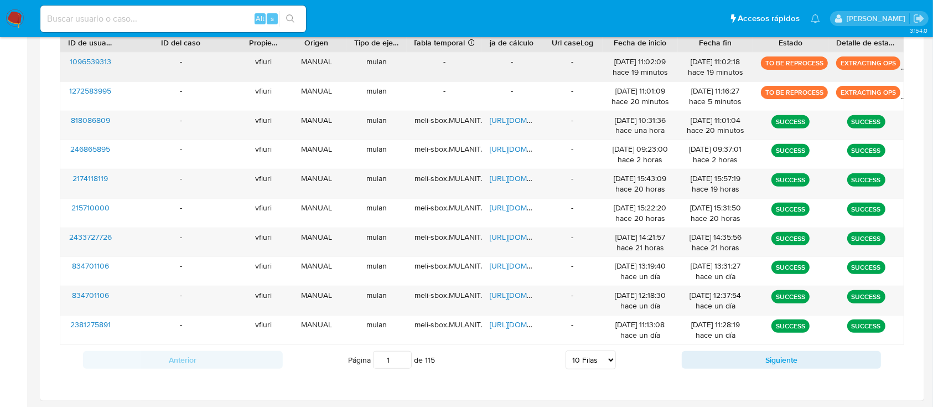
drag, startPoint x: 774, startPoint y: 64, endPoint x: 828, endPoint y: 65, distance: 53.7
click at [828, 65] on div "1096539313 - vfiuri MANUAL mulan - - - [DATE] 11:02:09 hace 19 minutos [DATE] 1…" at bounding box center [481, 67] width 843 height 29
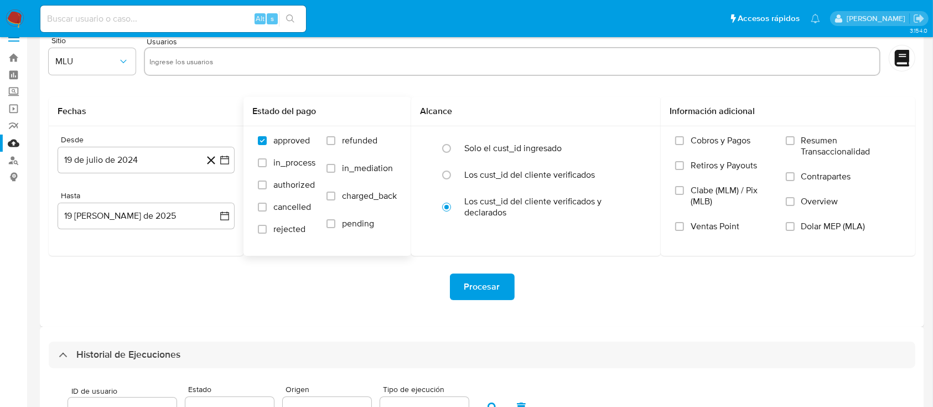
scroll to position [0, 0]
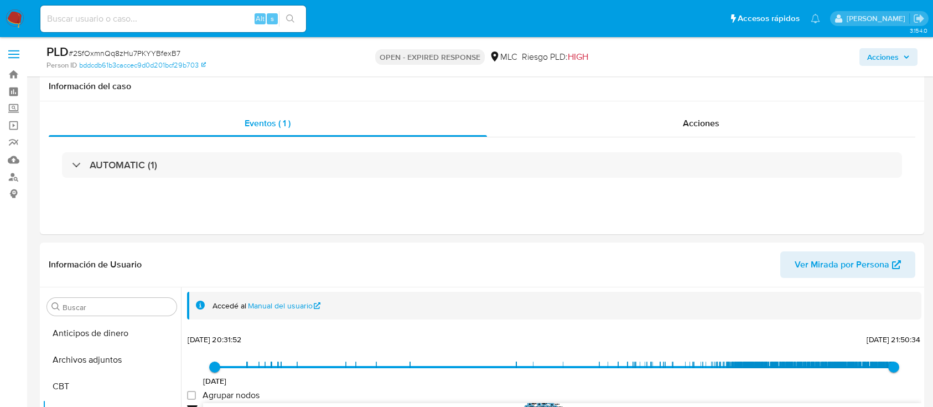
select select "10"
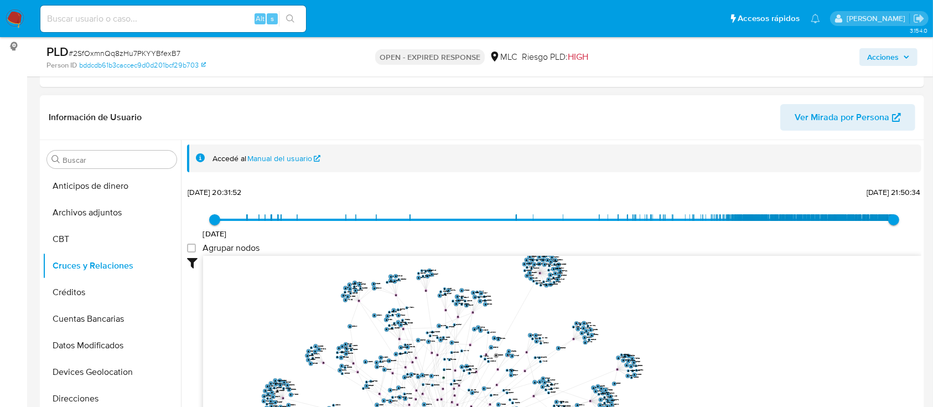
scroll to position [443, 0]
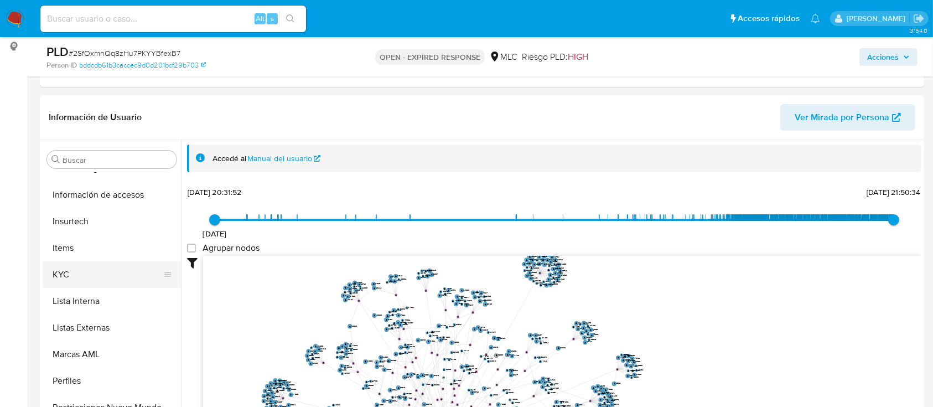
click at [79, 274] on button "KYC" at bounding box center [108, 274] width 130 height 27
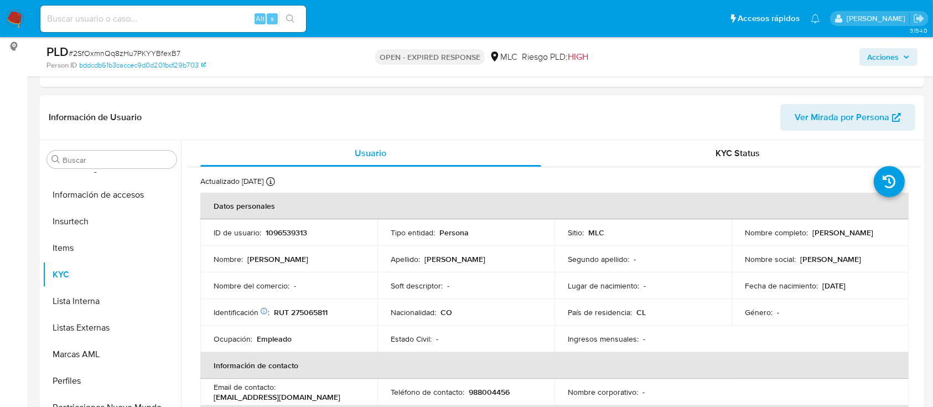
click at [309, 304] on td "Identificación Nº de serie: 602721086 : RUT 275065811" at bounding box center [288, 312] width 177 height 27
click at [312, 315] on p "RUT 275065811" at bounding box center [301, 312] width 54 height 10
copy p "275065811"
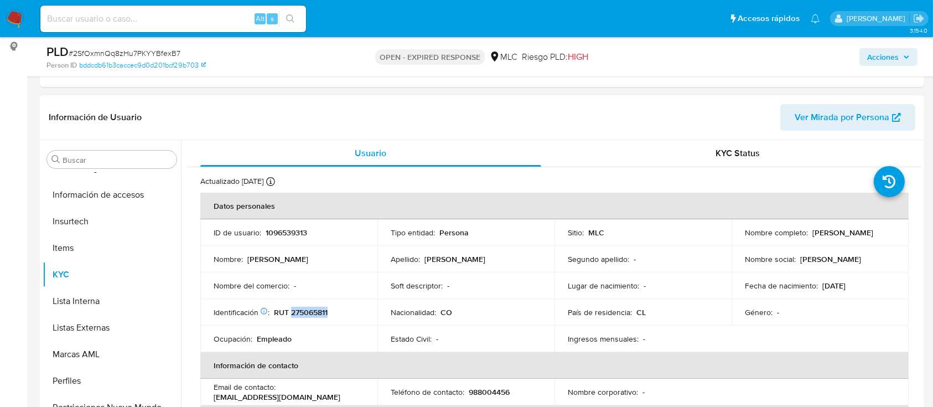
copy p "275065811"
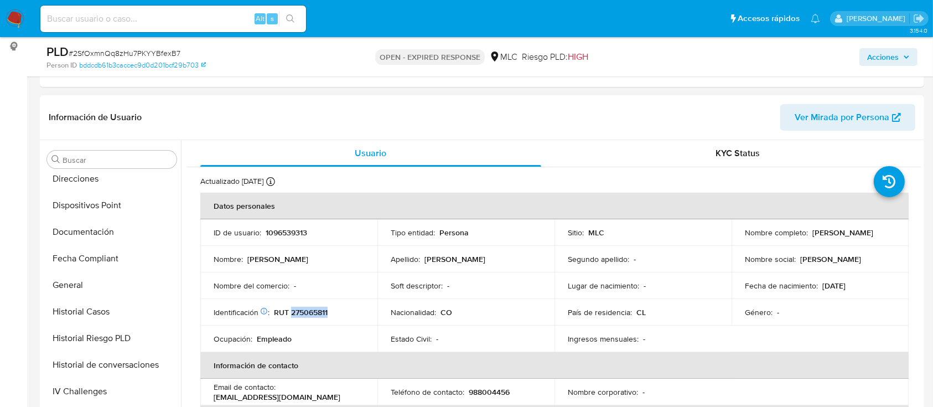
scroll to position [0, 0]
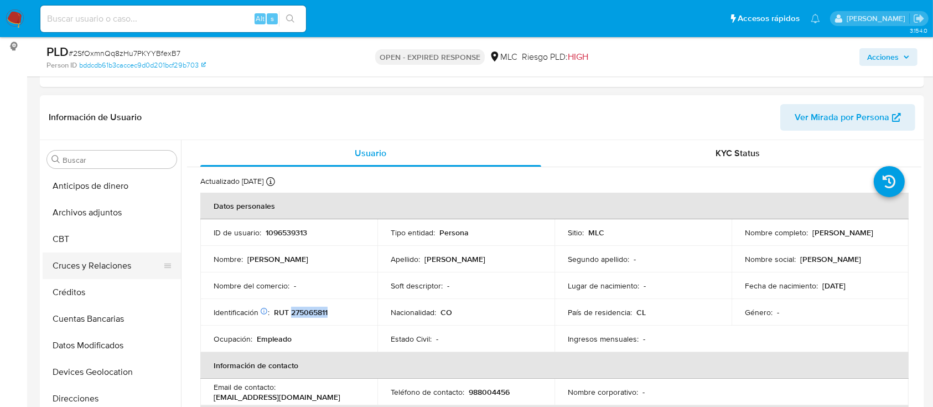
click at [85, 275] on button "Cruces y Relaciones" at bounding box center [108, 265] width 130 height 27
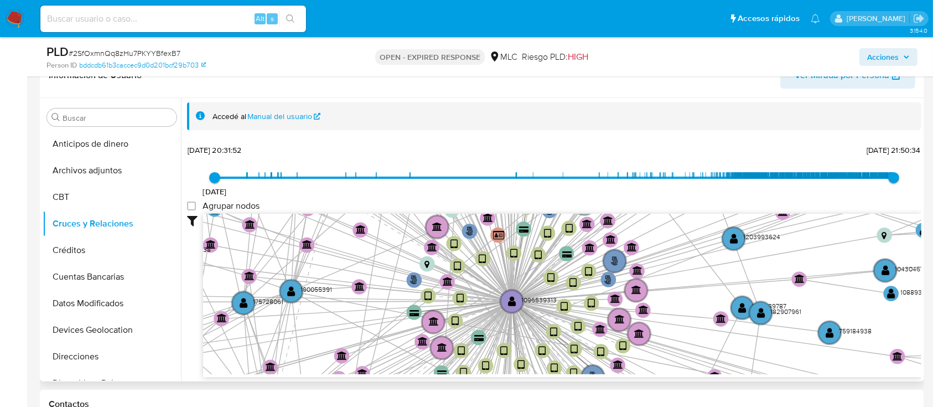
scroll to position [221, 0]
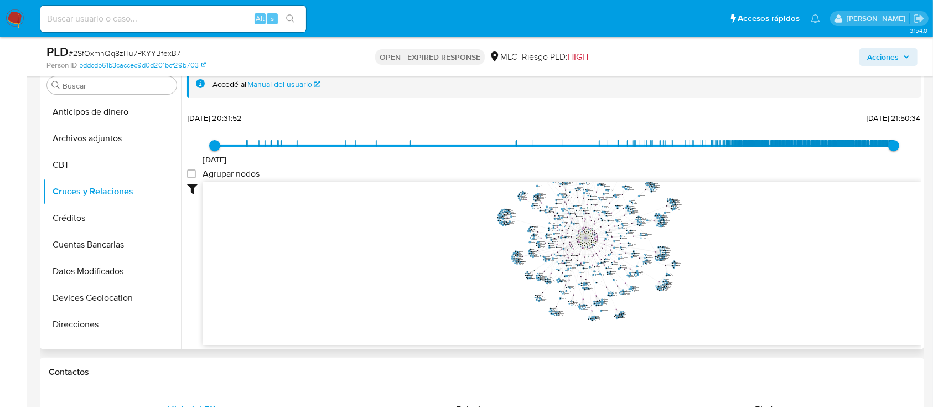
drag, startPoint x: 718, startPoint y: 228, endPoint x: 688, endPoint y: 268, distance: 50.1
click at [688, 268] on icon "user-1096539313  1096539313 phone-c05832406ee02d54511f41134ef54490  person-bd…" at bounding box center [562, 262] width 718 height 161
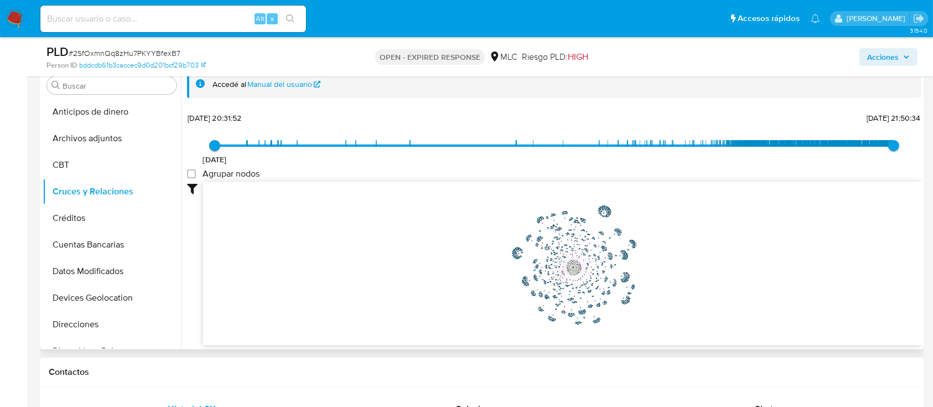
drag, startPoint x: 684, startPoint y: 256, endPoint x: 642, endPoint y: 278, distance: 47.5
click at [642, 279] on icon "user-1096539313  1096539313 phone-c05832406ee02d54511f41134ef54490  person-bd…" at bounding box center [562, 262] width 718 height 161
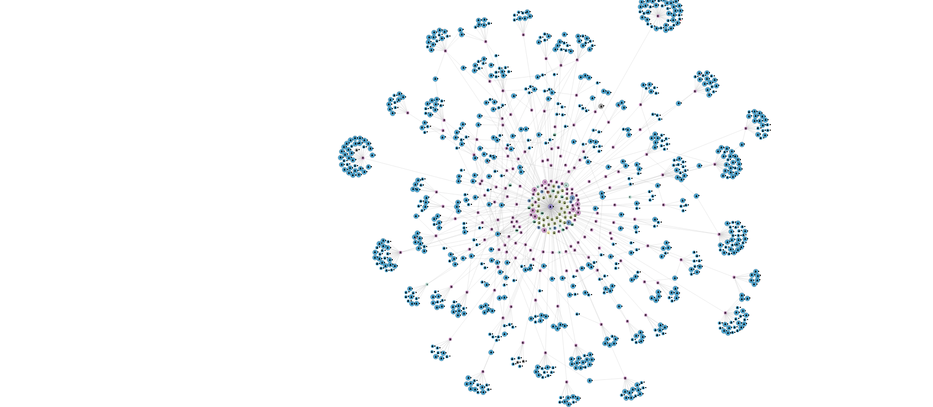
drag, startPoint x: 480, startPoint y: 239, endPoint x: 477, endPoint y: 231, distance: 8.4
click at [477, 231] on icon "user-1096539313  1096539313 phone-c05832406ee02d54511f41134ef54490  person-bd…" at bounding box center [562, 260] width 718 height 161
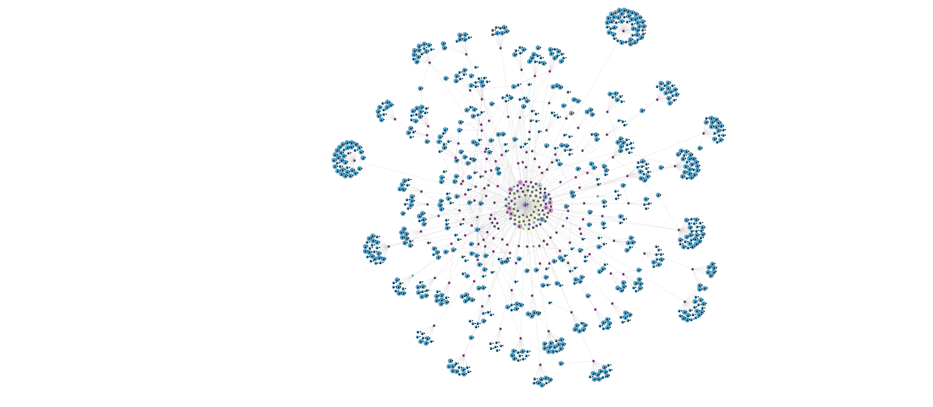
click at [618, 265] on icon "user-1096539313  1096539313 phone-c05832406ee02d54511f41134ef54490  person-bd…" at bounding box center [562, 260] width 718 height 161
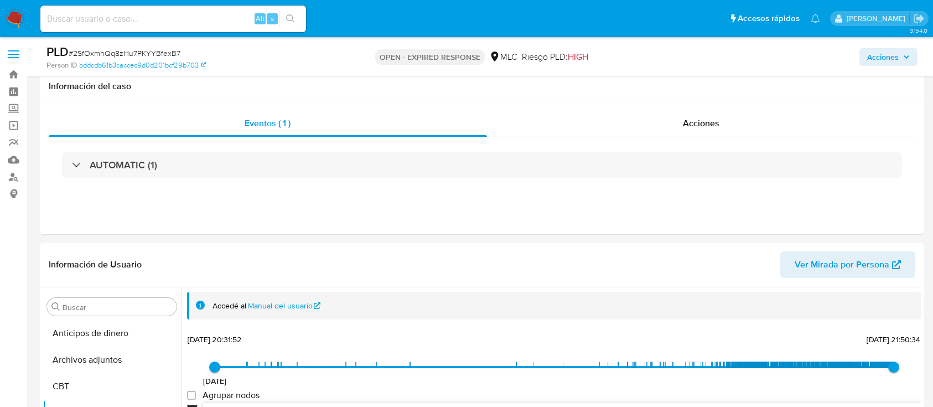
select select "10"
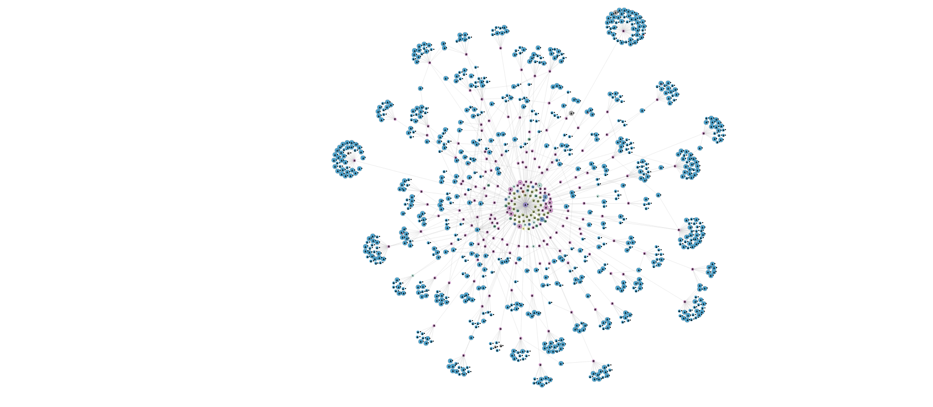
scroll to position [221, 0]
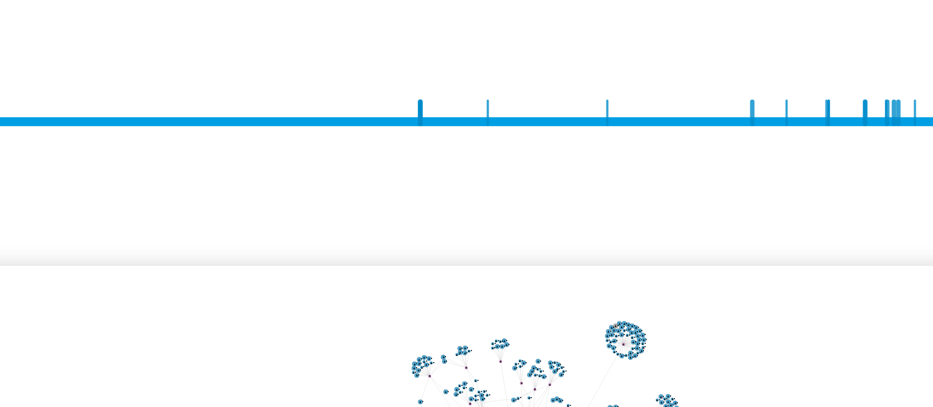
drag, startPoint x: 647, startPoint y: 148, endPoint x: 943, endPoint y: 5, distance: 328.7
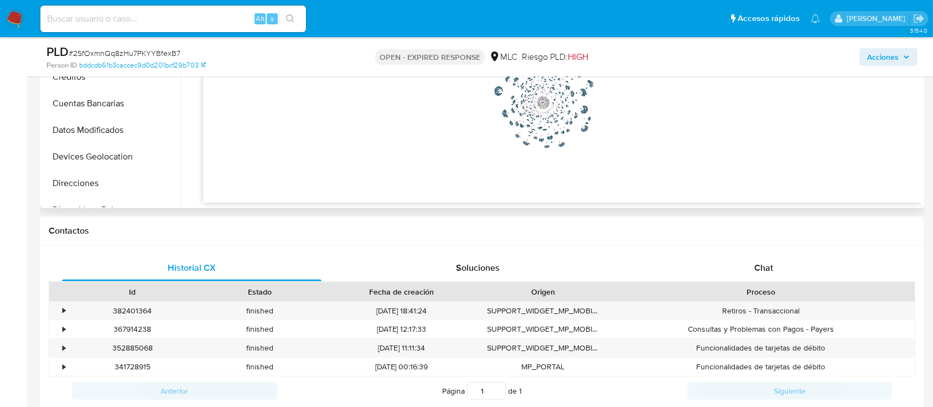
scroll to position [369, 0]
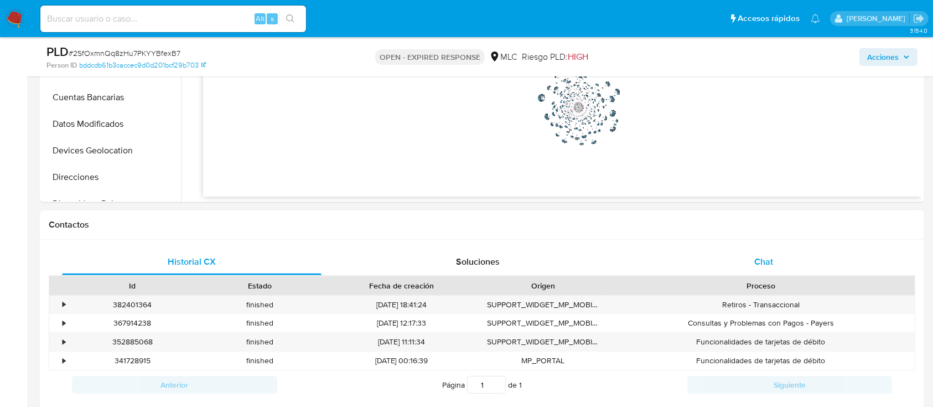
click at [770, 256] on span "Chat" at bounding box center [763, 261] width 19 height 13
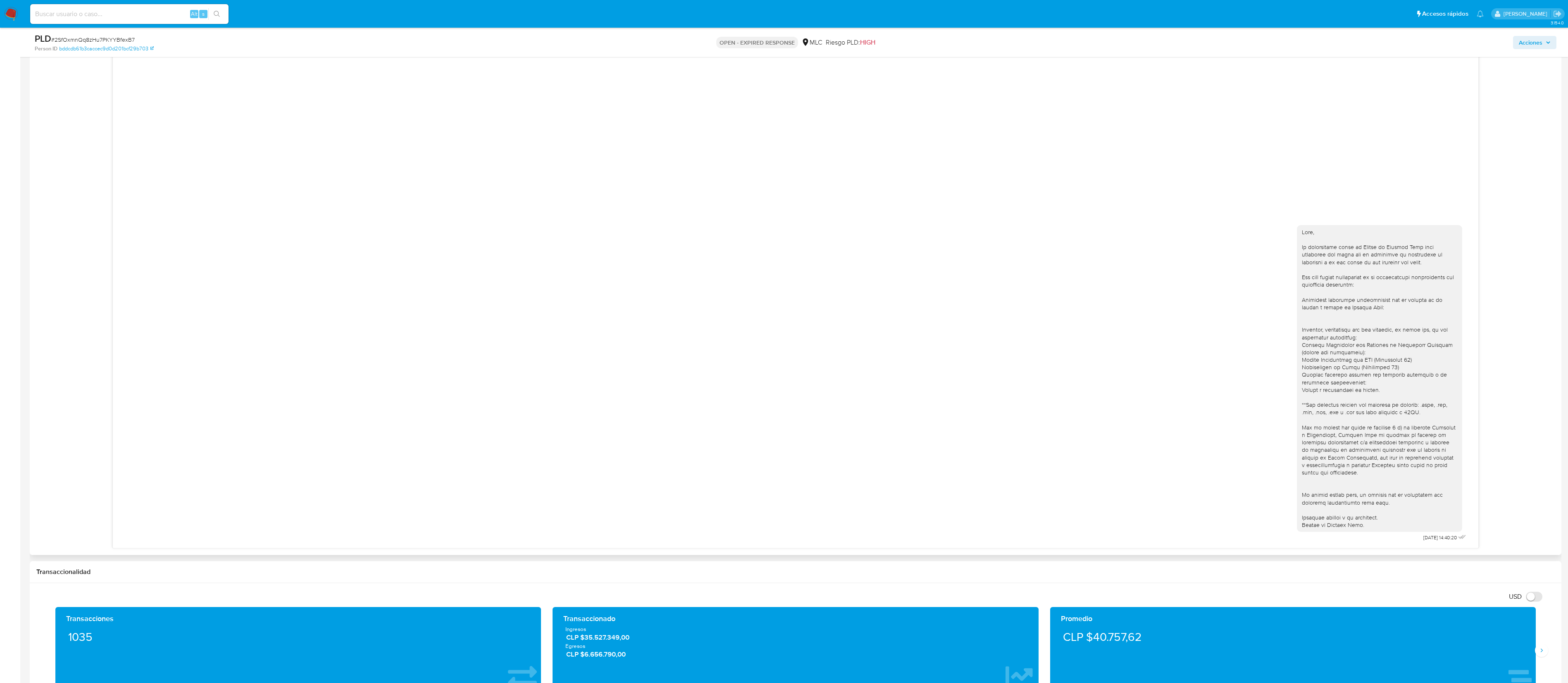
scroll to position [510, 0]
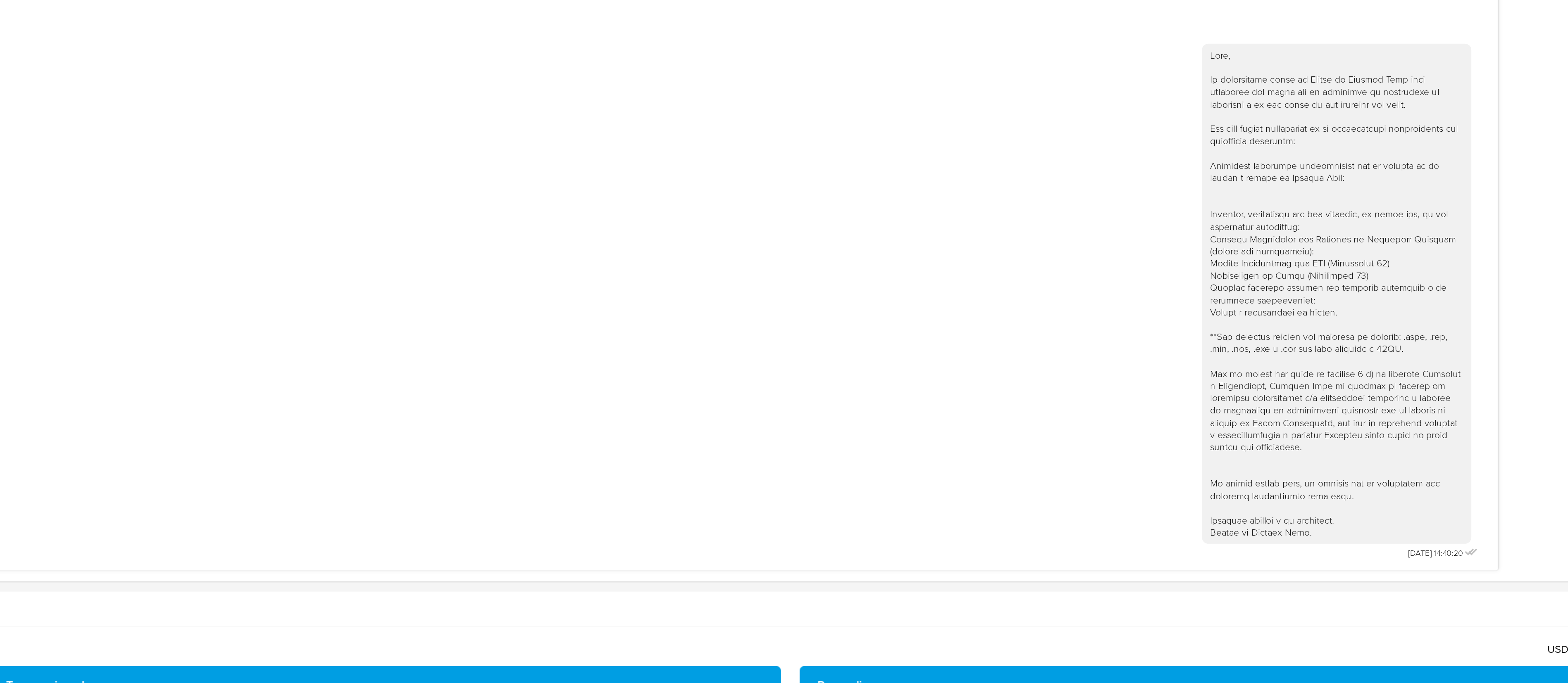
drag, startPoint x: 1508, startPoint y: 327, endPoint x: 1533, endPoint y: 326, distance: 25.0
click at [697, 303] on html "Pausado Ver notificaciones Alt s Accesos rápidos Presiona las siguientes teclas…" at bounding box center [784, 412] width 1568 height 1844
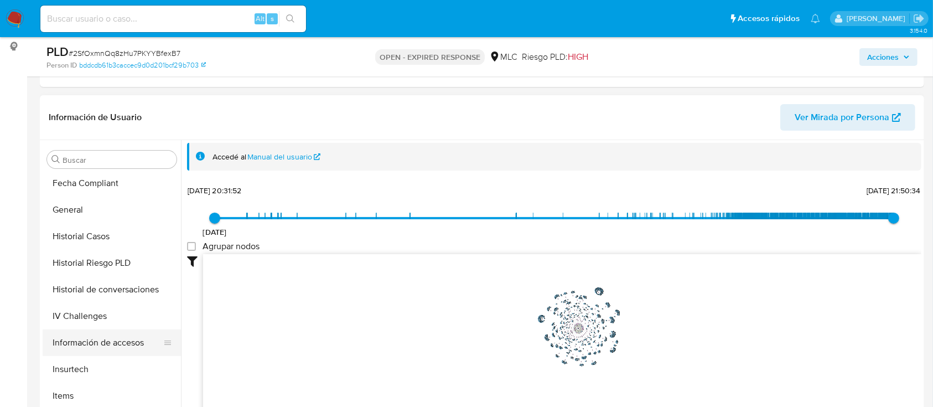
scroll to position [369, 0]
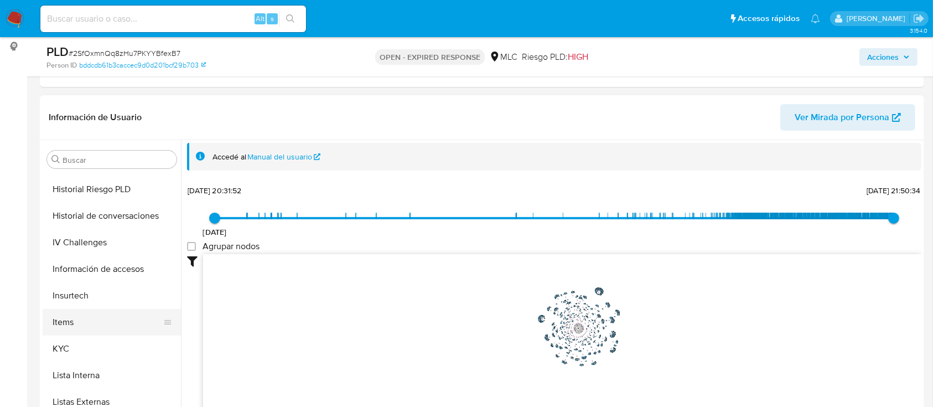
click at [75, 332] on button "Items" at bounding box center [108, 322] width 130 height 27
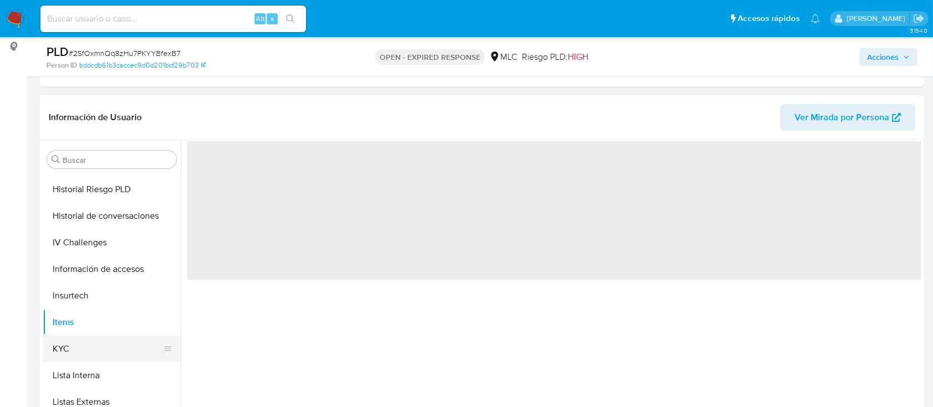
scroll to position [0, 0]
click at [82, 347] on button "KYC" at bounding box center [108, 348] width 130 height 27
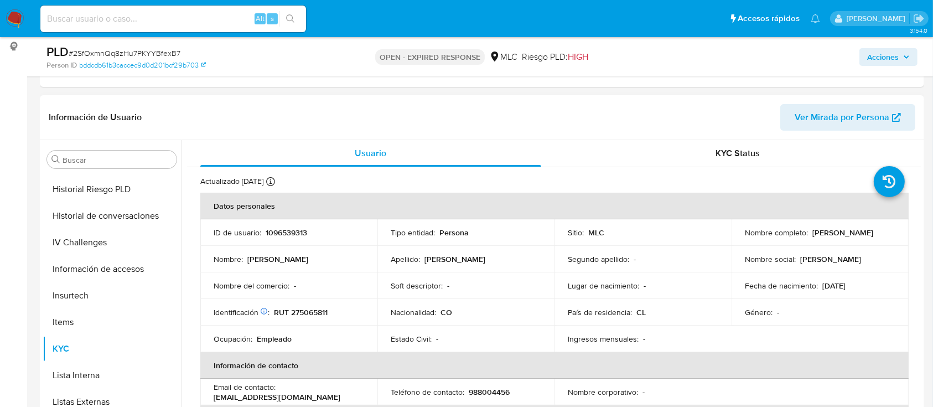
click at [308, 310] on p "RUT 275065811" at bounding box center [301, 312] width 54 height 10
copy p "275065811"
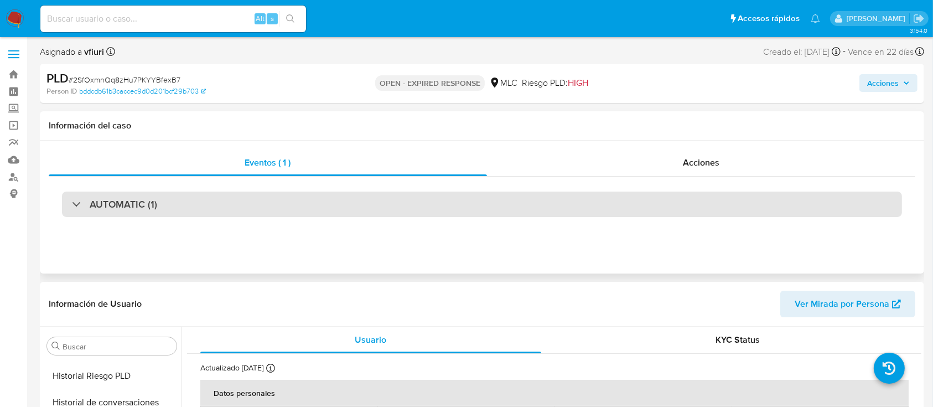
click at [177, 209] on div "AUTOMATIC (1)" at bounding box center [482, 203] width 840 height 25
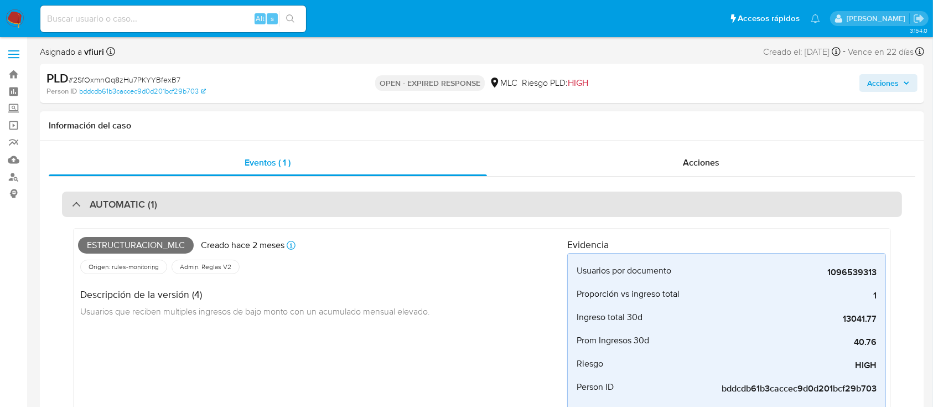
click at [178, 207] on div "AUTOMATIC (1)" at bounding box center [482, 203] width 840 height 25
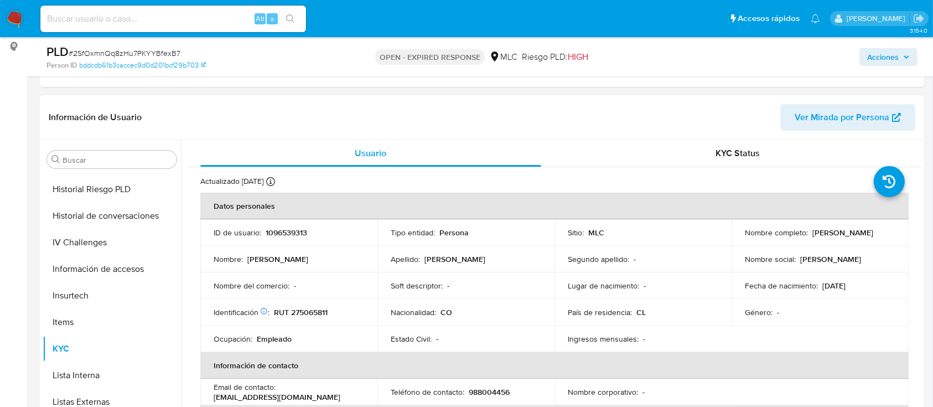
drag, startPoint x: 746, startPoint y: 239, endPoint x: 835, endPoint y: 240, distance: 88.6
click at [835, 237] on div "Nombre completo : Juan Pablo Ramirez Marin" at bounding box center [820, 232] width 151 height 10
drag, startPoint x: 835, startPoint y: 240, endPoint x: 739, endPoint y: 239, distance: 95.2
click at [739, 240] on td "Nombre completo : Juan Pablo Ramirez Marin" at bounding box center [820, 232] width 177 height 27
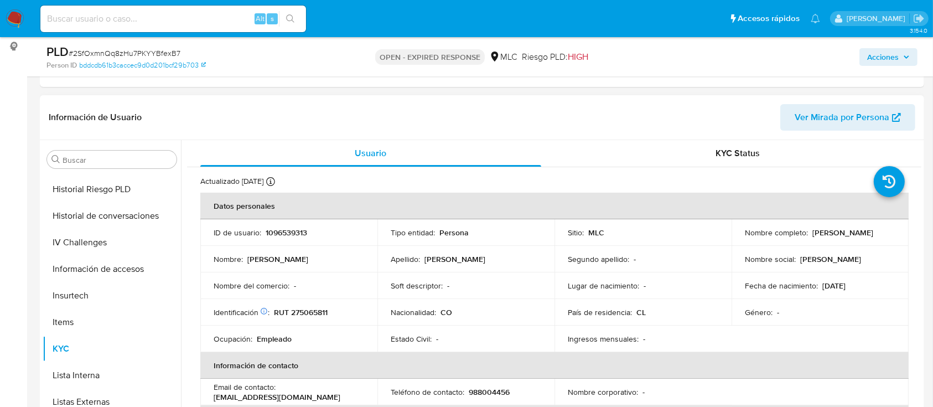
copy p "Juan Pablo Ramirez Marin"
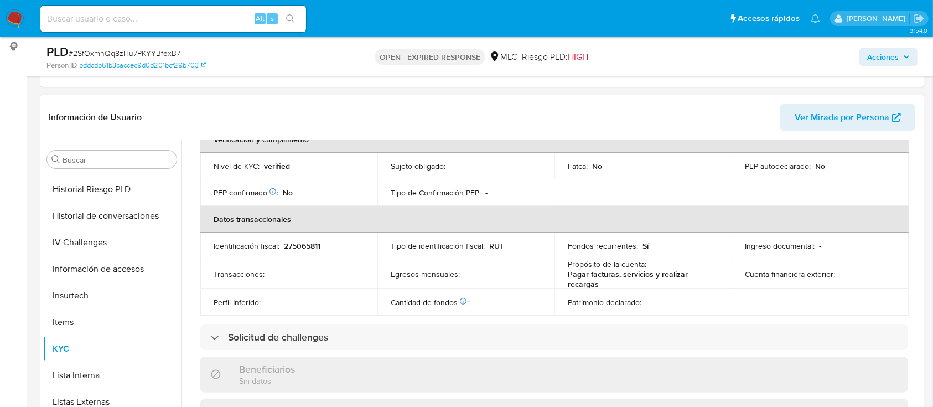
scroll to position [283, 0]
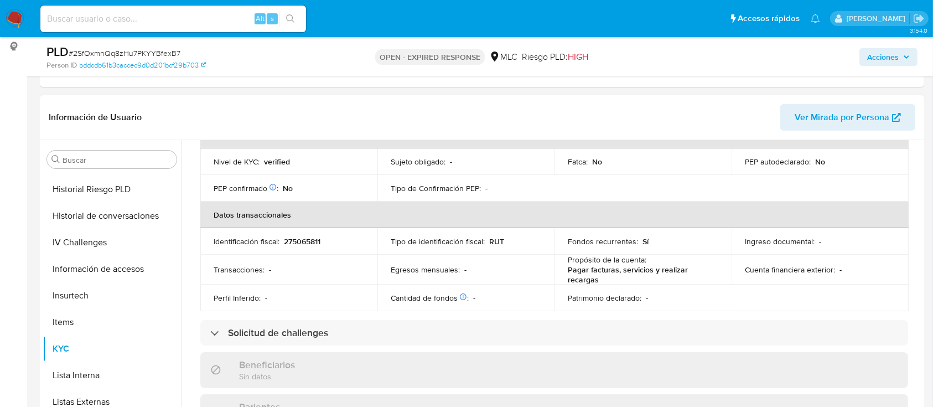
drag, startPoint x: 917, startPoint y: 237, endPoint x: 918, endPoint y: 185, distance: 52.0
click at [918, 185] on div "Usuario KYC Status Actualizado hace 10 días Creado: 14/07/2022 18:30:01 Actuali…" at bounding box center [551, 281] width 741 height 283
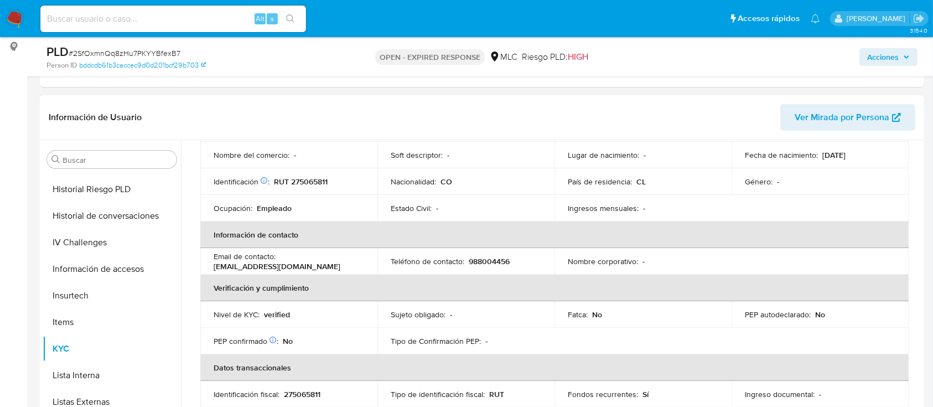
scroll to position [118, 0]
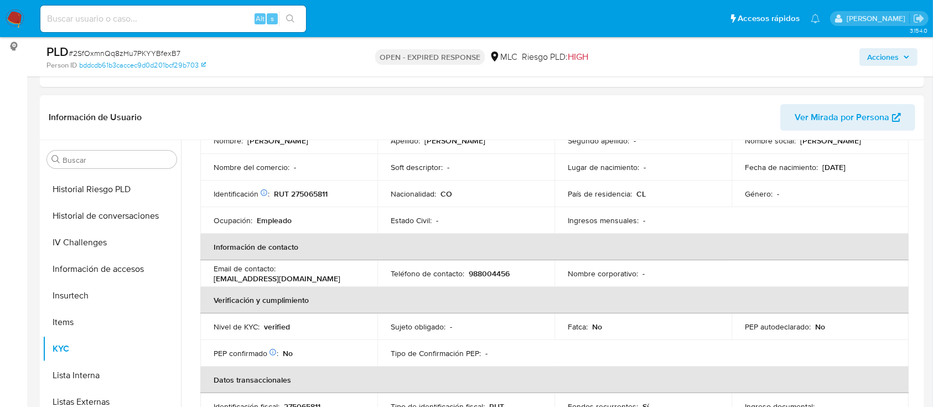
click at [308, 189] on p "RUT 275065811" at bounding box center [301, 194] width 54 height 10
copy p "275065811"
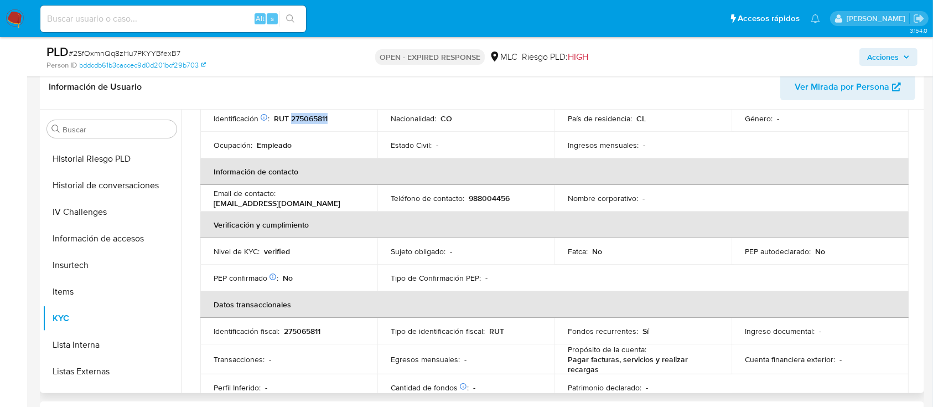
scroll to position [0, 0]
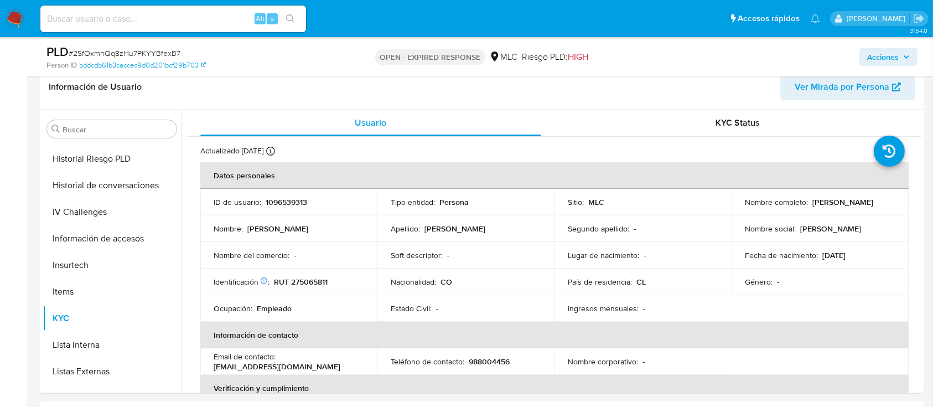
click at [121, 51] on span "# 2SfOxmnQq8zHu7PKYYBfexB7" at bounding box center [125, 53] width 112 height 11
click at [122, 51] on span "# 2SfOxmnQq8zHu7PKYYBfexB7" at bounding box center [125, 53] width 112 height 11
copy span "2SfOxmnQq8zHu7PKYYBfexB7"
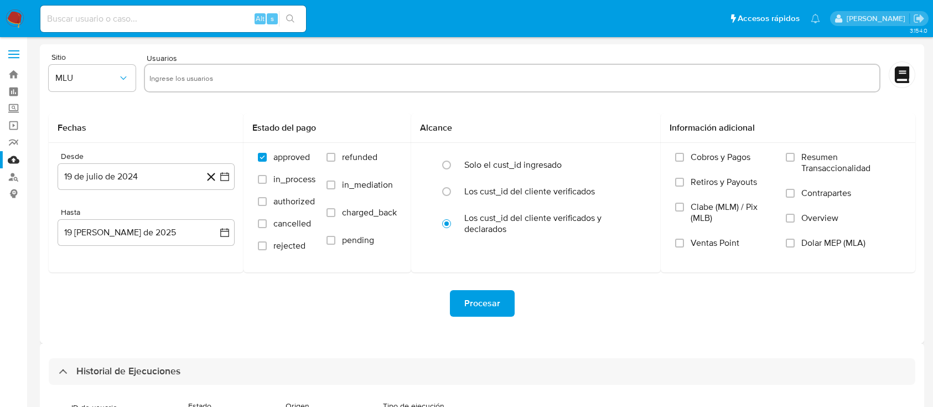
select select "10"
click at [17, 69] on link "Bandeja" at bounding box center [66, 74] width 132 height 17
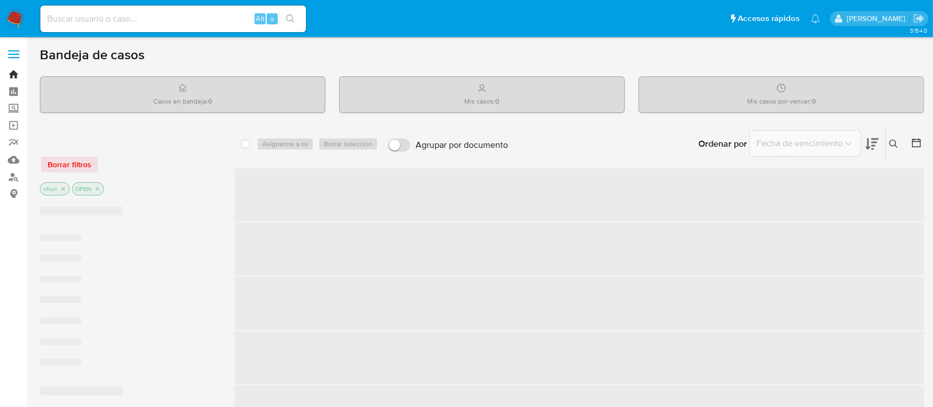
click at [17, 74] on link "Bandeja" at bounding box center [66, 74] width 132 height 17
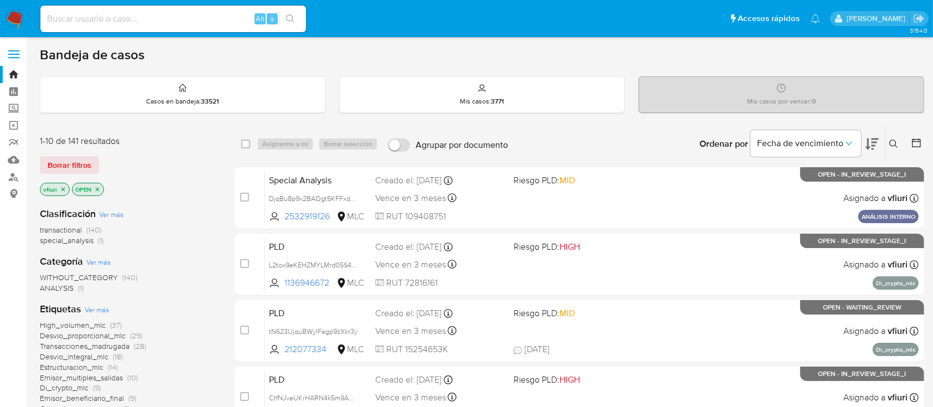
click at [886, 142] on button at bounding box center [895, 143] width 18 height 13
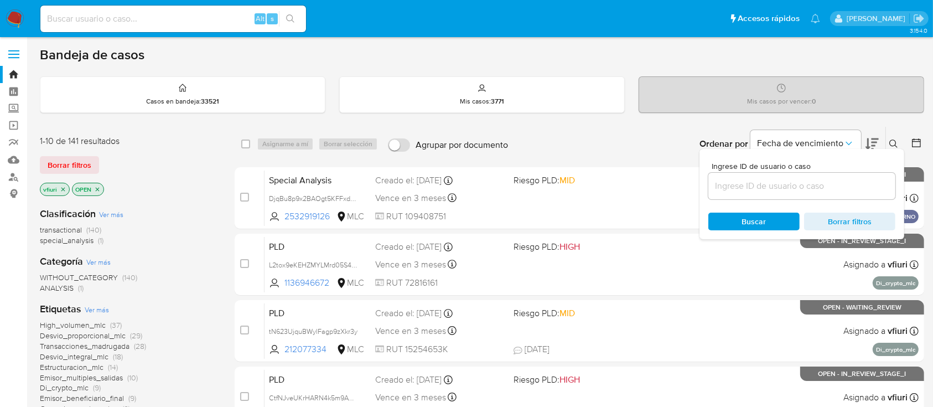
click at [770, 180] on input at bounding box center [801, 186] width 187 height 14
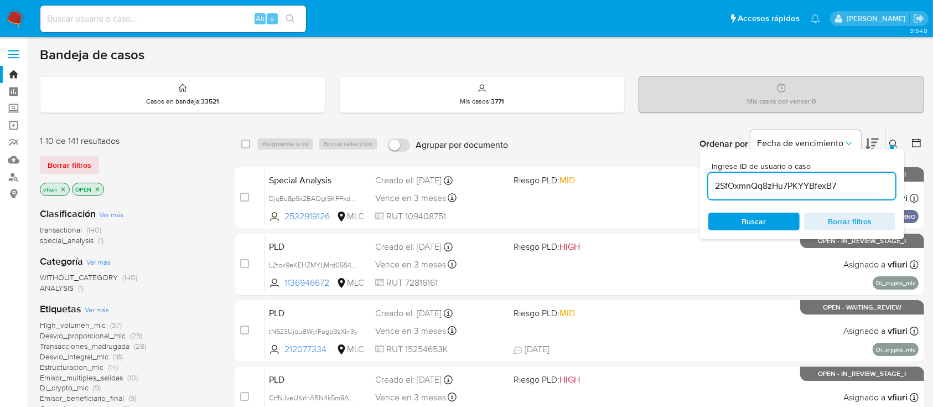
type input "2SfOxmnQq8zHu7PKYYBfexB7"
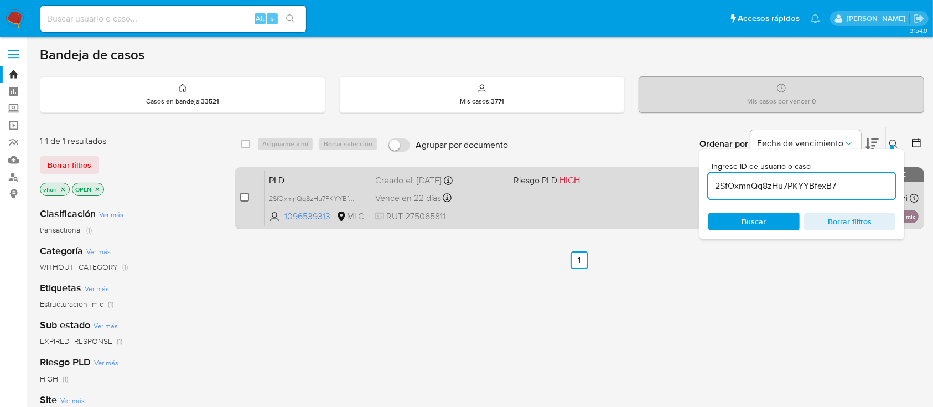
click at [246, 195] on input "checkbox" at bounding box center [244, 197] width 9 height 9
checkbox input "true"
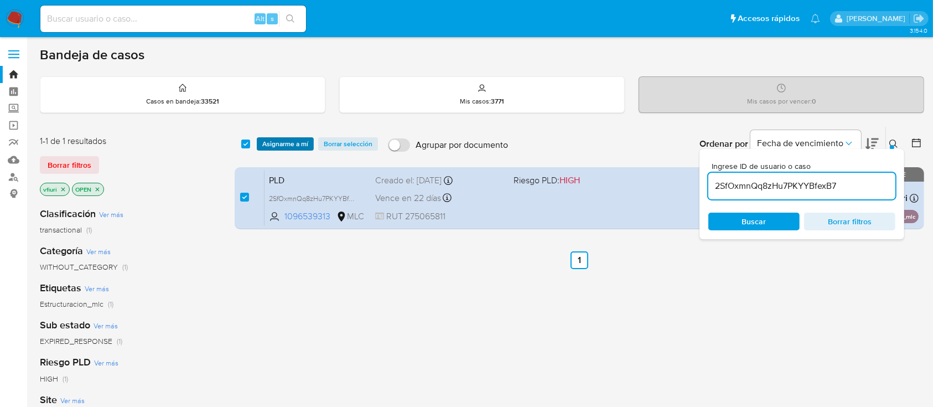
click at [283, 141] on span "Asignarme a mí" at bounding box center [285, 143] width 46 height 11
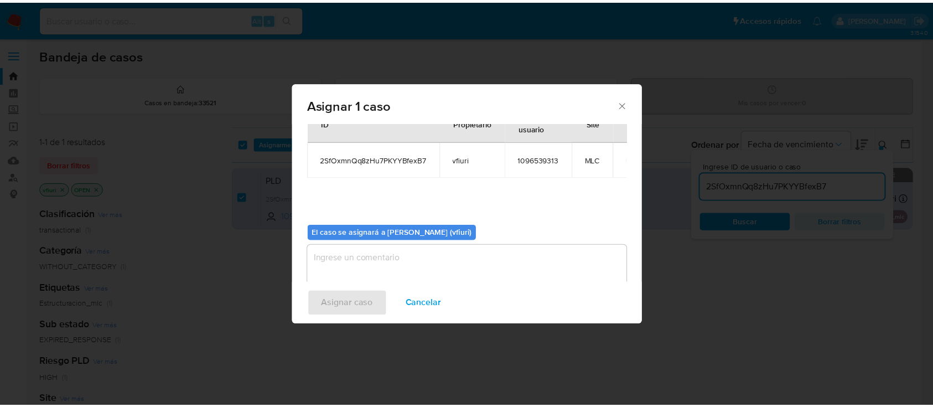
scroll to position [56, 0]
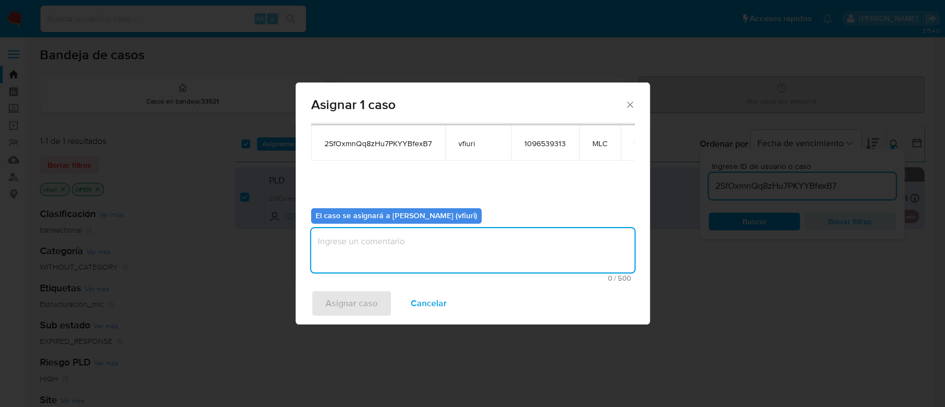
drag, startPoint x: 351, startPoint y: 255, endPoint x: 571, endPoint y: 250, distance: 220.3
click at [352, 254] on textarea "assign-modal" at bounding box center [472, 250] width 323 height 44
type textarea "-"
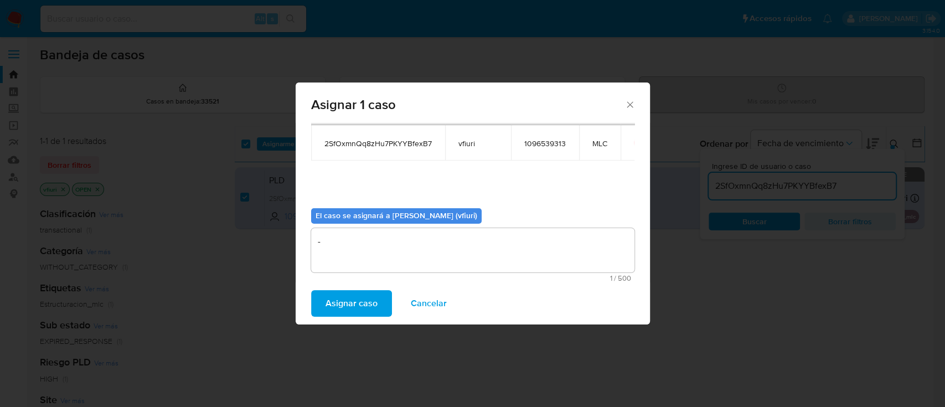
click at [350, 306] on span "Asignar caso" at bounding box center [351, 303] width 52 height 24
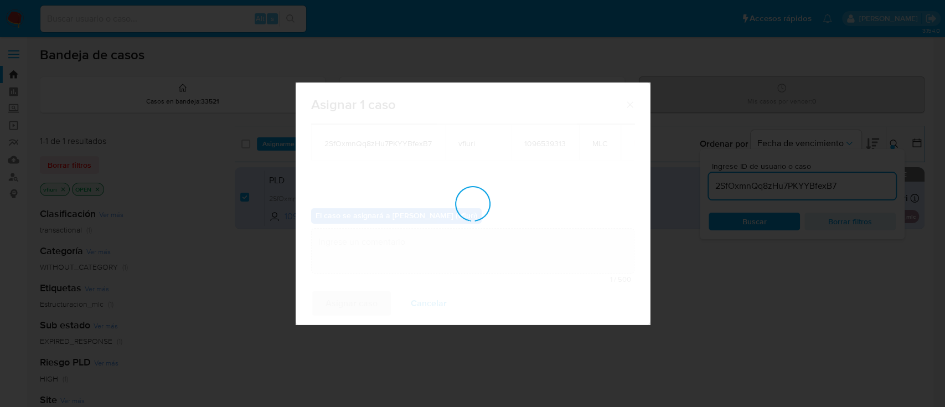
checkbox input "false"
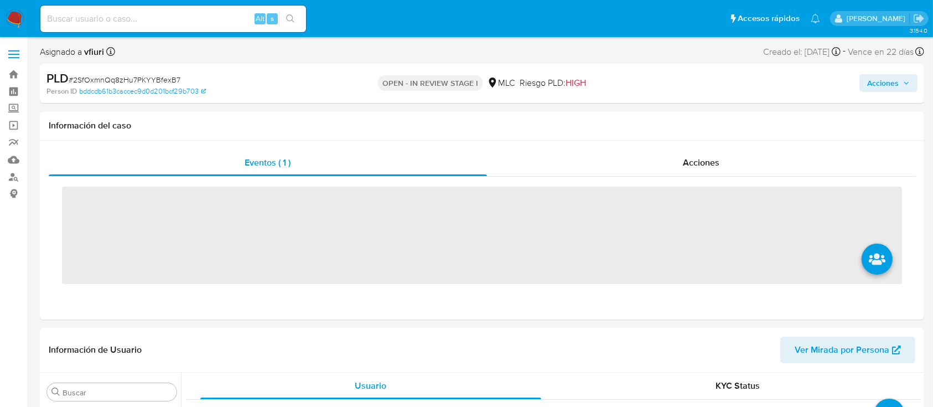
scroll to position [468, 0]
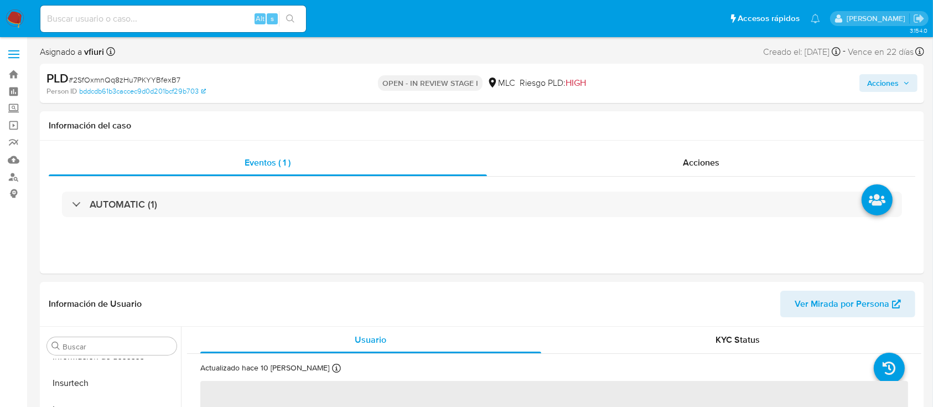
select select "10"
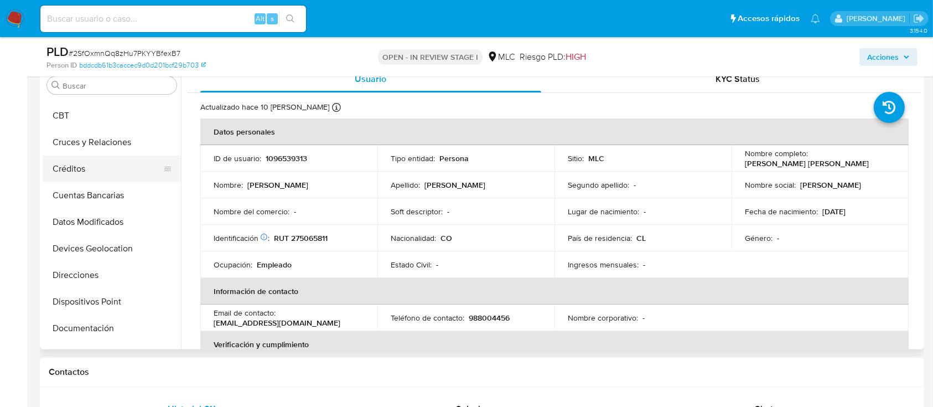
scroll to position [0, 0]
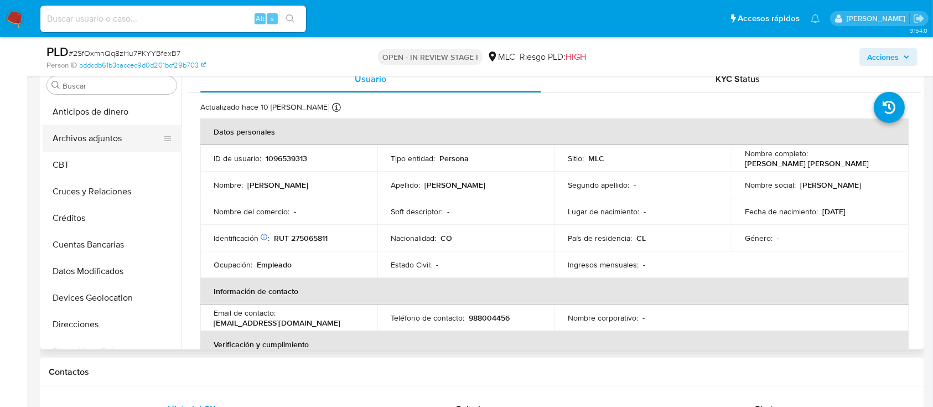
click at [90, 146] on button "Archivos adjuntos" at bounding box center [108, 138] width 130 height 27
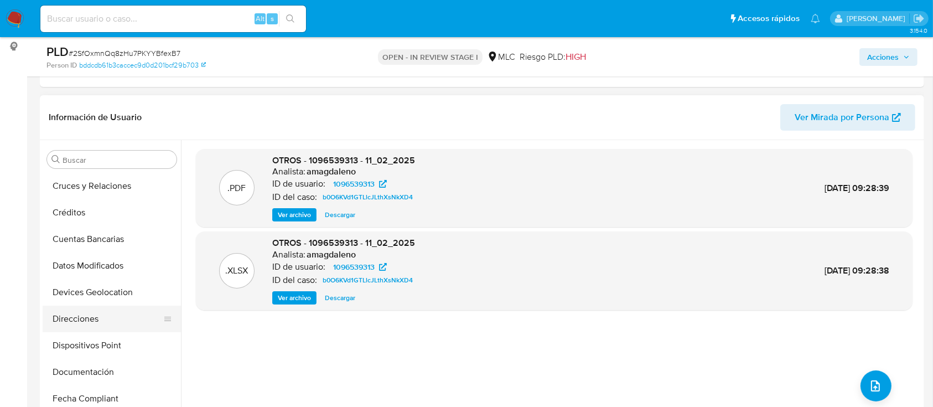
scroll to position [147, 0]
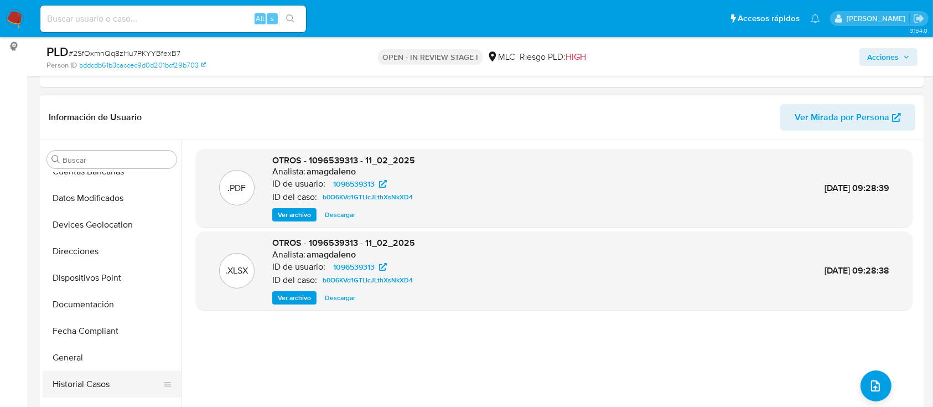
click at [79, 382] on button "Historial Casos" at bounding box center [108, 384] width 130 height 27
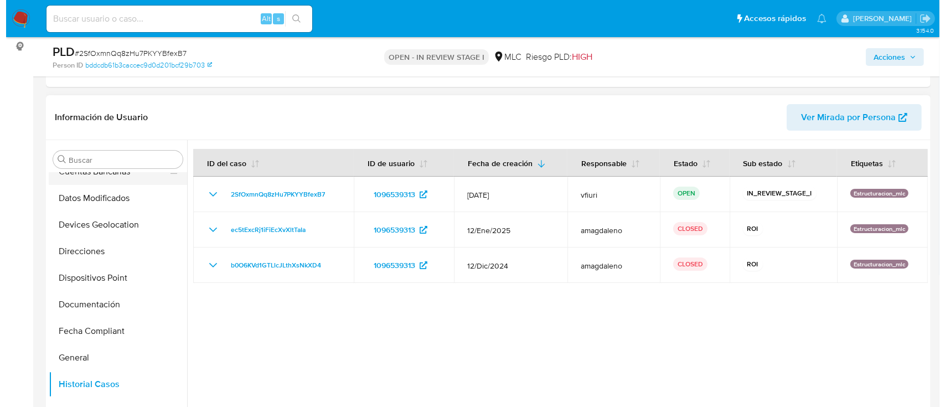
scroll to position [0, 0]
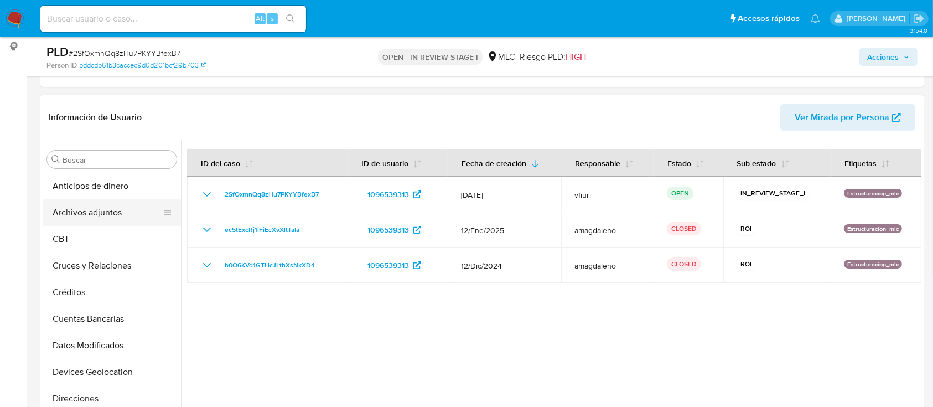
click at [84, 221] on button "Archivos adjuntos" at bounding box center [108, 212] width 130 height 27
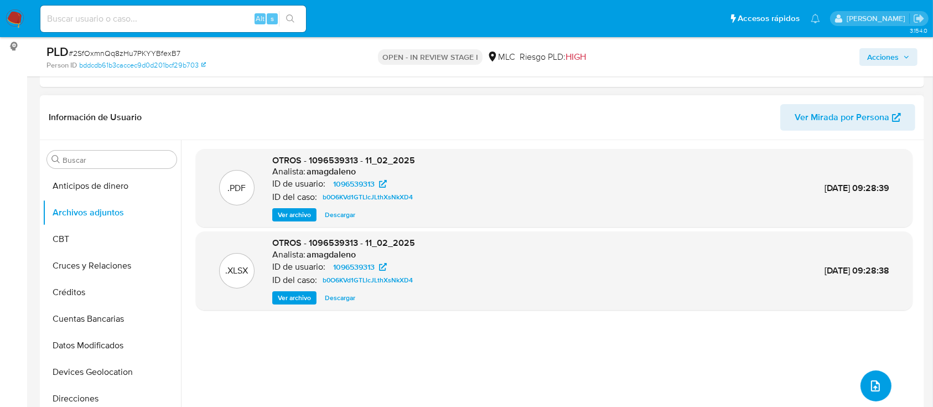
click at [869, 389] on icon "upload-file" at bounding box center [875, 385] width 13 height 13
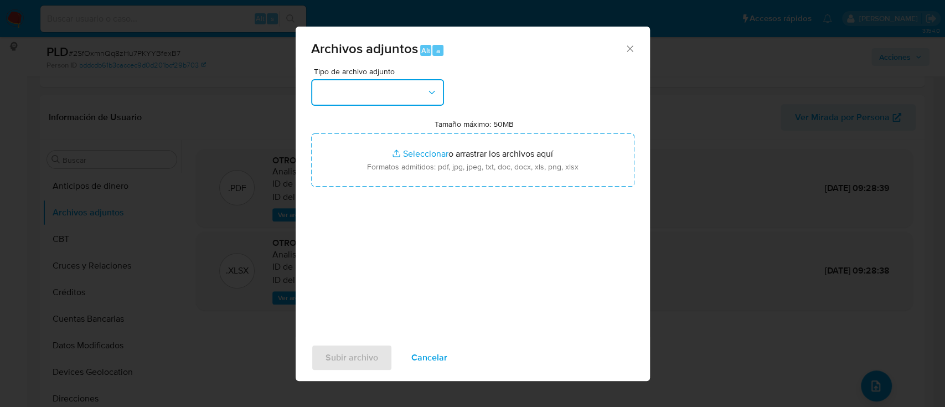
click at [343, 105] on button "button" at bounding box center [377, 92] width 133 height 27
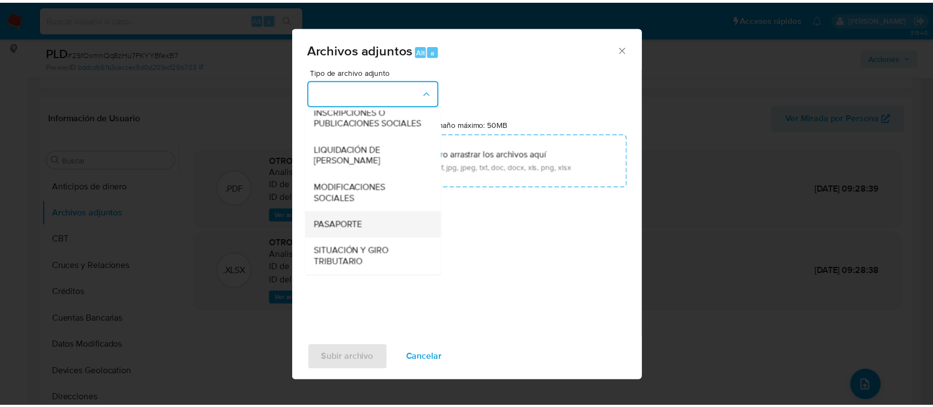
scroll to position [91, 0]
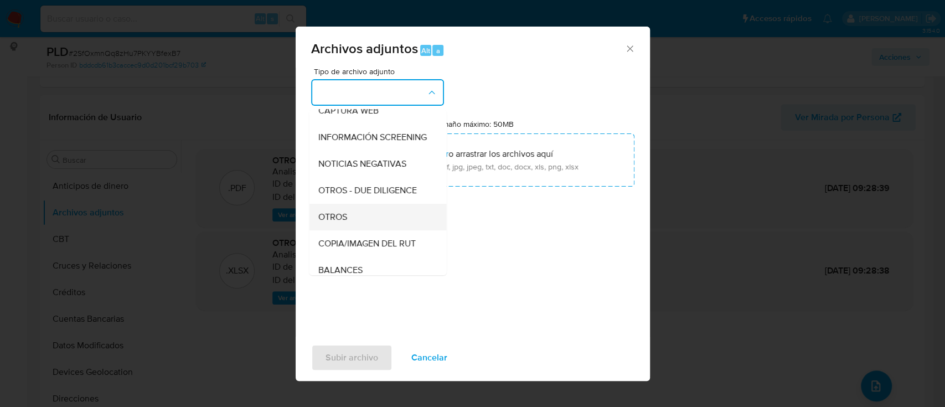
click at [349, 227] on div "OTROS" at bounding box center [374, 217] width 113 height 27
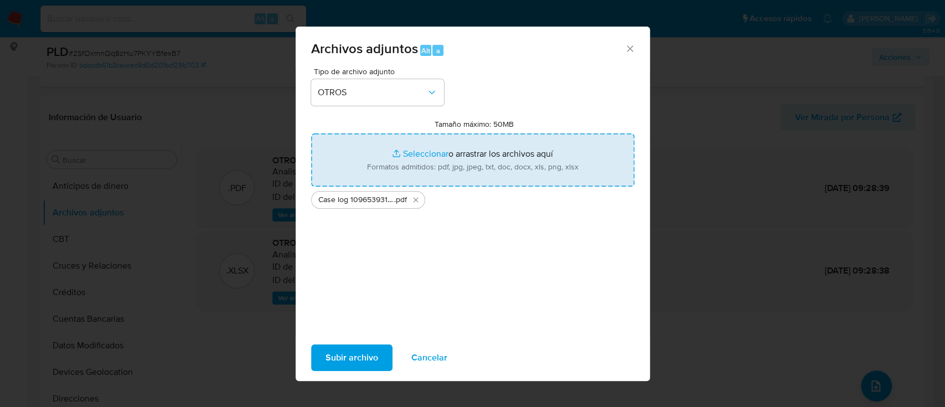
type input "C:\fakepath\Tabla 1096539313.xlsx"
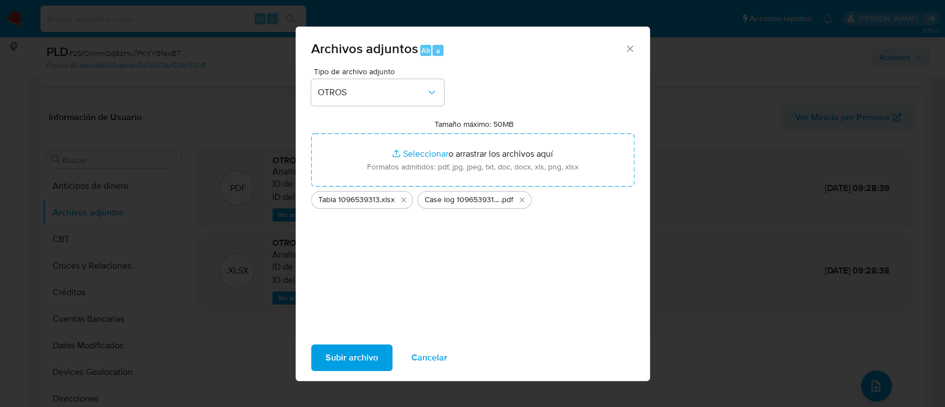
click at [341, 354] on span "Subir archivo" at bounding box center [351, 357] width 53 height 24
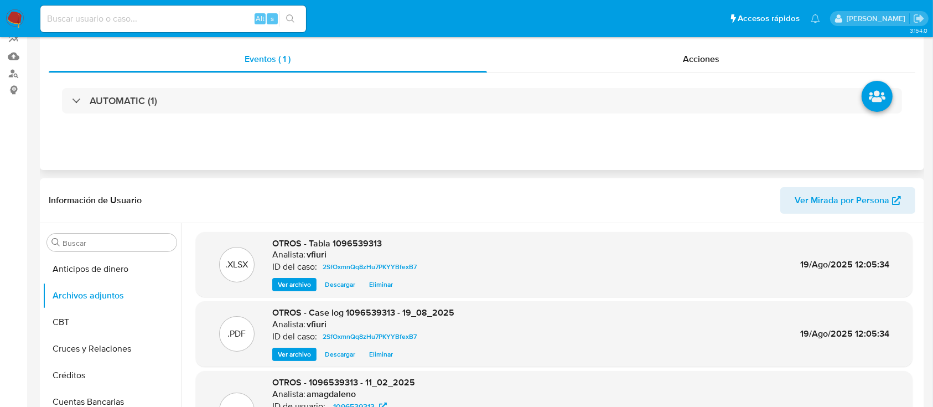
scroll to position [0, 0]
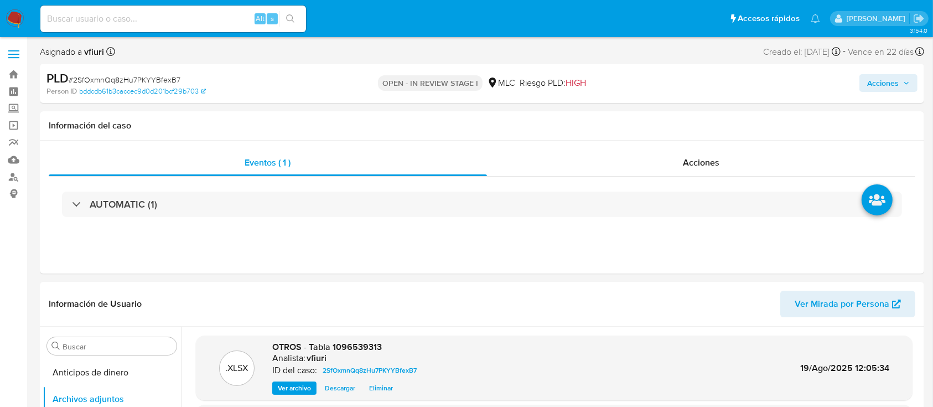
click at [909, 75] on span "Acciones" at bounding box center [888, 82] width 43 height 15
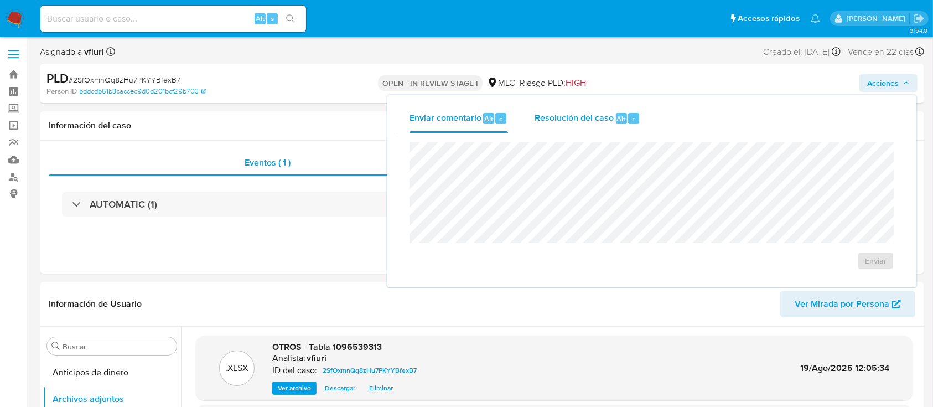
click at [552, 115] on span "Resolución del caso" at bounding box center [574, 118] width 79 height 13
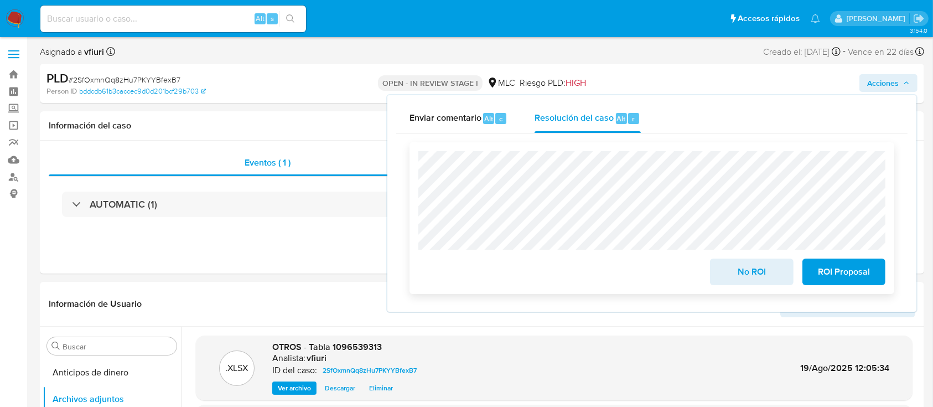
click at [873, 268] on button "ROI Proposal" at bounding box center [844, 271] width 83 height 27
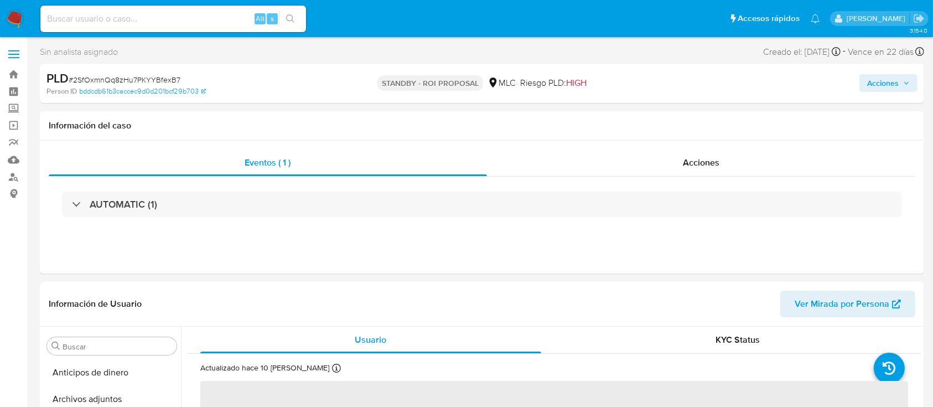
select select "10"
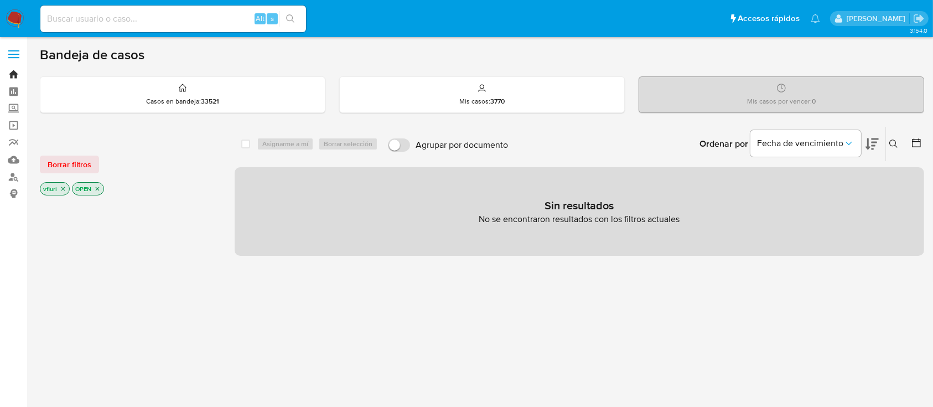
click at [17, 76] on link "Bandeja" at bounding box center [66, 74] width 132 height 17
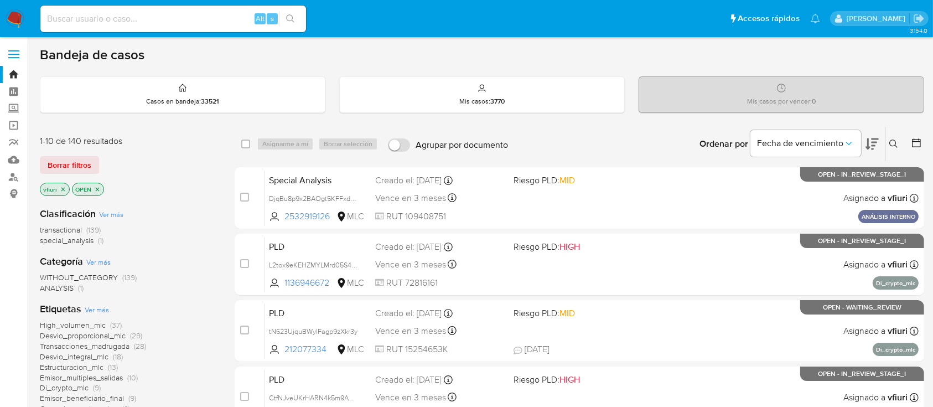
click at [893, 142] on icon at bounding box center [893, 143] width 9 height 9
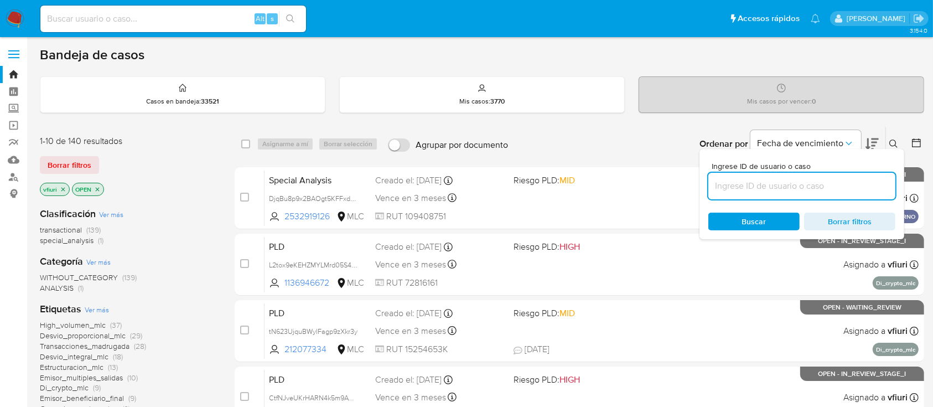
click at [765, 185] on input at bounding box center [801, 186] width 187 height 14
type input "1272583995"
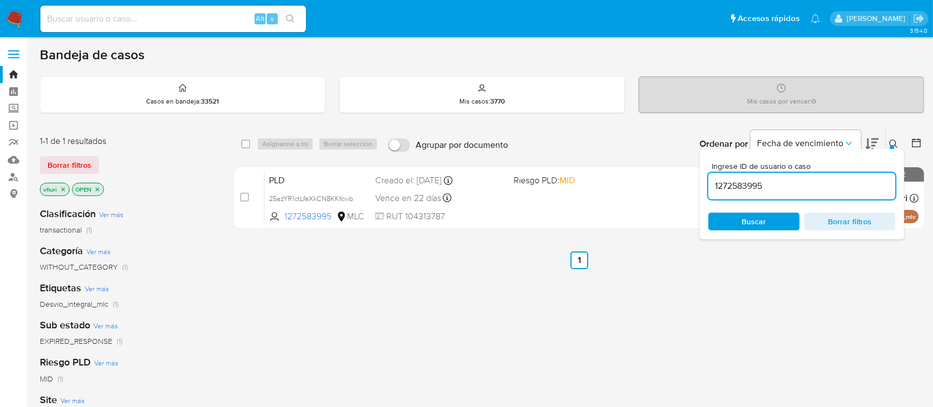
click at [894, 137] on button at bounding box center [895, 143] width 18 height 13
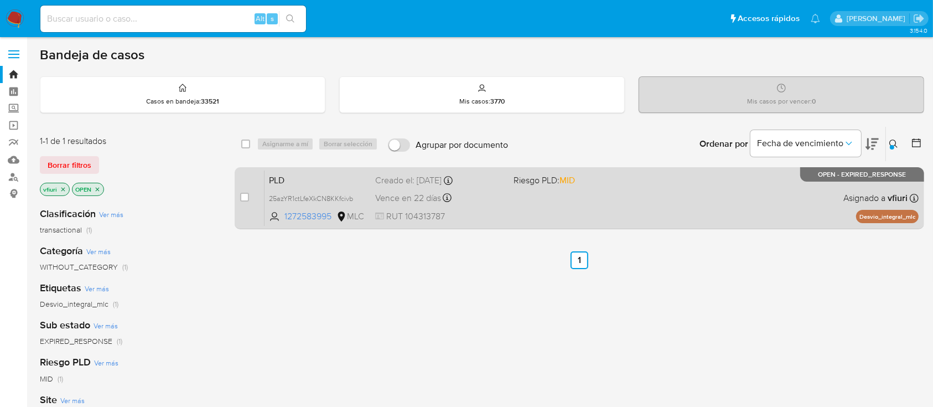
click at [722, 194] on div "PLD 25azYR1ctLfeXkCN8KKfcivb 1272583995 MLC Riesgo PLD: MID Creado el: [DATE] C…" at bounding box center [592, 198] width 654 height 56
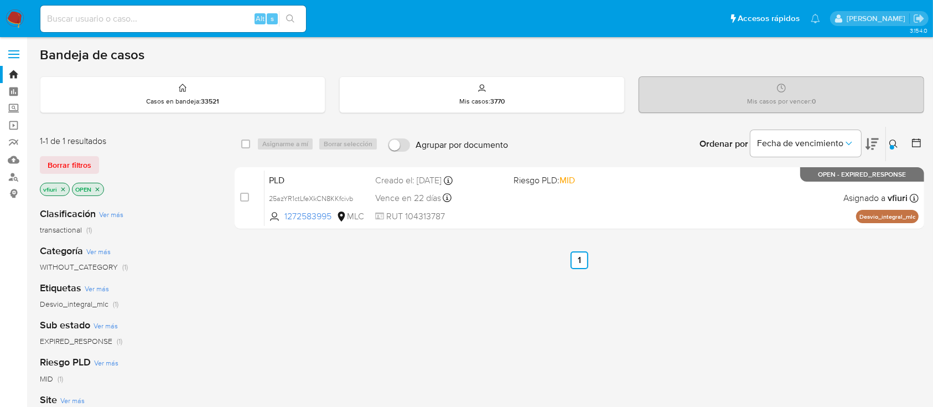
click at [94, 22] on input at bounding box center [173, 19] width 266 height 14
paste input "478890748"
click at [47, 15] on input "478890748" at bounding box center [173, 19] width 266 height 14
type input "478890748"
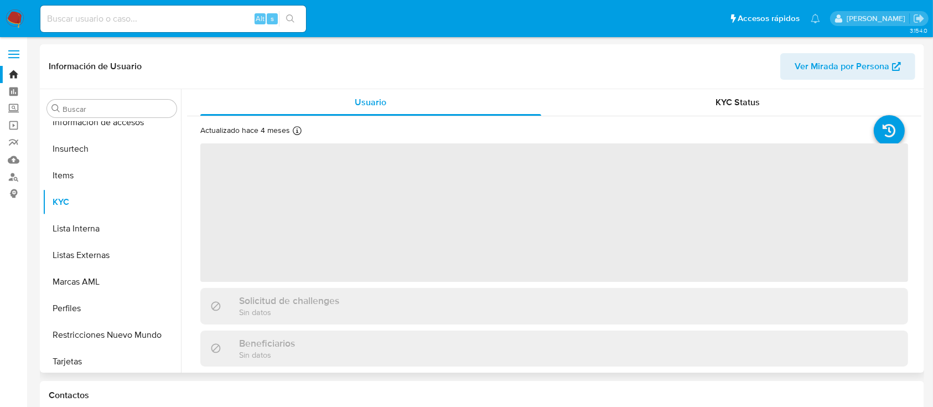
scroll to position [468, 0]
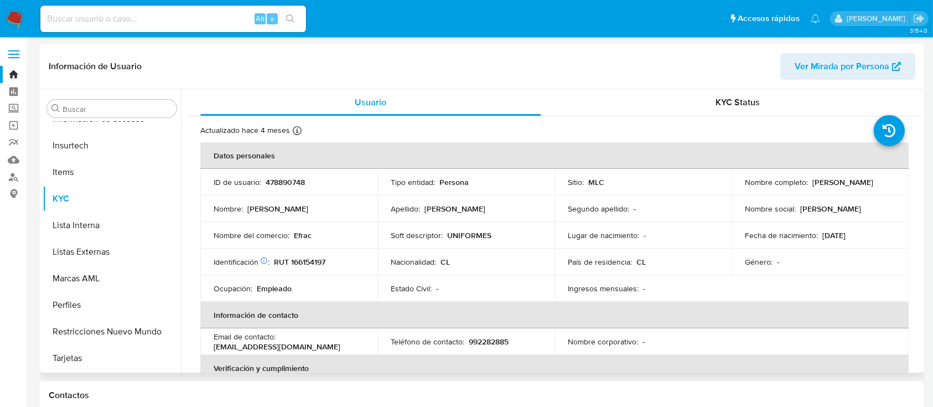
select select "10"
click at [308, 259] on p "RUT 166154197" at bounding box center [299, 262] width 51 height 10
drag, startPoint x: 308, startPoint y: 259, endPoint x: 301, endPoint y: 263, distance: 8.2
click at [301, 263] on p "RUT 166154197" at bounding box center [299, 262] width 51 height 10
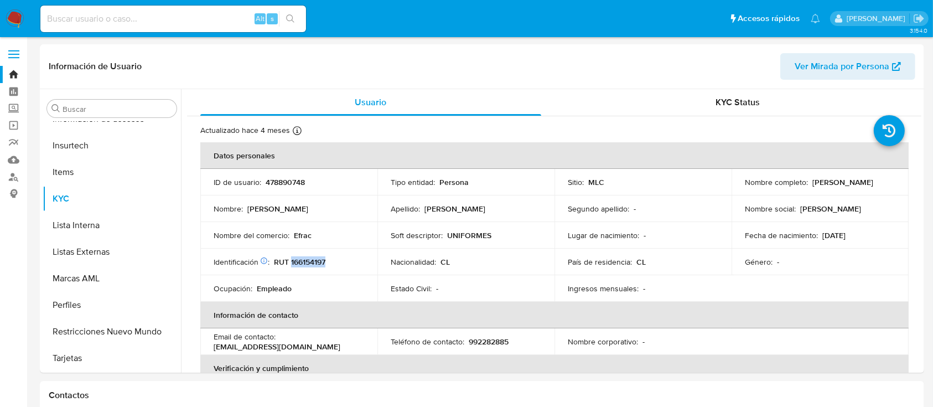
click at [301, 263] on p "RUT 166154197" at bounding box center [299, 262] width 51 height 10
copy p "166154197"
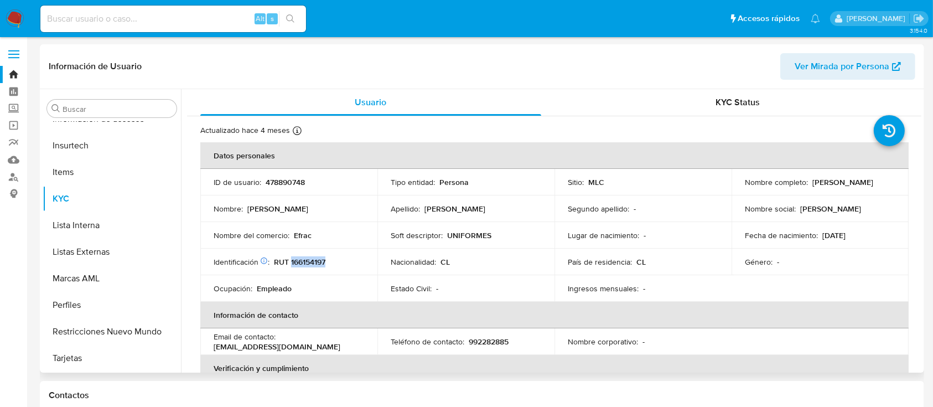
drag, startPoint x: 788, startPoint y: 189, endPoint x: 850, endPoint y: 189, distance: 62.0
click at [850, 187] on div "Nombre completo : [PERSON_NAME]" at bounding box center [820, 182] width 151 height 10
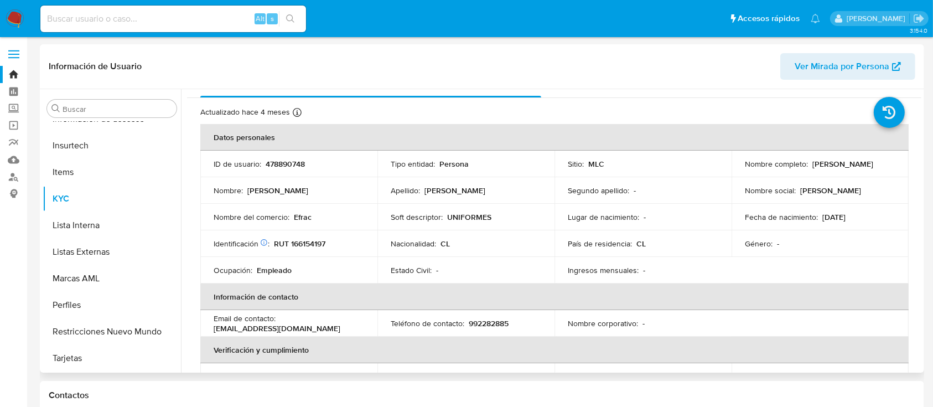
scroll to position [28, 0]
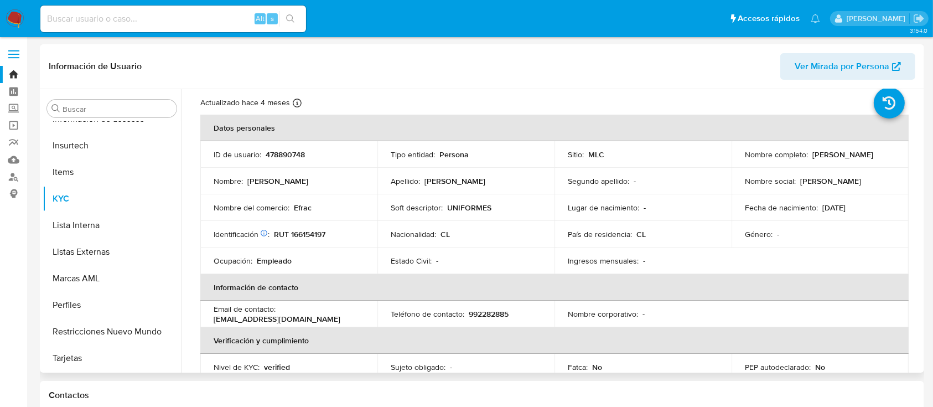
drag, startPoint x: 740, startPoint y: 160, endPoint x: 868, endPoint y: 162, distance: 128.4
click at [868, 162] on td "Nombre completo : [PERSON_NAME]" at bounding box center [820, 154] width 177 height 27
copy p "[PERSON_NAME]"
drag, startPoint x: 275, startPoint y: 235, endPoint x: 345, endPoint y: 234, distance: 69.8
click at [345, 234] on div "Identificación Nº de serie: 517487480 : RUT 166154197" at bounding box center [289, 234] width 151 height 10
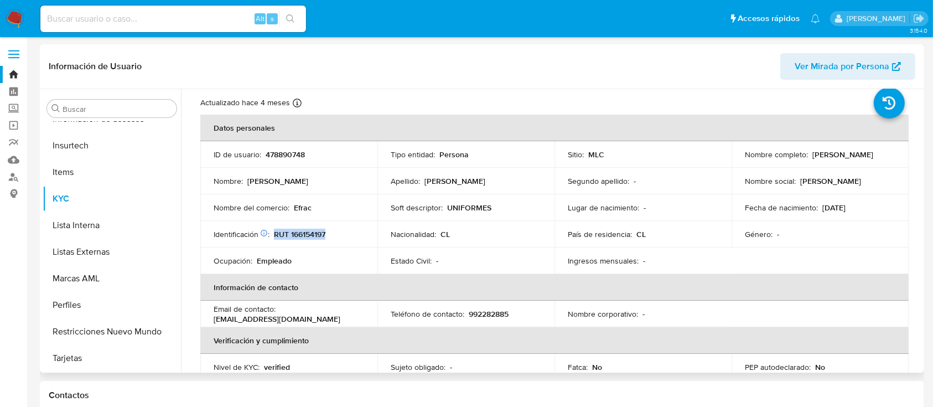
copy p "RUT 166154197"
click at [9, 69] on link "Bandeja" at bounding box center [66, 74] width 132 height 17
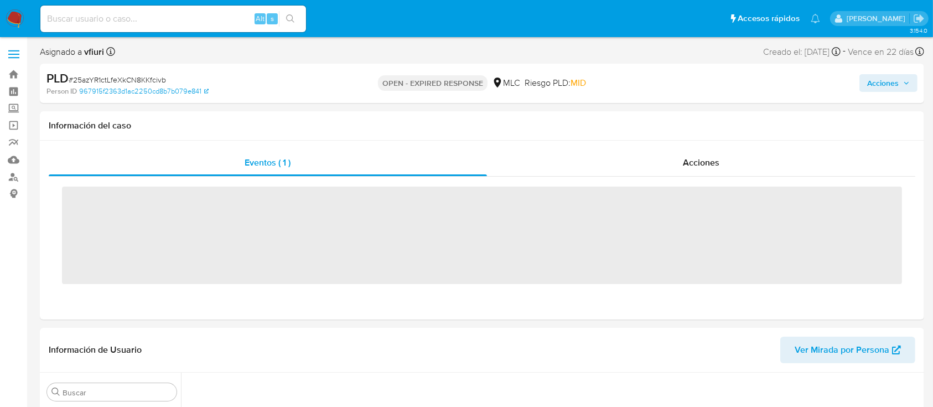
scroll to position [49, 0]
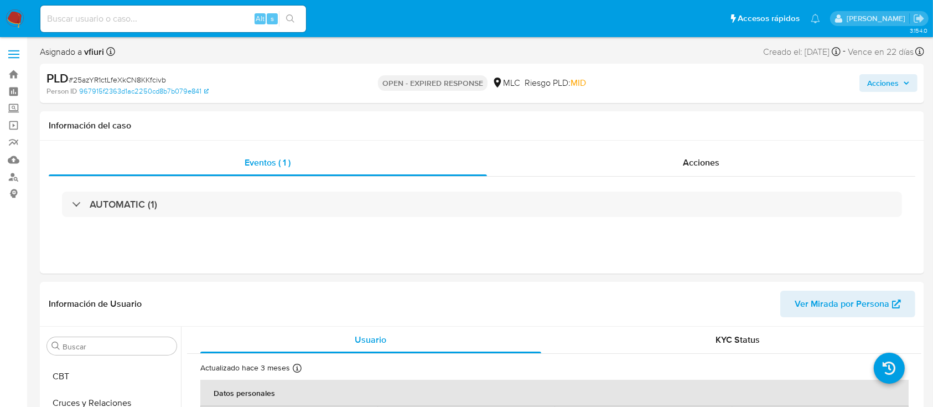
select select "10"
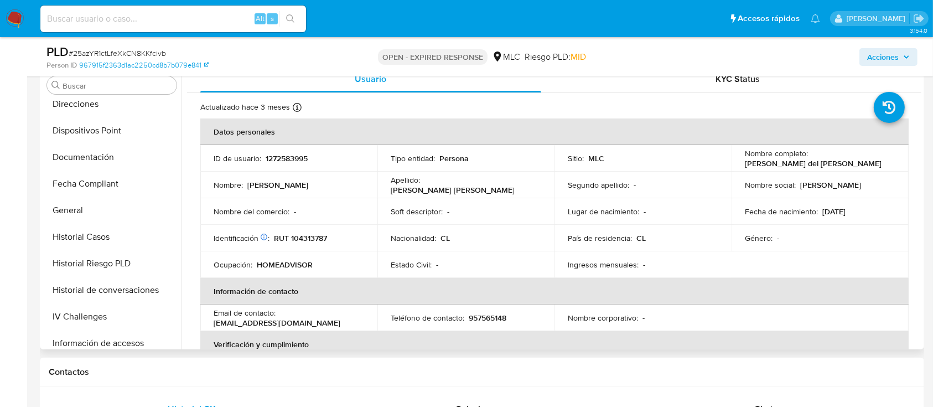
scroll to position [25, 0]
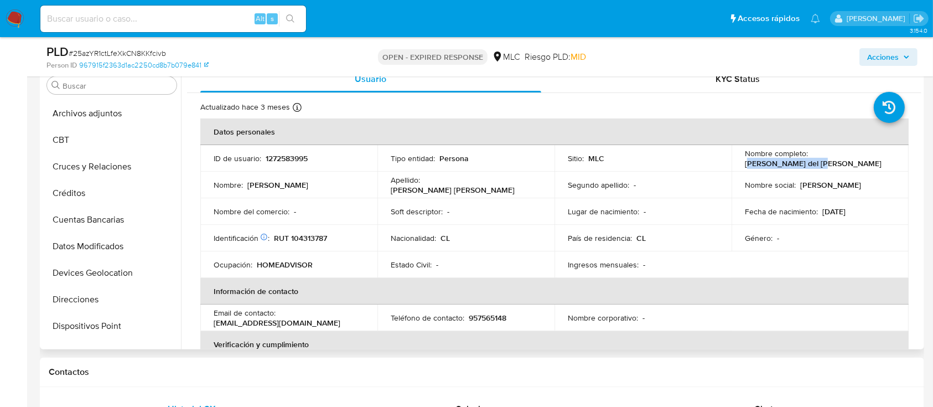
drag, startPoint x: 744, startPoint y: 166, endPoint x: 815, endPoint y: 166, distance: 70.8
click at [815, 166] on p "[PERSON_NAME] del [PERSON_NAME]" at bounding box center [813, 163] width 137 height 10
click at [582, 218] on td "Lugar de nacimiento : -" at bounding box center [643, 211] width 177 height 27
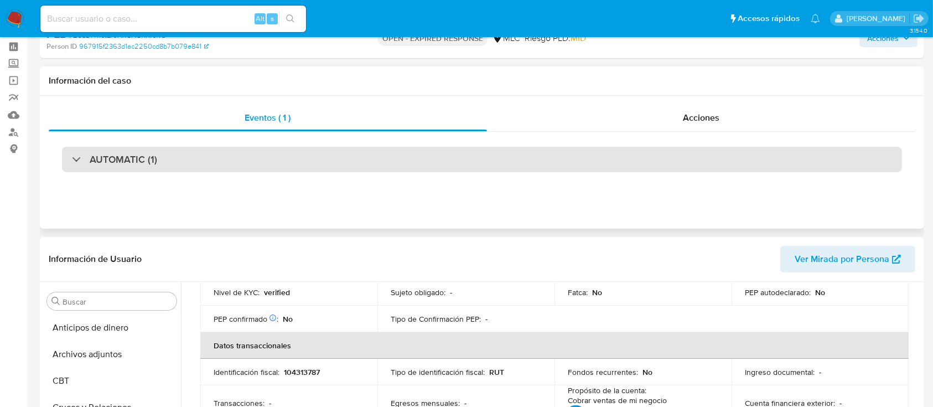
scroll to position [0, 0]
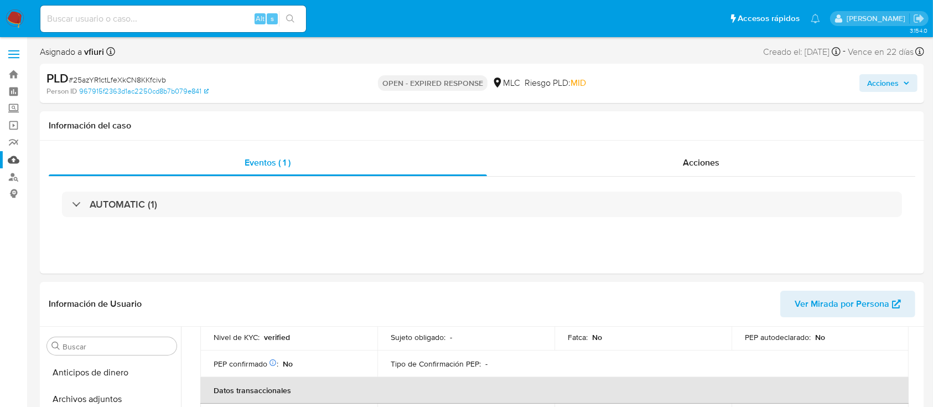
click at [15, 163] on link "Mulan" at bounding box center [66, 159] width 132 height 17
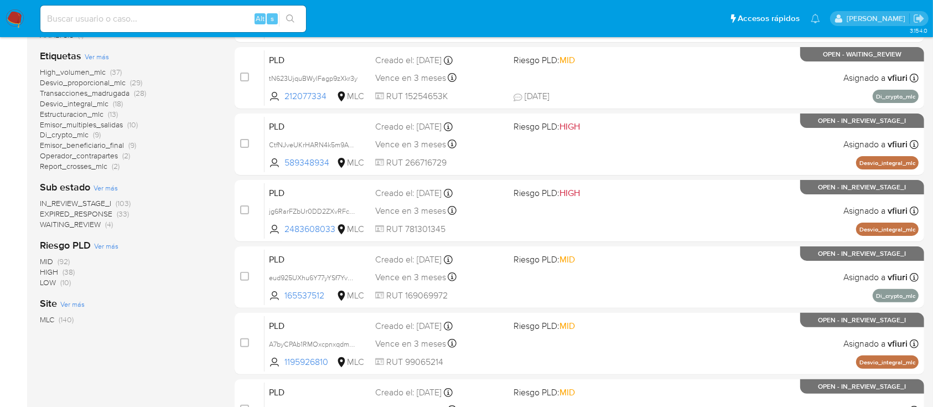
scroll to position [466, 0]
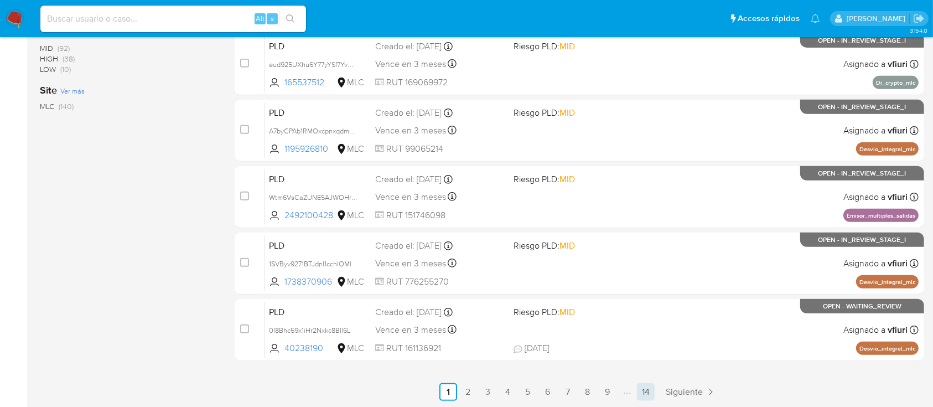
click at [648, 384] on link "14" at bounding box center [646, 392] width 18 height 18
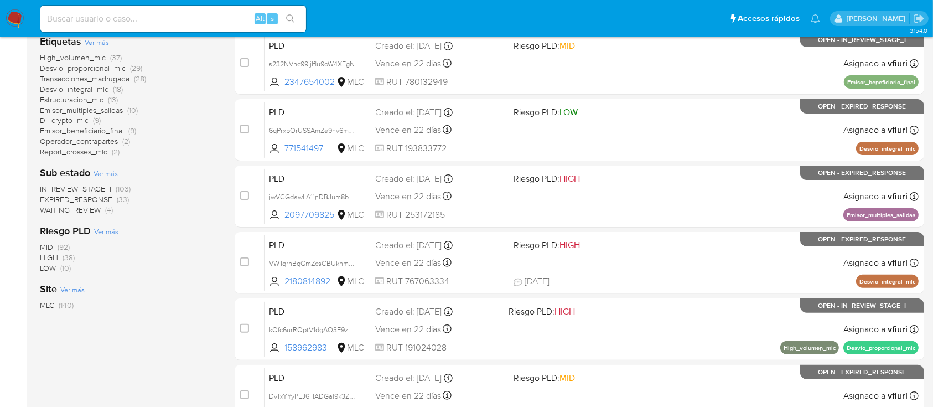
scroll to position [245, 0]
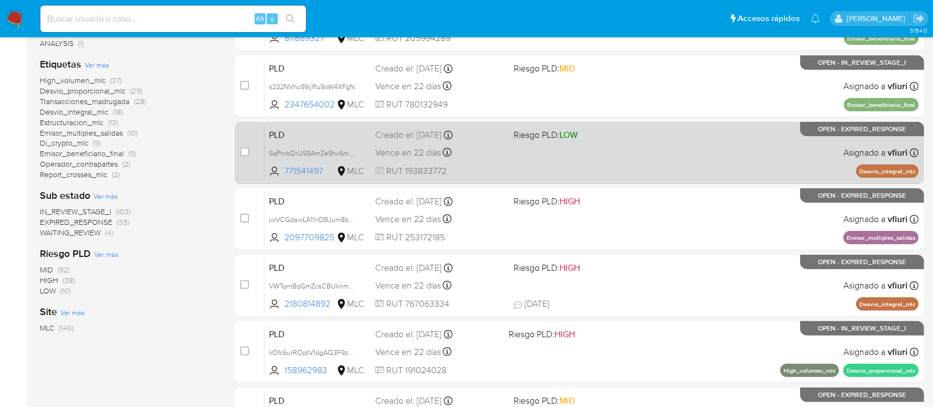
click at [634, 159] on div "PLD 6qPrxbOrUSSAmZe9hv6mYfQT 771541497 MLC Riesgo PLD: LOW Creado el: [DATE] Cr…" at bounding box center [592, 153] width 654 height 56
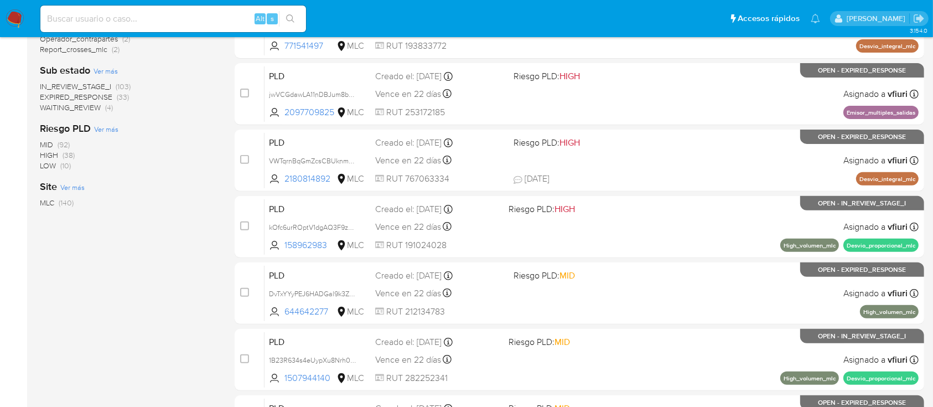
scroll to position [466, 0]
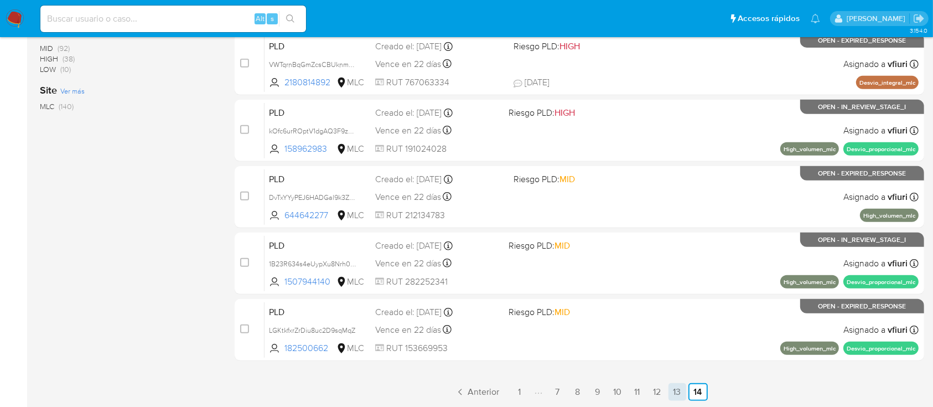
click at [675, 392] on link "13" at bounding box center [678, 392] width 18 height 18
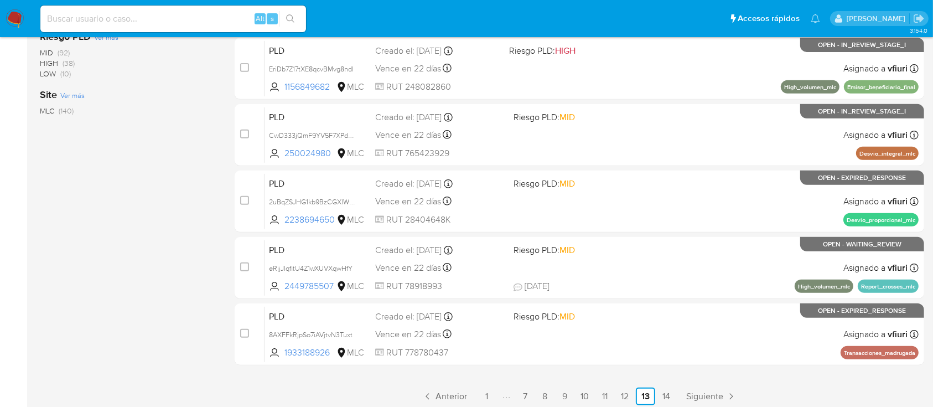
scroll to position [319, 0]
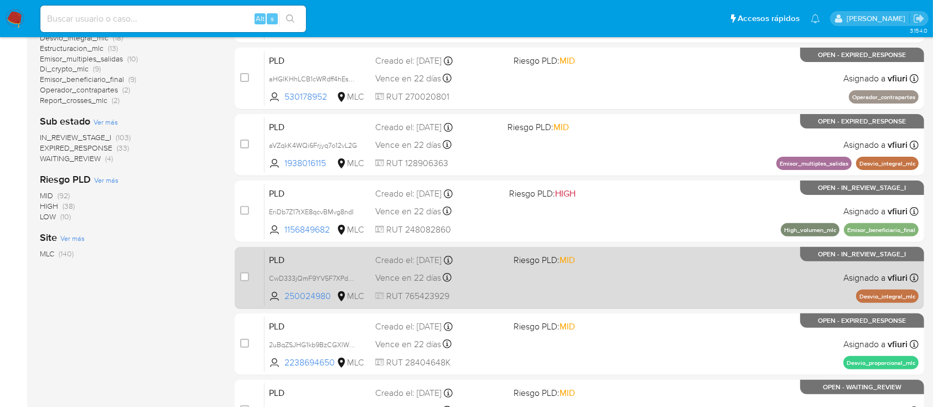
click at [558, 281] on div "PLD CwD333jQmF9YV5F7XPdKejYn 250024980 MLC Riesgo PLD: MID Creado el: [DATE] Cr…" at bounding box center [592, 278] width 654 height 56
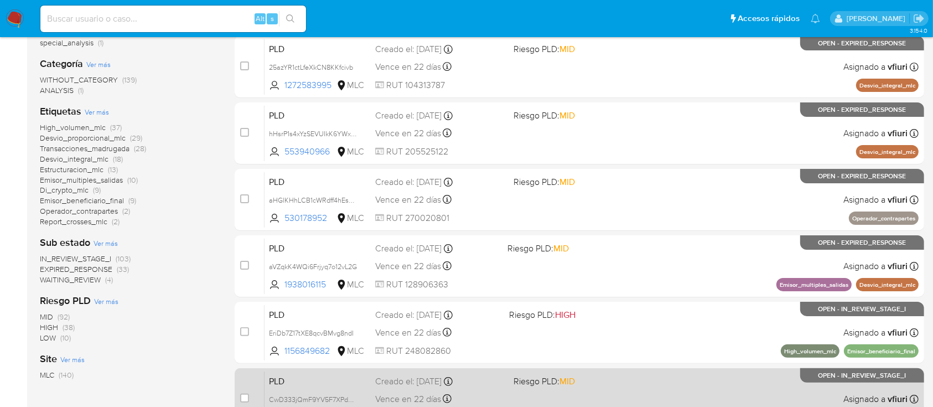
scroll to position [171, 0]
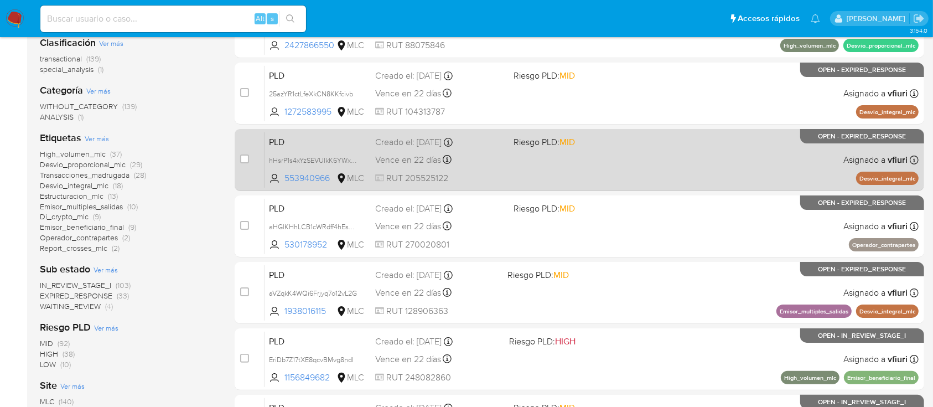
click at [721, 170] on div "PLD hHsrP1s4xYzSEVUIkK6YWx2q 553940966 MLC Riesgo PLD: MID Creado el: [DATE] Cr…" at bounding box center [592, 160] width 654 height 56
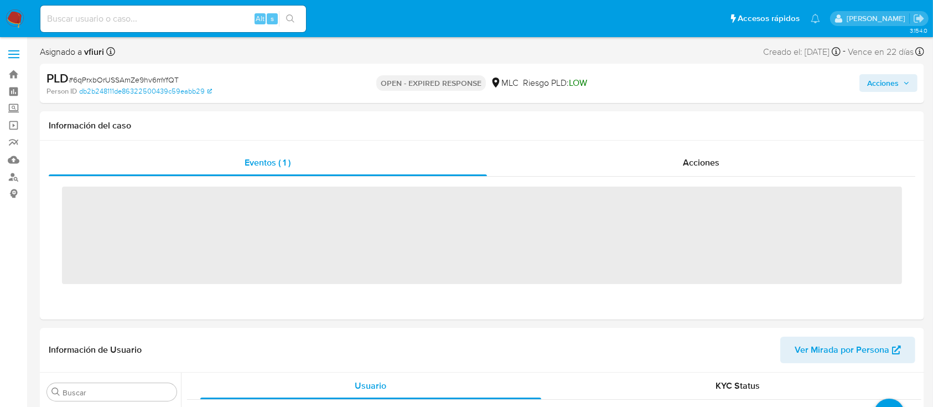
scroll to position [468, 0]
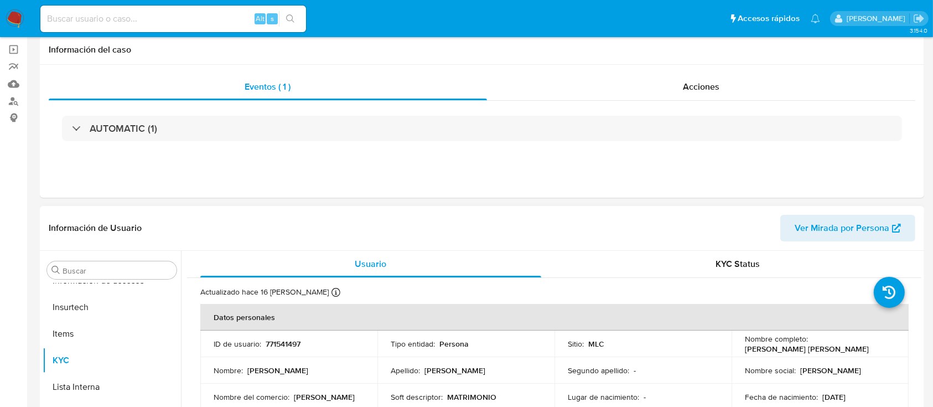
select select "10"
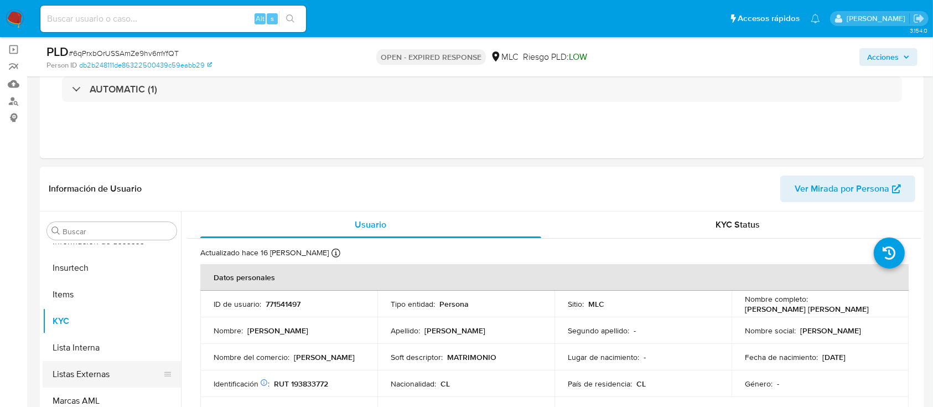
scroll to position [221, 0]
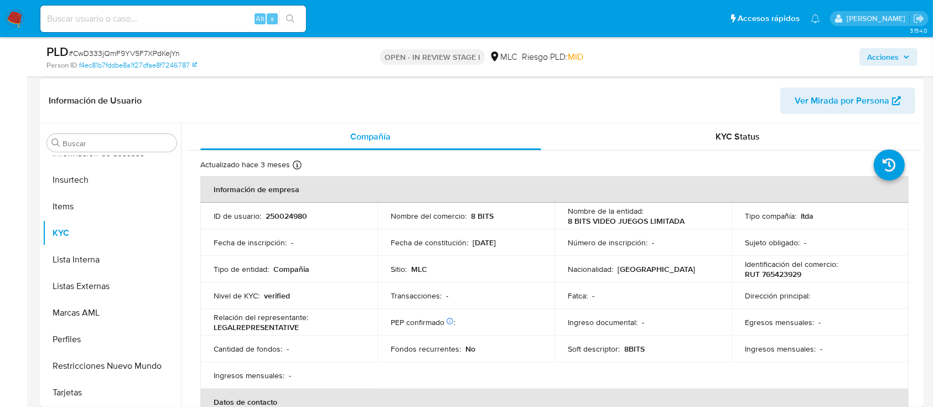
scroll to position [221, 0]
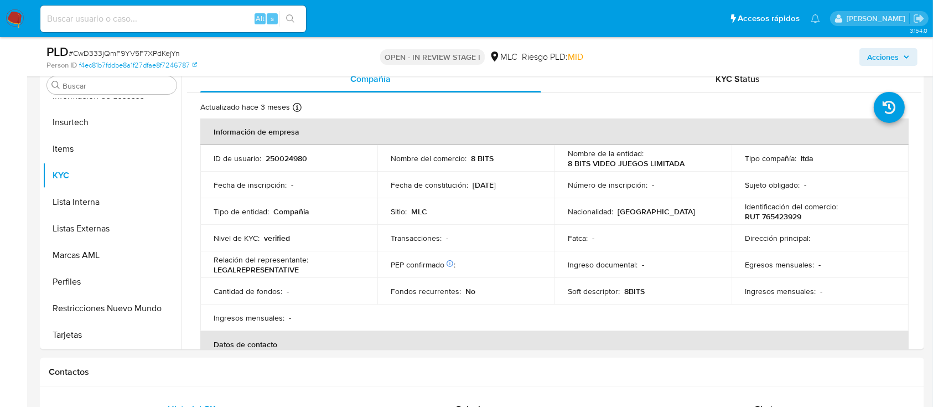
select select "10"
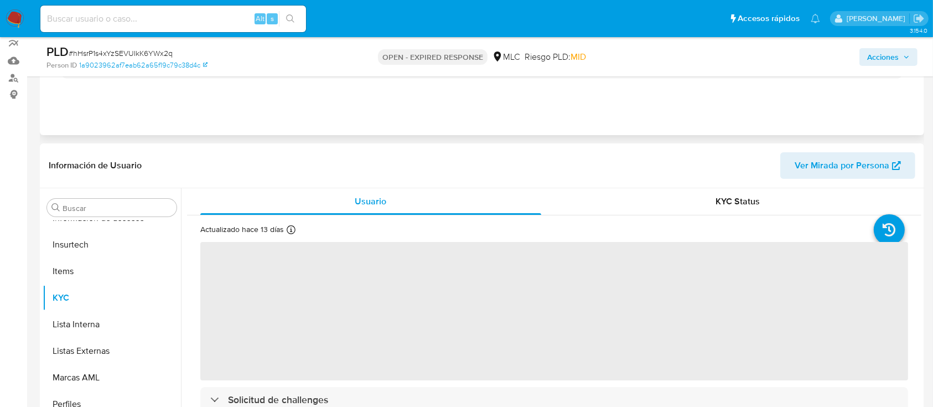
scroll to position [147, 0]
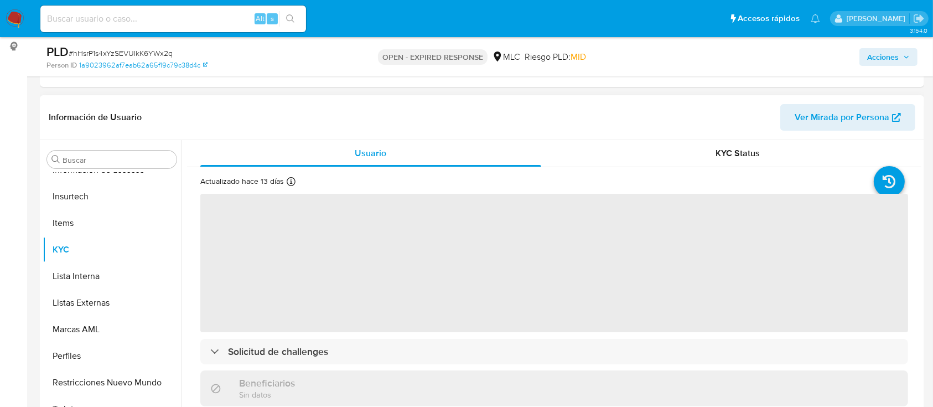
select select "10"
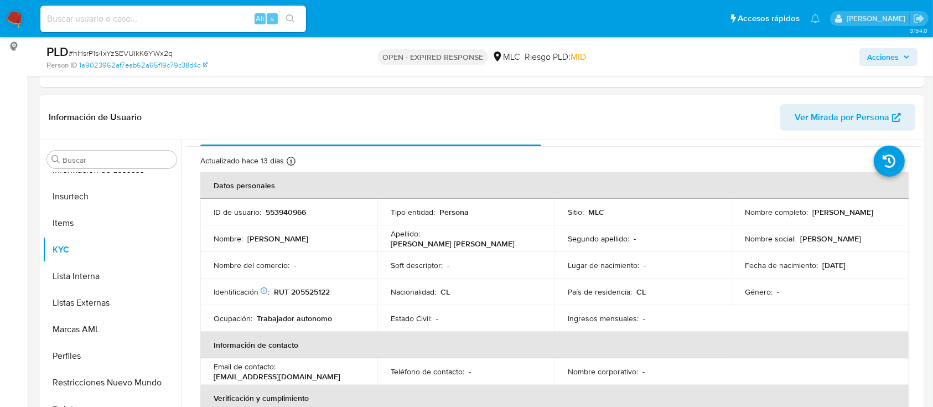
scroll to position [0, 0]
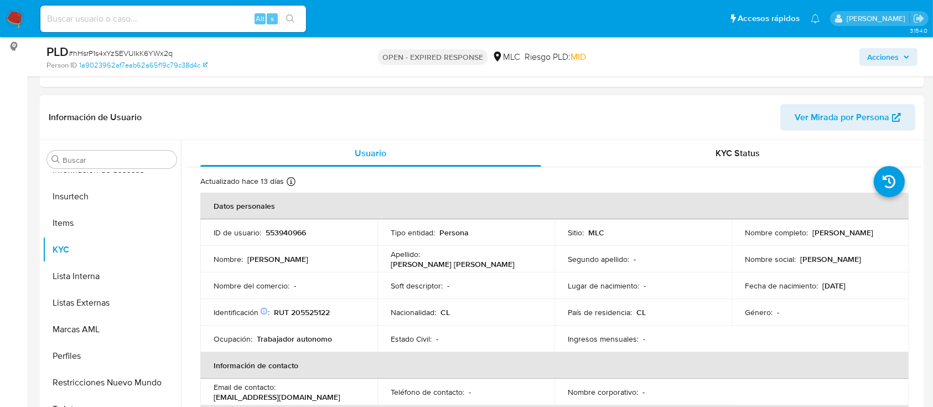
click at [291, 232] on p "553940966" at bounding box center [286, 232] width 40 height 10
copy p "553940966"
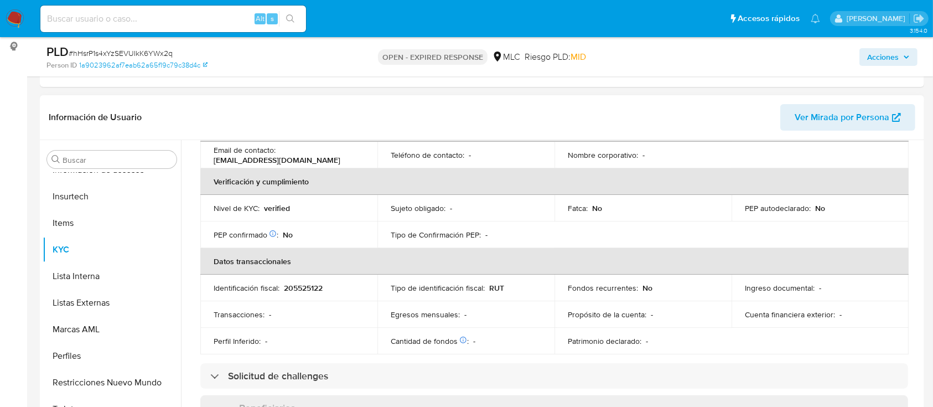
scroll to position [295, 0]
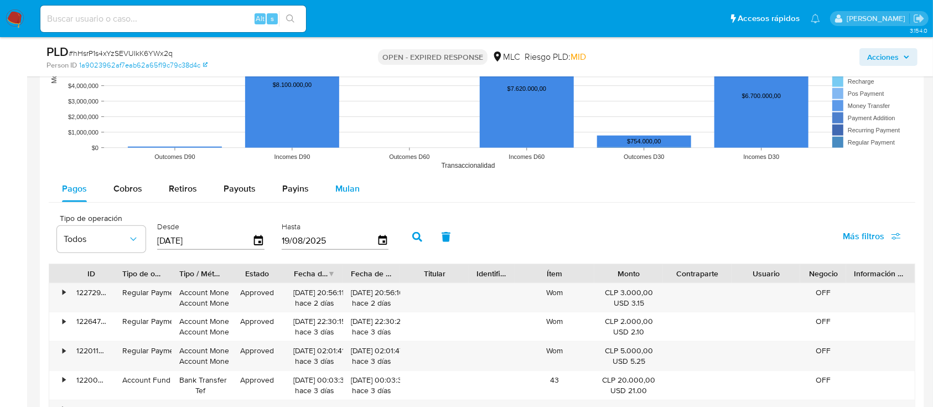
click at [346, 193] on span "Mulan" at bounding box center [347, 188] width 24 height 13
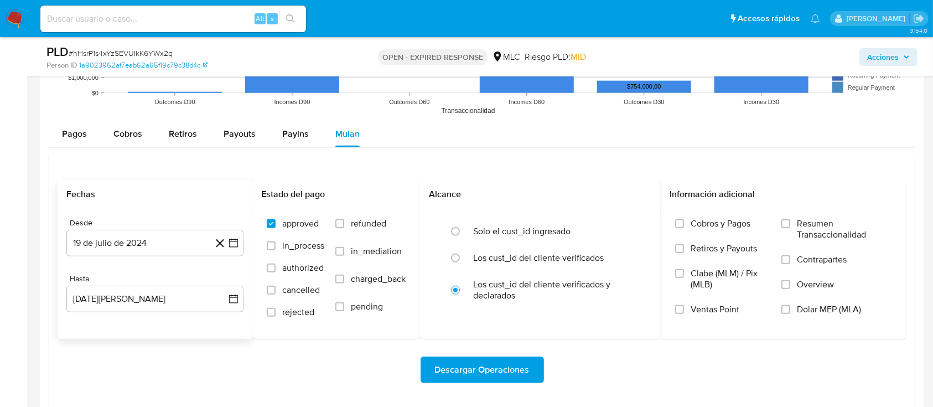
scroll to position [1181, 0]
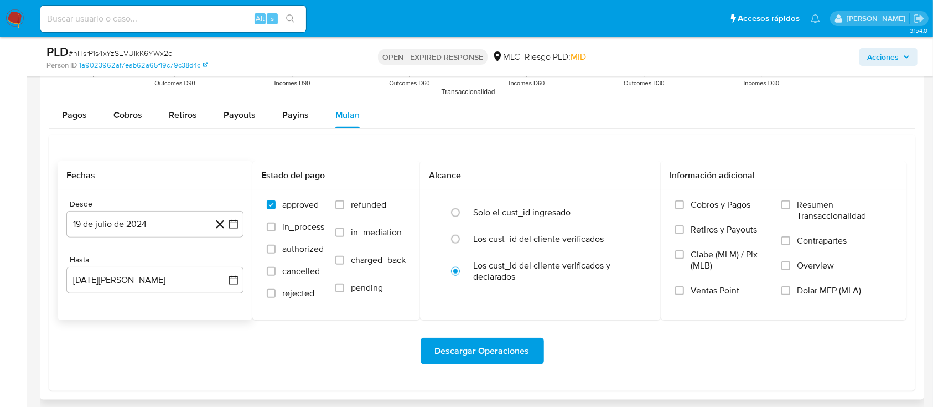
click at [226, 224] on icon at bounding box center [220, 225] width 14 height 14
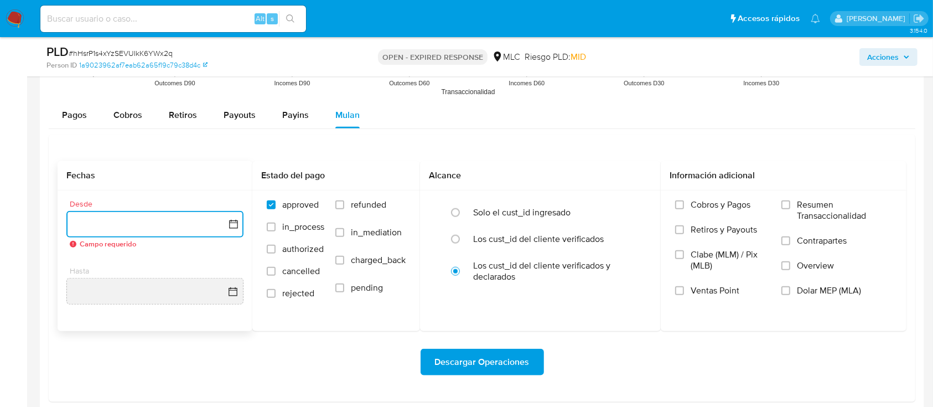
click at [235, 222] on icon "button" at bounding box center [233, 224] width 11 height 11
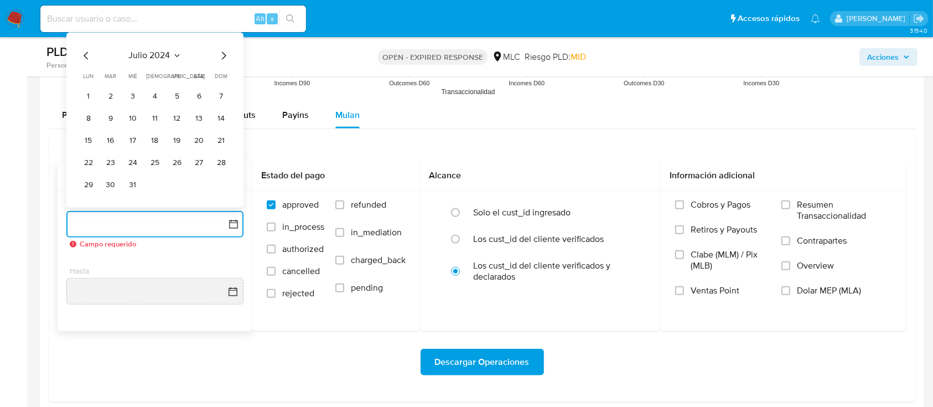
click at [226, 54] on icon "Mes siguiente" at bounding box center [223, 55] width 13 height 13
click at [107, 141] on button "13" at bounding box center [111, 141] width 18 height 18
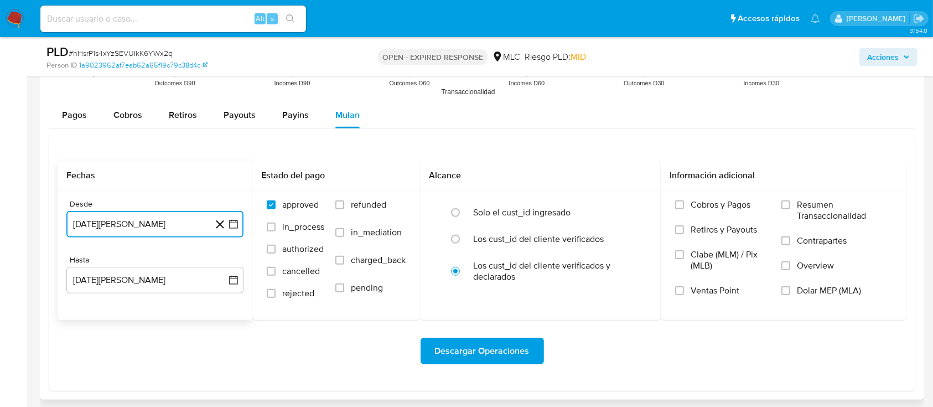
click at [241, 221] on button "[DATE][PERSON_NAME]" at bounding box center [154, 224] width 177 height 27
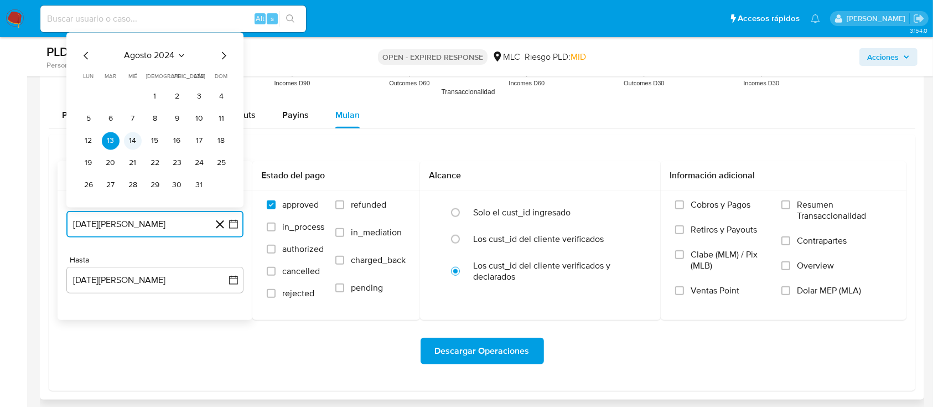
click at [128, 138] on button "14" at bounding box center [133, 141] width 18 height 18
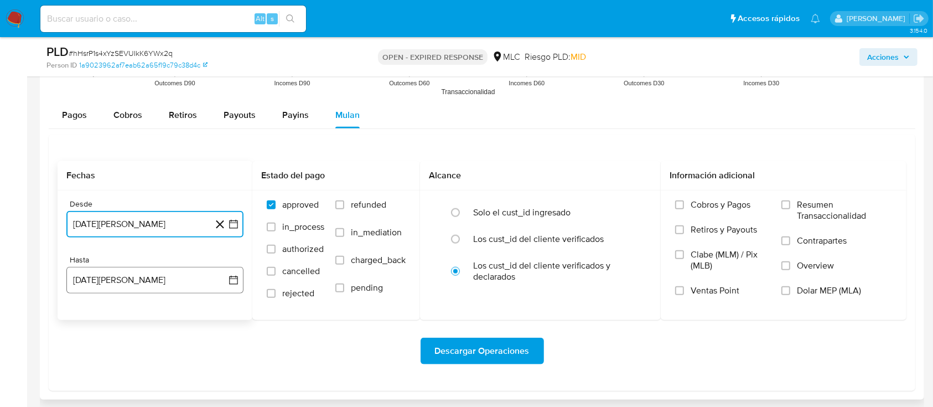
click at [239, 277] on button "[DATE][PERSON_NAME]" at bounding box center [154, 280] width 177 height 27
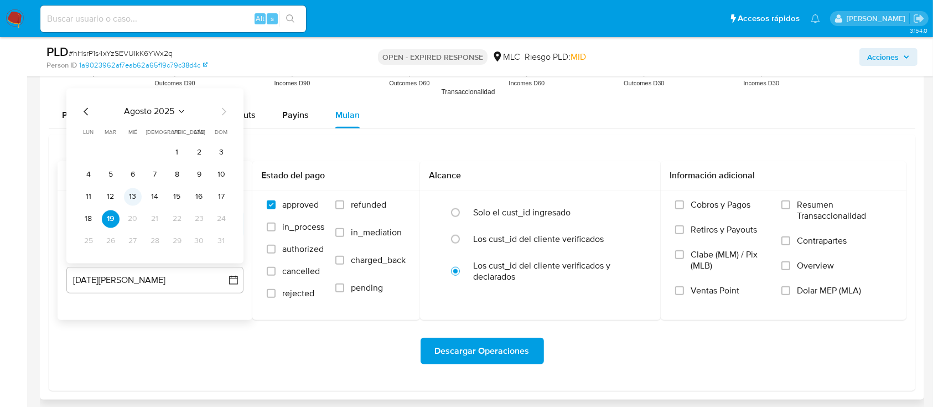
click at [136, 195] on button "13" at bounding box center [133, 197] width 18 height 18
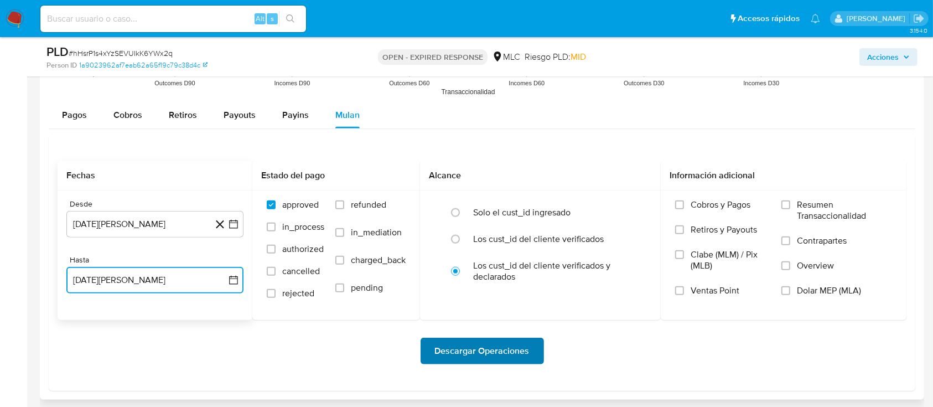
click at [469, 349] on span "Descargar Operaciones" at bounding box center [482, 351] width 95 height 24
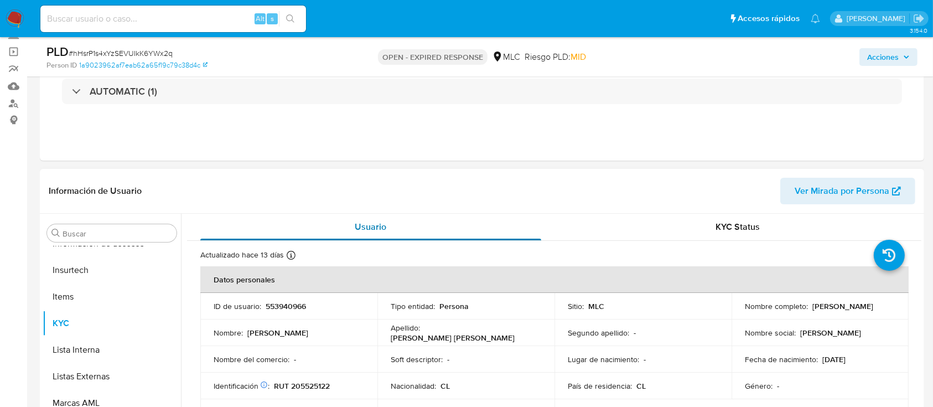
scroll to position [74, 0]
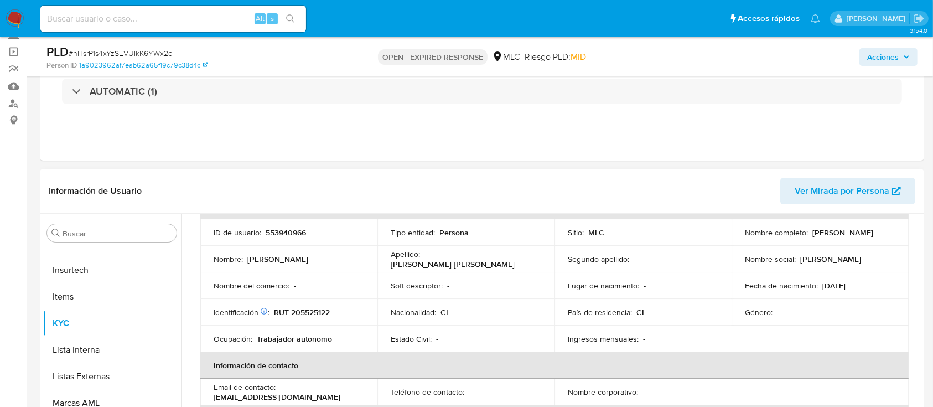
click at [301, 227] on p "553940966" at bounding box center [286, 232] width 40 height 10
copy p "553940966"
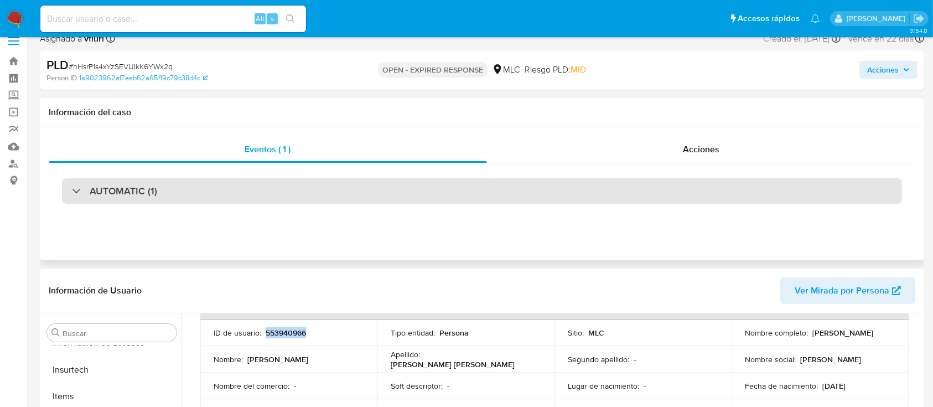
scroll to position [0, 0]
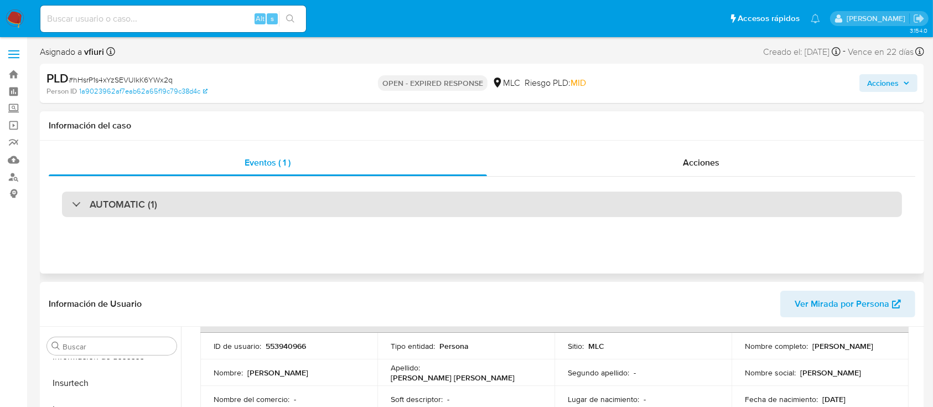
click at [282, 215] on div "AUTOMATIC (1)" at bounding box center [482, 203] width 840 height 25
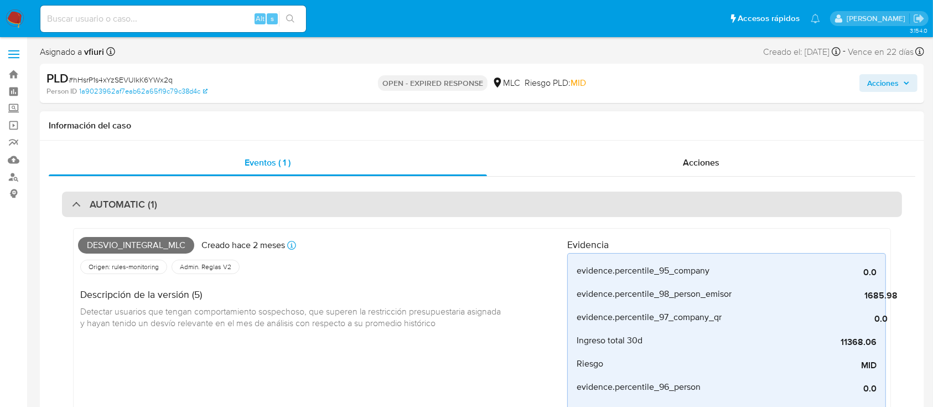
click at [276, 215] on div "AUTOMATIC (1)" at bounding box center [482, 203] width 840 height 25
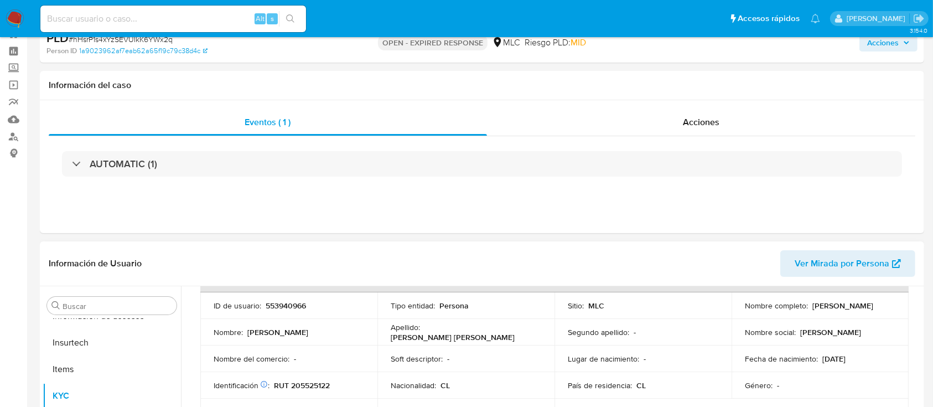
scroll to position [74, 0]
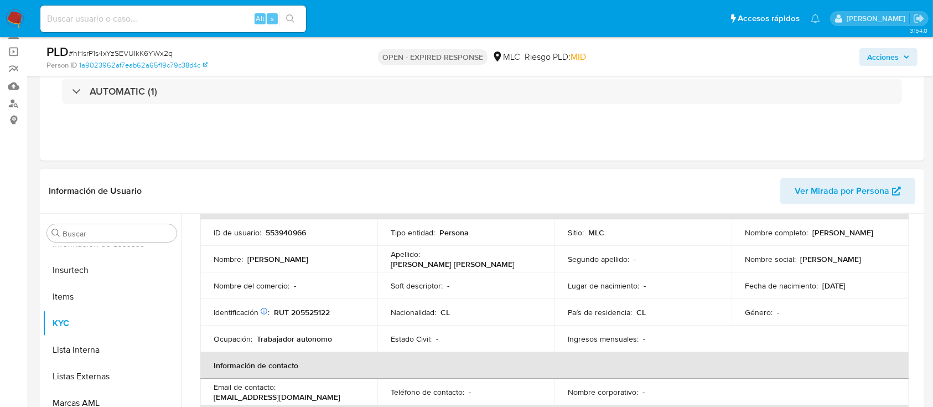
click at [279, 231] on p "553940966" at bounding box center [286, 232] width 40 height 10
copy p "553940966"
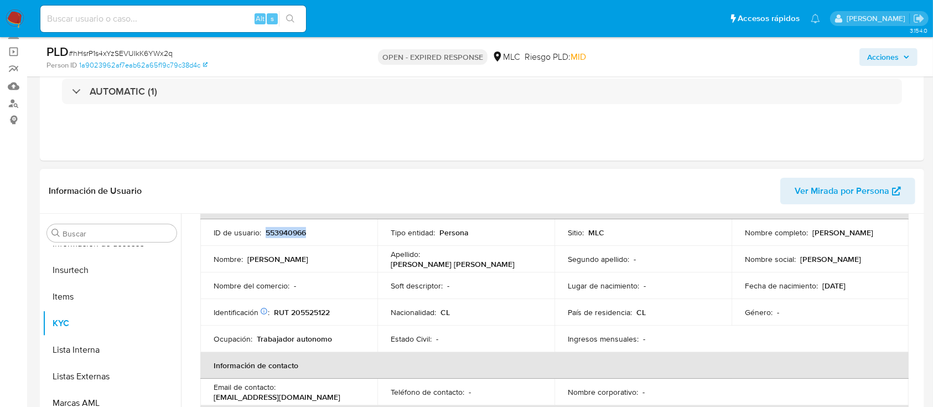
copy p "553940966"
click at [164, 55] on span "# hHsrP1s4xYzSEVUIkK6YWx2q" at bounding box center [121, 53] width 104 height 11
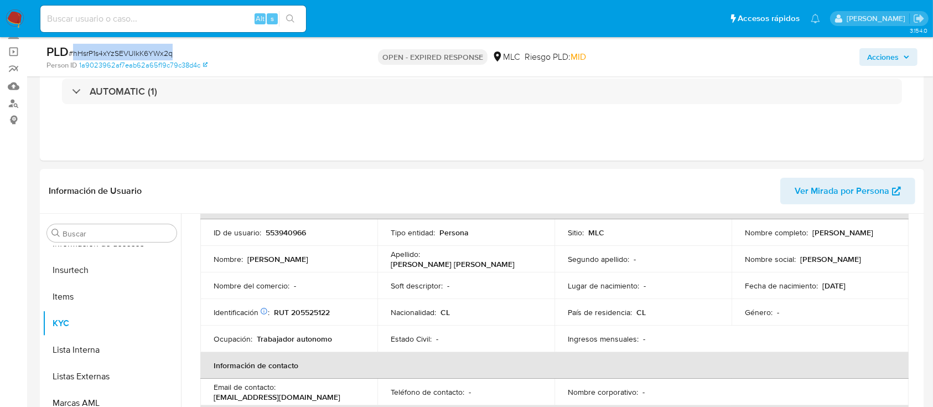
click at [164, 55] on span "# hHsrP1s4xYzSEVUIkK6YWx2q" at bounding box center [121, 53] width 104 height 11
copy span "hHsrP1s4xYzSEVUIkK6YWx2q"
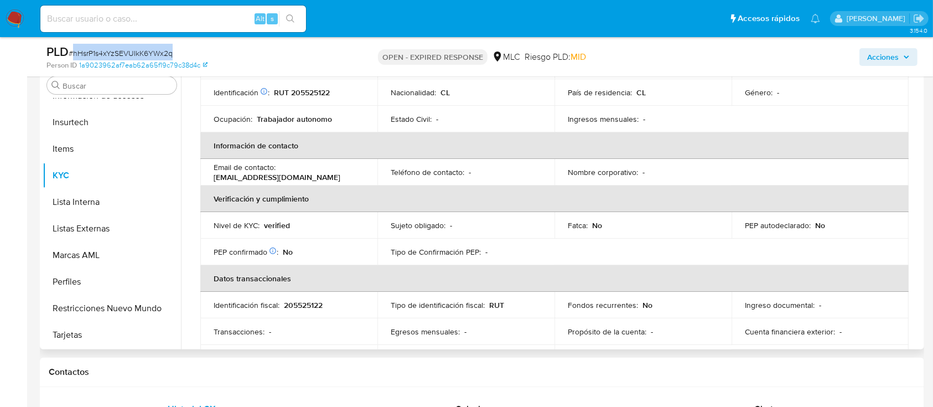
scroll to position [0, 0]
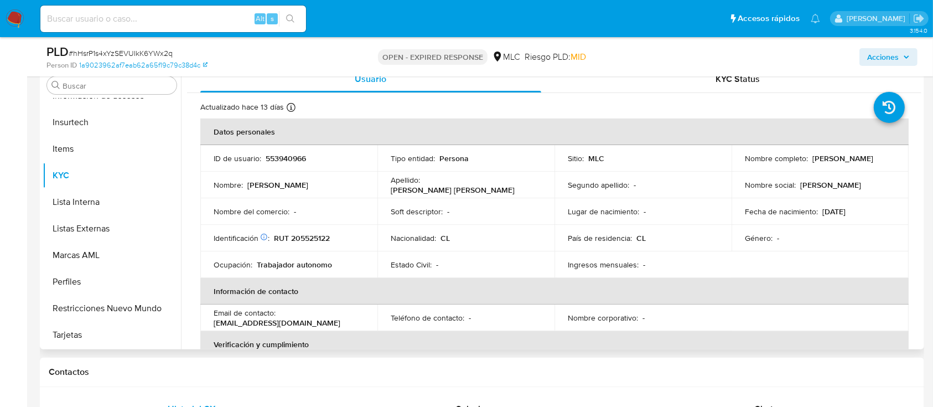
click at [307, 242] on p "RUT 205525122" at bounding box center [302, 238] width 56 height 10
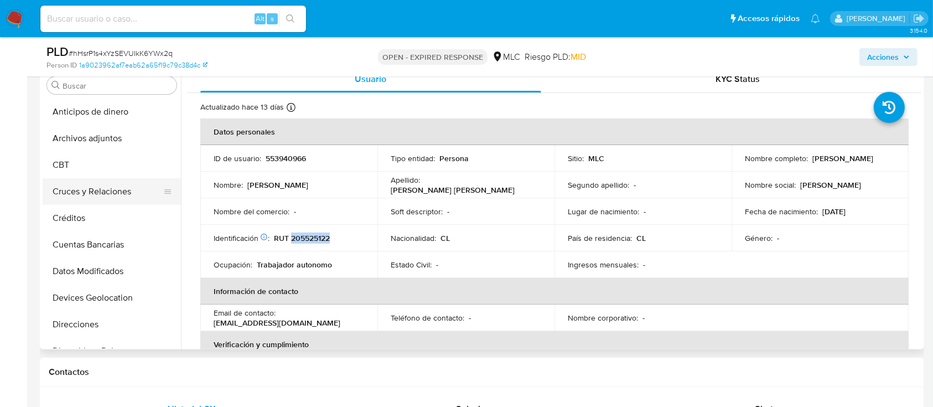
click at [93, 199] on button "Cruces y Relaciones" at bounding box center [108, 191] width 130 height 27
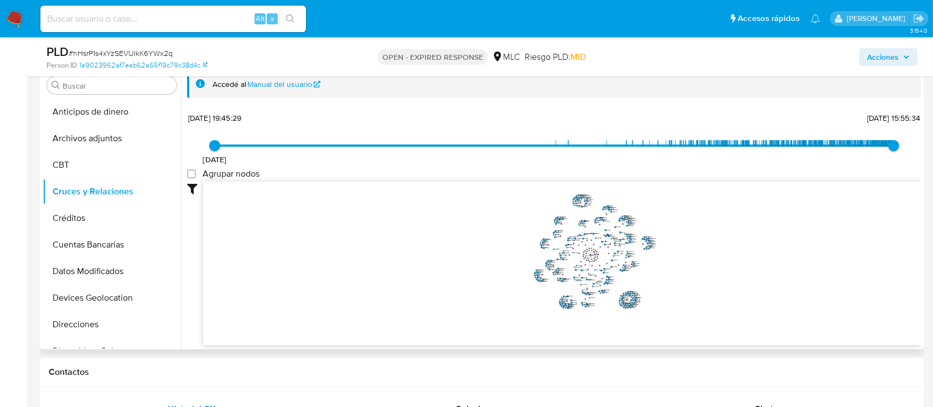
drag, startPoint x: 670, startPoint y: 249, endPoint x: 659, endPoint y: 260, distance: 15.7
click at [659, 260] on icon "person-1a9023962af7eab62a65f19c79c38d4c  user-553940966  553940966 device-63c…" at bounding box center [562, 262] width 718 height 161
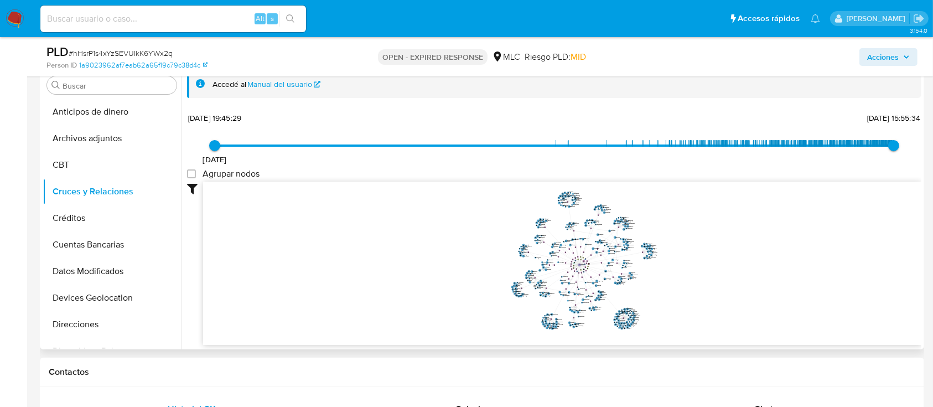
drag, startPoint x: 658, startPoint y: 261, endPoint x: 661, endPoint y: 272, distance: 11.4
click at [661, 272] on icon "person-1a9023962af7eab62a65f19c79c38d4c  user-553940966  553940966 device-63c…" at bounding box center [562, 262] width 718 height 161
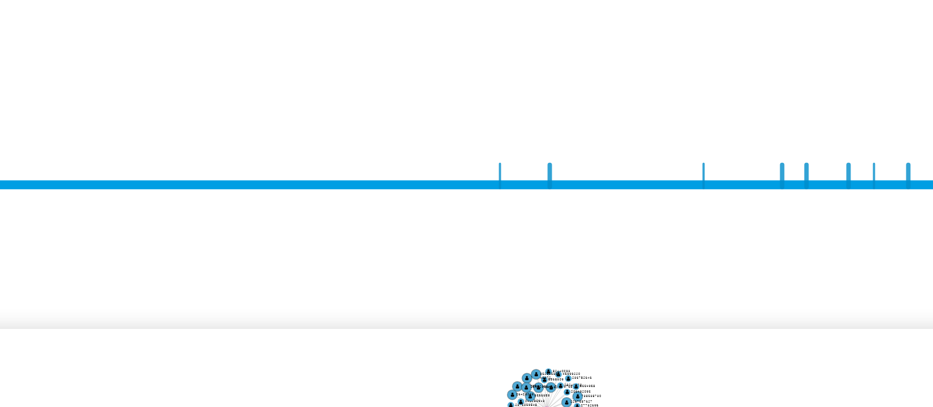
scroll to position [221, 0]
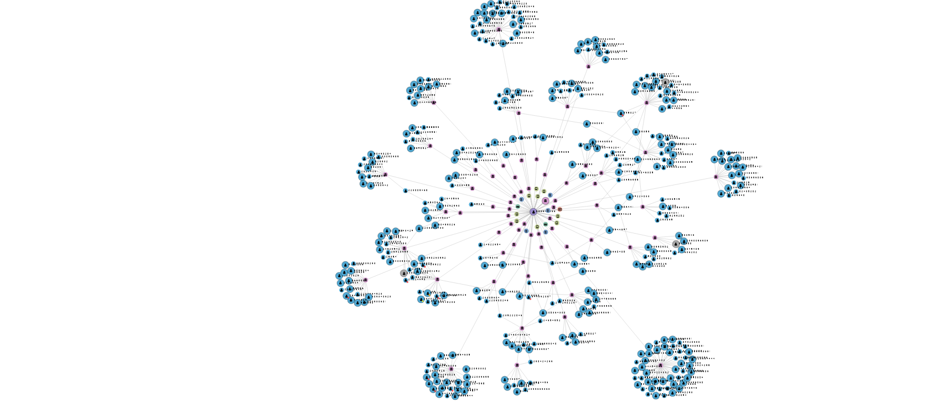
click at [509, 260] on icon "person-1a9023962af7eab62a65f19c79c38d4c  user-553940966  553940966 device-63c…" at bounding box center [562, 262] width 718 height 161
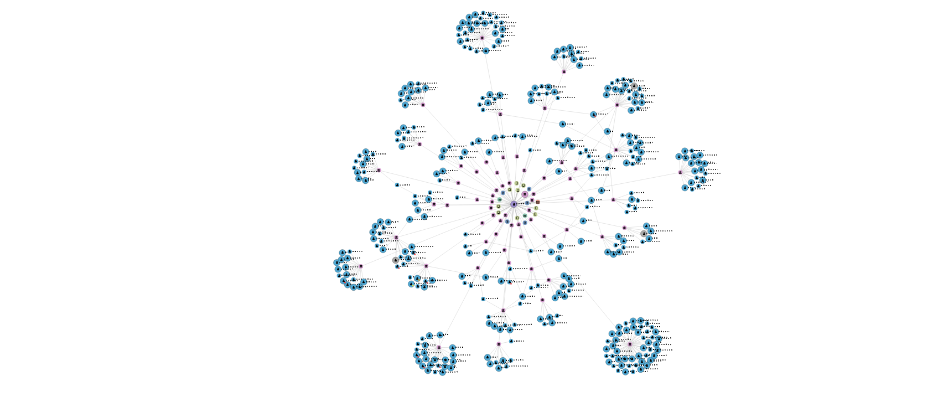
click at [508, 260] on icon "person-1a9023962af7eab62a65f19c79c38d4c  user-553940966  553940966 device-63c…" at bounding box center [562, 262] width 718 height 161
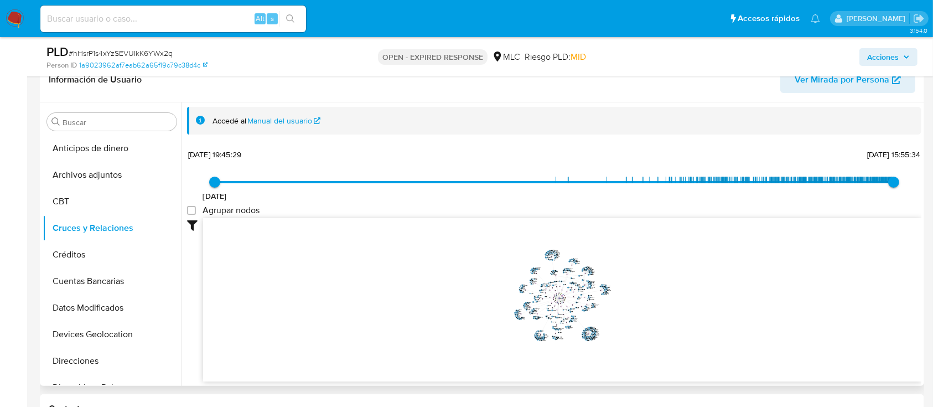
scroll to position [369, 0]
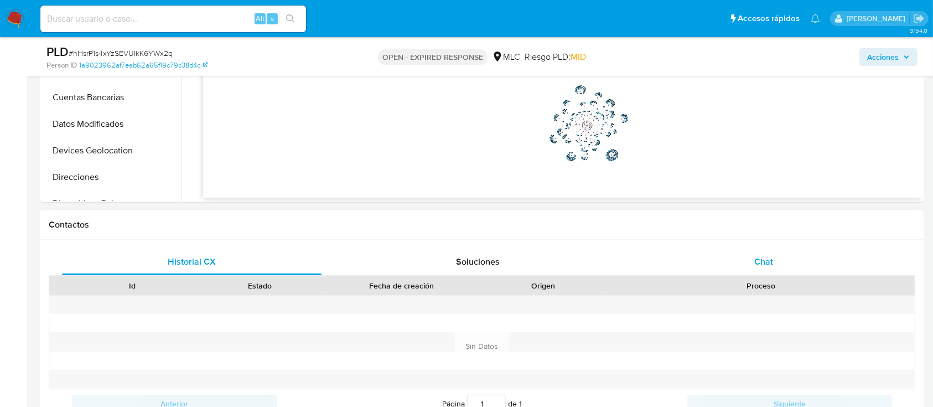
click at [755, 259] on span "Chat" at bounding box center [763, 261] width 19 height 13
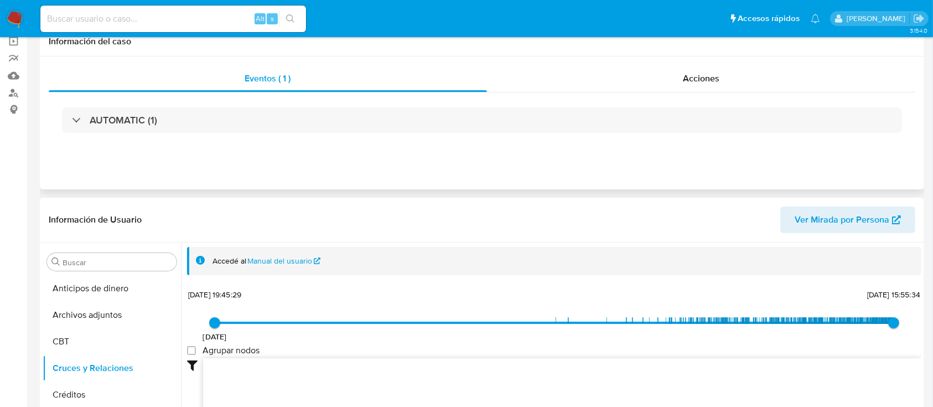
scroll to position [0, 0]
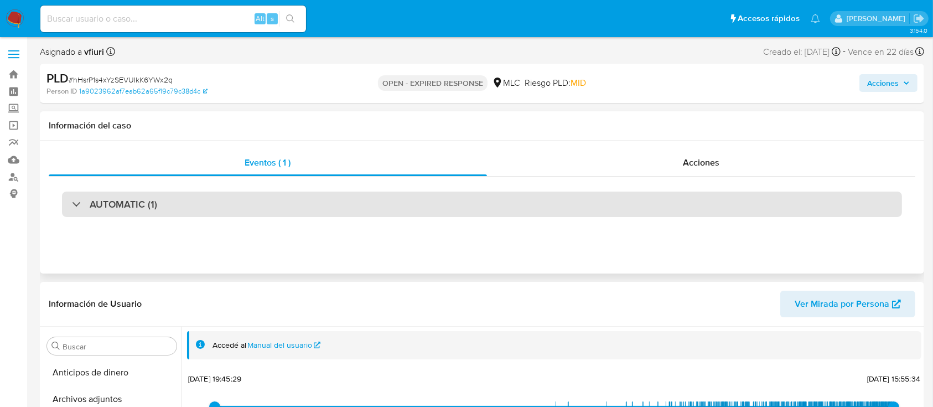
click at [277, 194] on div "AUTOMATIC (1)" at bounding box center [482, 203] width 840 height 25
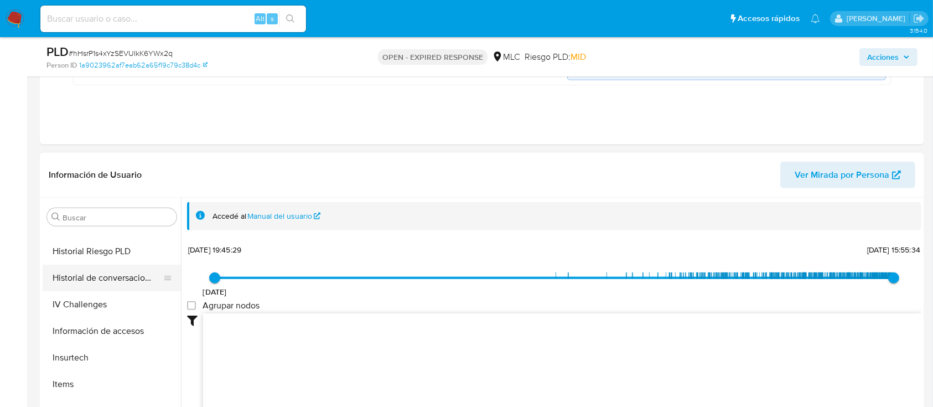
scroll to position [443, 0]
click at [81, 320] on button "KYC" at bounding box center [108, 332] width 130 height 27
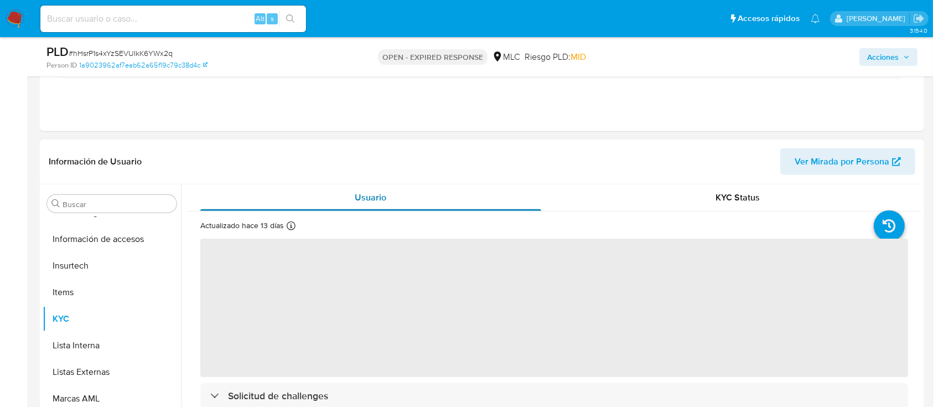
scroll to position [74, 0]
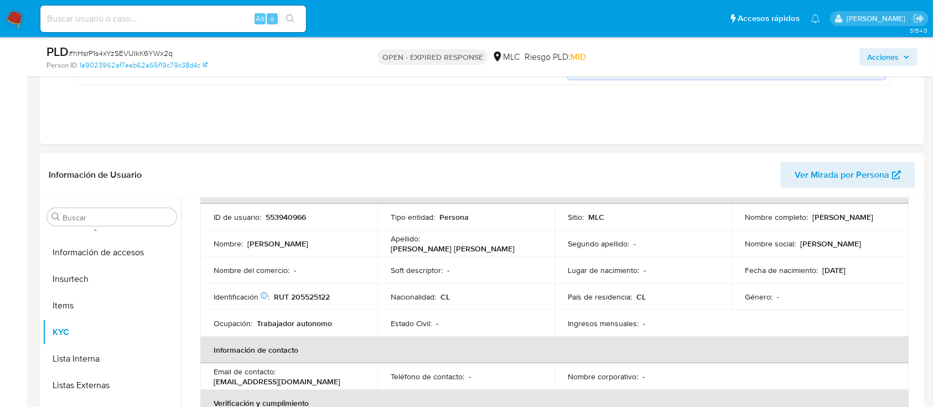
click at [307, 292] on p "RUT 205525122" at bounding box center [302, 297] width 56 height 10
drag, startPoint x: 308, startPoint y: 290, endPoint x: 290, endPoint y: 286, distance: 18.1
click at [290, 286] on td "Identificación Nº de serie: 533061645 : RUT 205525122" at bounding box center [288, 296] width 177 height 27
click at [312, 298] on p "RUT 205525122" at bounding box center [302, 297] width 56 height 10
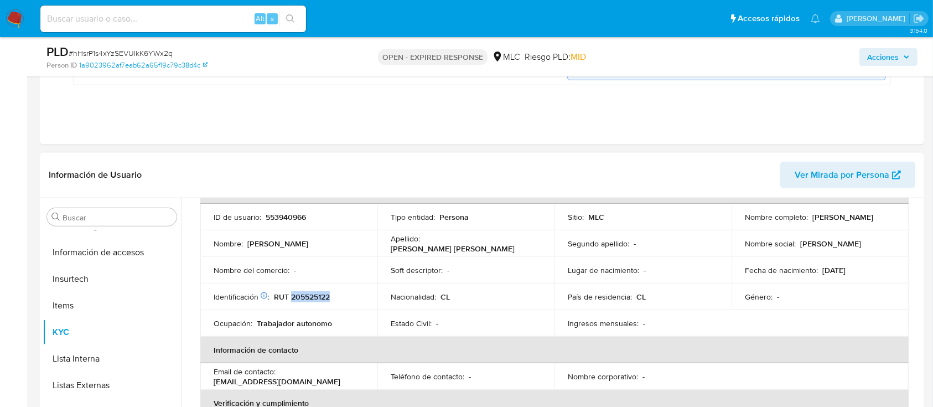
click at [312, 298] on p "RUT 205525122" at bounding box center [302, 297] width 56 height 10
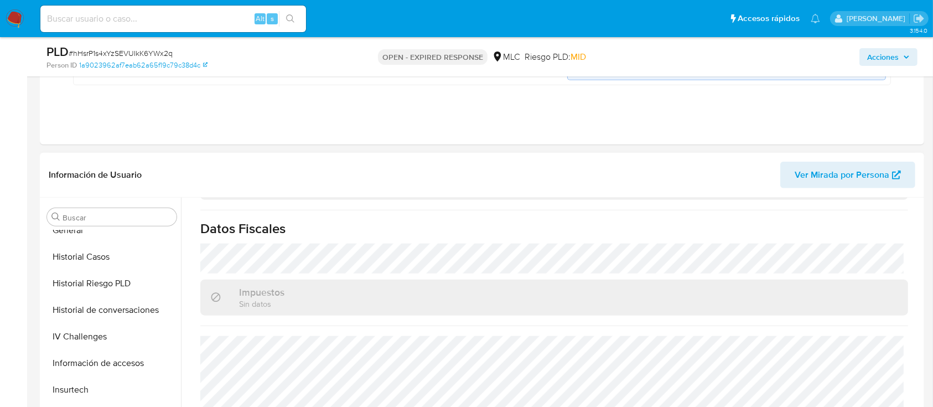
scroll to position [221, 0]
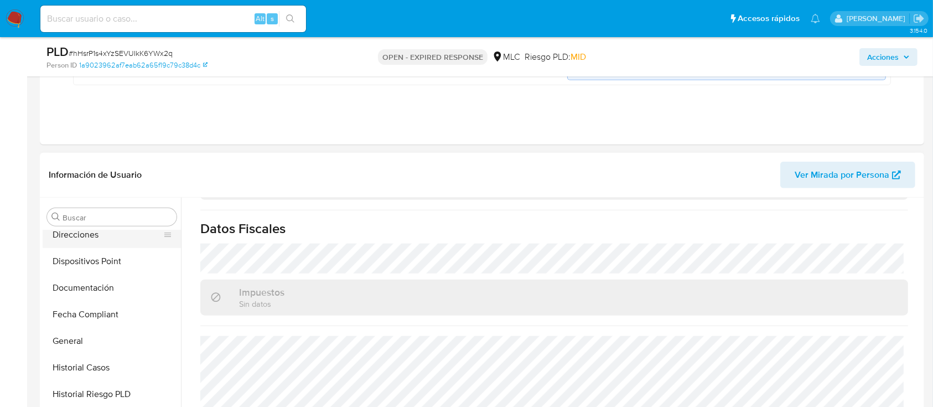
click at [121, 233] on button "Direcciones" at bounding box center [108, 234] width 130 height 27
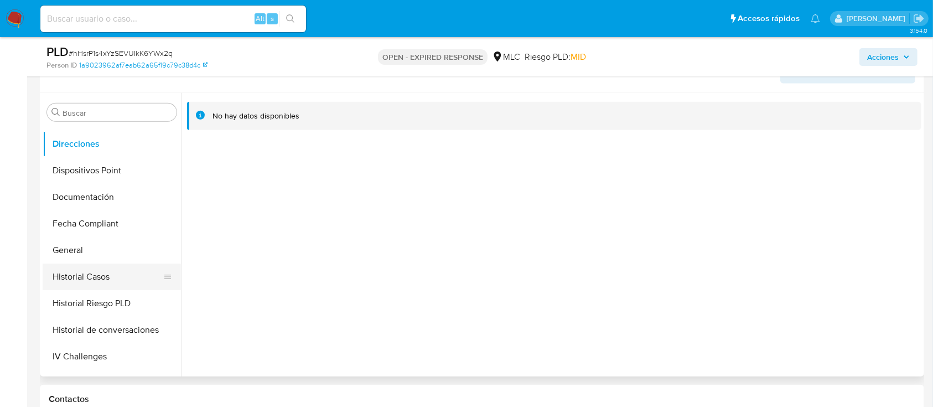
scroll to position [217, 0]
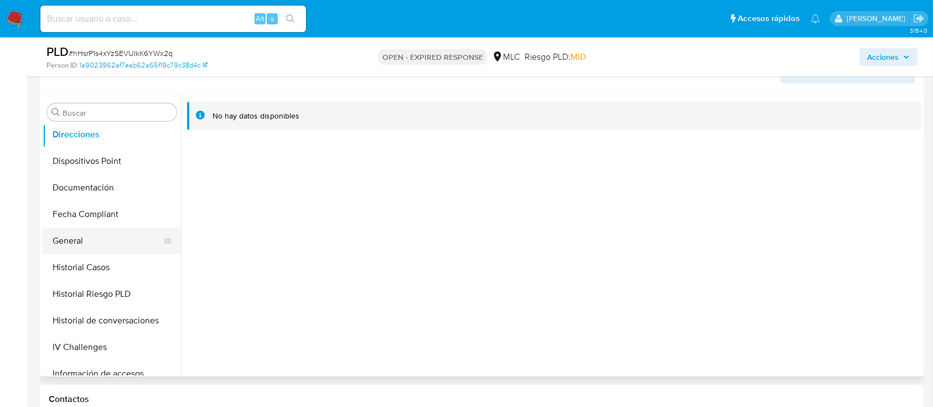
click at [152, 232] on button "General" at bounding box center [108, 240] width 130 height 27
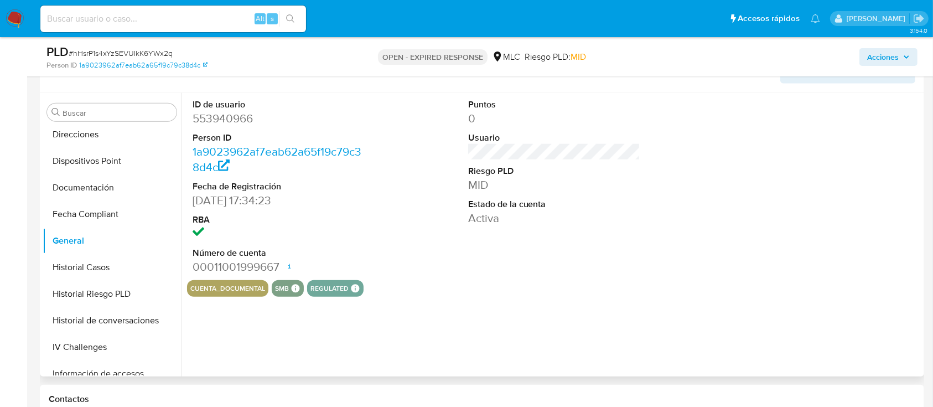
drag, startPoint x: 182, startPoint y: 226, endPoint x: 182, endPoint y: 236, distance: 10.0
click at [182, 236] on div "ID de usuario 553940966 Person ID 1a9023962af7eab62a65f19c79c38d4c Fecha de Reg…" at bounding box center [551, 234] width 741 height 283
click at [177, 234] on ul "Anticipos de dinero Archivos adjuntos CBT Cruces y Relaciones Créditos Cuentas …" at bounding box center [112, 251] width 138 height 250
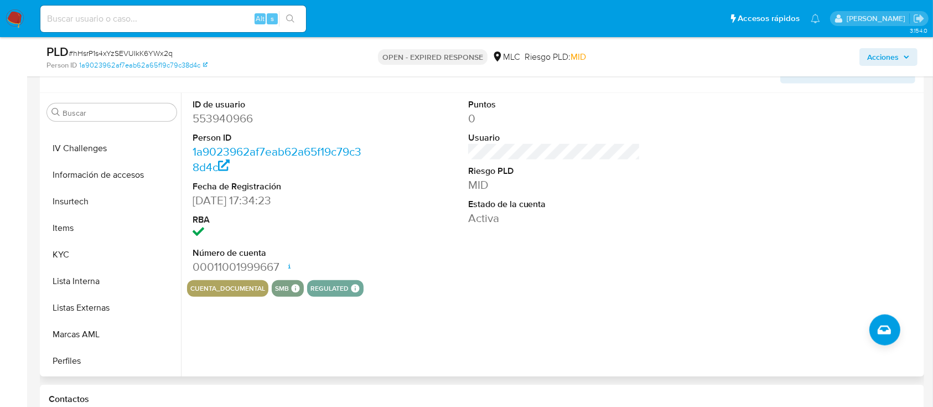
scroll to position [420, 0]
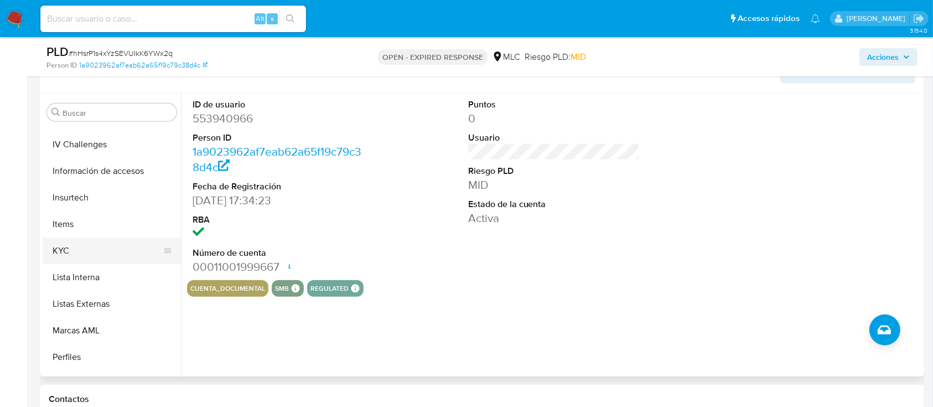
click at [115, 258] on button "KYC" at bounding box center [108, 250] width 130 height 27
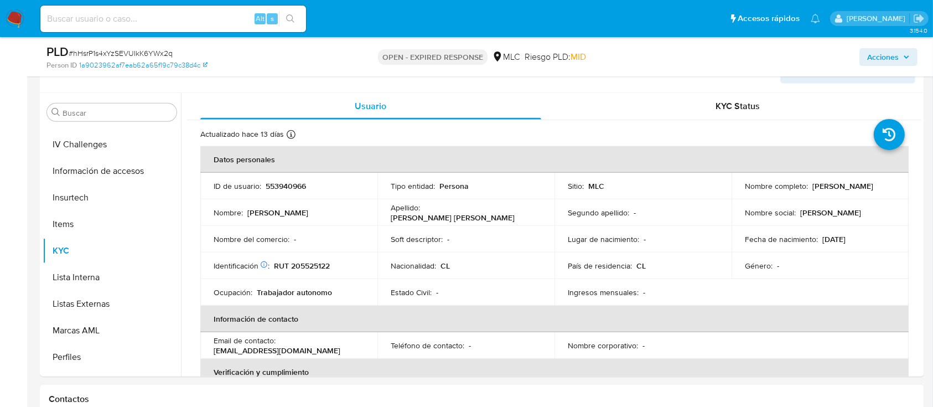
click at [126, 51] on span "# hHsrP1s4xYzSEVUIkK6YWx2q" at bounding box center [121, 53] width 104 height 11
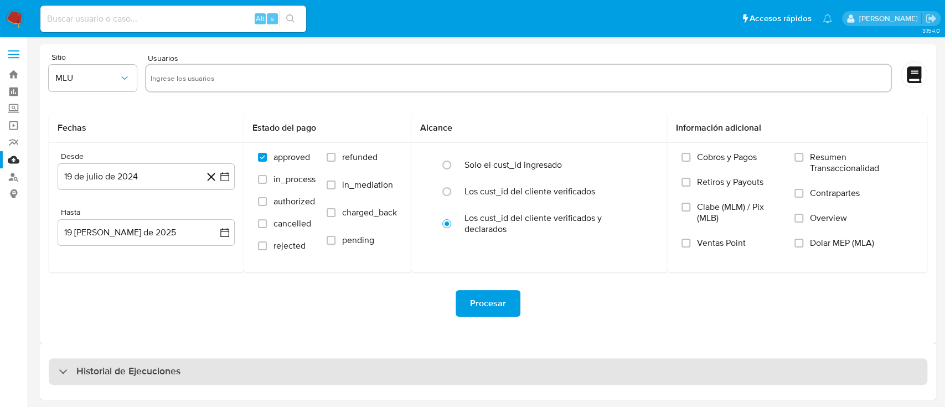
click at [132, 366] on h3 "Historial de Ejecuciones" at bounding box center [128, 371] width 104 height 13
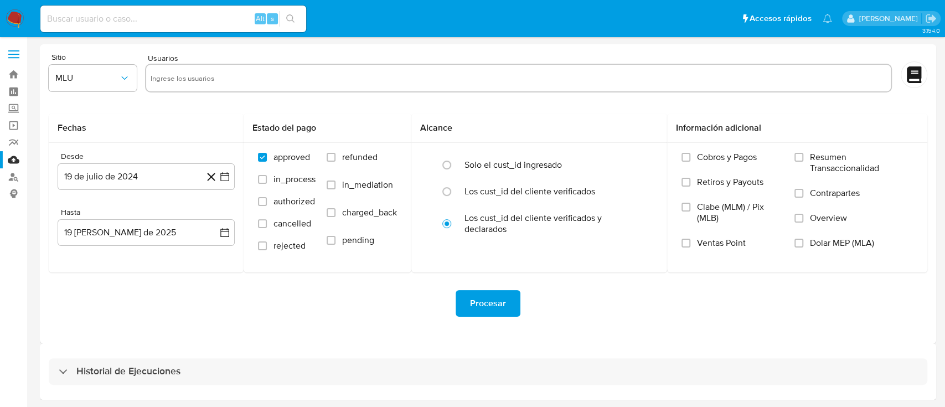
select select "10"
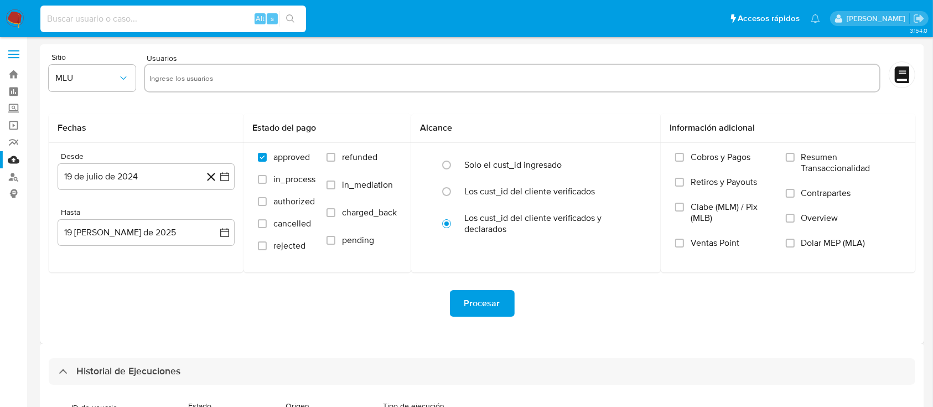
paste input "502399784"
type input "502399784"
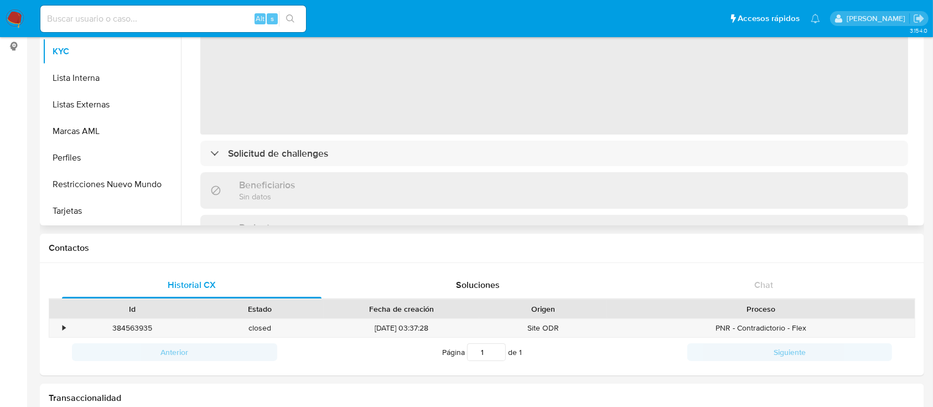
scroll to position [74, 0]
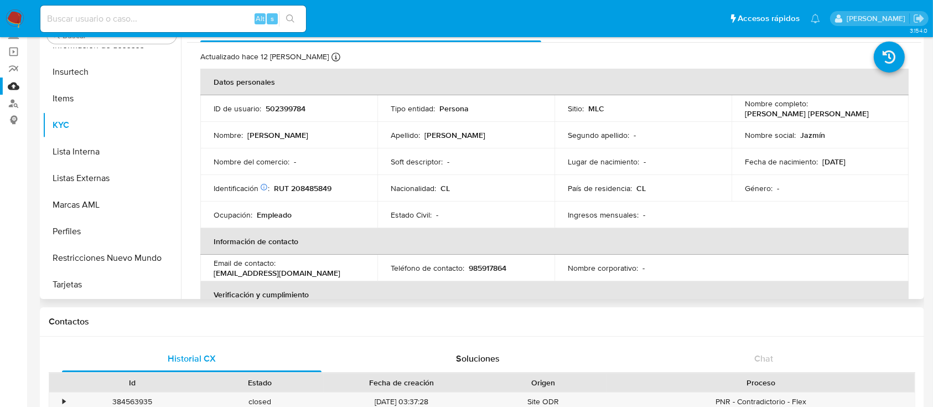
select select "10"
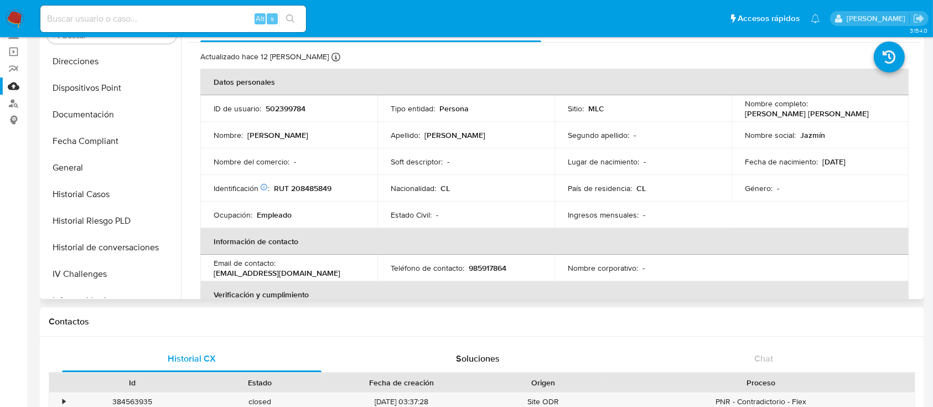
scroll to position [246, 0]
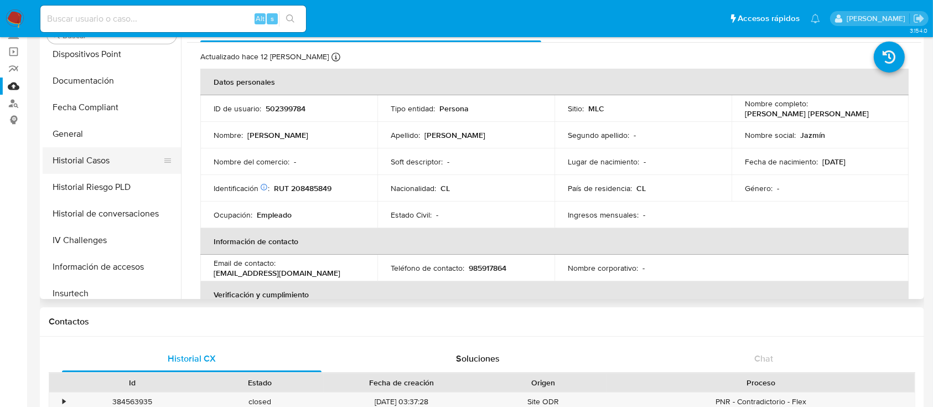
click at [84, 154] on button "Historial Casos" at bounding box center [108, 160] width 130 height 27
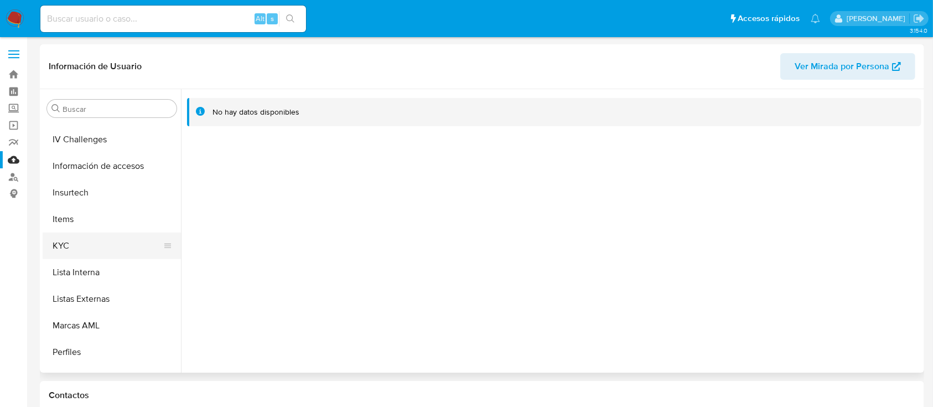
scroll to position [468, 0]
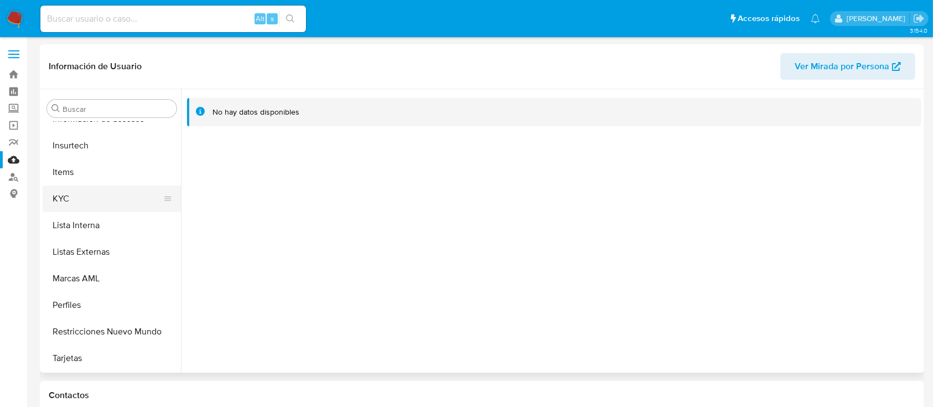
click at [80, 210] on button "KYC" at bounding box center [108, 198] width 130 height 27
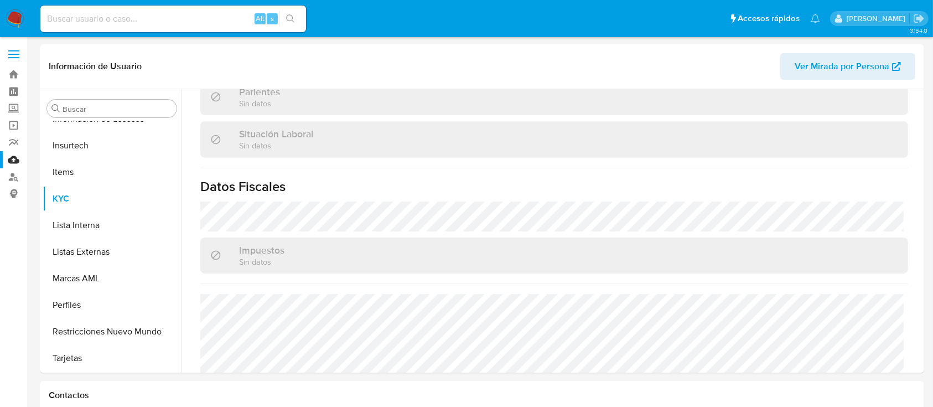
scroll to position [620, 0]
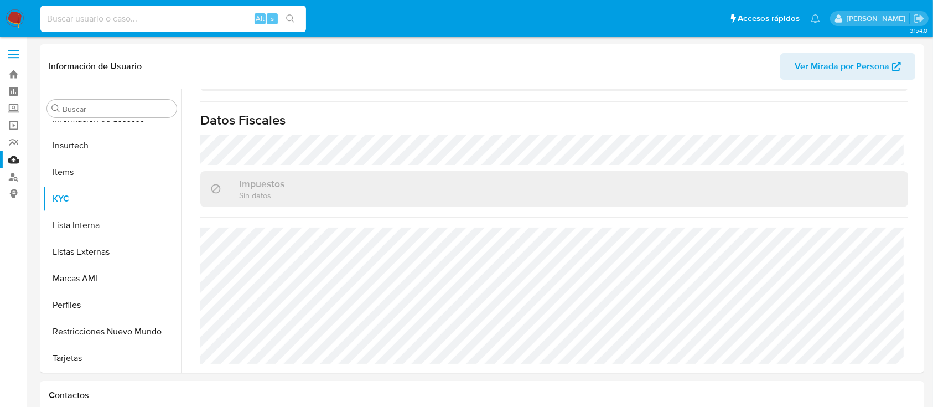
paste input "2270743614"
type input "2270743614"
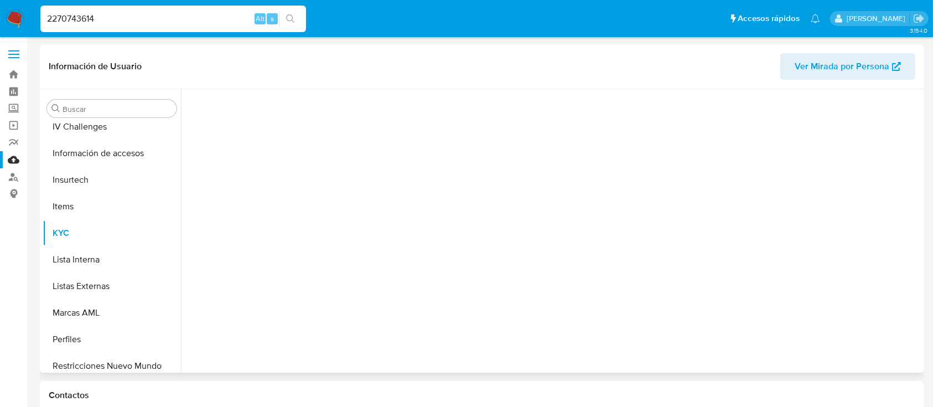
scroll to position [468, 0]
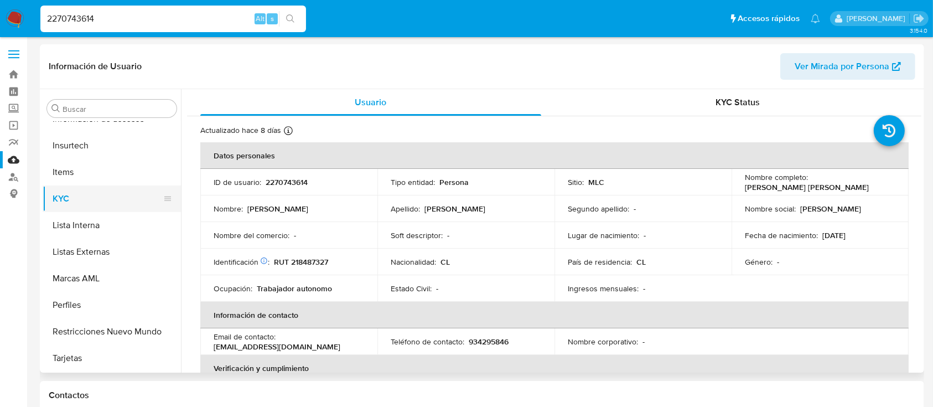
select select "10"
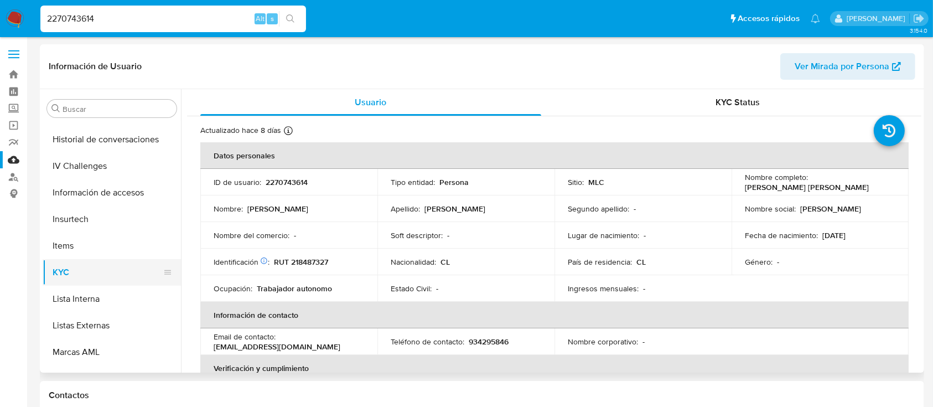
scroll to position [320, 0]
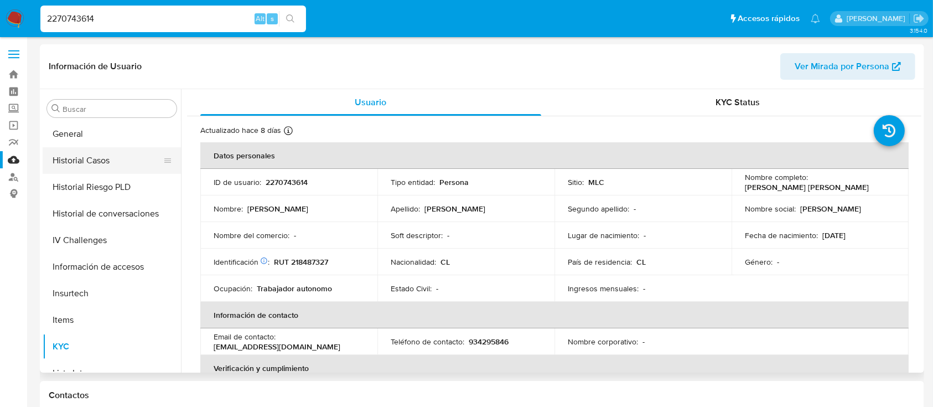
click at [106, 162] on button "Historial Casos" at bounding box center [108, 160] width 130 height 27
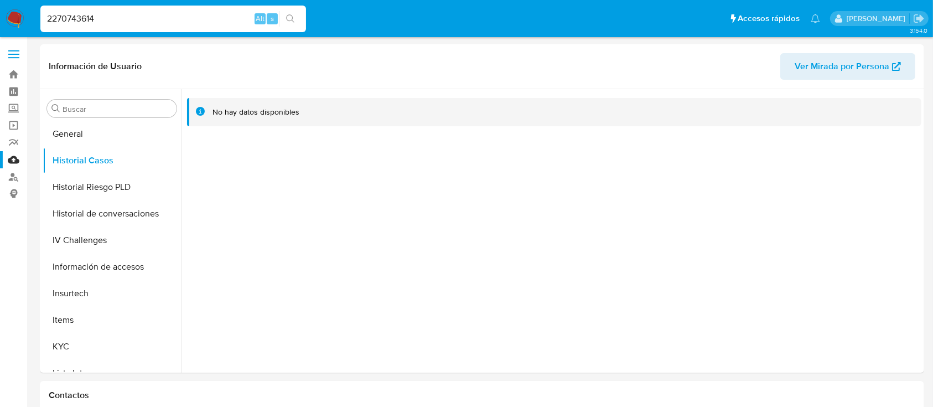
drag, startPoint x: 115, startPoint y: 14, endPoint x: 39, endPoint y: 10, distance: 75.9
click at [39, 10] on li "2270743614 Alt s" at bounding box center [173, 18] width 271 height 28
click at [59, 341] on button "KYC" at bounding box center [108, 346] width 130 height 27
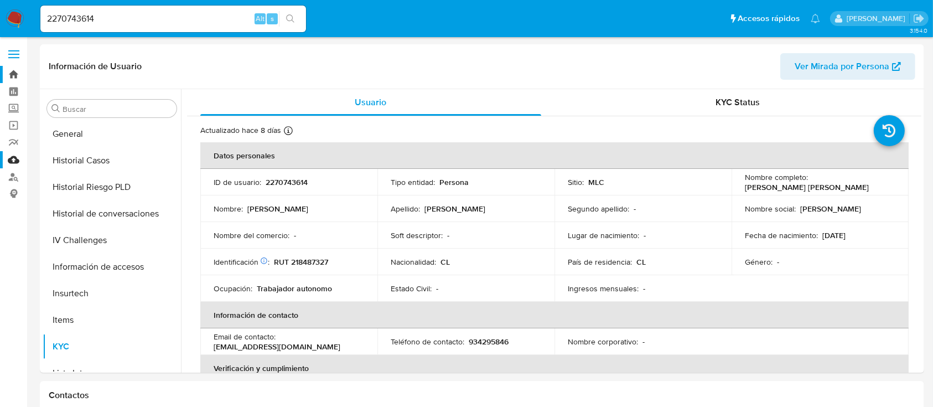
click at [24, 70] on link "Bandeja" at bounding box center [66, 74] width 132 height 17
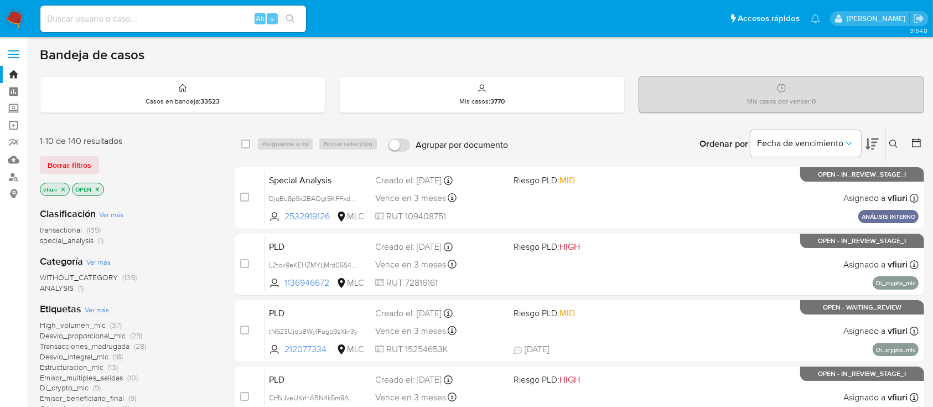
click at [91, 10] on div "Alt s" at bounding box center [173, 19] width 266 height 27
click at [94, 14] on input at bounding box center [173, 19] width 266 height 14
paste input "1272583995"
type input "1272583995"
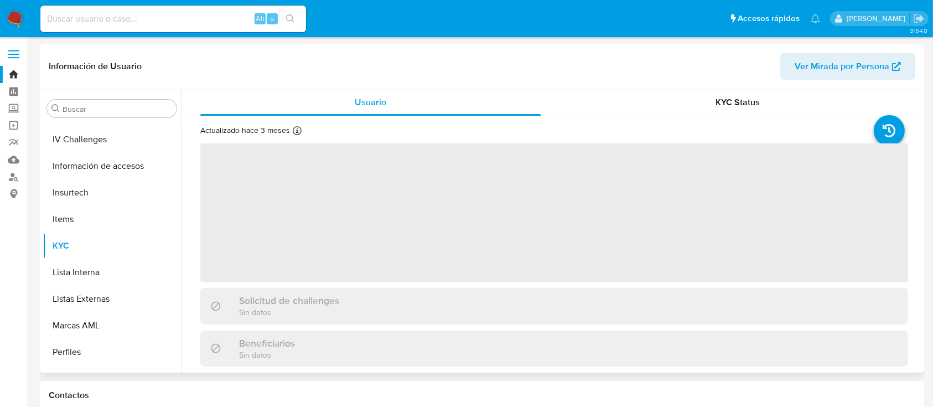
scroll to position [468, 0]
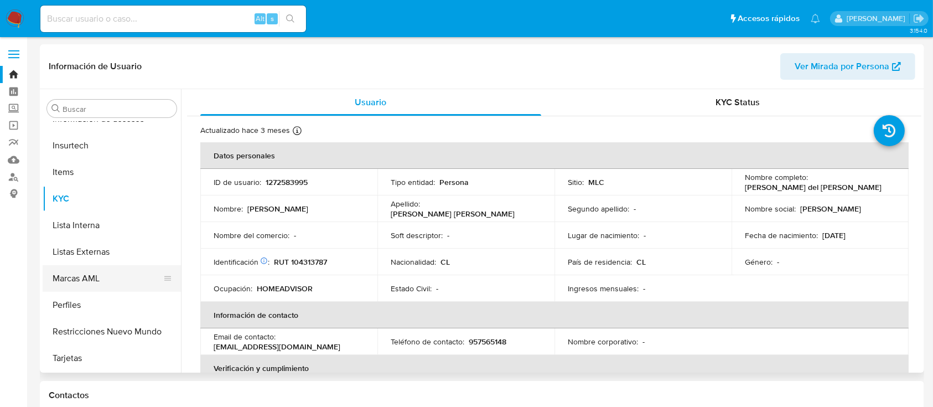
select select "10"
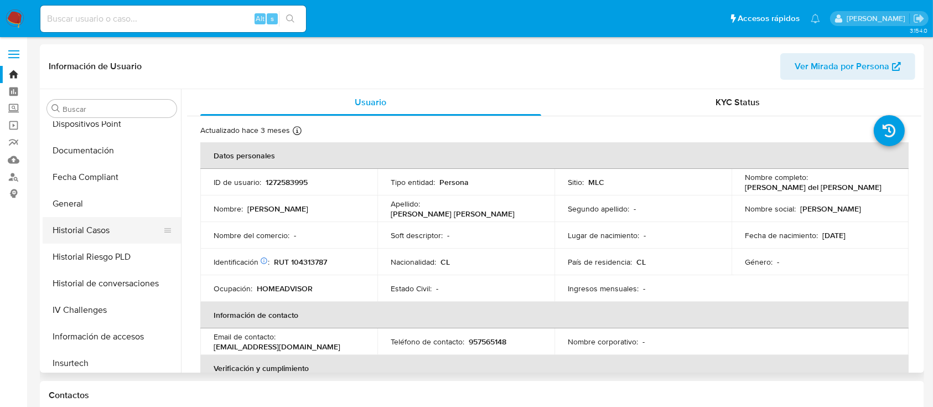
scroll to position [246, 0]
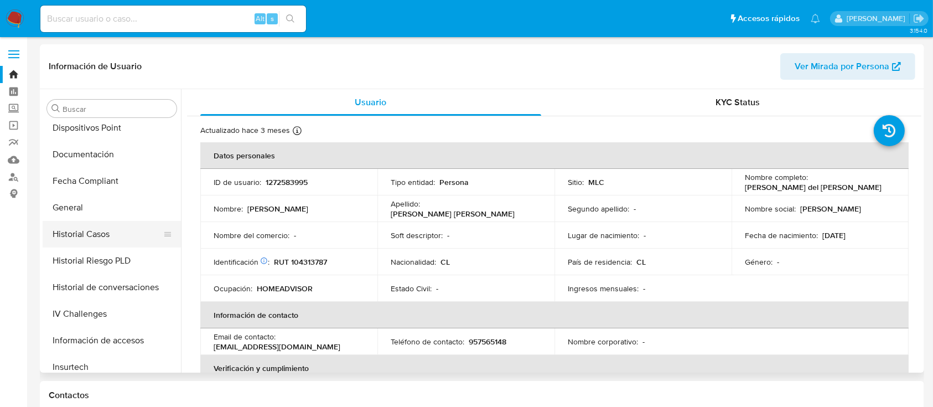
click at [104, 228] on button "Historial Casos" at bounding box center [108, 234] width 130 height 27
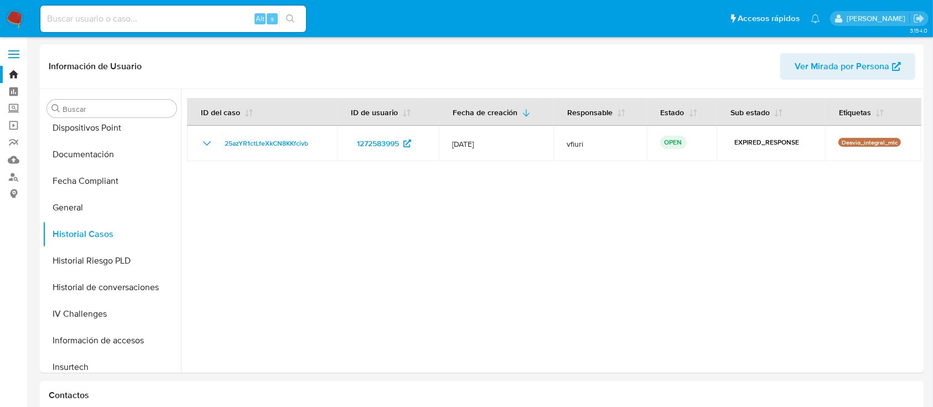
click at [121, 15] on input at bounding box center [173, 19] width 266 height 14
paste input "104313787"
type input "104313787"
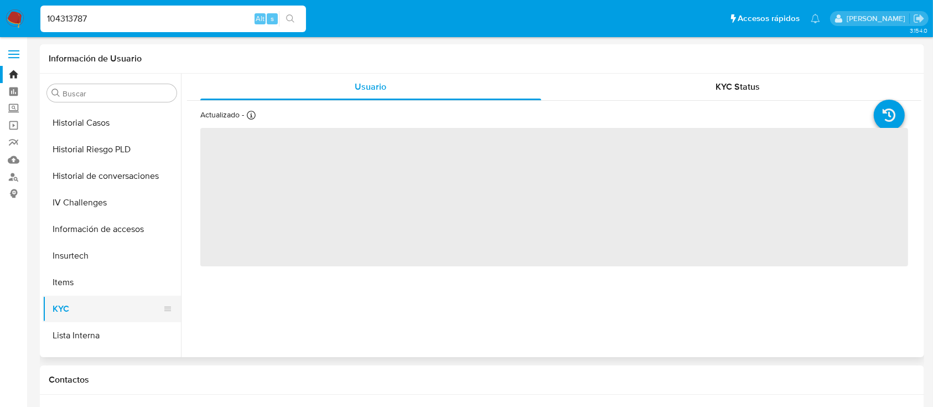
scroll to position [246, 0]
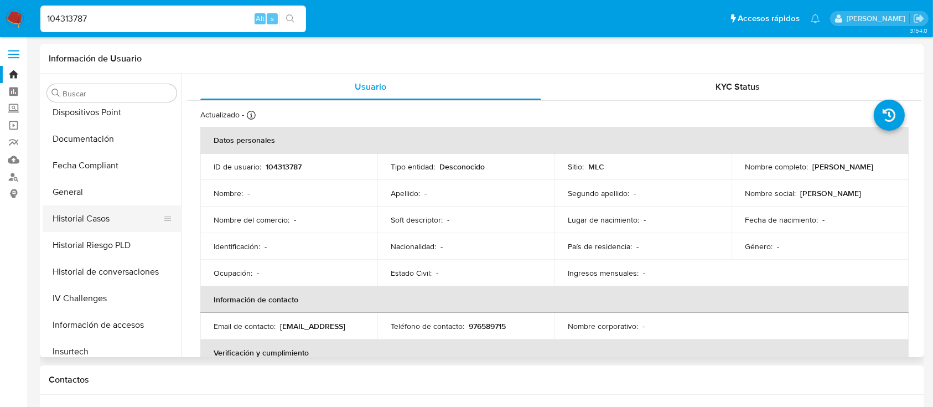
select select "10"
click at [92, 219] on button "Historial Casos" at bounding box center [108, 218] width 130 height 27
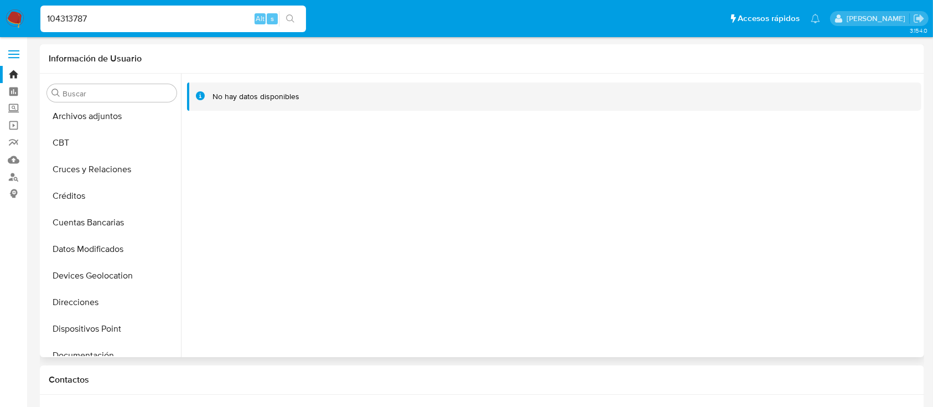
scroll to position [0, 0]
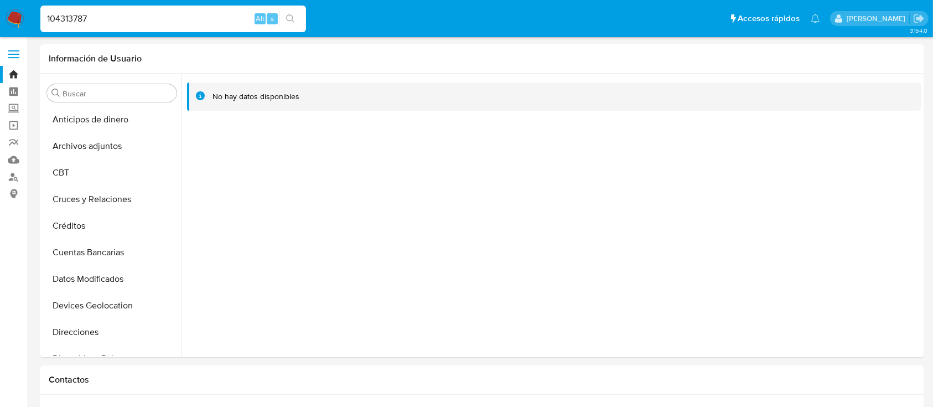
click at [124, 24] on input "104313787" at bounding box center [173, 19] width 266 height 14
drag, startPoint x: 123, startPoint y: 24, endPoint x: 40, endPoint y: 3, distance: 85.6
click at [40, 3] on div "104313787 Alt s" at bounding box center [173, 18] width 266 height 31
paste input "272583995"
type input "1272583995"
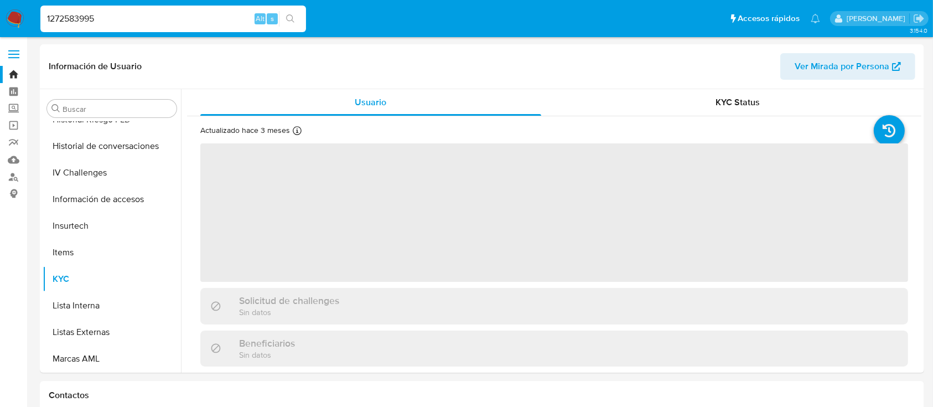
scroll to position [468, 0]
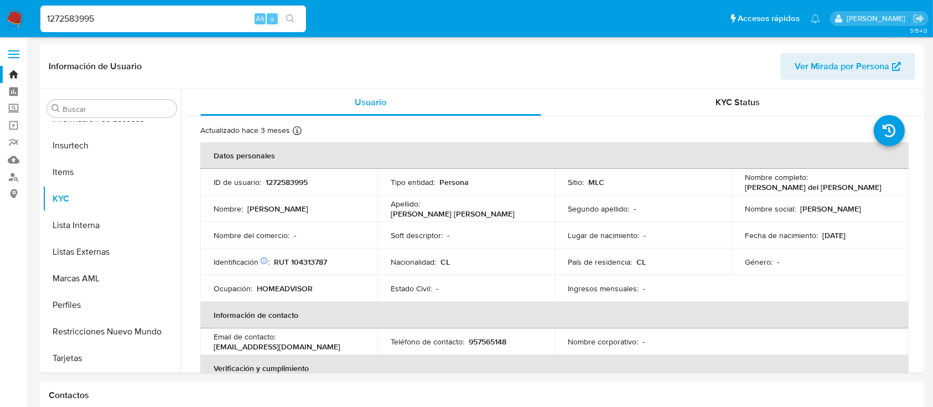
select select "10"
click at [282, 182] on p "1272583995" at bounding box center [287, 182] width 42 height 10
copy p "1272583995"
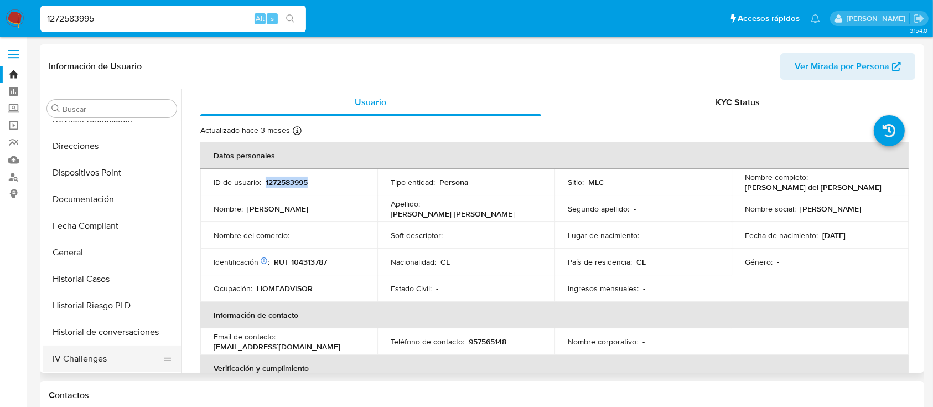
scroll to position [246, 0]
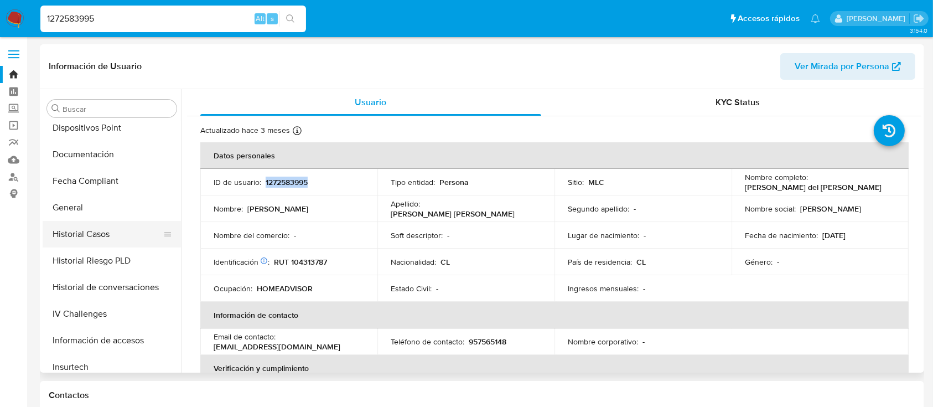
click at [94, 239] on button "Historial Casos" at bounding box center [108, 234] width 130 height 27
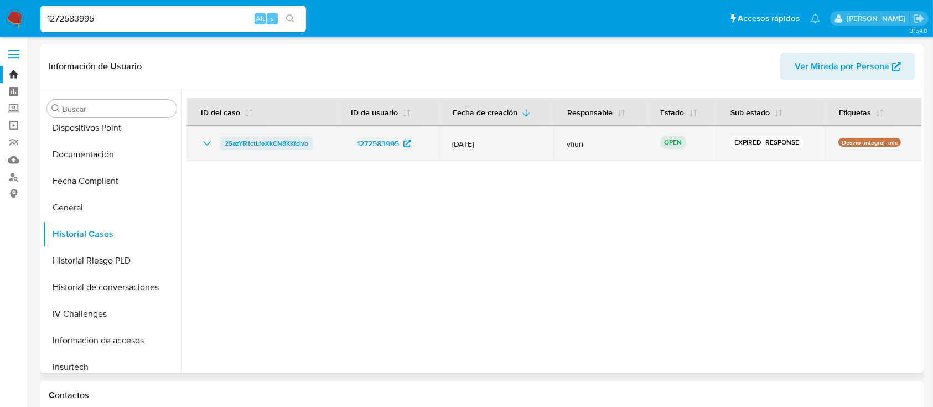
click at [257, 138] on span "25azYR1ctLfeXkCN8KKfcivb" at bounding box center [267, 143] width 84 height 13
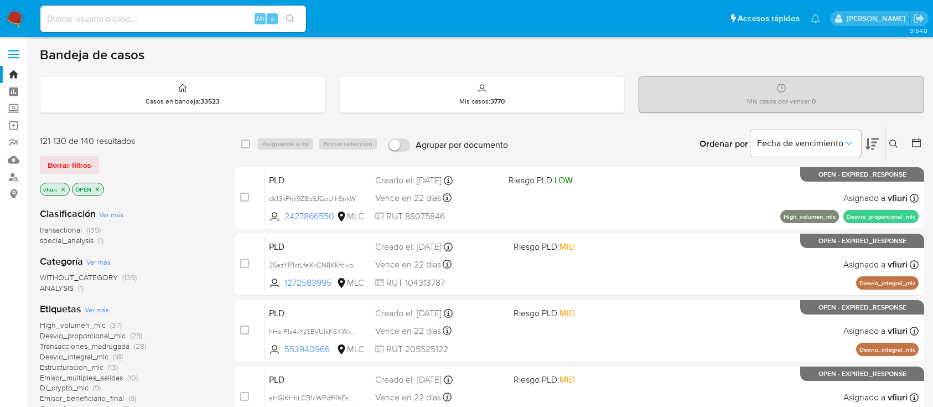
scroll to position [171, 0]
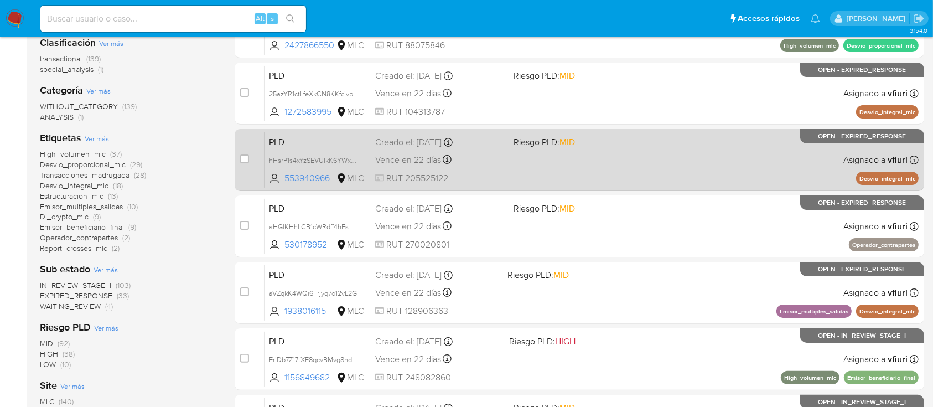
click at [244, 162] on div "case-item-checkbox" at bounding box center [244, 158] width 9 height 11
click at [244, 151] on div "case-item-checkbox No es posible asignar el caso" at bounding box center [252, 160] width 24 height 56
click at [244, 156] on input "checkbox" at bounding box center [244, 158] width 9 height 9
checkbox input "true"
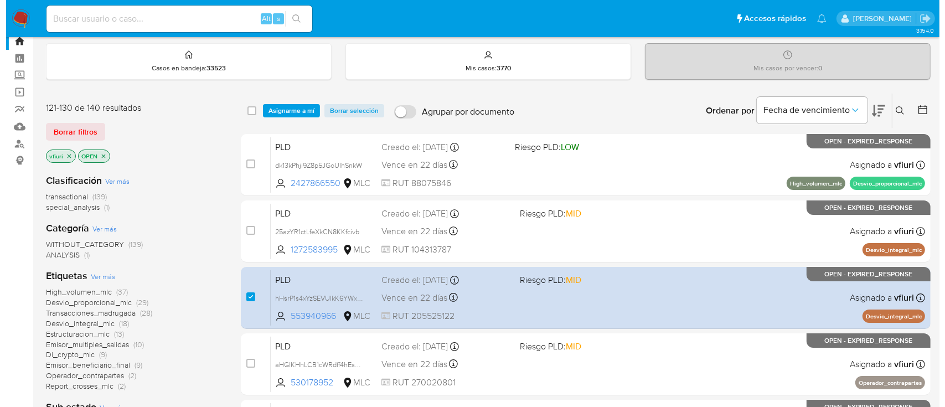
scroll to position [0, 0]
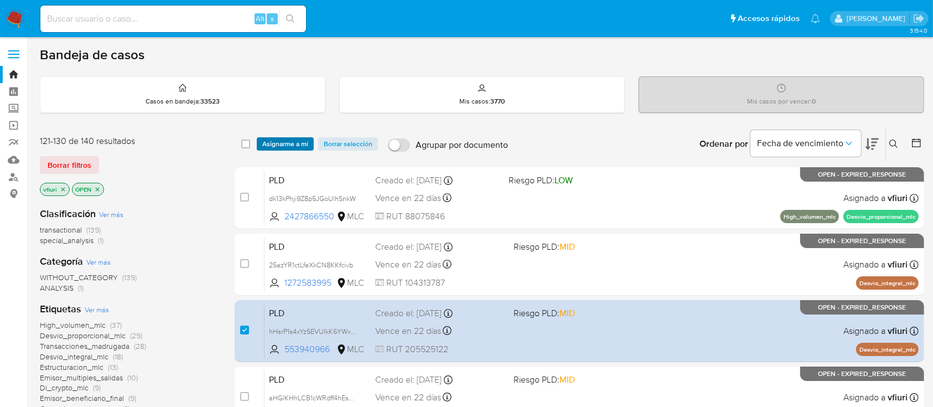
click at [292, 138] on span "Asignarme a mí" at bounding box center [285, 143] width 46 height 11
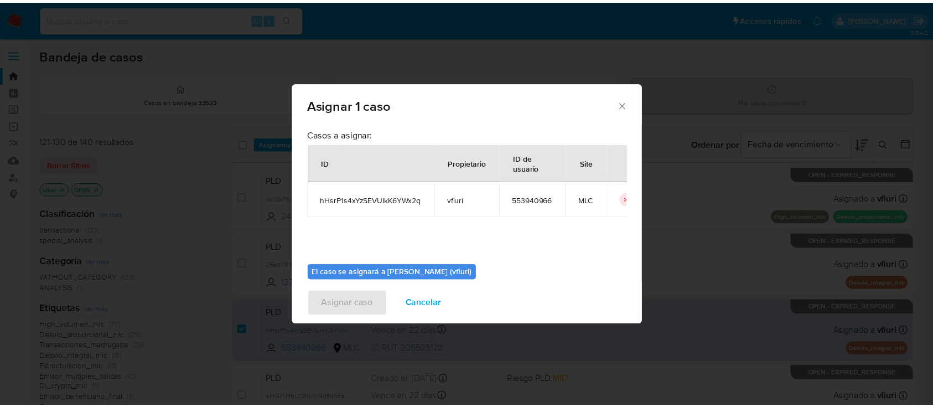
scroll to position [56, 0]
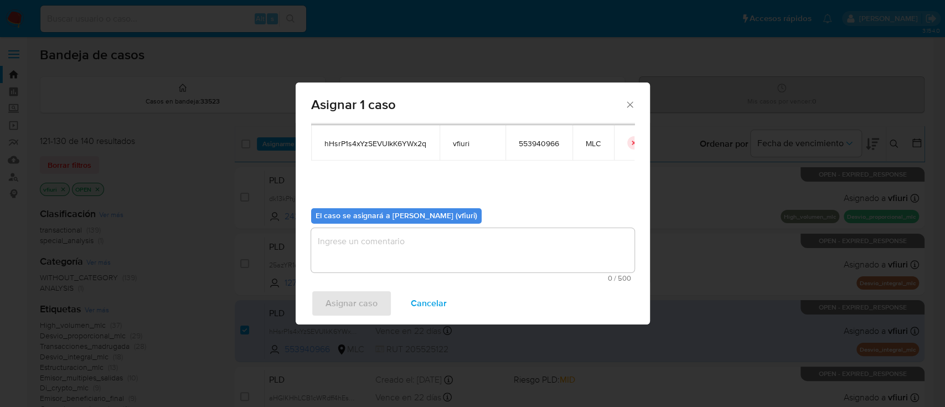
click at [376, 261] on textarea "assign-modal" at bounding box center [472, 250] width 323 height 44
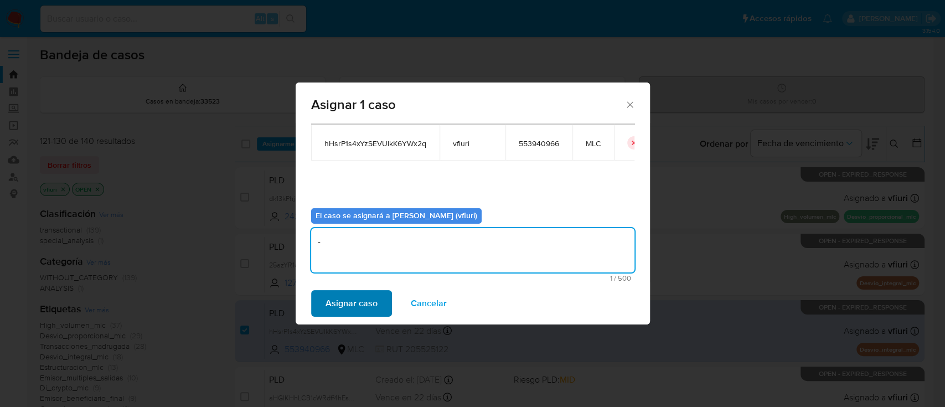
type textarea "-"
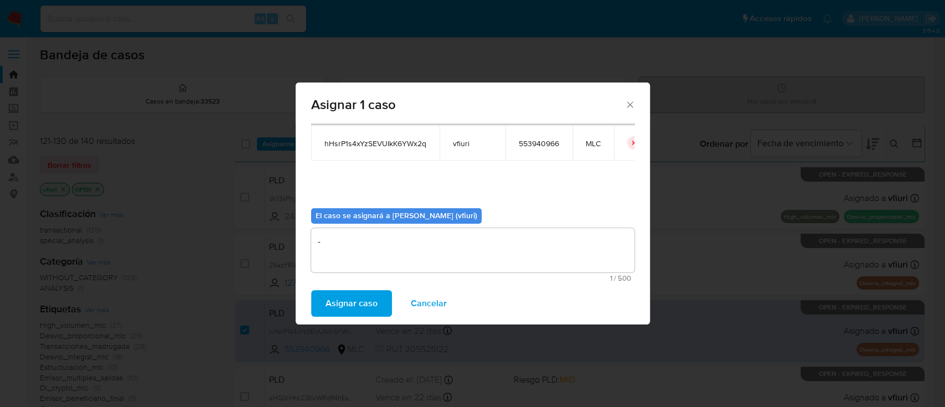
click at [345, 314] on span "Asignar caso" at bounding box center [351, 303] width 52 height 24
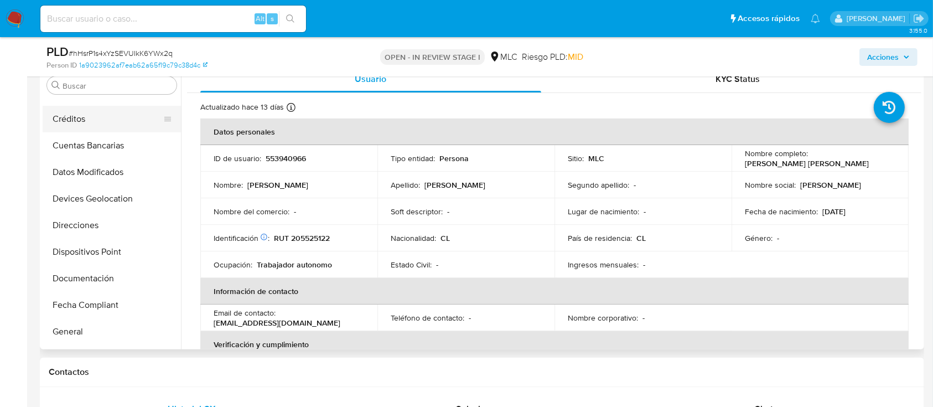
scroll to position [25, 0]
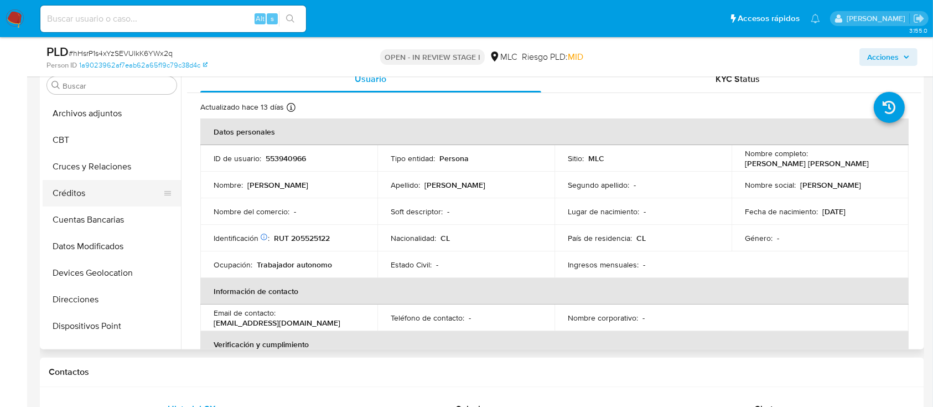
select select "10"
click at [77, 112] on button "Archivos adjuntos" at bounding box center [108, 113] width 130 height 27
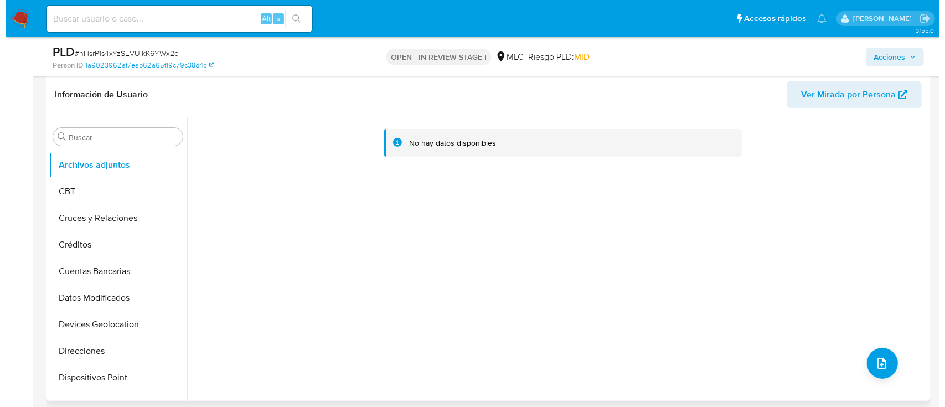
scroll to position [147, 0]
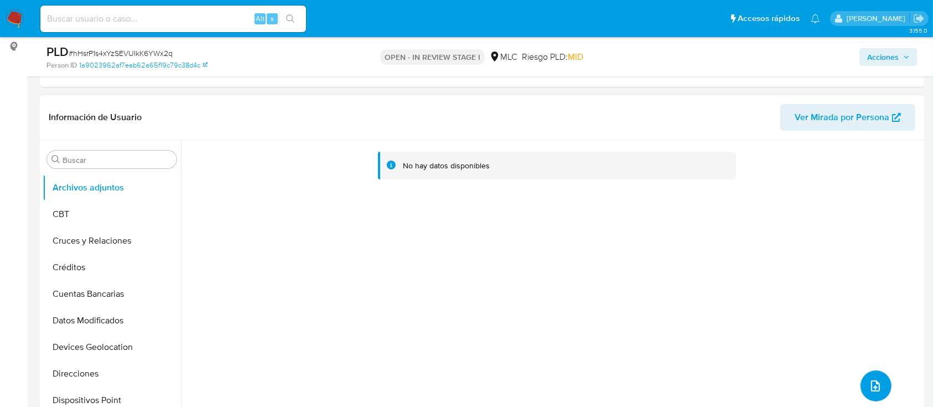
click at [863, 384] on button "upload-file" at bounding box center [876, 385] width 31 height 31
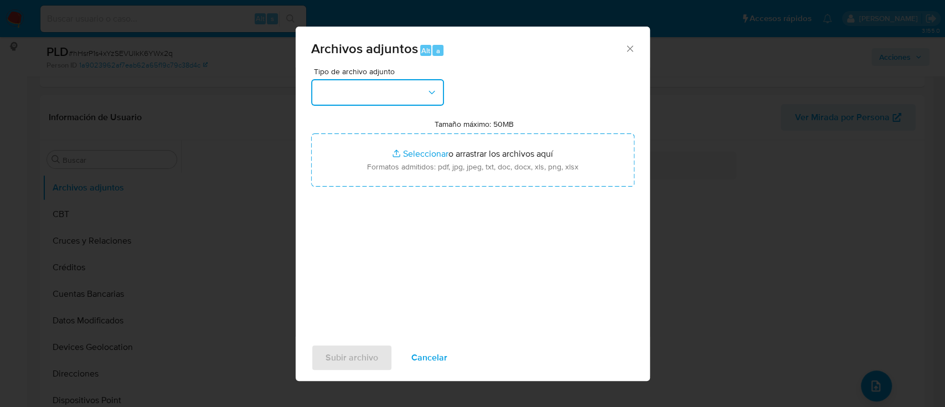
click at [369, 101] on button "button" at bounding box center [377, 92] width 133 height 27
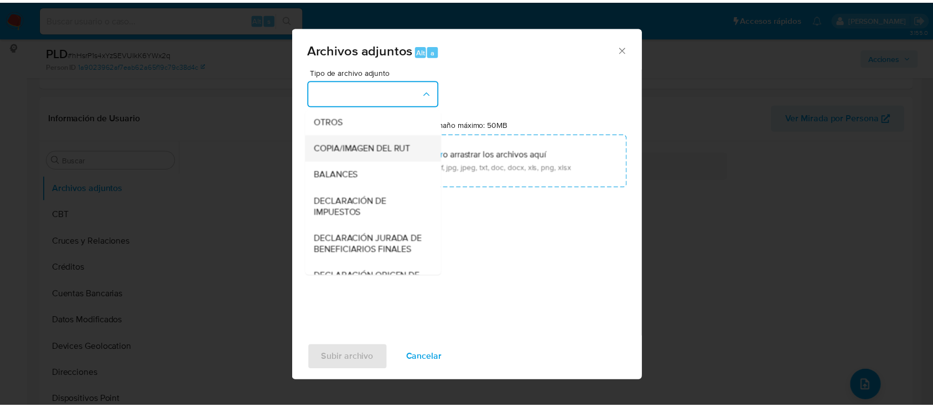
scroll to position [165, 0]
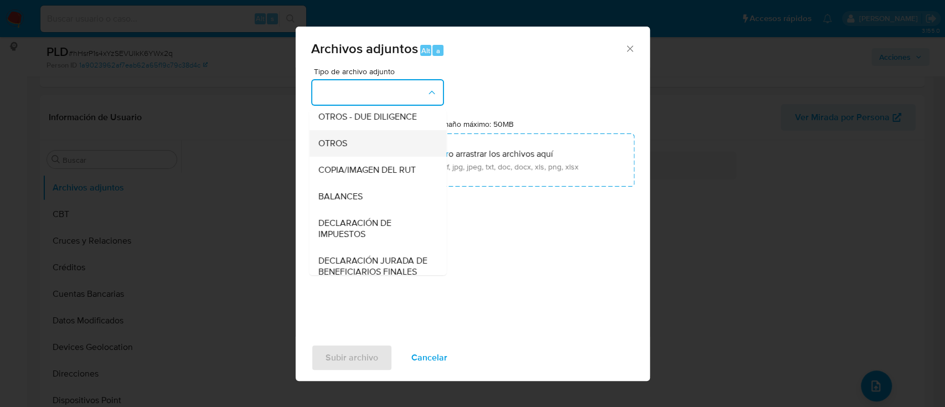
click at [344, 149] on span "OTROS" at bounding box center [332, 143] width 29 height 11
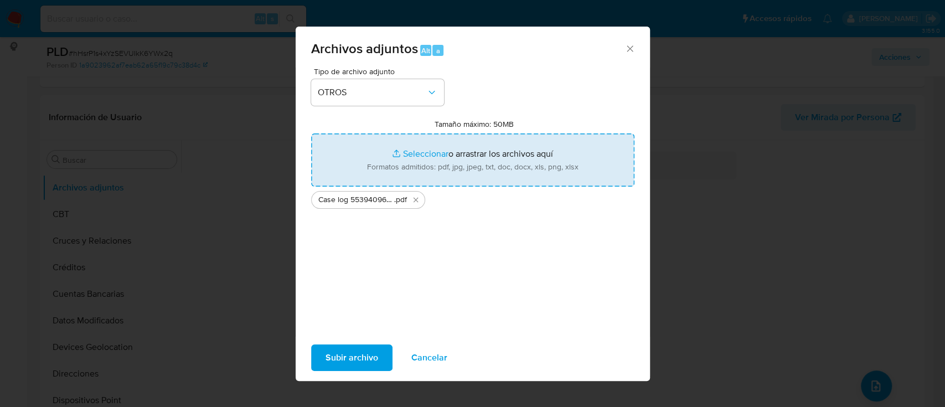
type input "C:\fakepath\Tabla 553940966.xlsx"
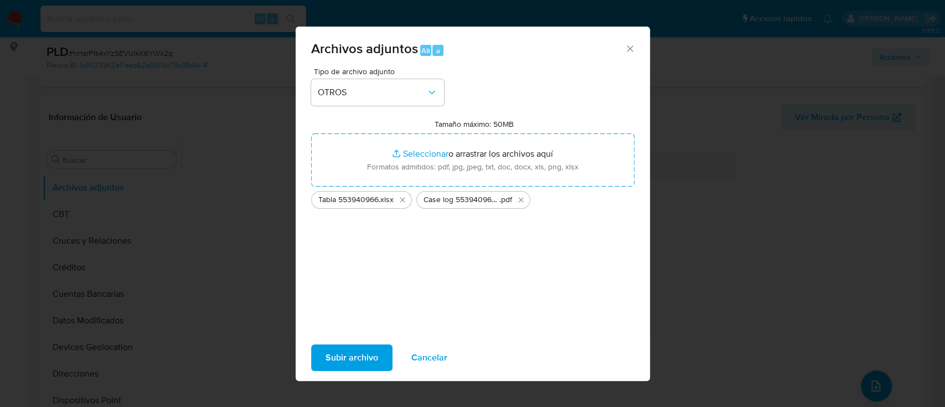
click at [335, 359] on span "Subir archivo" at bounding box center [351, 357] width 53 height 24
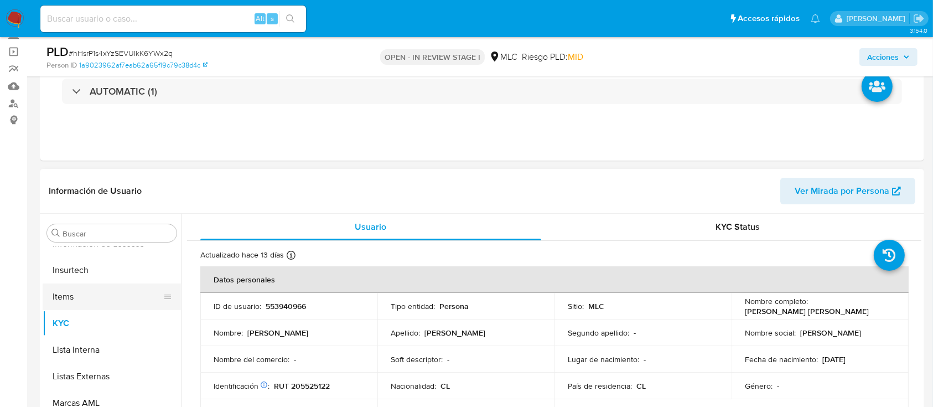
scroll to position [25, 0]
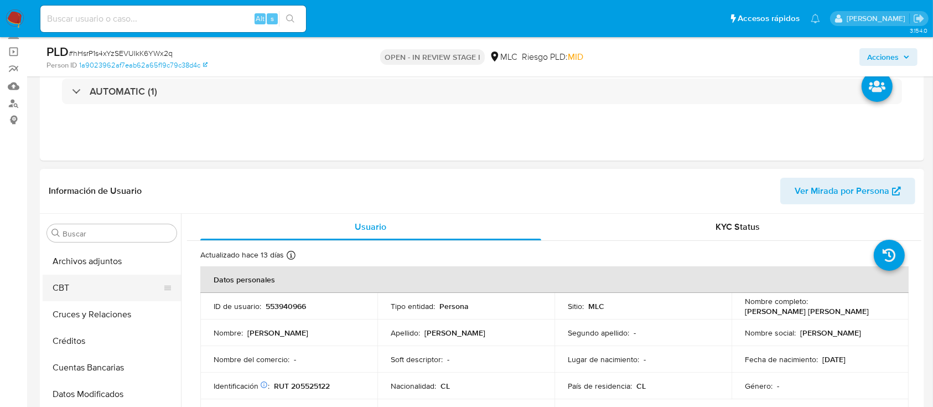
select select "10"
click at [90, 261] on button "Archivos adjuntos" at bounding box center [108, 261] width 130 height 27
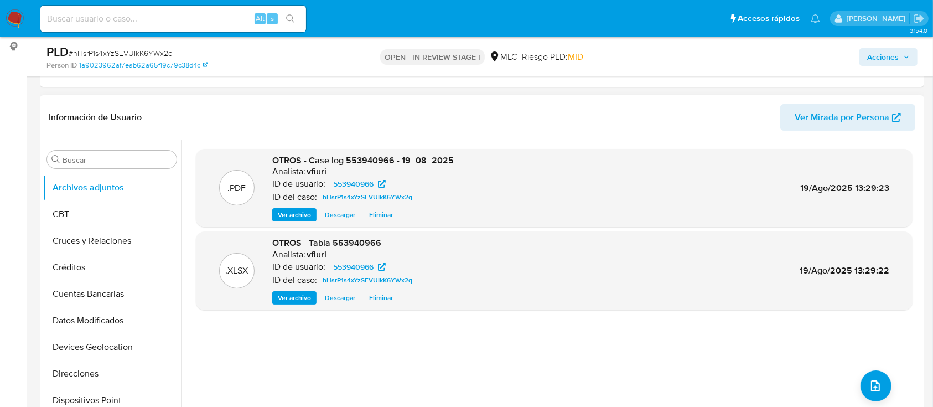
scroll to position [0, 0]
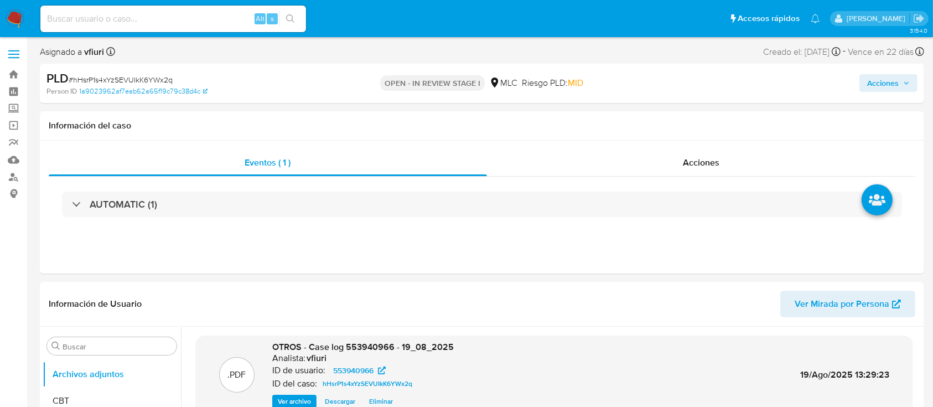
click at [889, 76] on span "Acciones" at bounding box center [883, 83] width 32 height 18
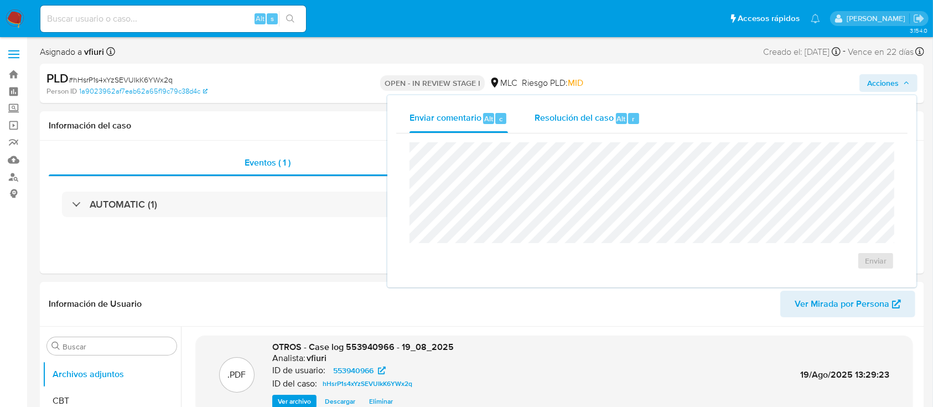
click at [550, 115] on span "Resolución del caso" at bounding box center [574, 118] width 79 height 13
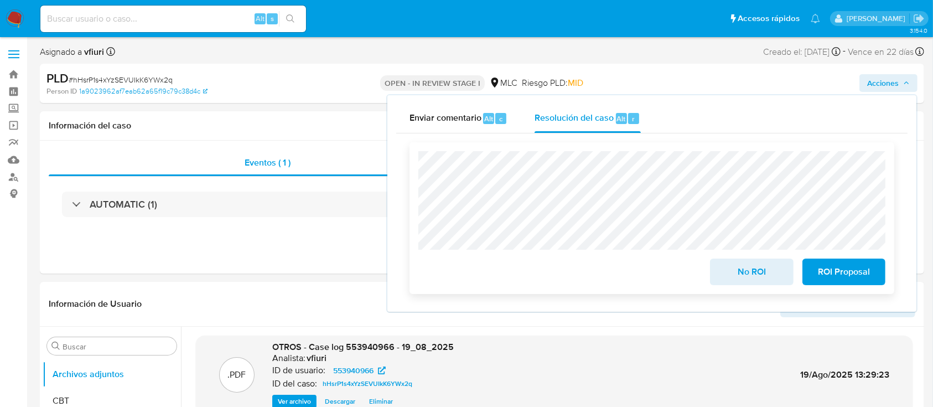
click at [832, 263] on span "ROI Proposal" at bounding box center [844, 272] width 54 height 24
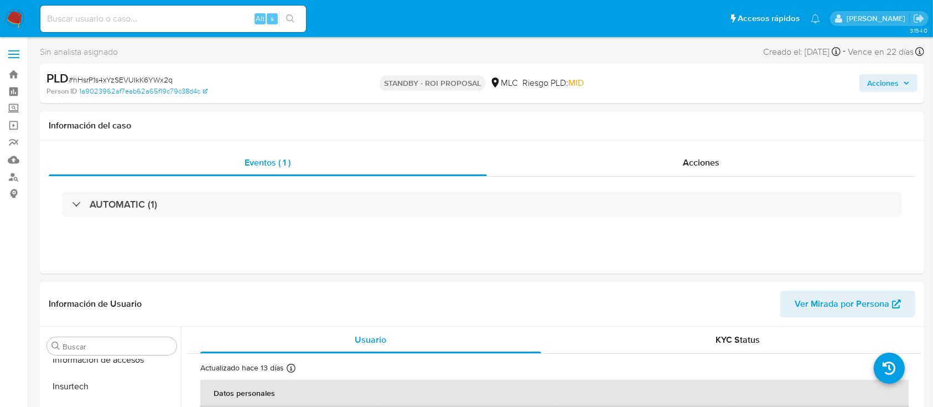
scroll to position [468, 0]
select select "10"
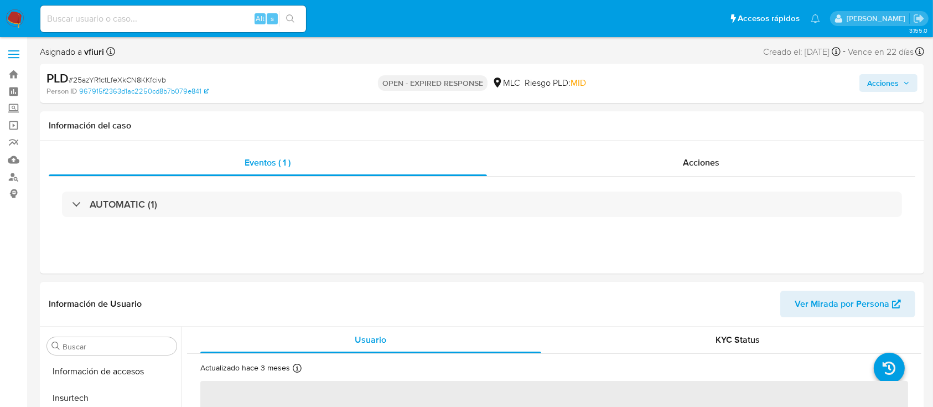
scroll to position [468, 0]
select select "10"
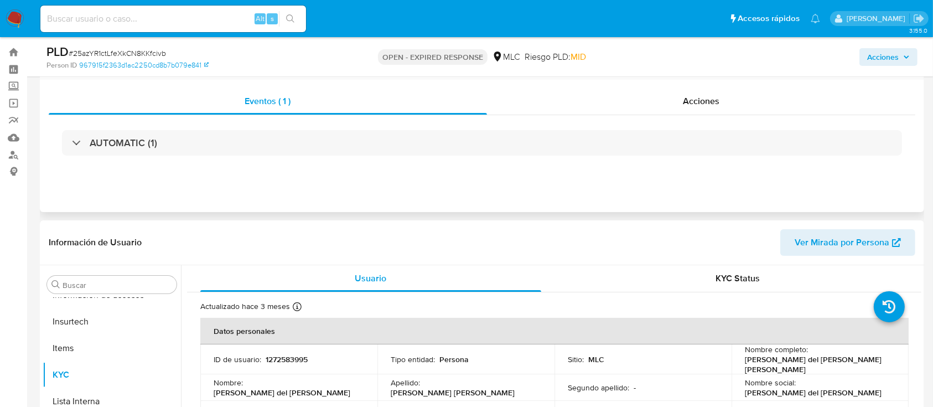
scroll to position [0, 0]
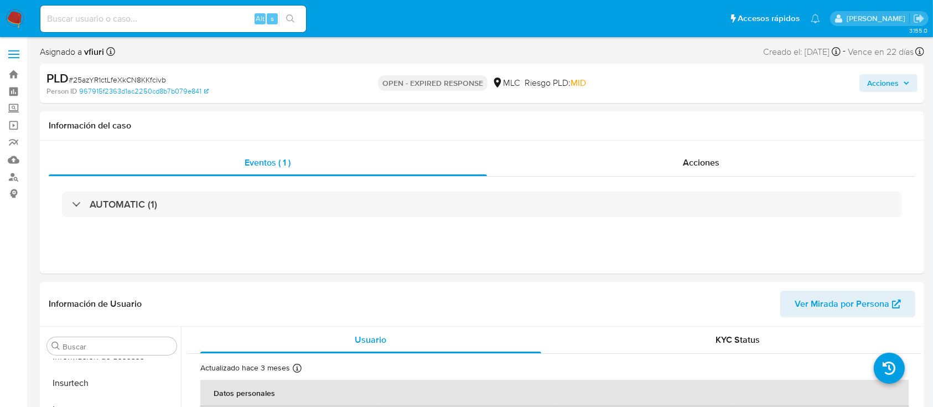
click at [131, 79] on span "# 25azYR1ctLfeXkCN8KKfcivb" at bounding box center [117, 79] width 97 height 11
copy span "25azYR1ctLfeXkCN8KKfcivb"
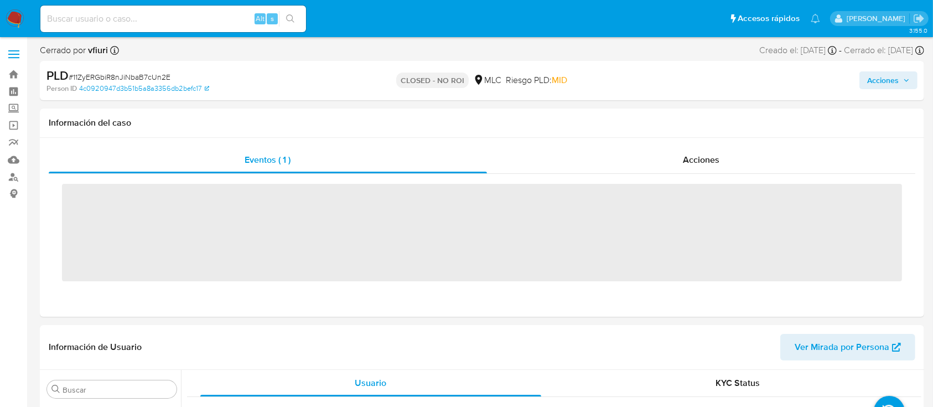
scroll to position [444, 0]
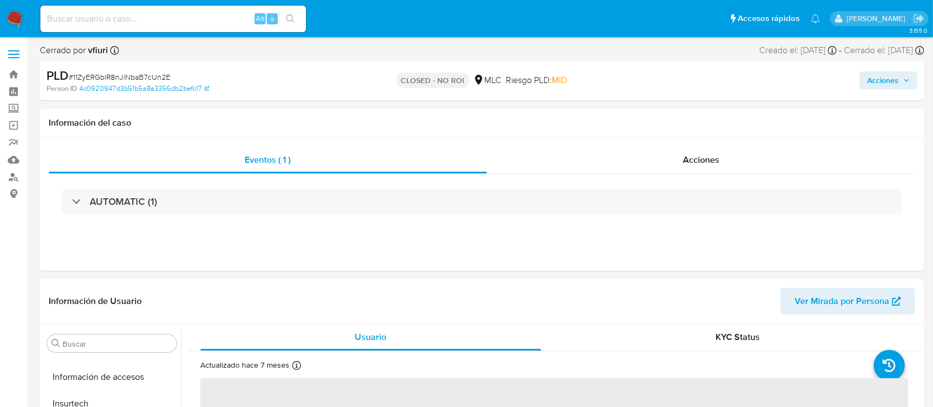
select select "10"
click at [13, 77] on link "Bandeja" at bounding box center [66, 74] width 132 height 17
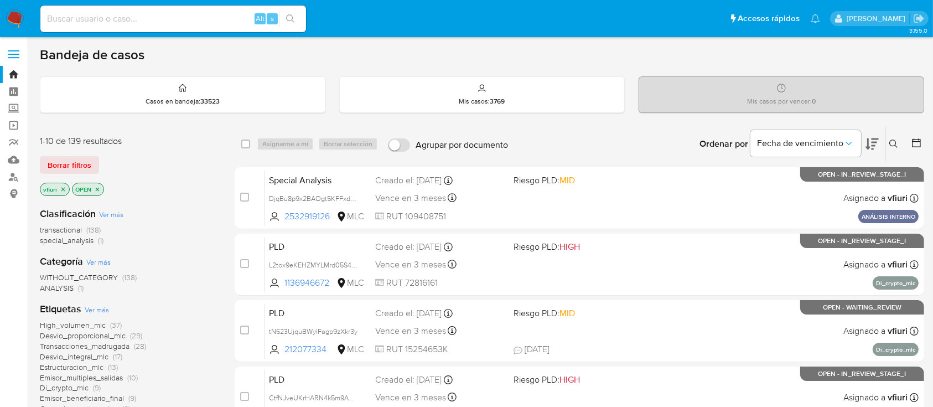
click at [893, 144] on icon at bounding box center [893, 143] width 9 height 9
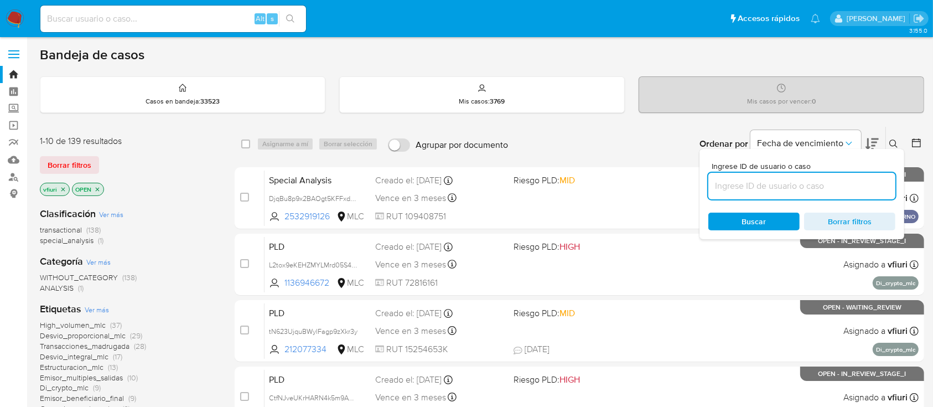
click at [800, 179] on input at bounding box center [801, 186] width 187 height 14
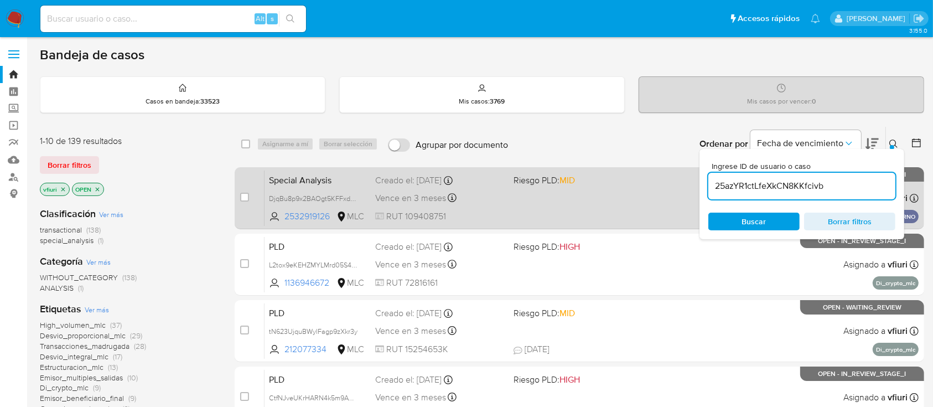
type input "25azYR1ctLfeXkCN8KKfcivb"
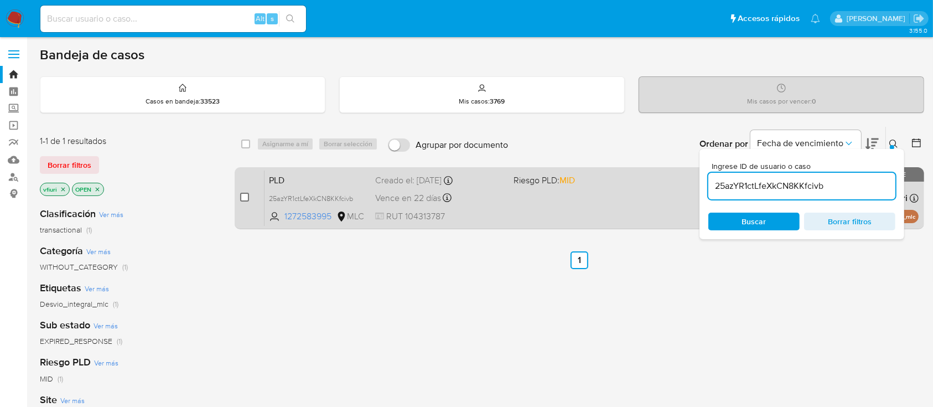
click at [245, 198] on input "checkbox" at bounding box center [244, 197] width 9 height 9
checkbox input "true"
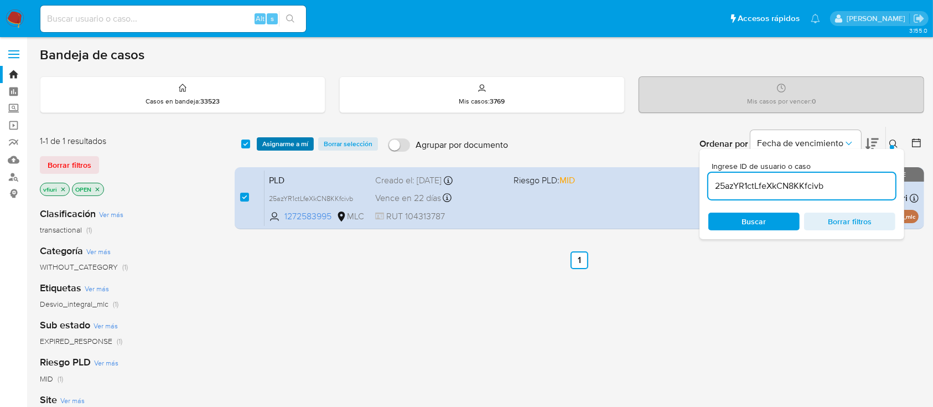
click at [281, 144] on span "Asignarme a mí" at bounding box center [285, 143] width 46 height 11
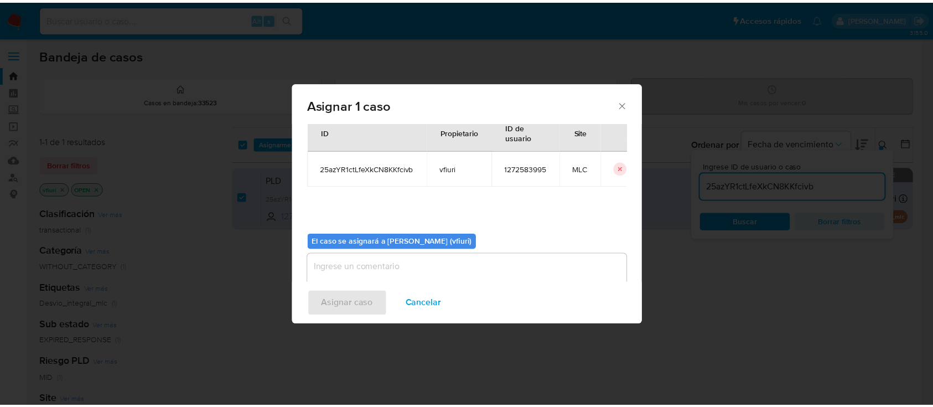
scroll to position [56, 0]
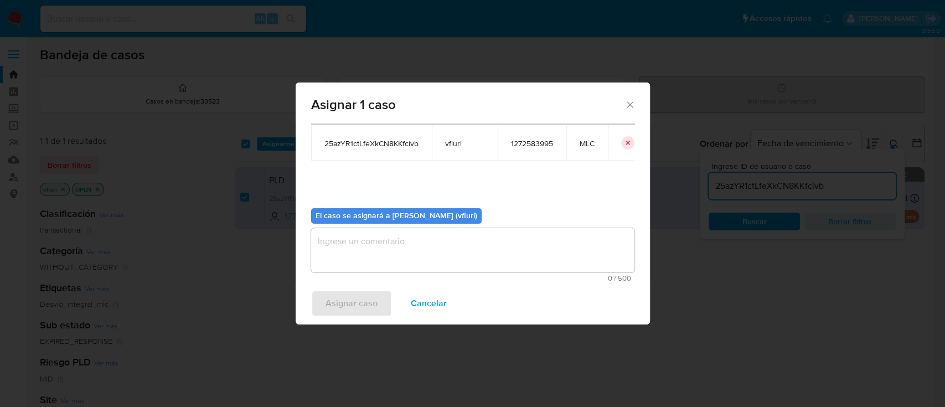
click at [495, 271] on textarea "assign-modal" at bounding box center [472, 250] width 323 height 44
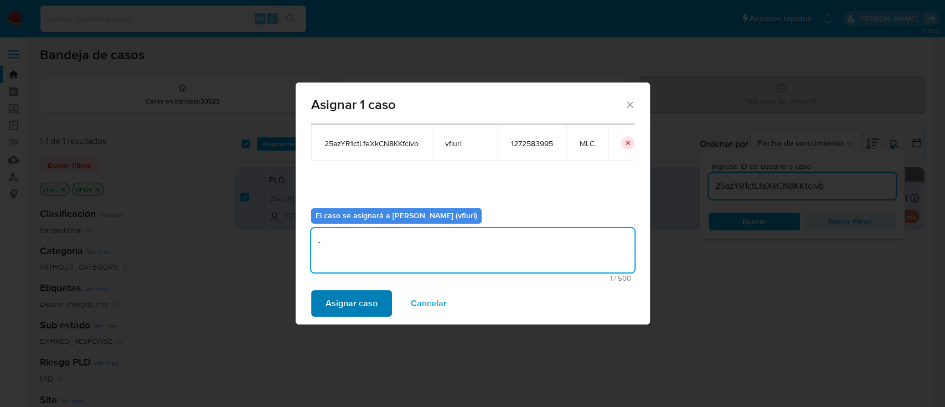
type textarea "-"
click at [328, 304] on span "Asignar caso" at bounding box center [351, 303] width 52 height 24
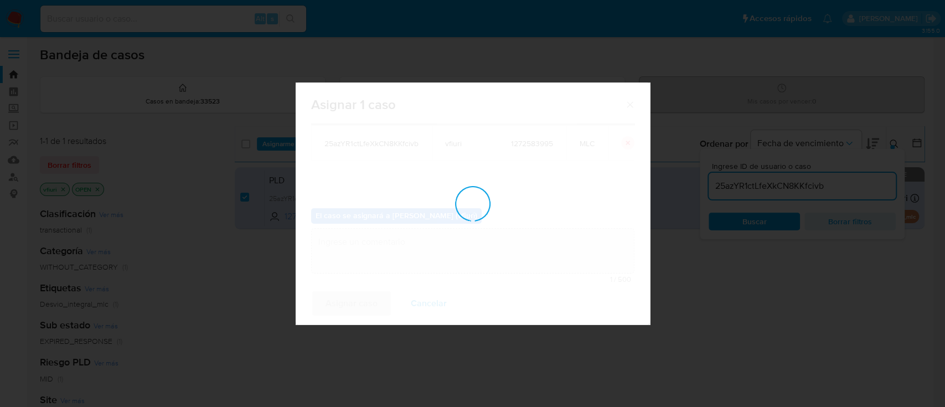
checkbox input "false"
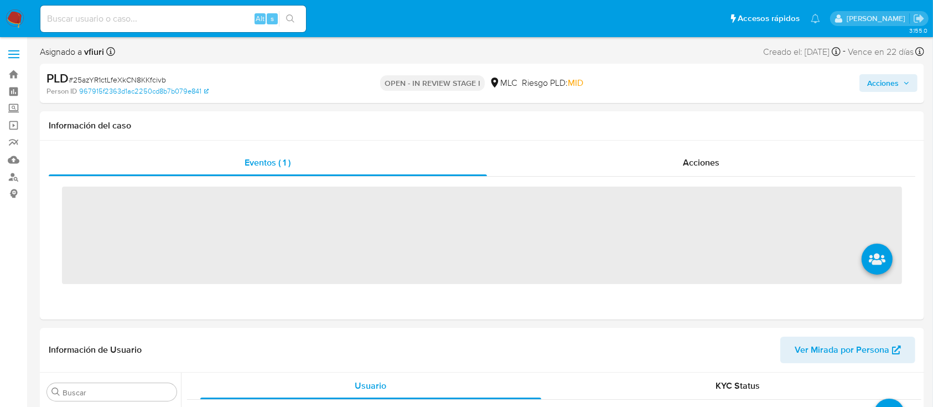
scroll to position [468, 0]
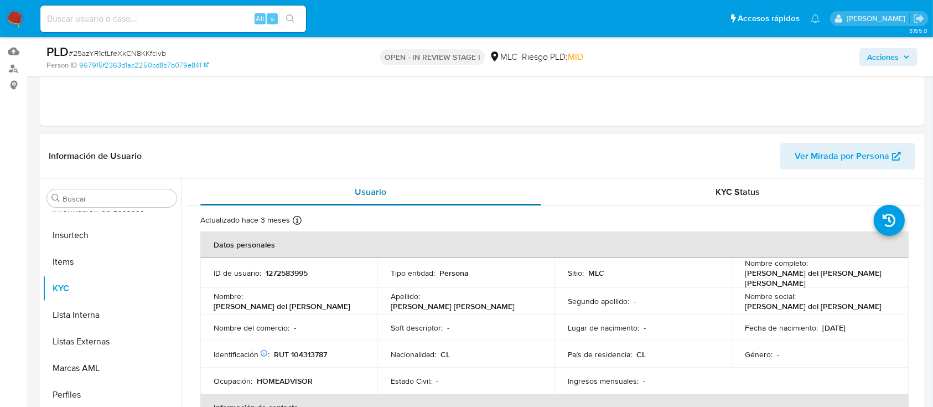
select select "10"
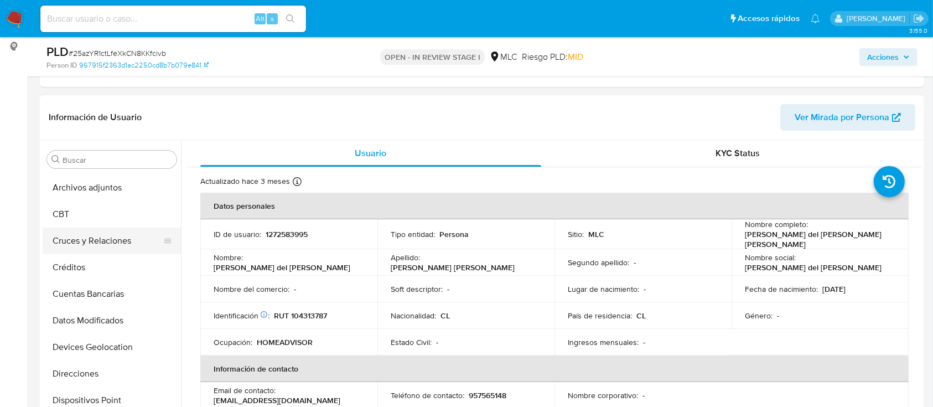
scroll to position [0, 0]
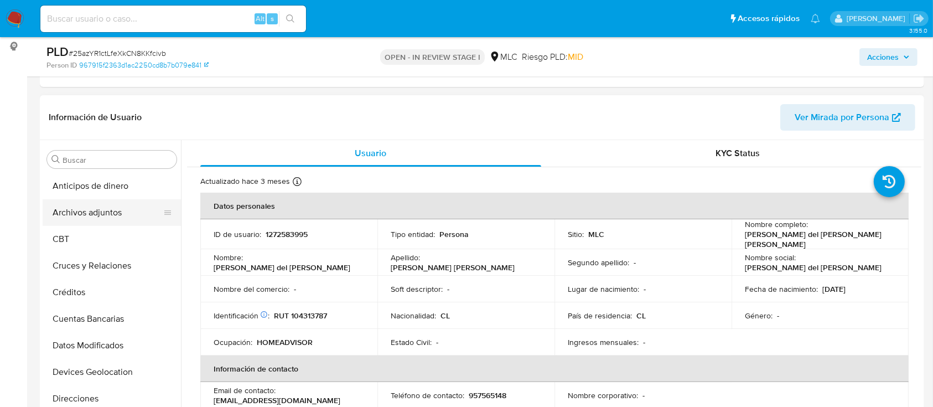
click at [97, 216] on button "Archivos adjuntos" at bounding box center [108, 212] width 130 height 27
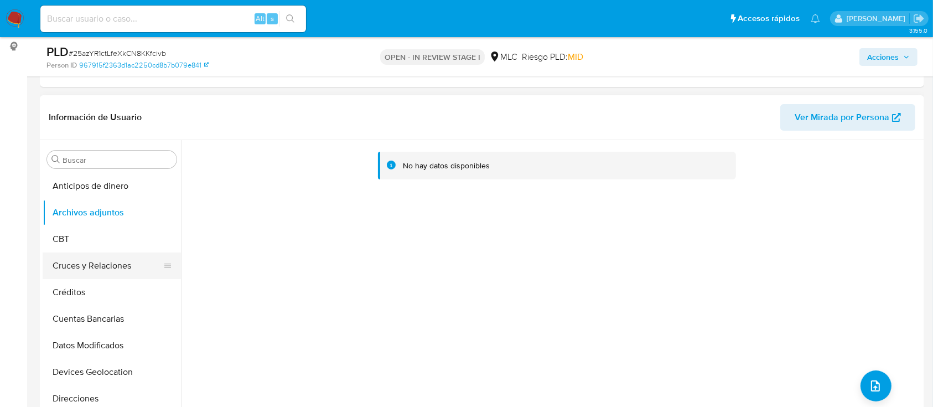
scroll to position [221, 0]
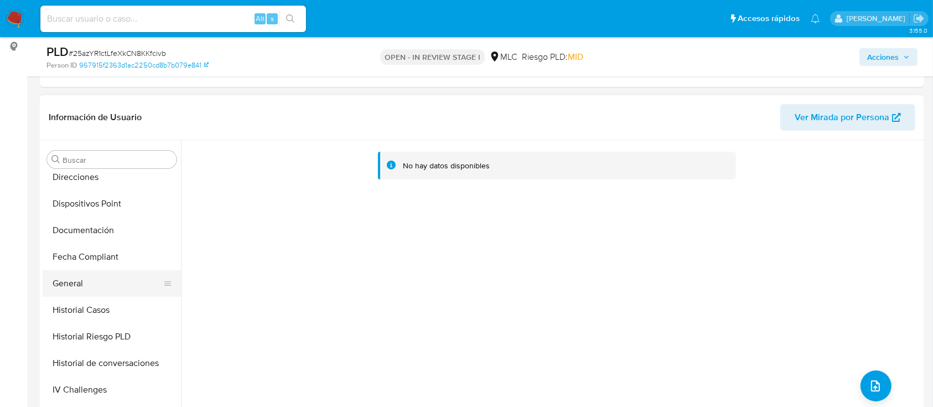
click at [75, 287] on button "General" at bounding box center [108, 283] width 130 height 27
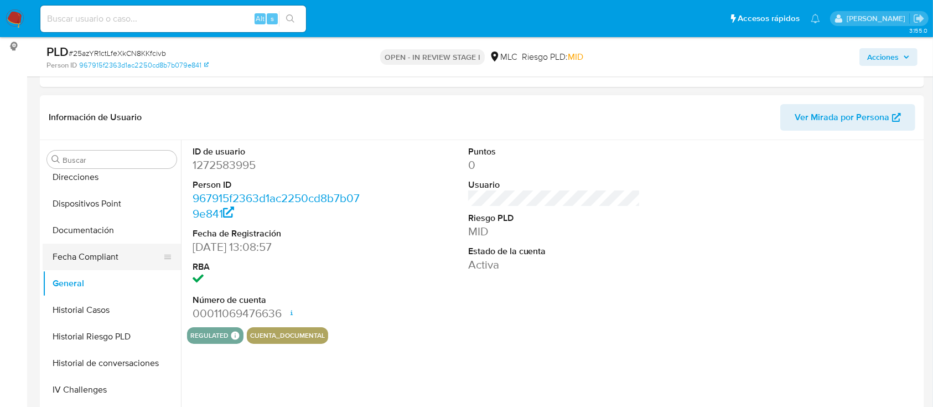
scroll to position [0, 0]
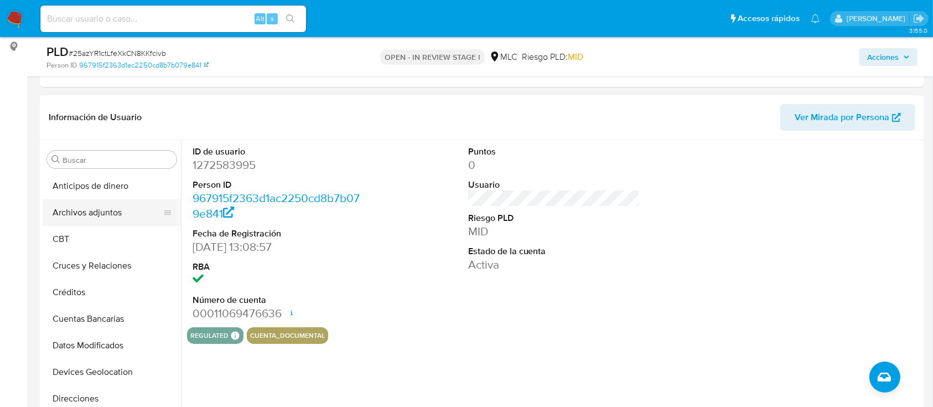
click at [91, 207] on button "Archivos adjuntos" at bounding box center [108, 212] width 130 height 27
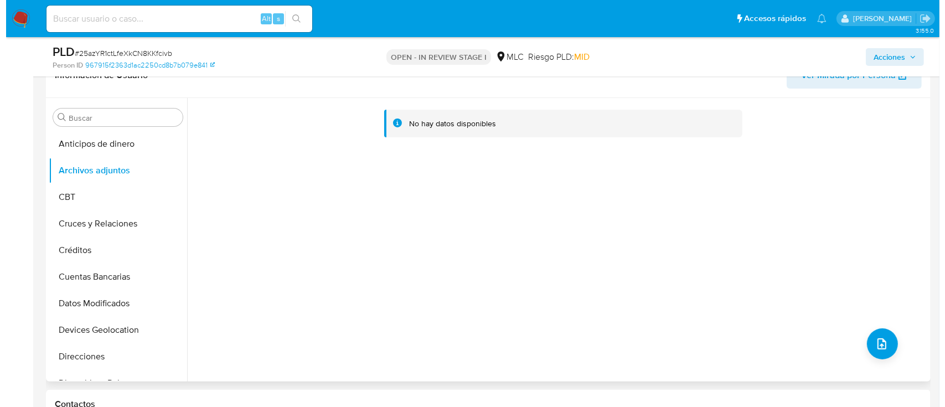
scroll to position [221, 0]
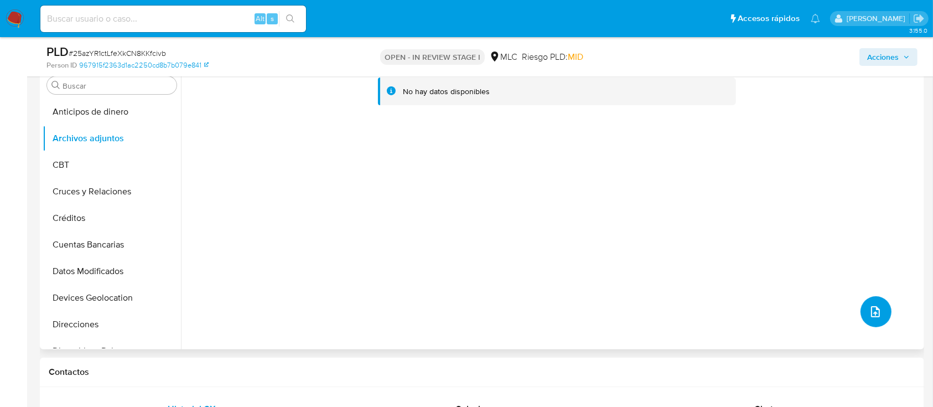
click at [872, 303] on button "upload-file" at bounding box center [876, 311] width 31 height 31
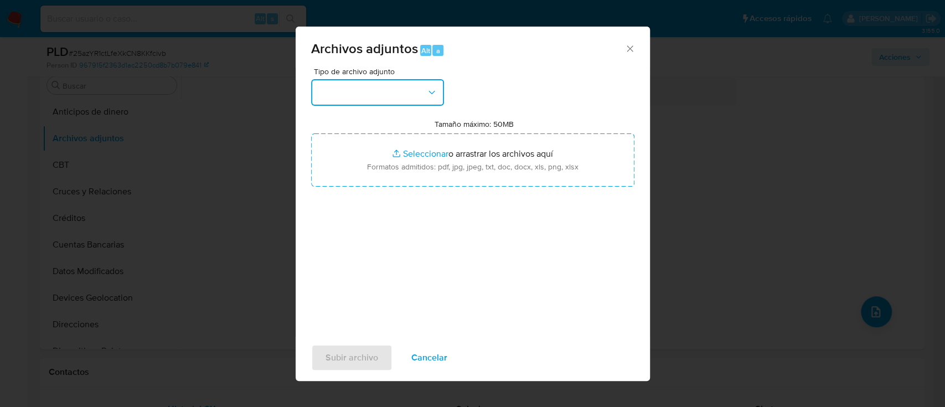
click at [389, 86] on button "button" at bounding box center [377, 92] width 133 height 27
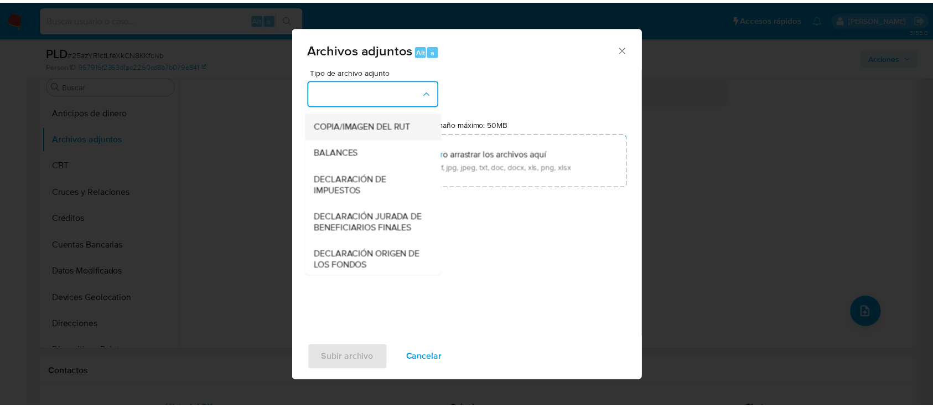
scroll to position [165, 0]
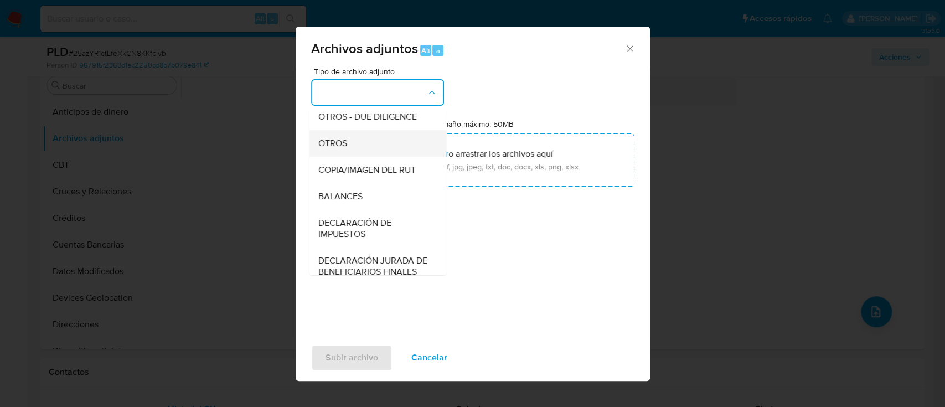
click at [348, 157] on div "OTROS" at bounding box center [374, 143] width 113 height 27
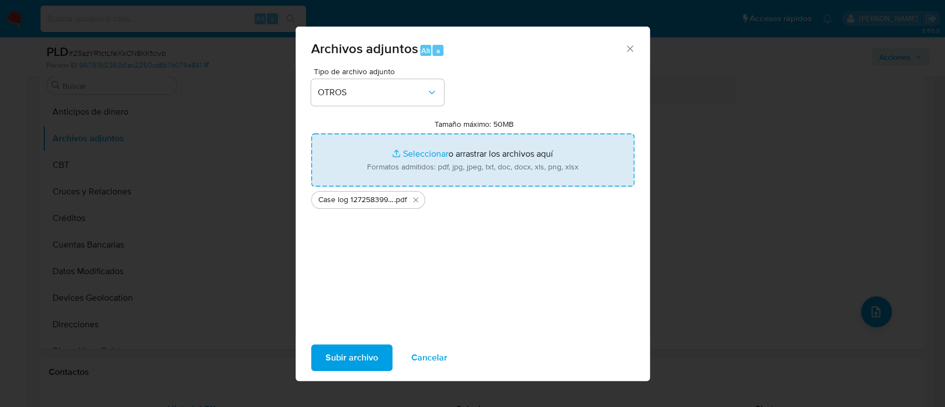
type input "C:\fakepath\Tabla 1272583995.xlsx"
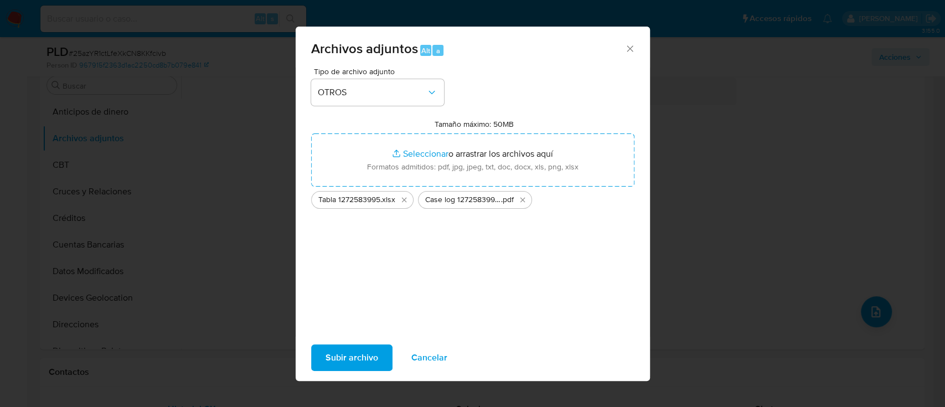
click at [367, 365] on span "Subir archivo" at bounding box center [351, 357] width 53 height 24
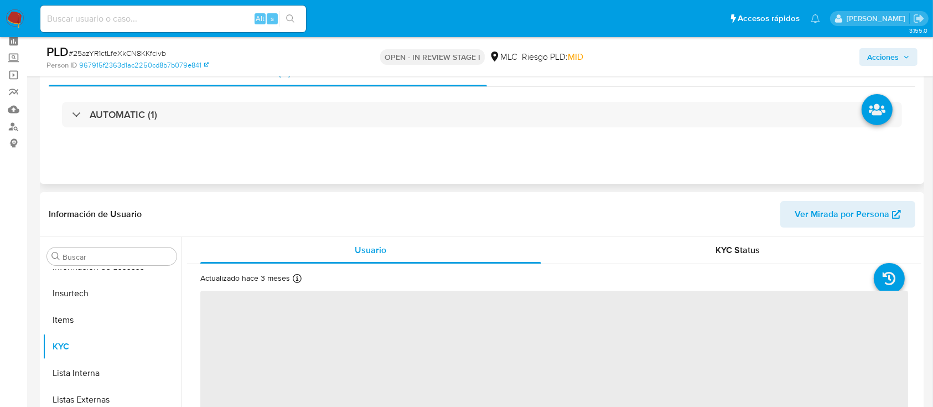
scroll to position [74, 0]
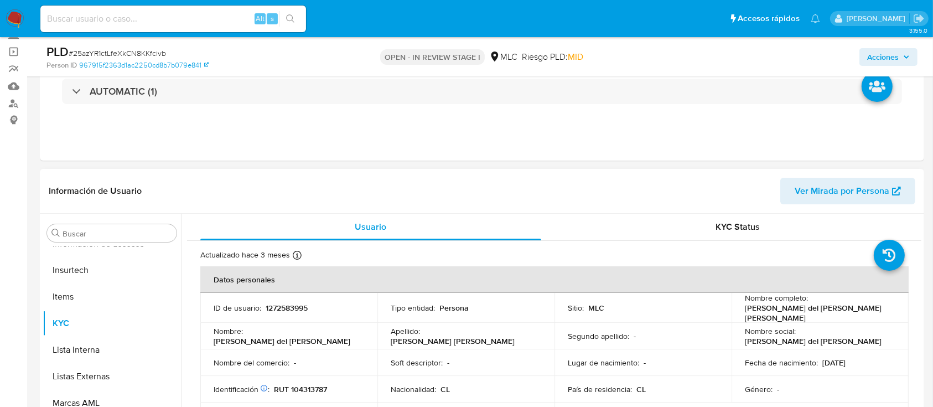
select select "10"
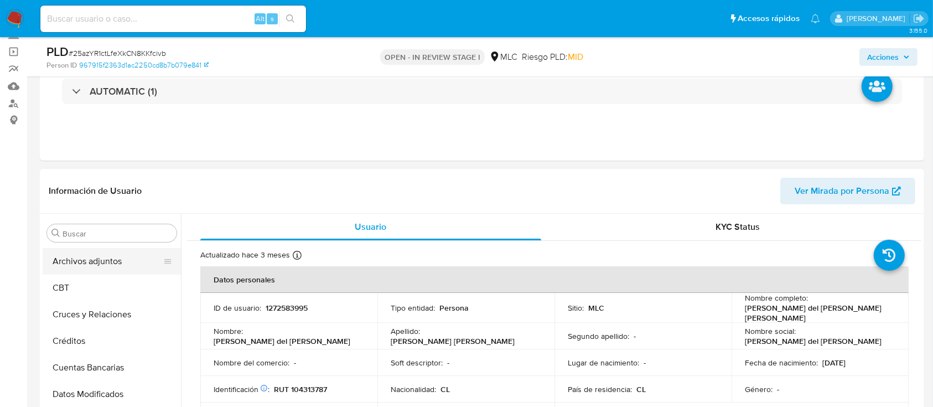
click at [109, 266] on button "Archivos adjuntos" at bounding box center [108, 261] width 130 height 27
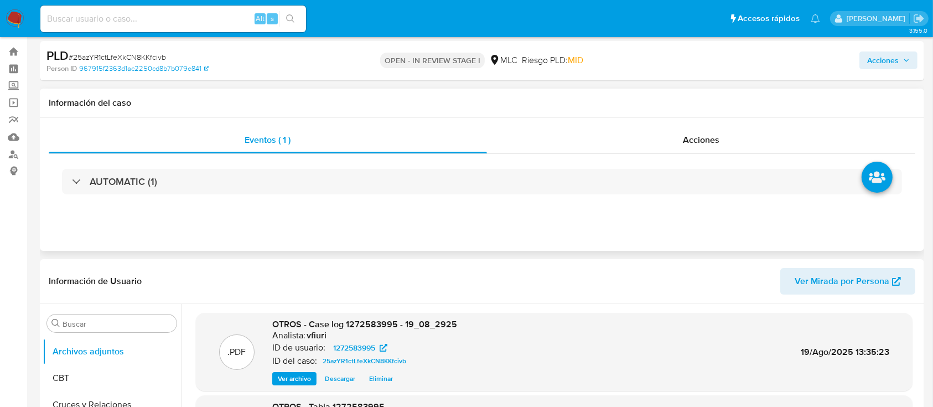
scroll to position [0, 0]
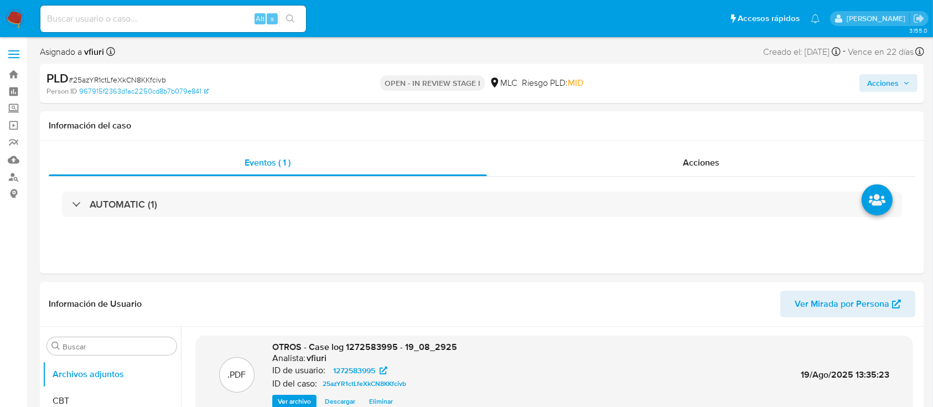
drag, startPoint x: 864, startPoint y: 70, endPoint x: 871, endPoint y: 79, distance: 11.1
click at [865, 70] on div "Acciones" at bounding box center [773, 83] width 287 height 26
click at [873, 80] on span "Acciones" at bounding box center [883, 83] width 32 height 18
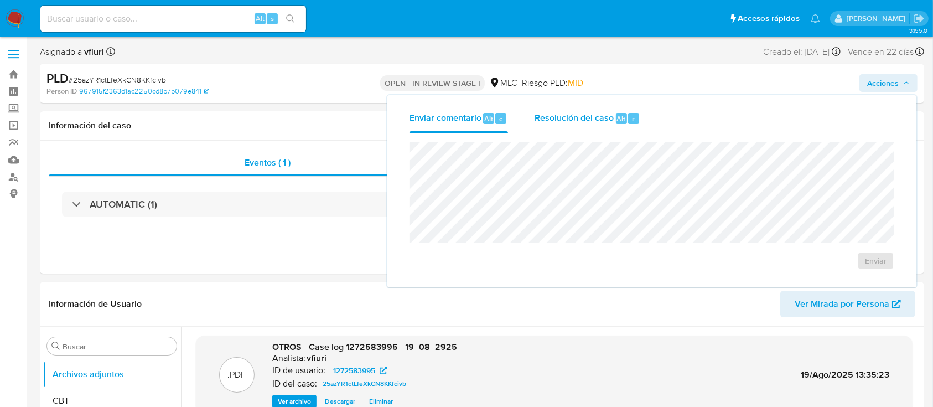
click at [618, 115] on span "Alt" at bounding box center [621, 118] width 9 height 11
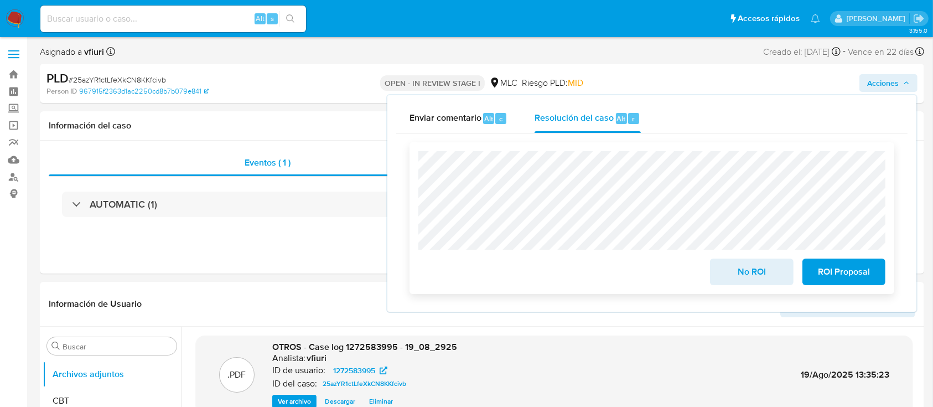
click at [737, 268] on span "No ROI" at bounding box center [751, 272] width 54 height 24
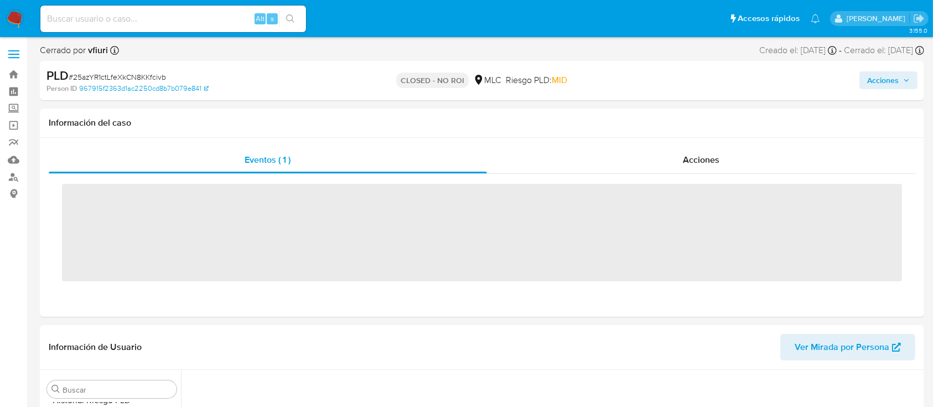
scroll to position [468, 0]
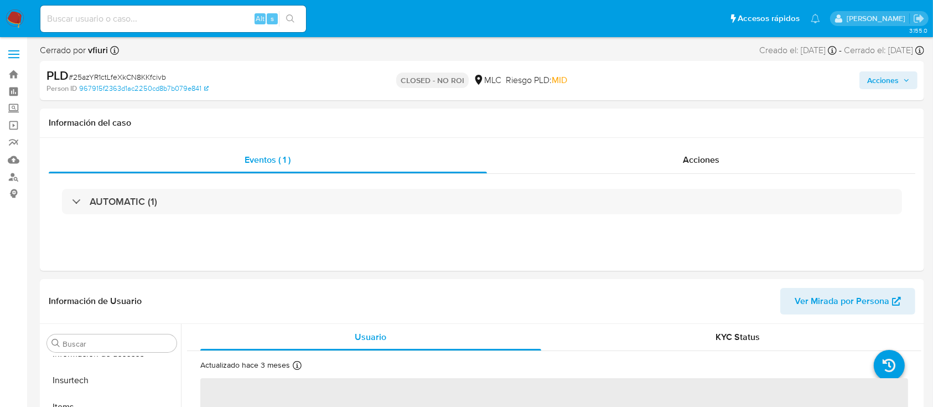
select select "10"
